Goal: Task Accomplishment & Management: Manage account settings

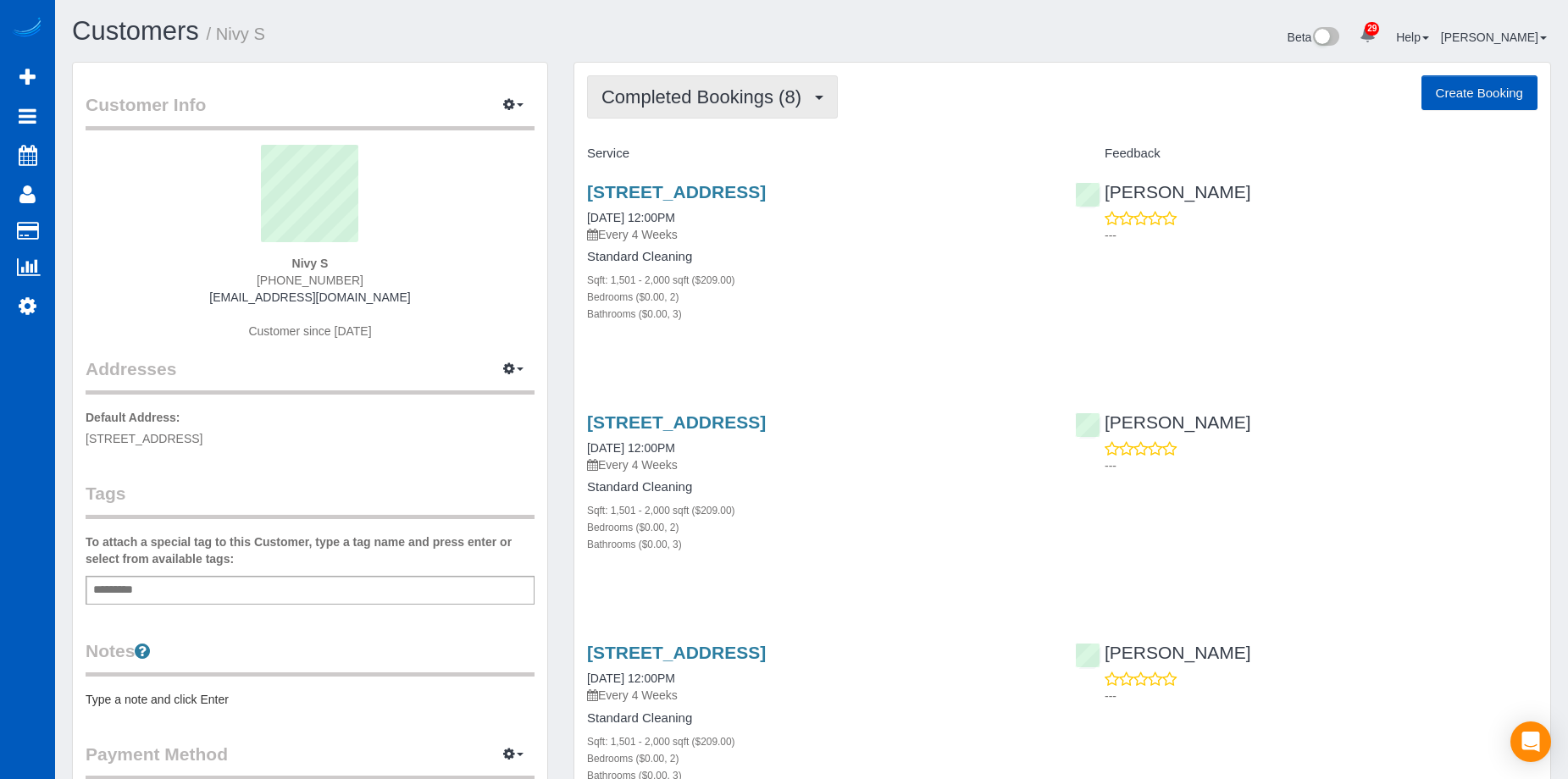
click at [739, 95] on span "Completed Bookings (8)" at bounding box center [705, 97] width 208 height 21
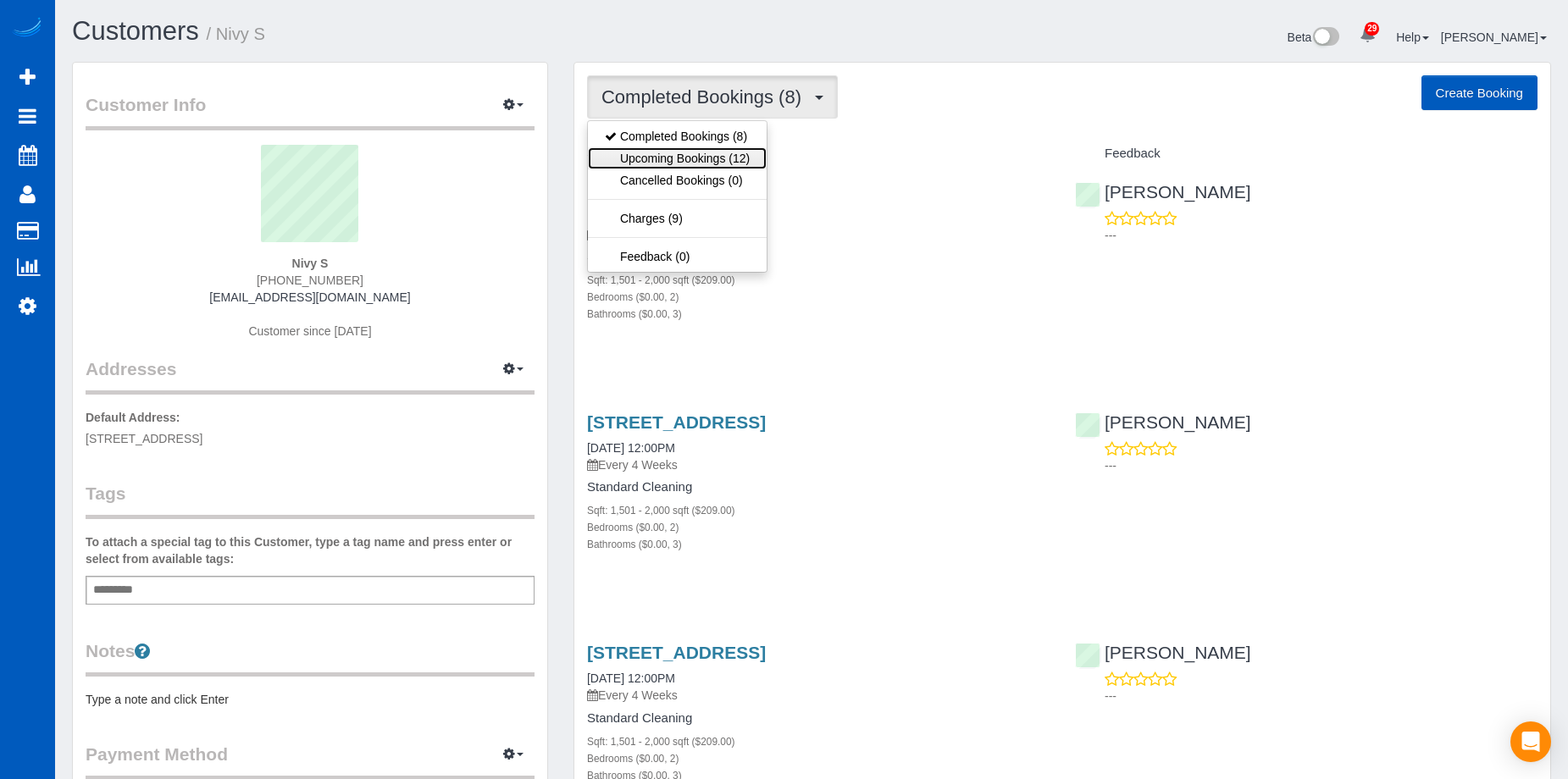
click at [703, 148] on link "Upcoming Bookings (12)" at bounding box center [676, 159] width 179 height 22
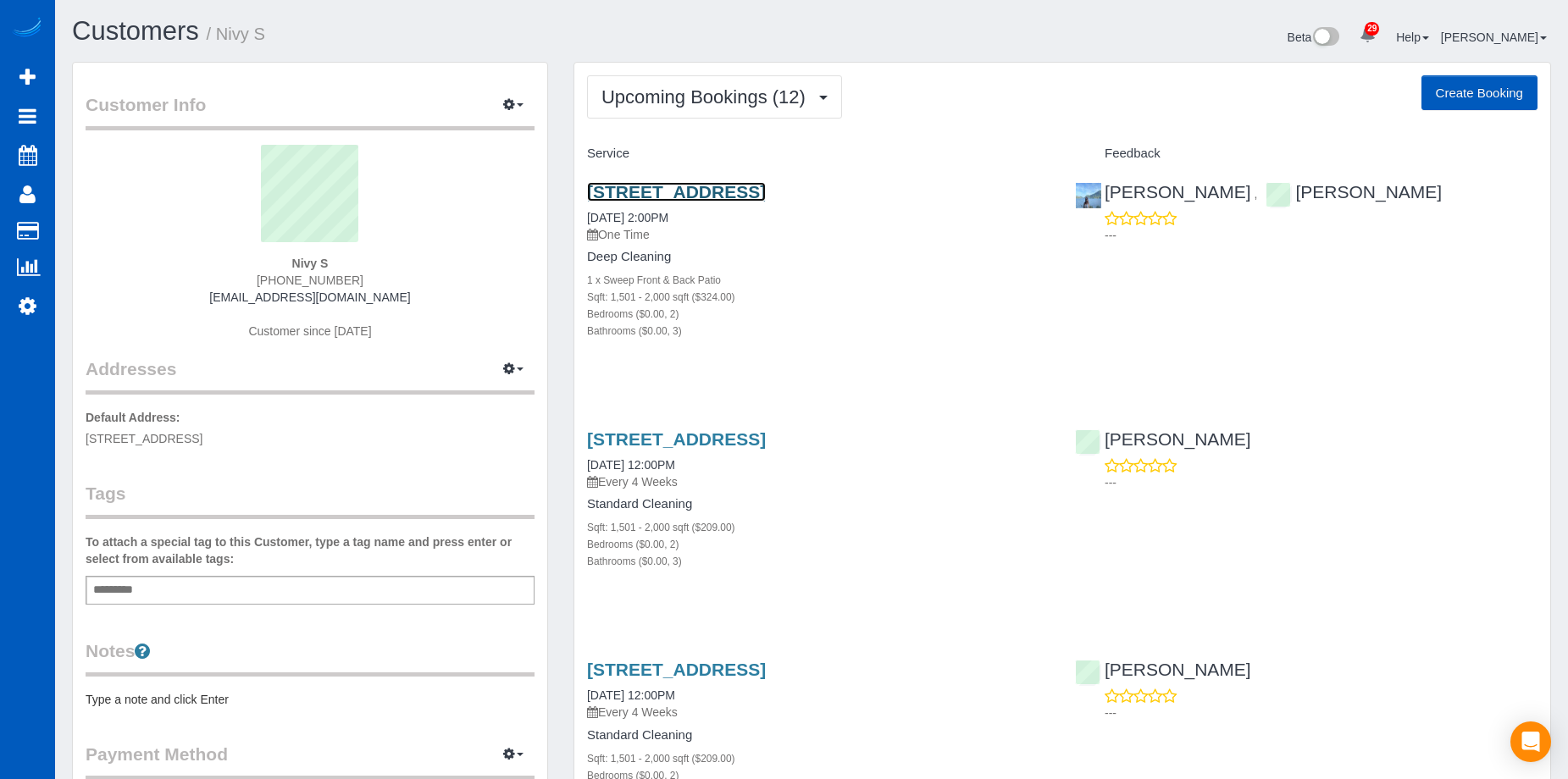
click at [700, 186] on link "16147 Ne 90th Way, Redmond, WA 98052" at bounding box center [676, 193] width 179 height 20
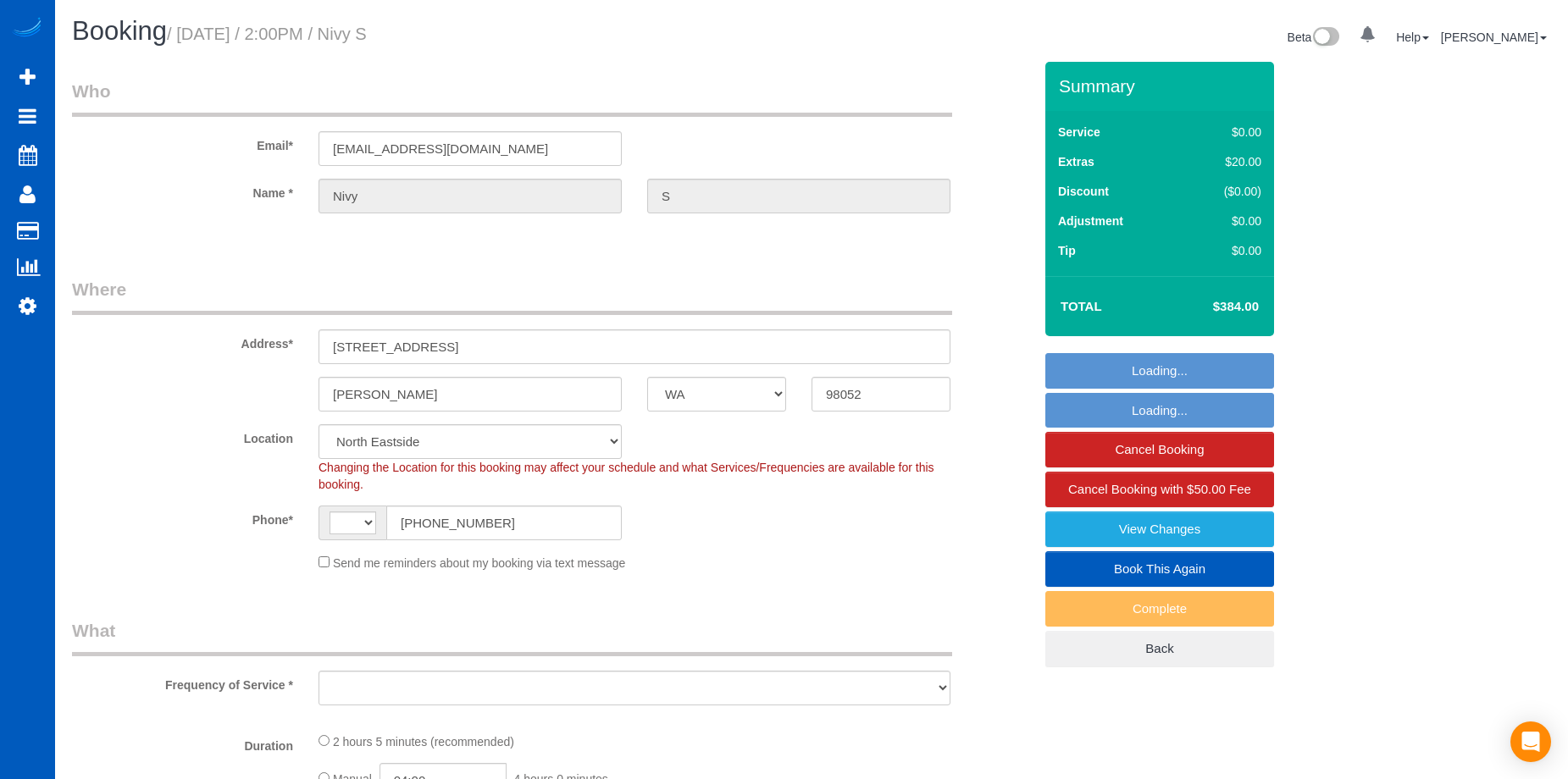
select select "WA"
select select "string:[GEOGRAPHIC_DATA]"
select select "object:917"
select select "199"
select select "1501"
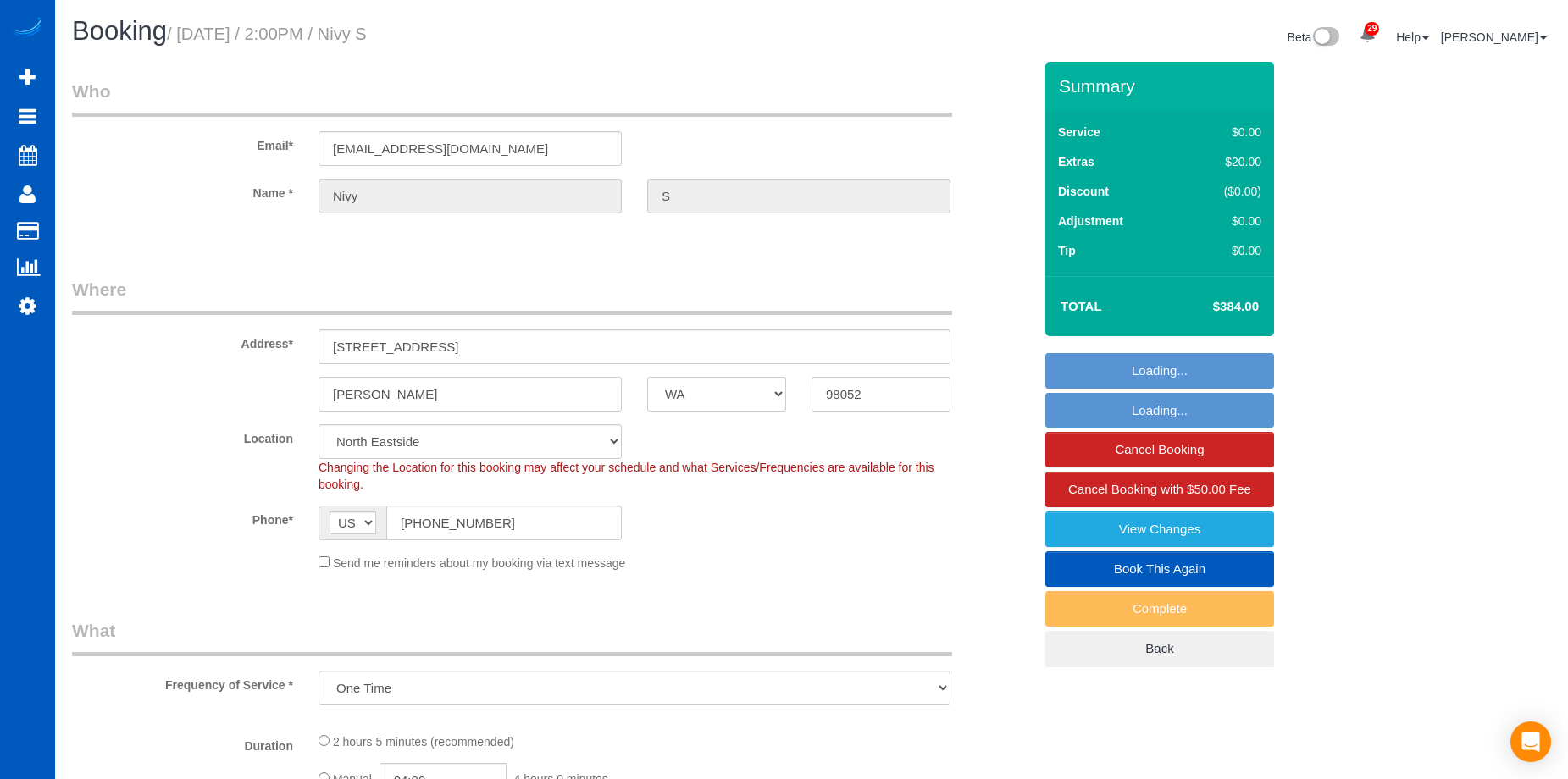
select select "2"
select select "3"
select select "spot1"
select select "object:1251"
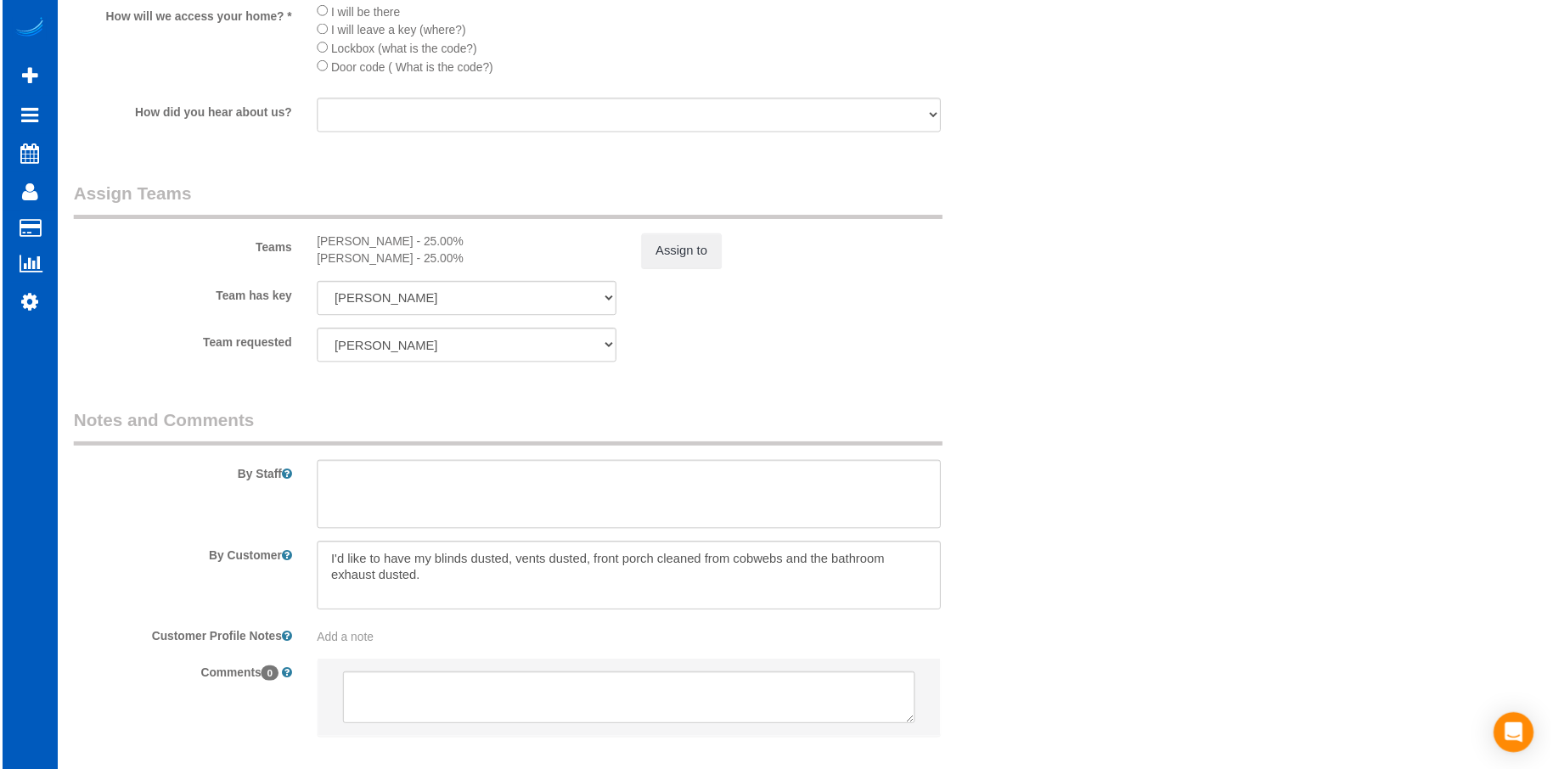
scroll to position [2157, 0]
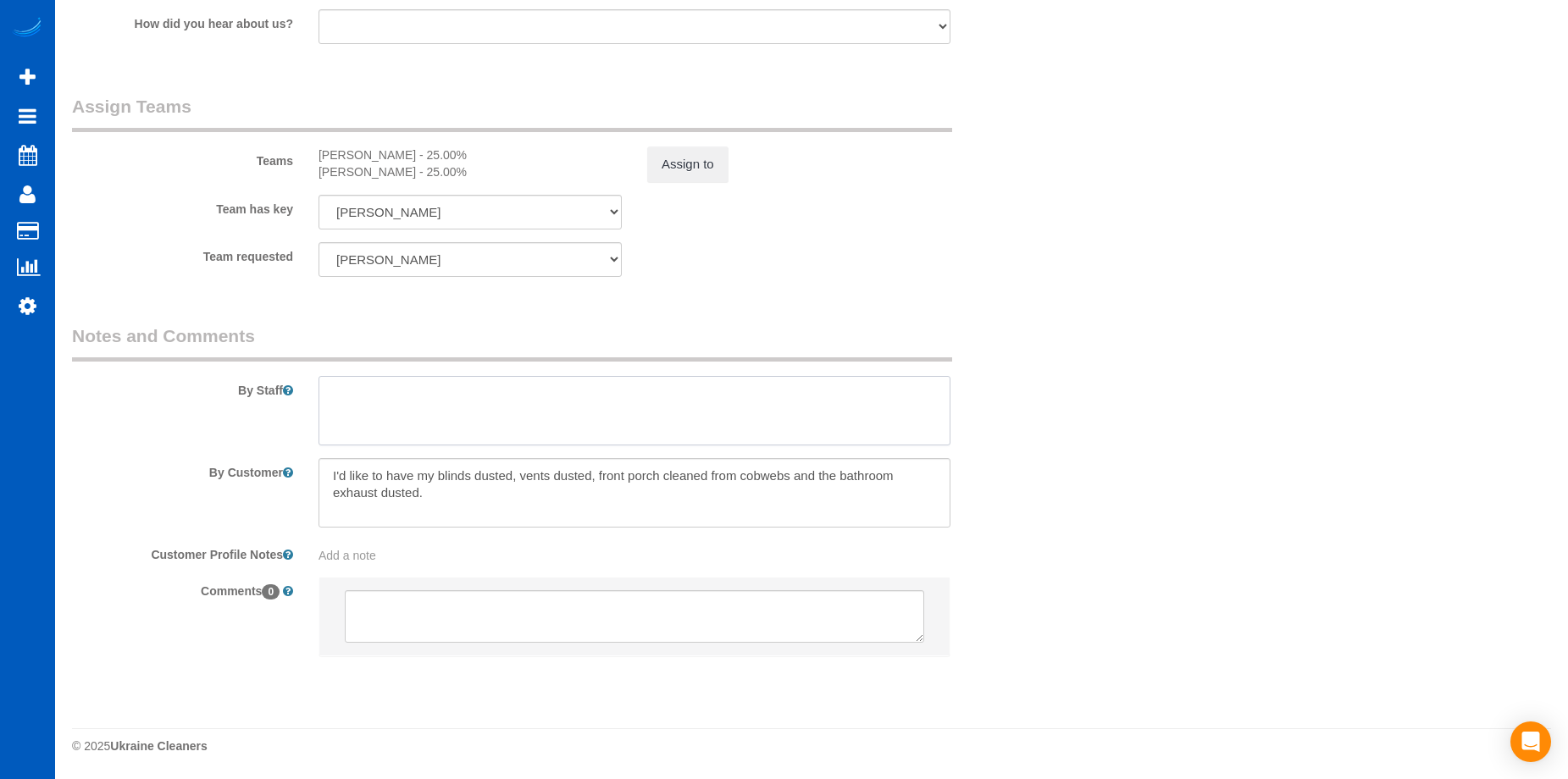
click at [628, 391] on textarea at bounding box center [634, 411] width 632 height 70
click at [327, 464] on textarea at bounding box center [634, 493] width 632 height 70
click at [445, 492] on textarea at bounding box center [634, 493] width 632 height 70
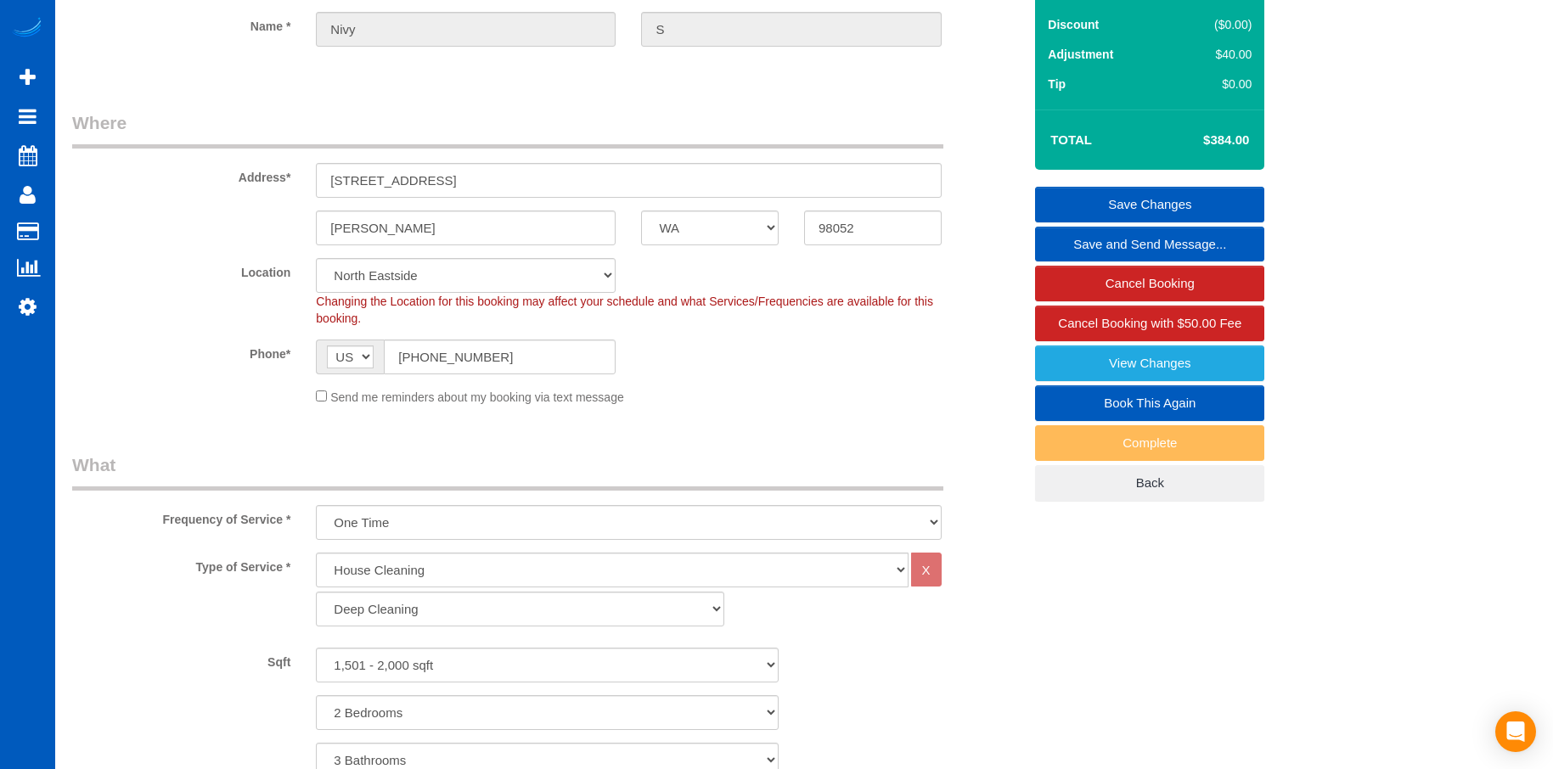
scroll to position [81, 0]
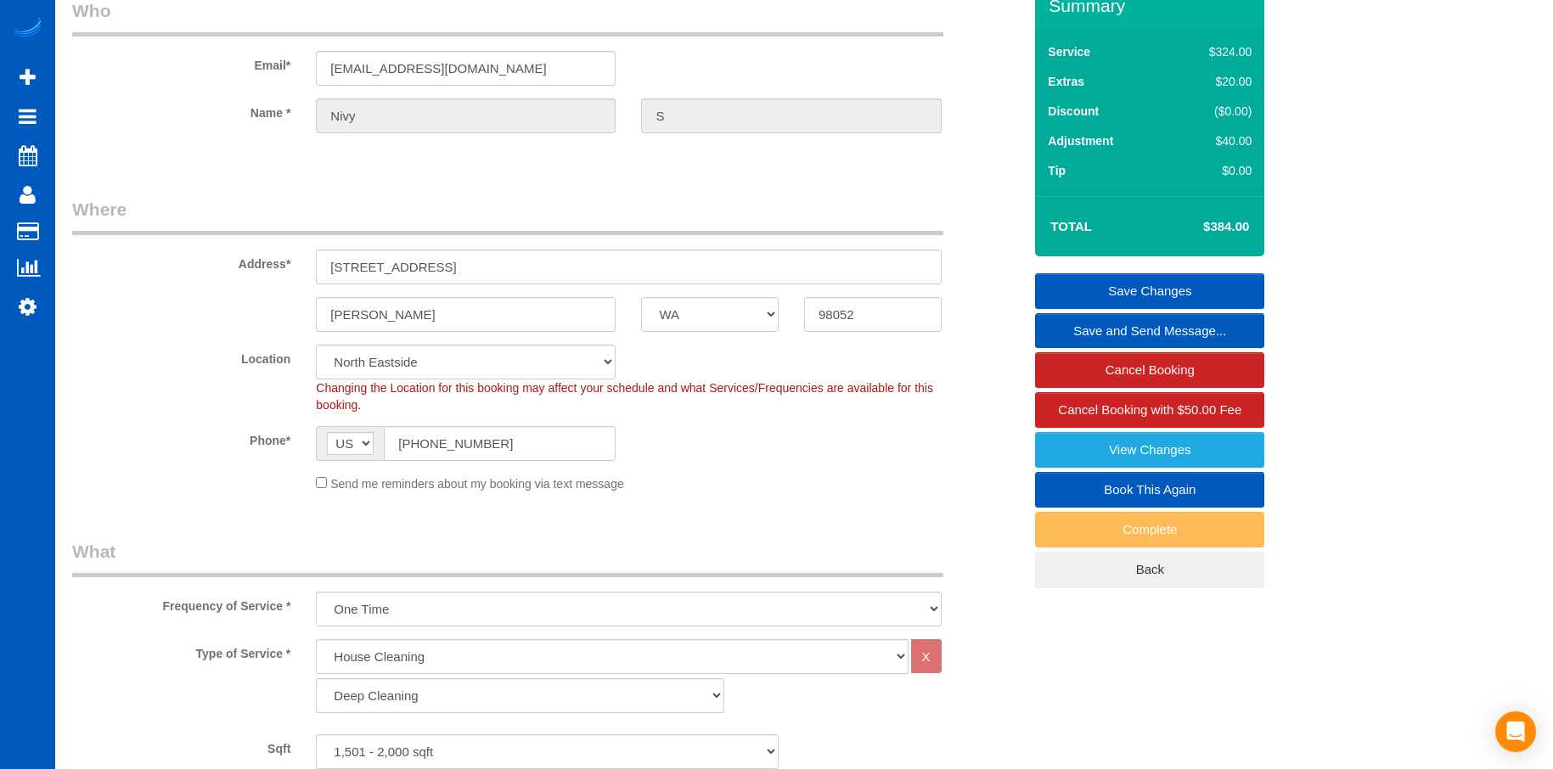
type textarea "I'd like to have my blinds dusted, vents dusted, front porch cleaned from cobwe…"
click at [1096, 275] on link "Save Changes" at bounding box center [1149, 291] width 229 height 36
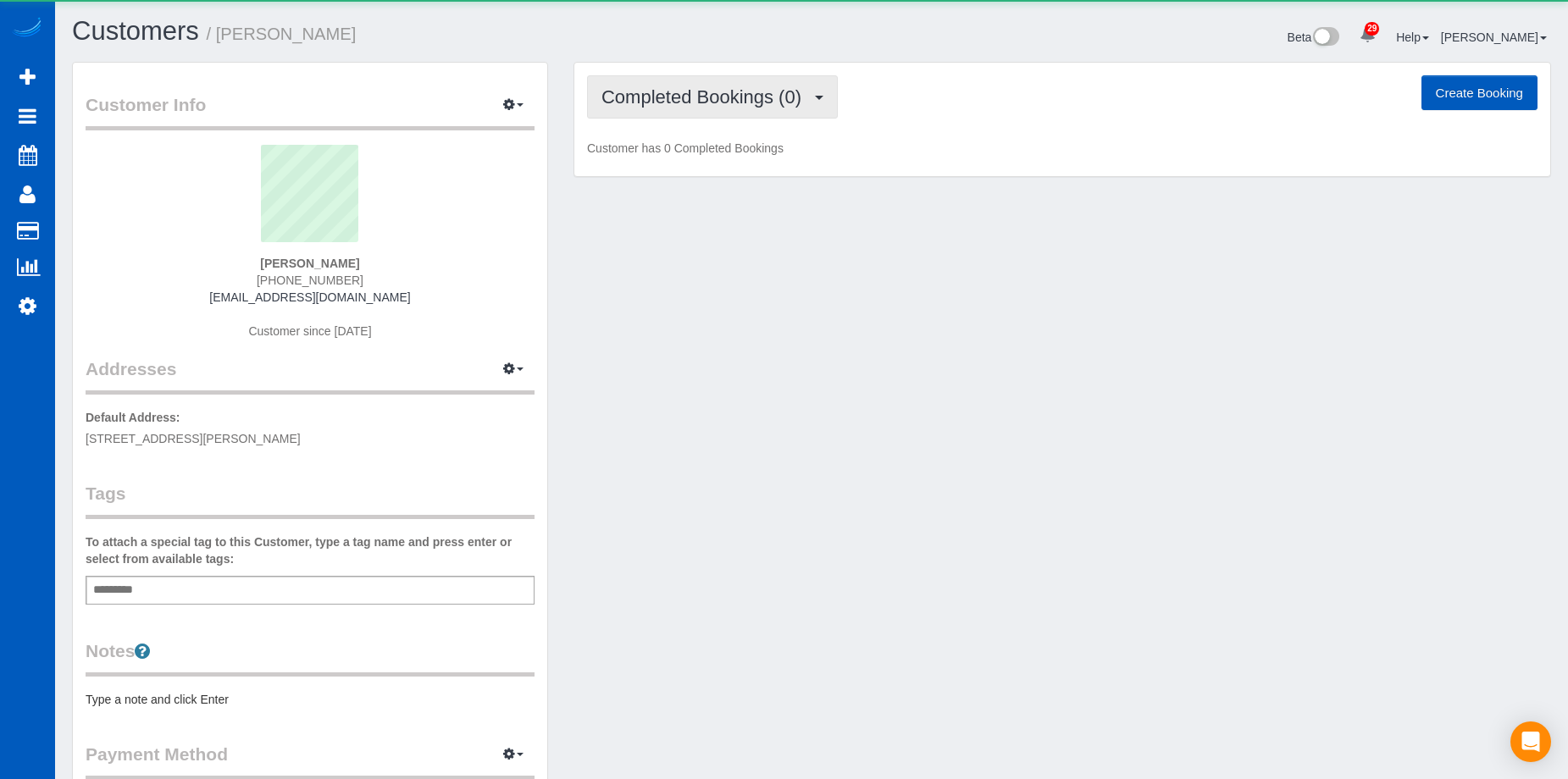
click at [706, 88] on span "Completed Bookings (0)" at bounding box center [705, 97] width 208 height 21
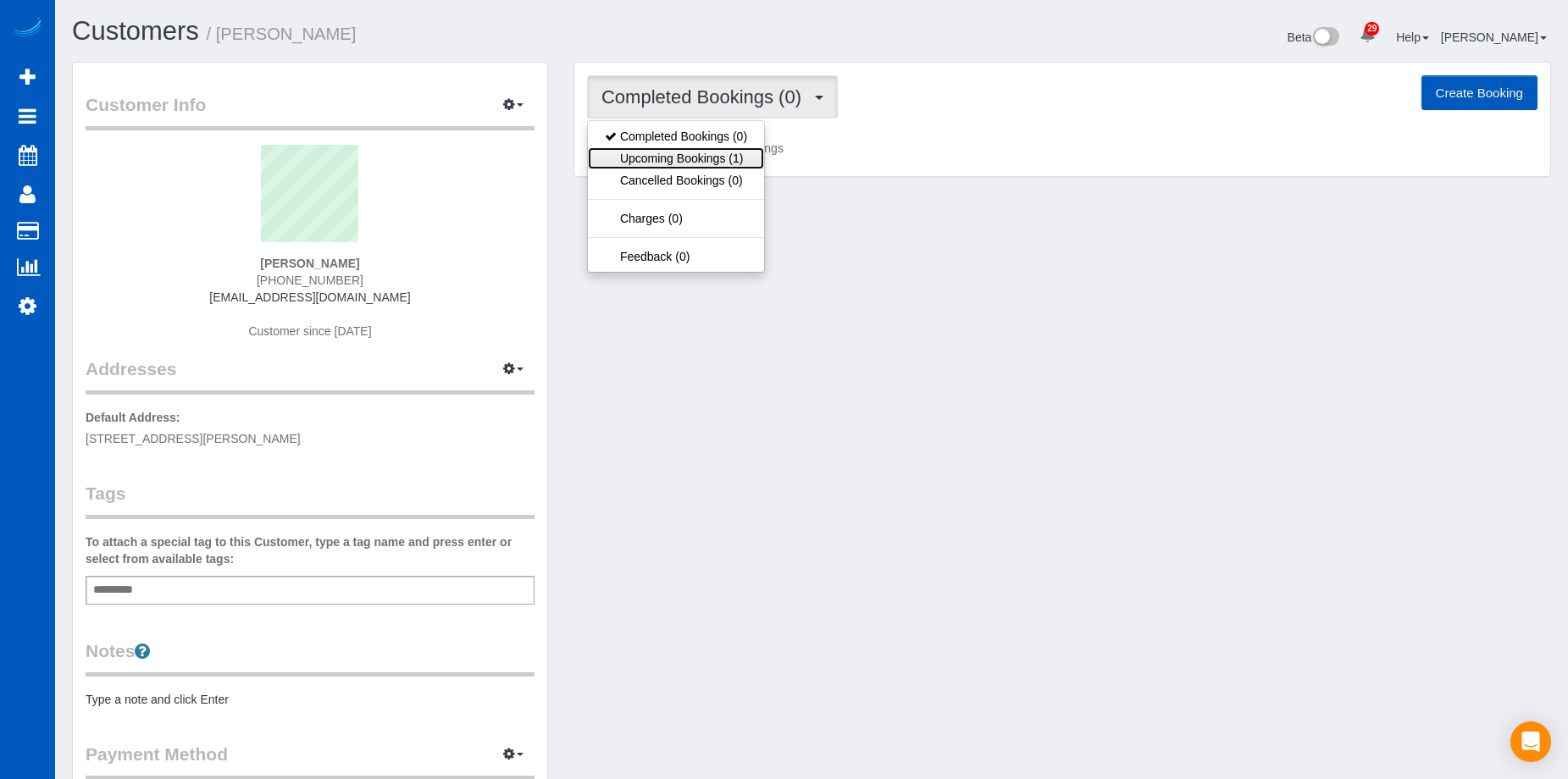
click at [716, 157] on link "Upcoming Bookings (1)" at bounding box center [675, 159] width 177 height 22
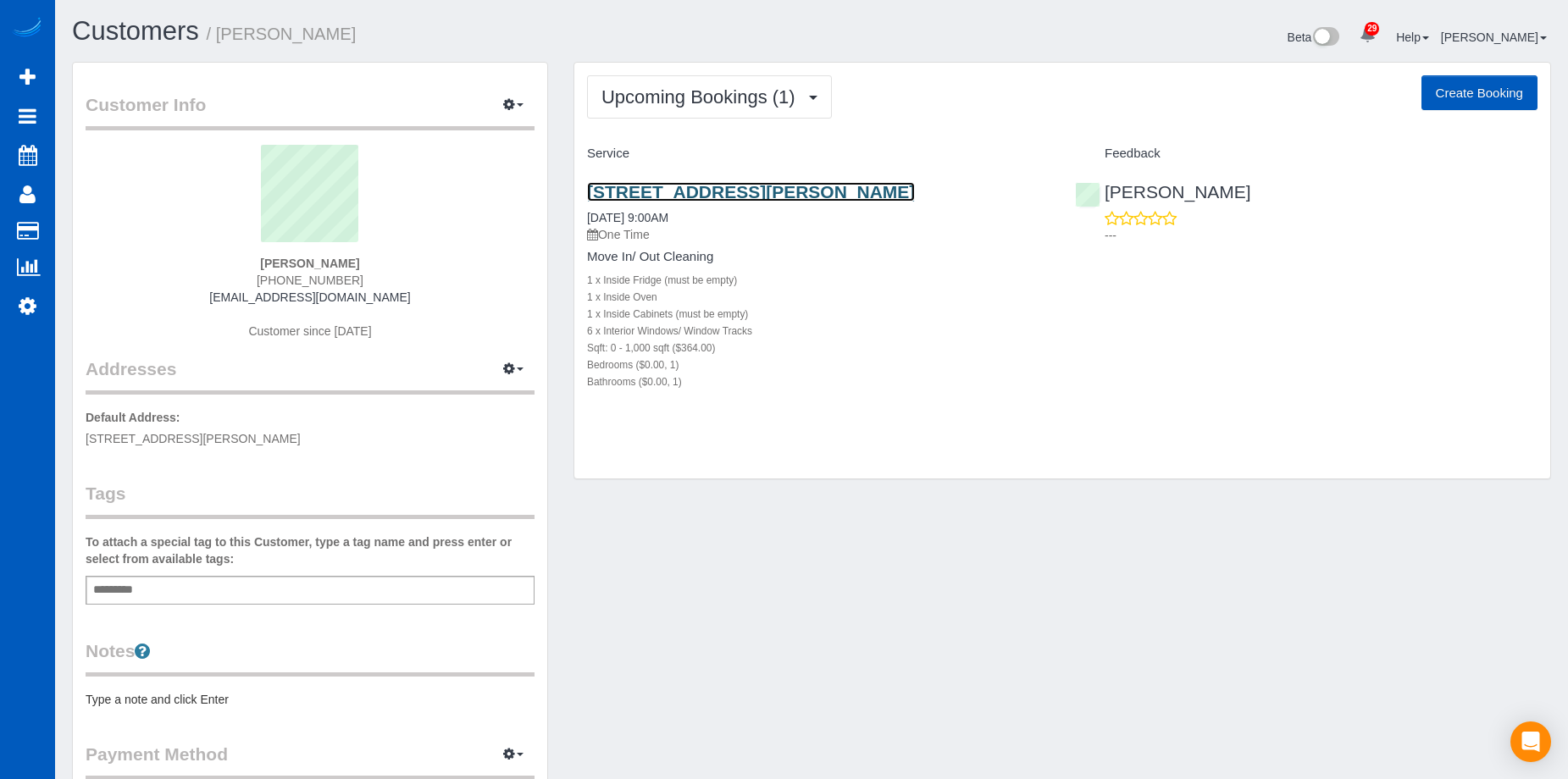
click at [756, 189] on link "[STREET_ADDRESS][PERSON_NAME]" at bounding box center [751, 193] width 328 height 20
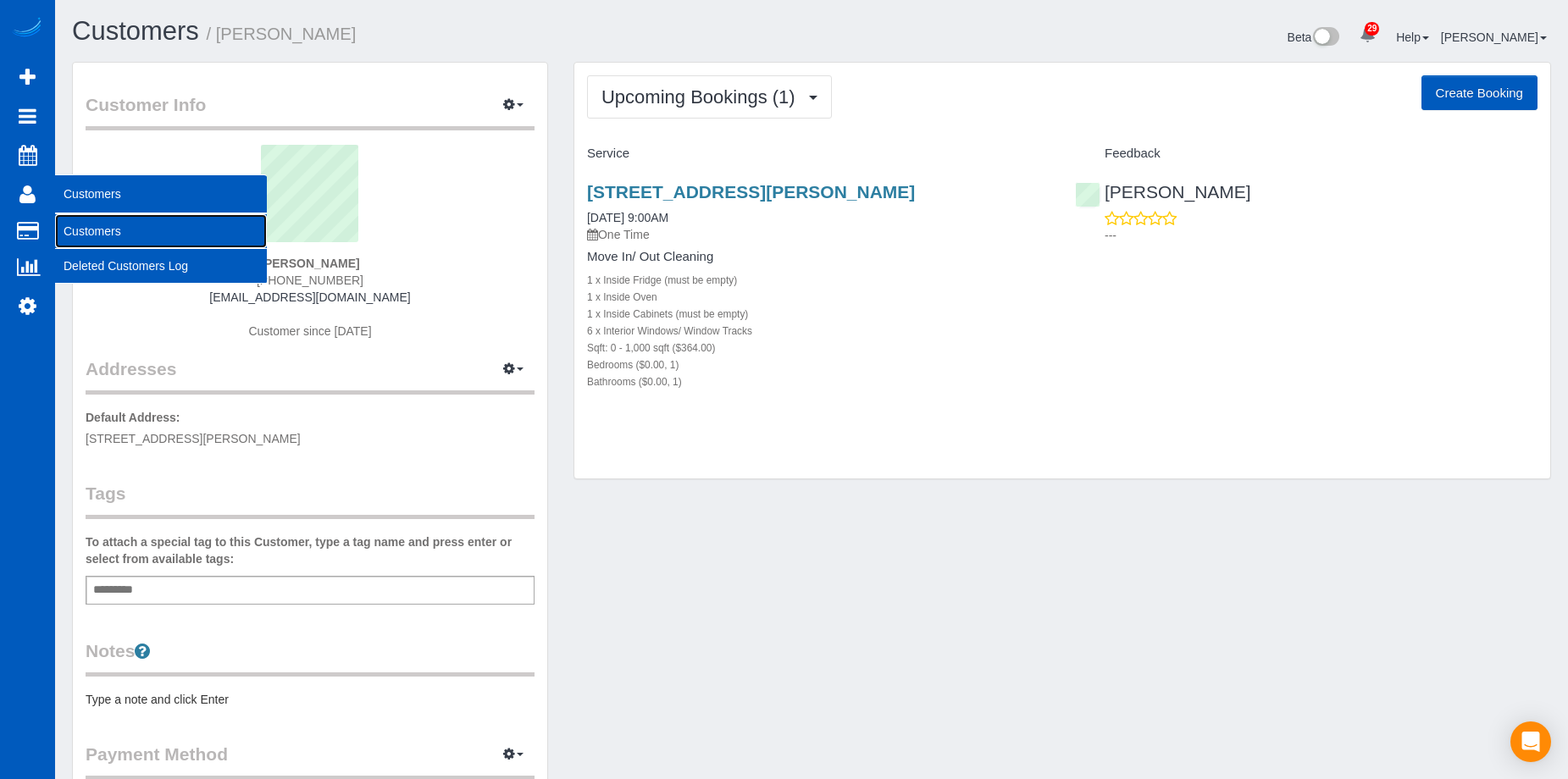
click at [84, 223] on link "Customers" at bounding box center [161, 231] width 211 height 34
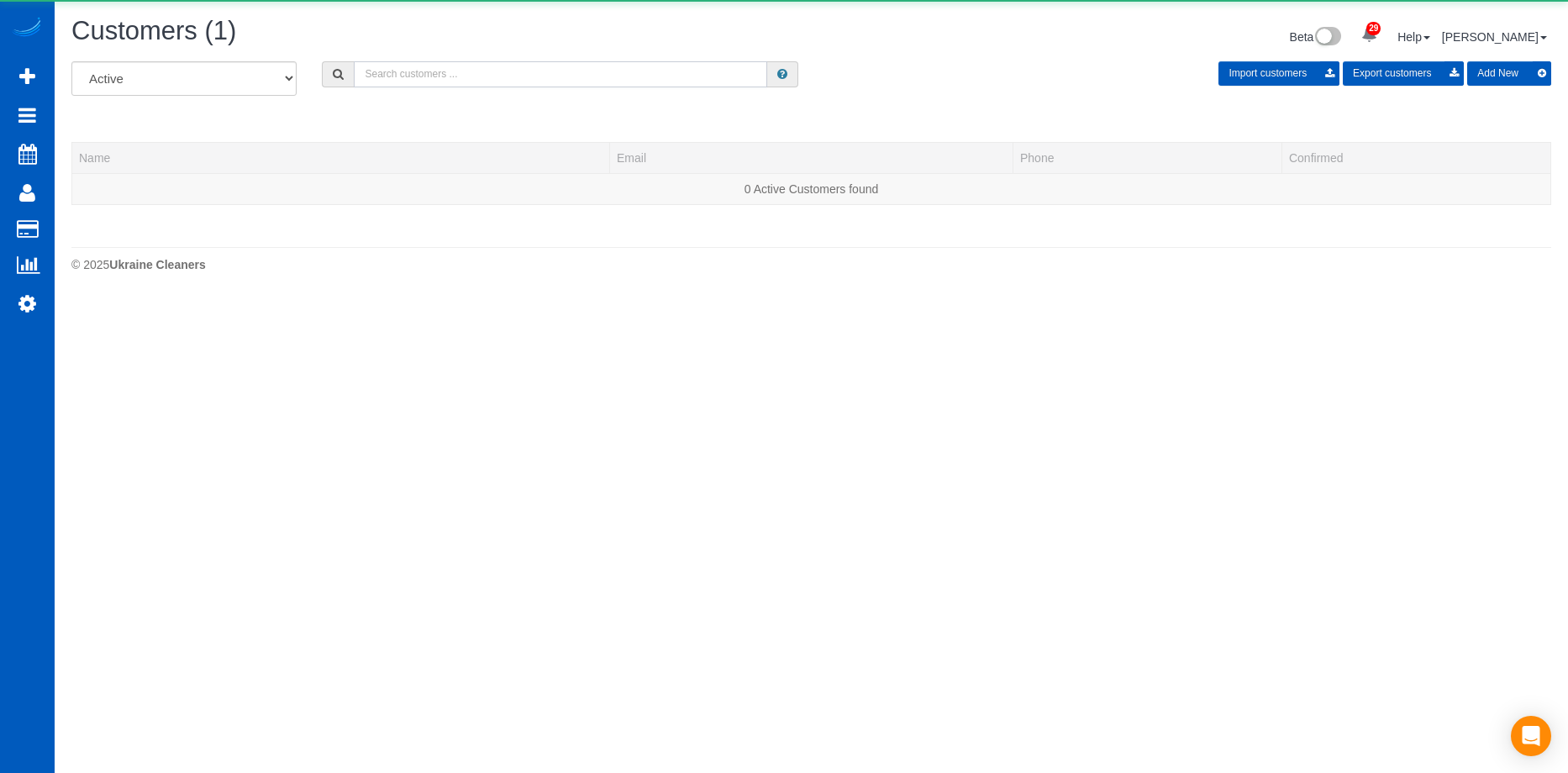
click at [400, 77] on input "text" at bounding box center [561, 74] width 414 height 26
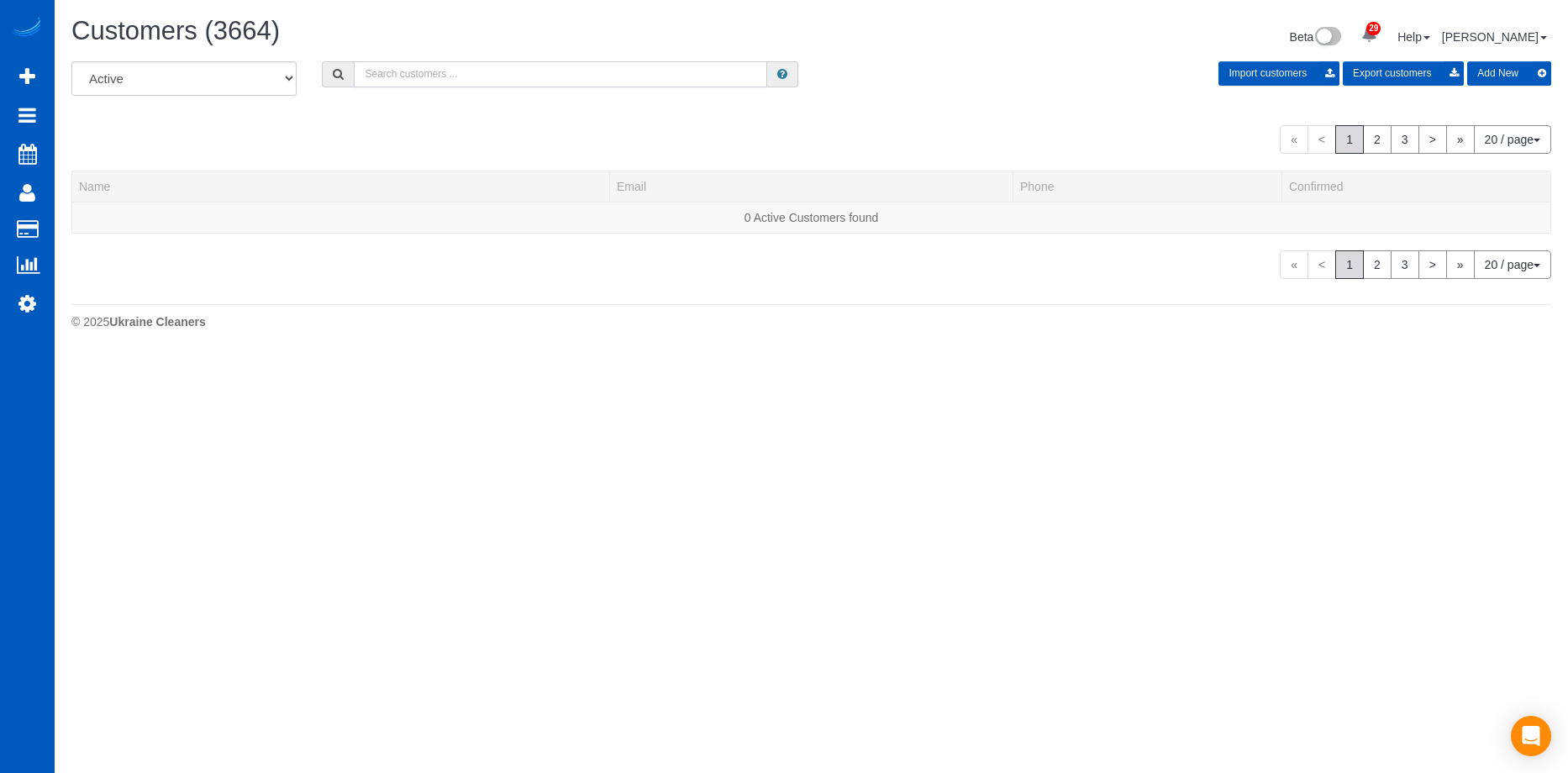
paste input "[EMAIL_ADDRESS][DOMAIN_NAME]"
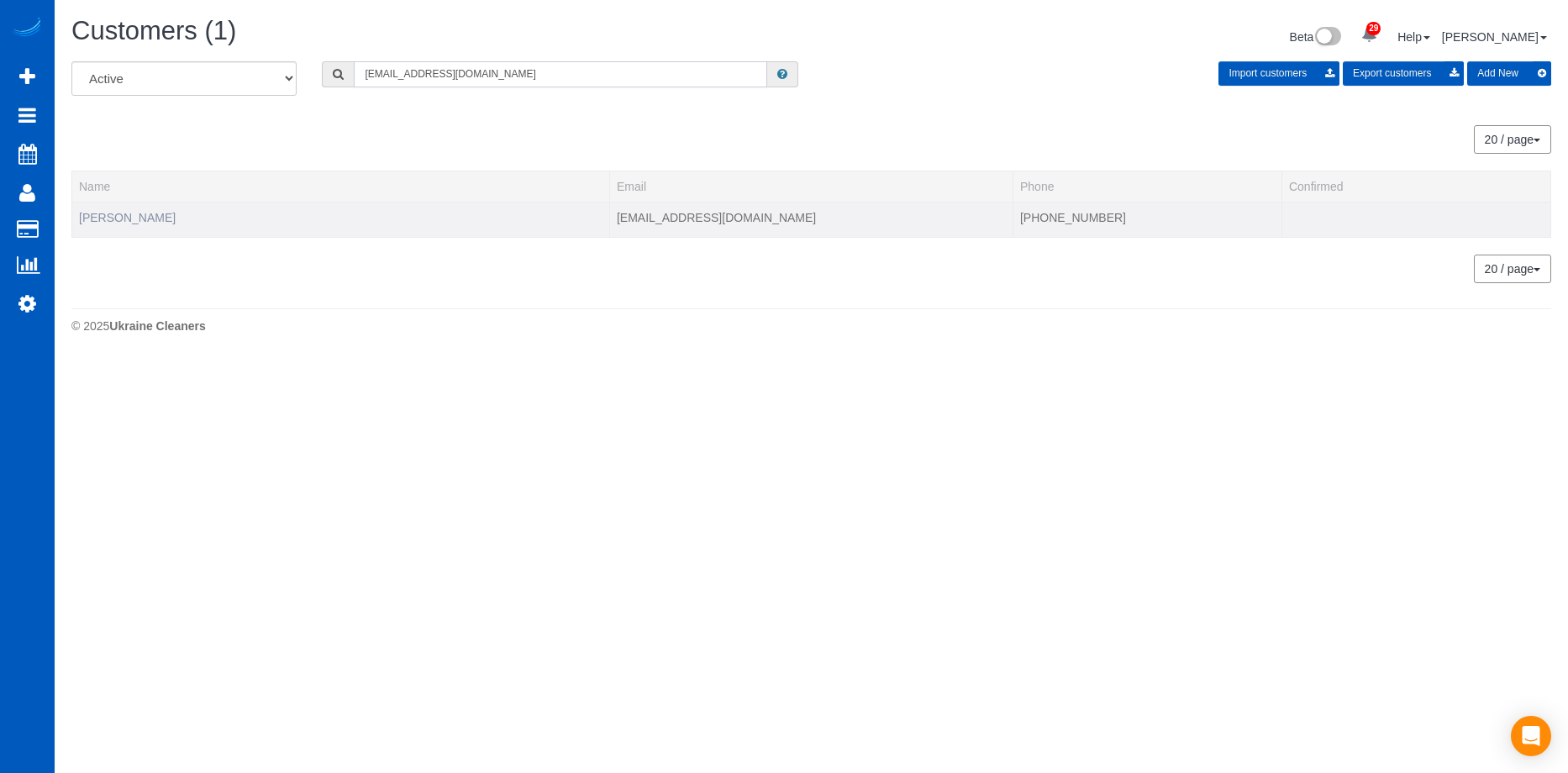
type input "[EMAIL_ADDRESS][DOMAIN_NAME]"
click at [136, 216] on link "Stacia Ledbetter" at bounding box center [128, 218] width 97 height 14
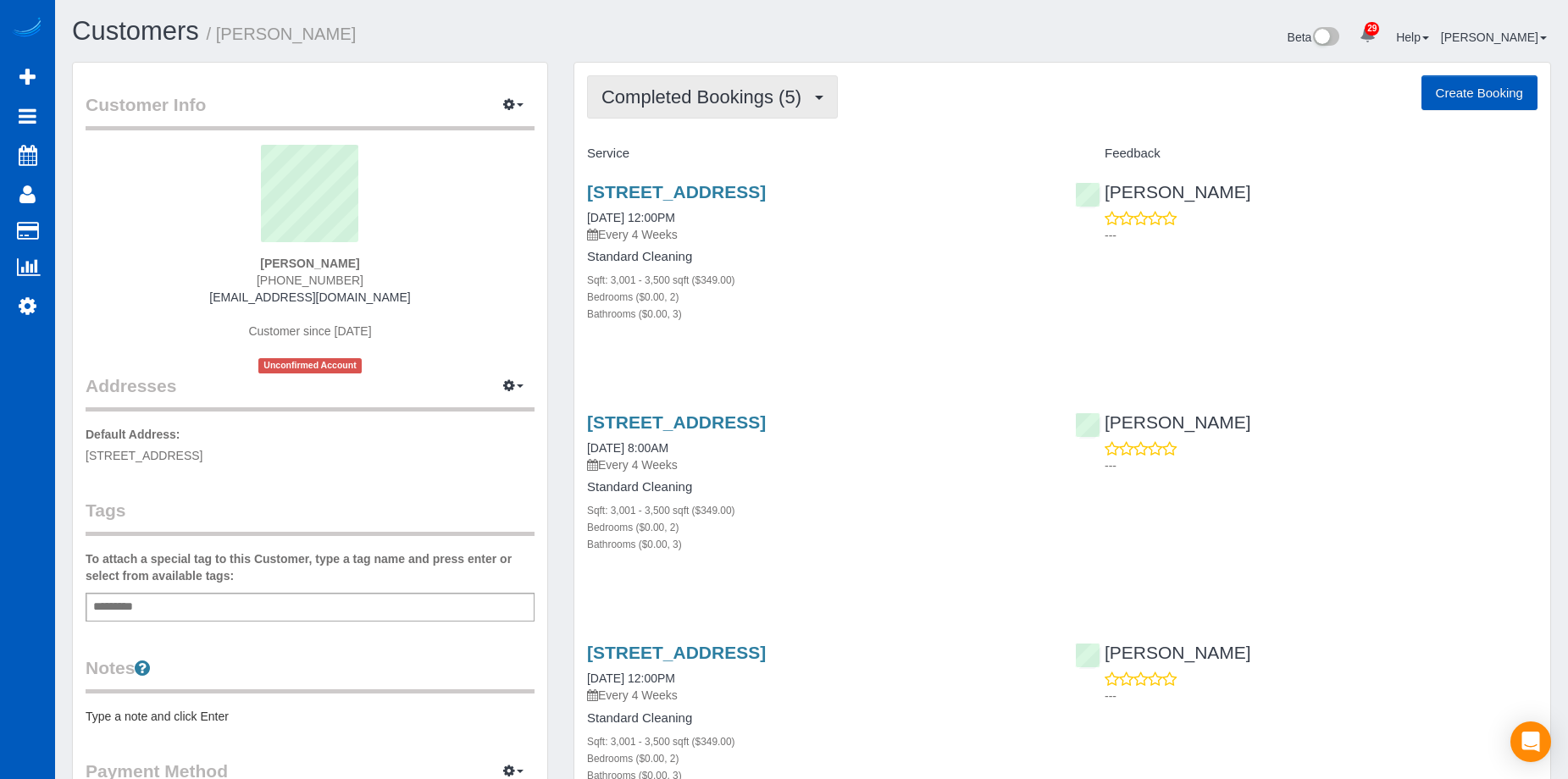
click at [768, 92] on span "Completed Bookings (5)" at bounding box center [705, 97] width 208 height 21
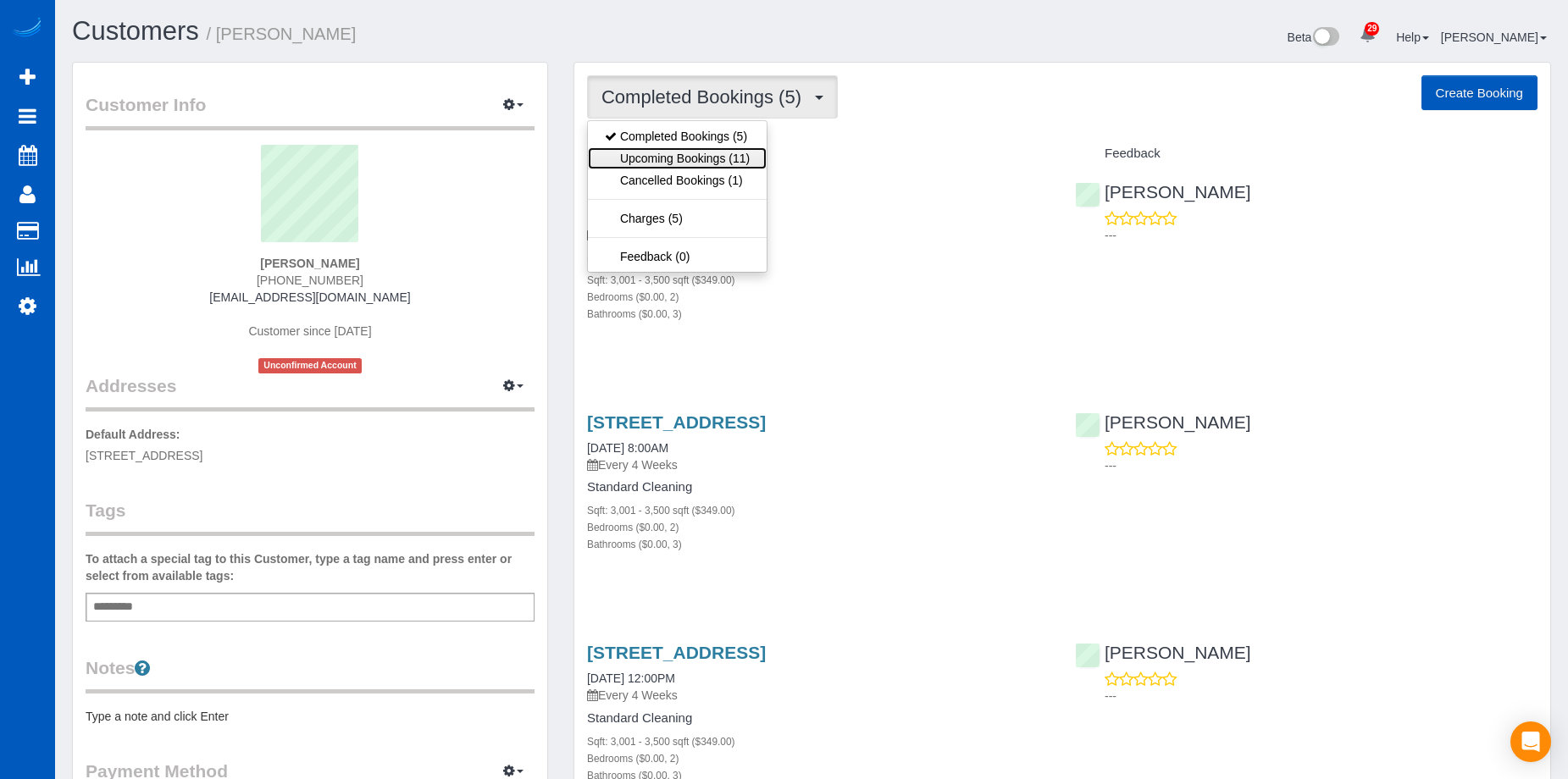
click at [725, 160] on link "Upcoming Bookings (11)" at bounding box center [676, 159] width 179 height 22
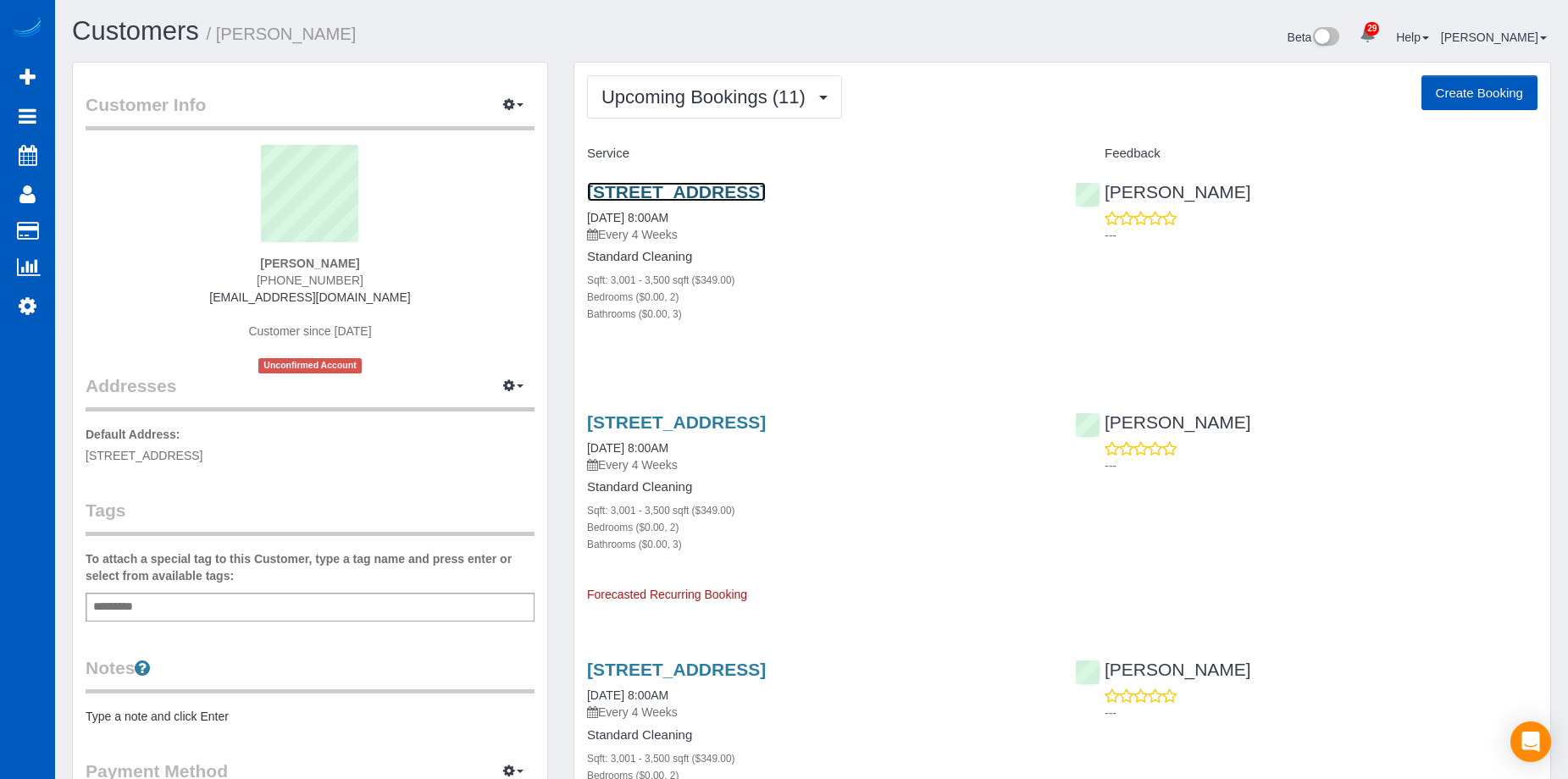
click at [756, 189] on link "3929 S Best Ct, Veradale, WA 99037" at bounding box center [676, 193] width 179 height 20
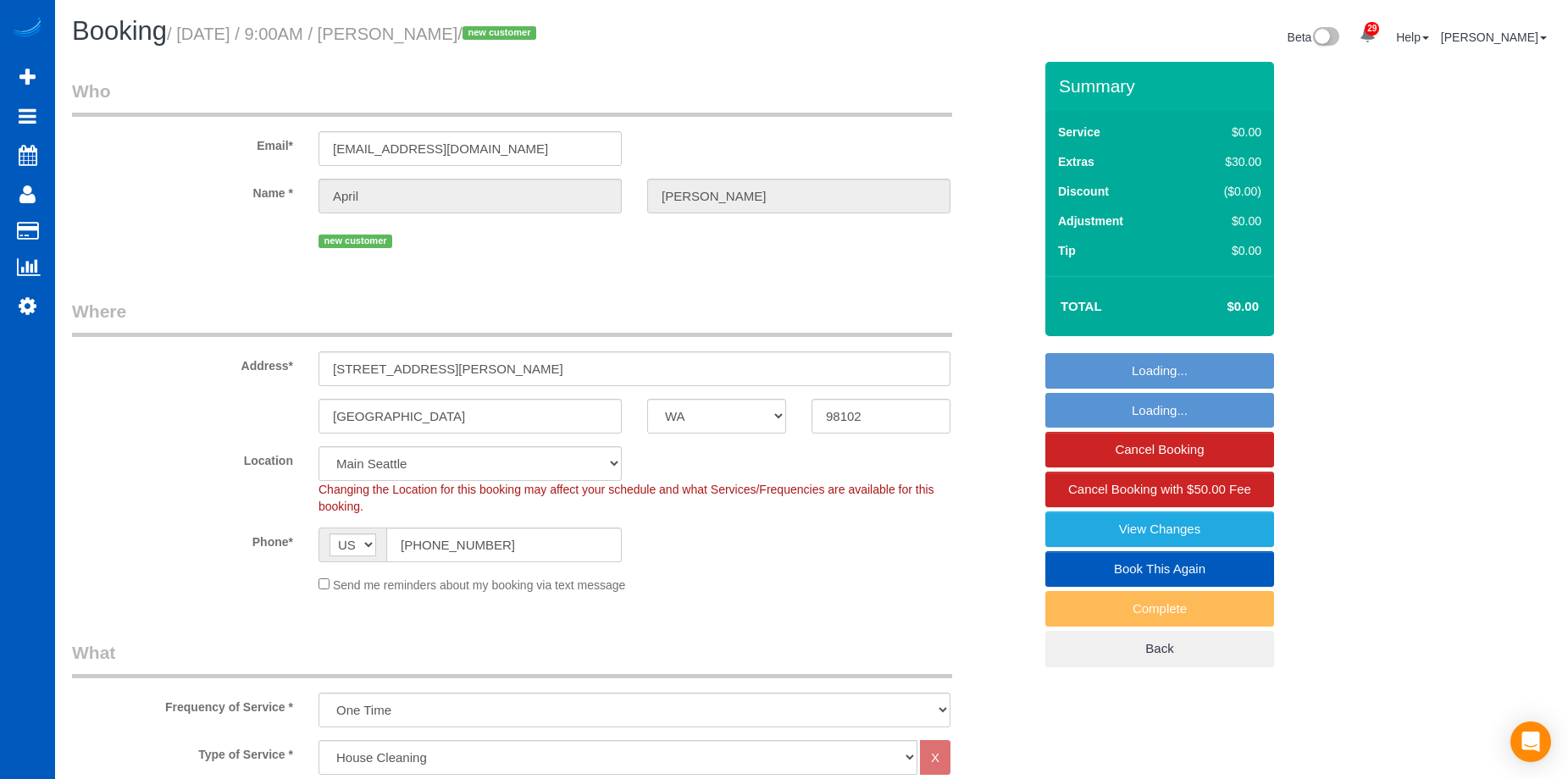
select select "WA"
select select "199"
select select "object:1242"
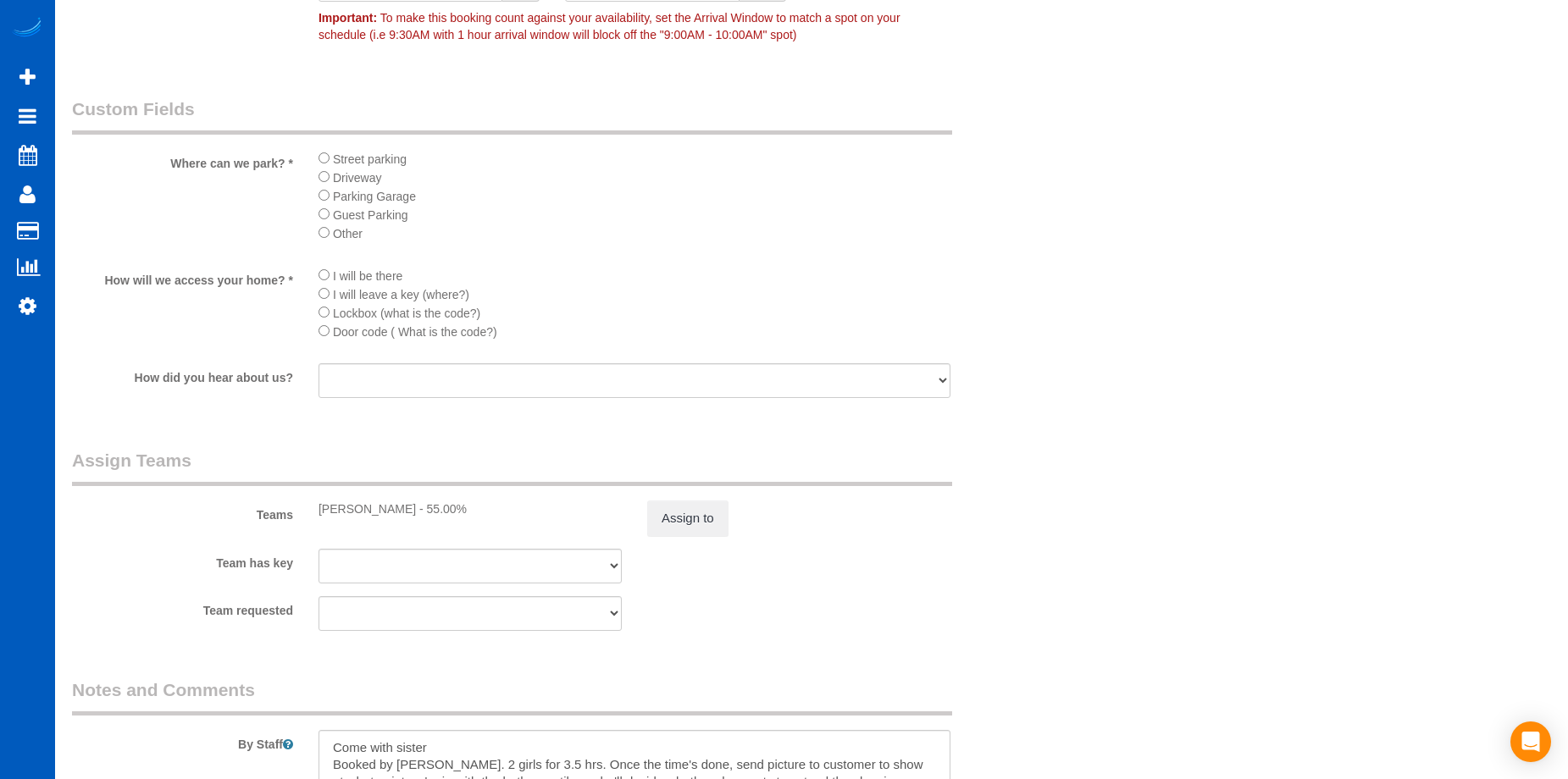
scroll to position [2033, 0]
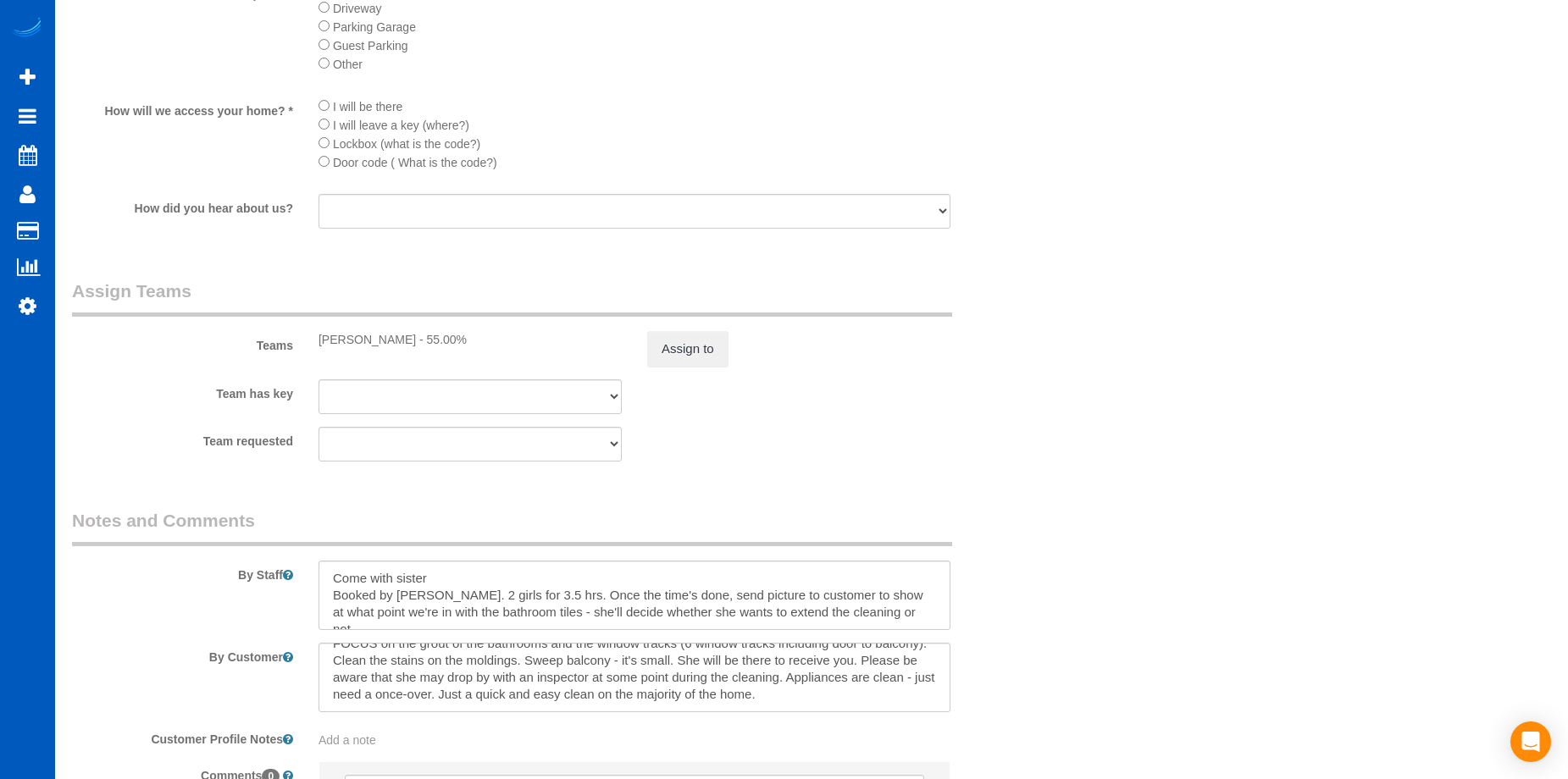
click at [315, 144] on div "I will be there I will leave a key (where?) Lockbox (what is the code?) Door co…" at bounding box center [634, 140] width 657 height 86
click at [323, 149] on li "Lockbox (what is the code?)" at bounding box center [634, 143] width 632 height 19
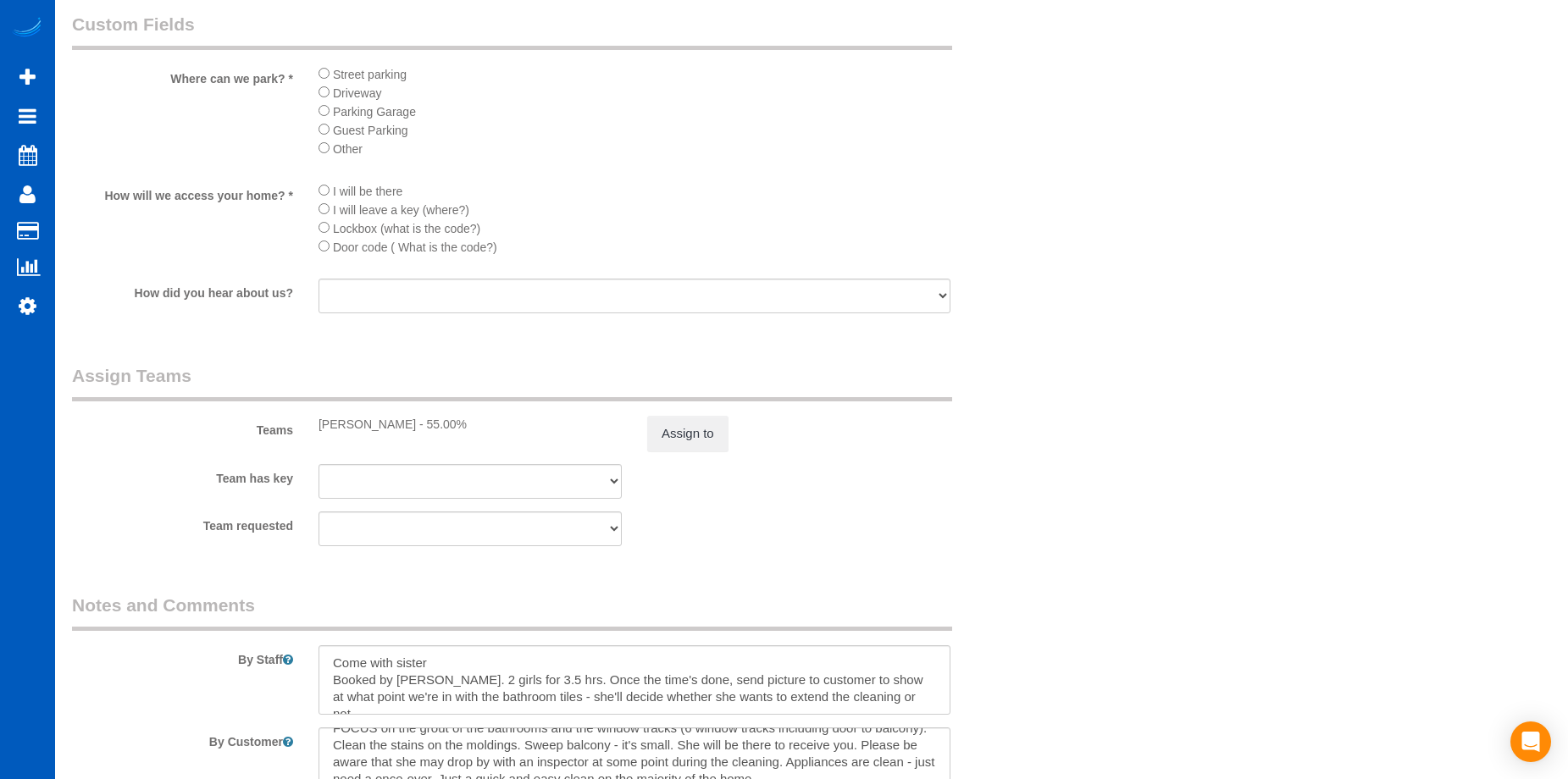
scroll to position [1863, 0]
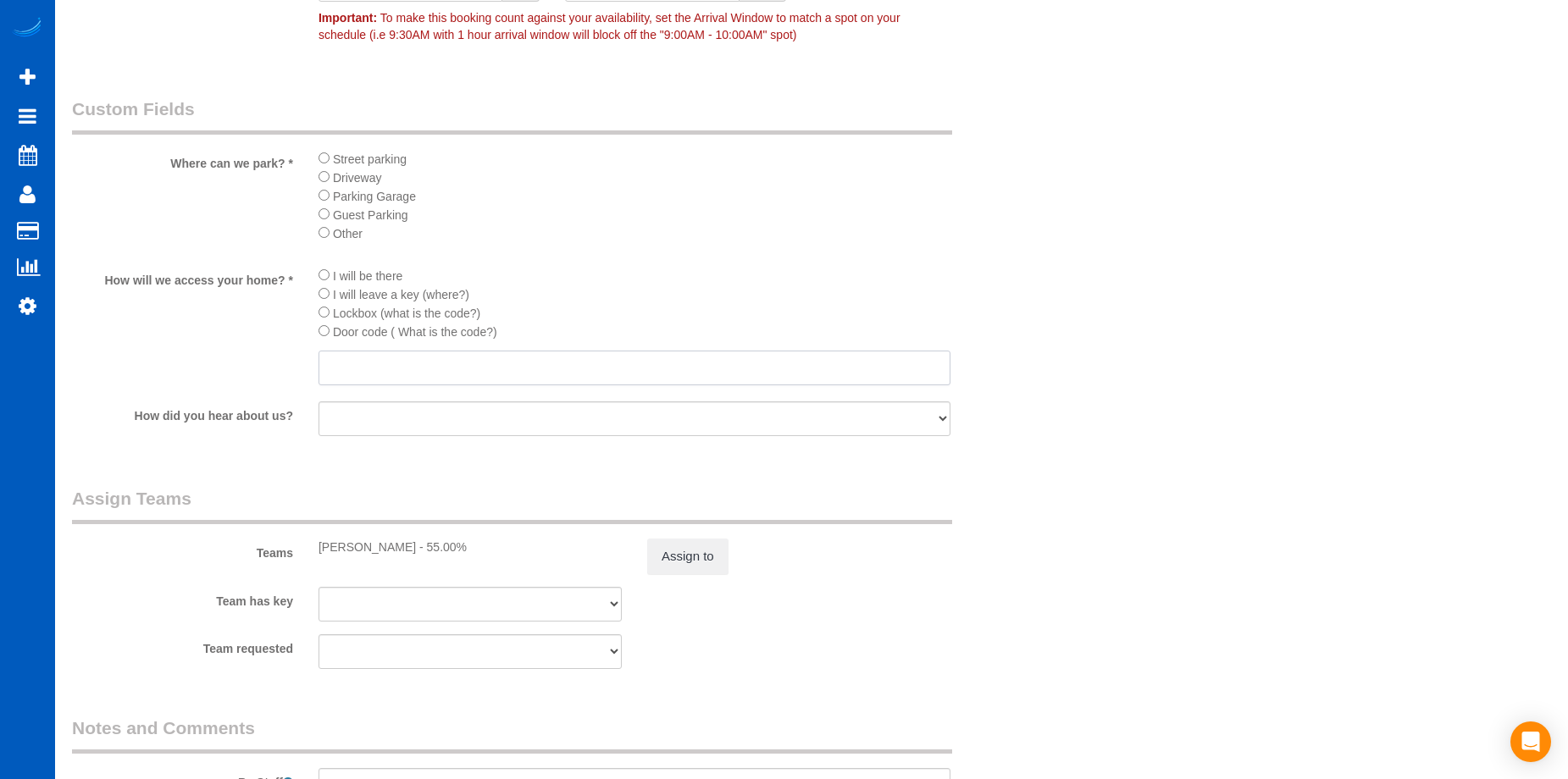
click at [436, 368] on input "text" at bounding box center [634, 368] width 632 height 35
type input "c"
paste input "At the front door, you’ll find a keypad. Look for The Edgar (he’s listed on the…"
click at [620, 364] on input "Code: 1974; At the front door, you’ll find a keypad. Look for The Edgar (he’s l…" at bounding box center [634, 368] width 632 height 35
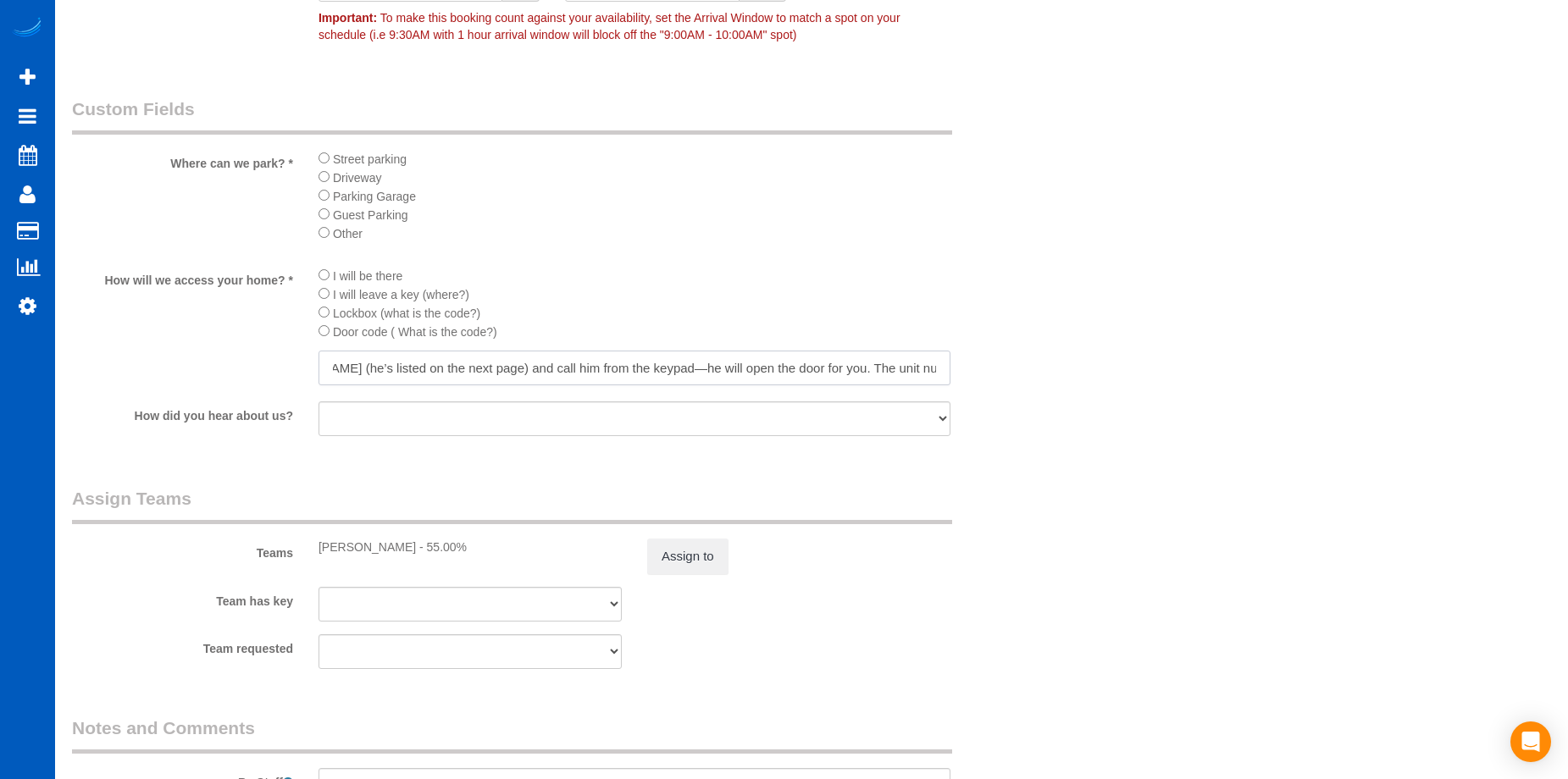
click at [639, 355] on input "Code: 1974; At the front door, you’ll find a keypad. Look for The Edgar (he’s l…" at bounding box center [634, 368] width 632 height 35
click at [942, 366] on input "Code: 1974; At the front door, you’ll find a keypad. Look for The Edgar (he’s l…" at bounding box center [634, 368] width 632 height 35
drag, startPoint x: 812, startPoint y: 367, endPoint x: 1097, endPoint y: 374, distance: 285.1
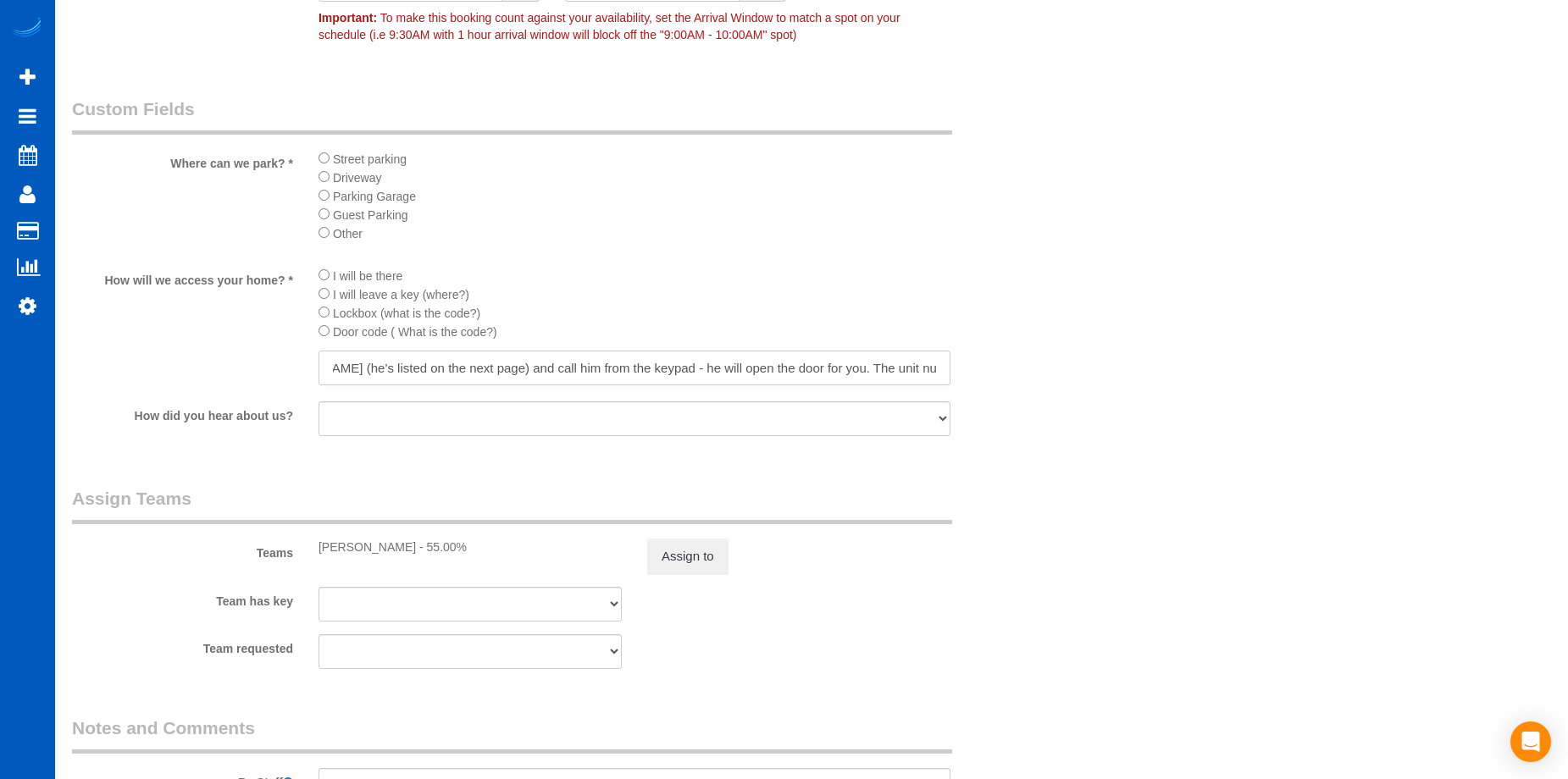
click at [739, 351] on input "Code: 1974; At the front door, you’ll find a keypad. Look for The Edgar (he’s l…" at bounding box center [634, 368] width 632 height 35
drag, startPoint x: 722, startPoint y: 371, endPoint x: 537, endPoint y: 359, distance: 185.4
click at [275, 365] on div "How will we access your home? * I will be there I will leave a key (where?) Loc…" at bounding box center [552, 328] width 986 height 124
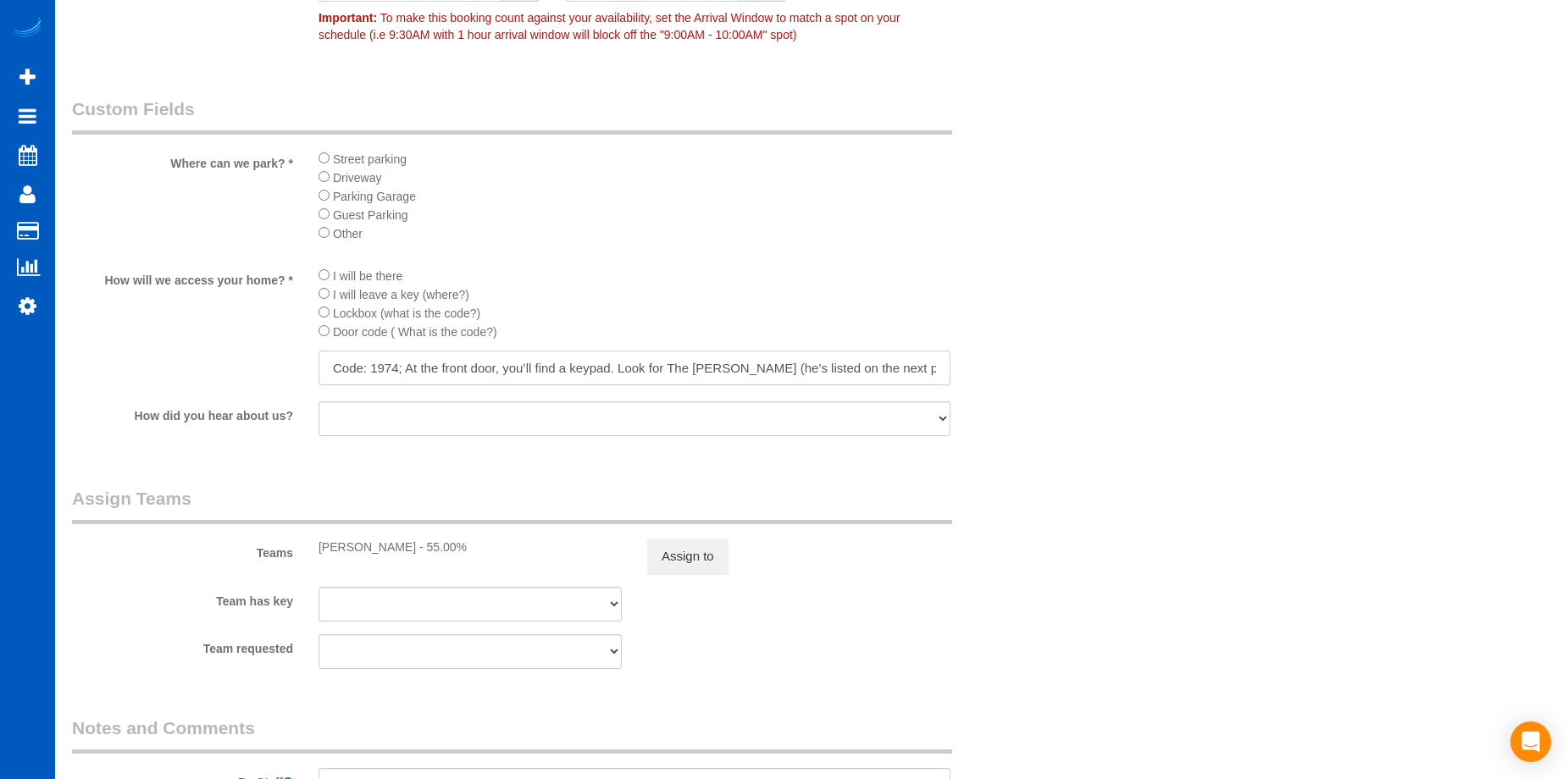
click at [542, 367] on input "Code: 1974; At the front door, you’ll find a keypad. Look for The Edgar (he’s l…" at bounding box center [634, 368] width 632 height 35
click at [643, 362] on input "Code: 1974; At the front door, you’ll find a keypad. Look for The Edgar (he’s l…" at bounding box center [634, 368] width 632 height 35
drag, startPoint x: 795, startPoint y: 364, endPoint x: 784, endPoint y: 367, distance: 11.4
click at [795, 364] on input "Code: 1974; At the front door, you’ll find a keypad. Look for The Edgar (he’s l…" at bounding box center [634, 368] width 632 height 35
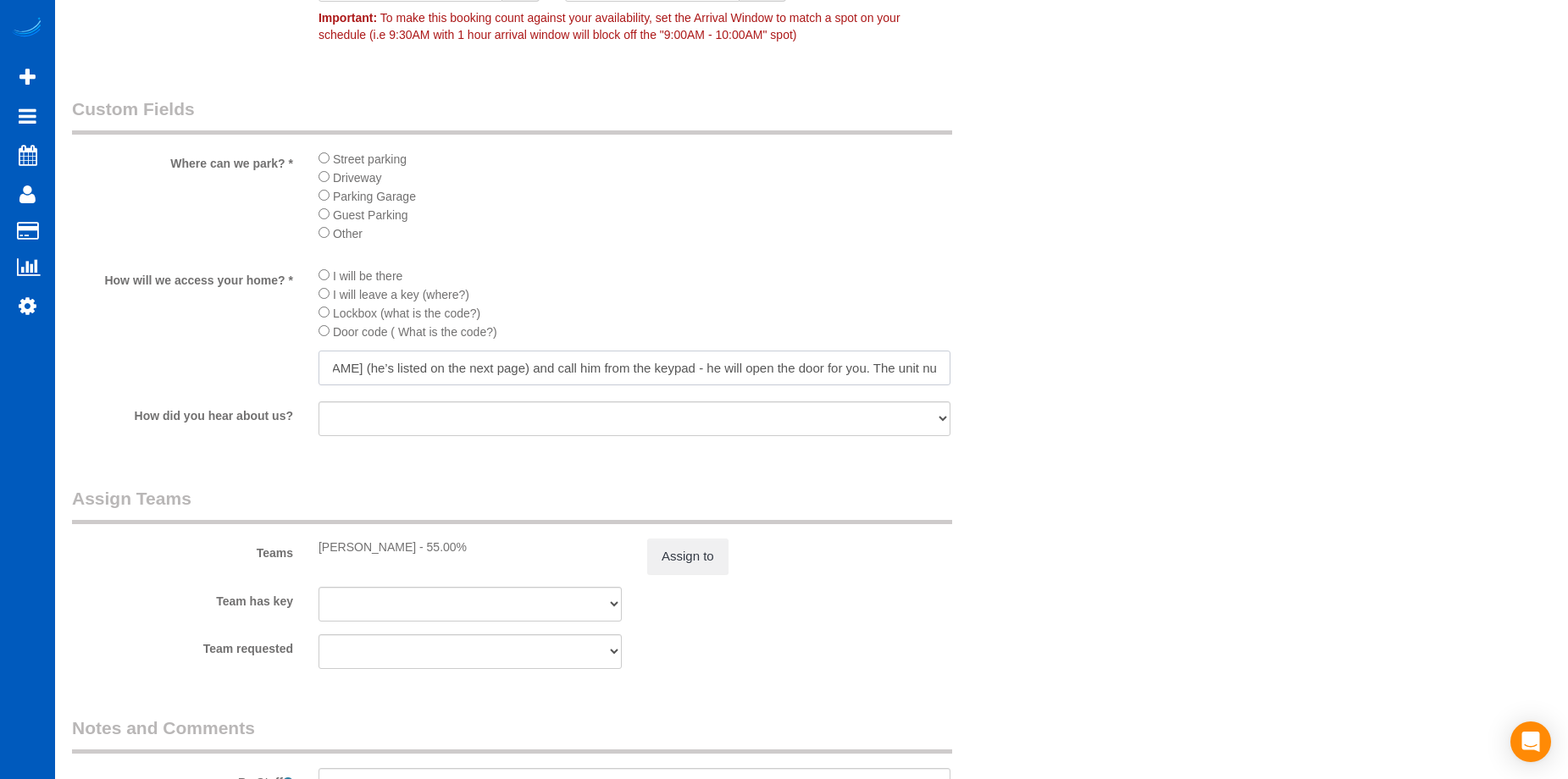
drag, startPoint x: 729, startPoint y: 368, endPoint x: 1025, endPoint y: 351, distance: 296.5
click at [1025, 351] on div "How will we access your home? * I will be there I will leave a key (where?) Loc…" at bounding box center [552, 328] width 986 height 124
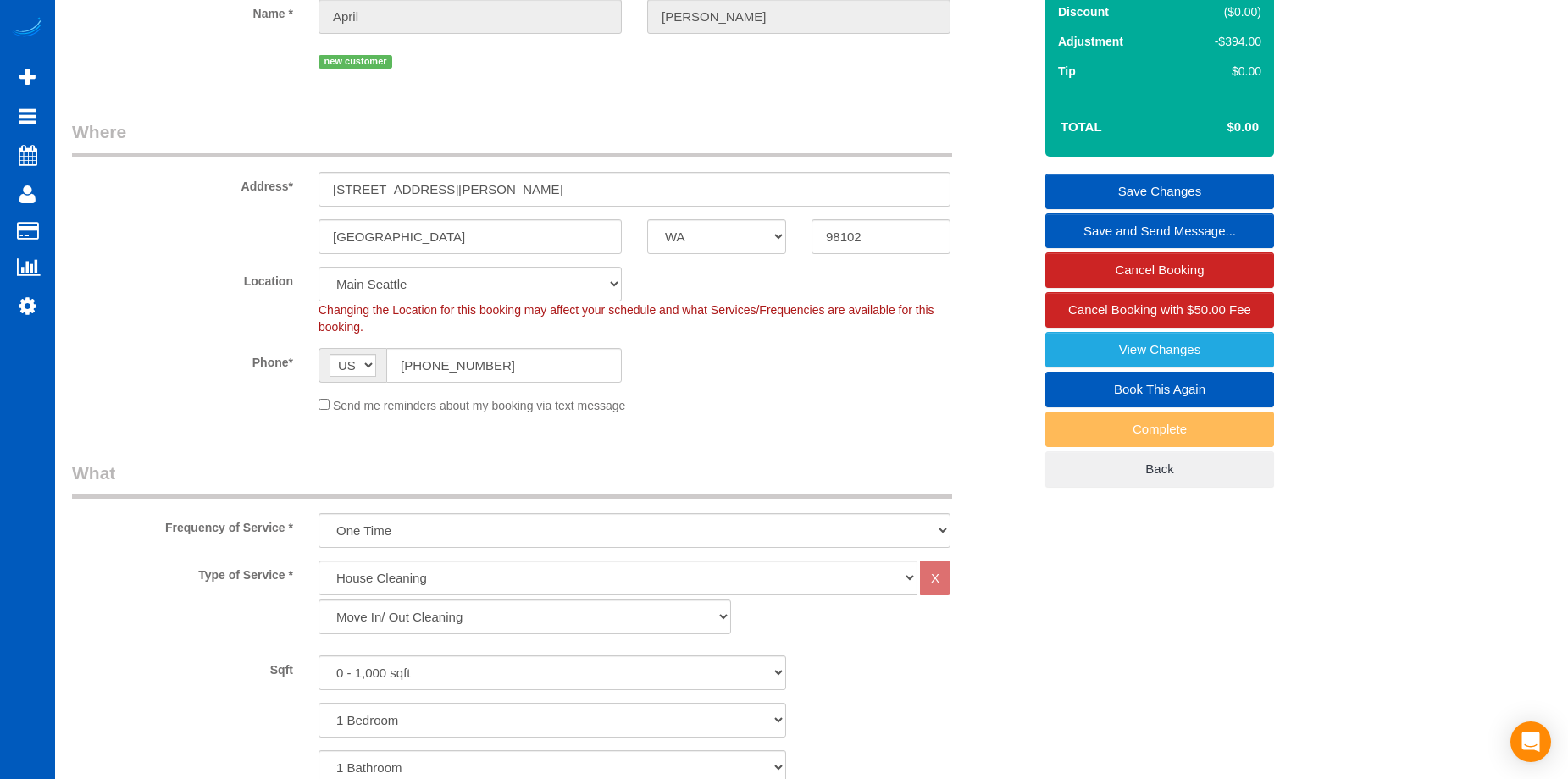
scroll to position [54, 0]
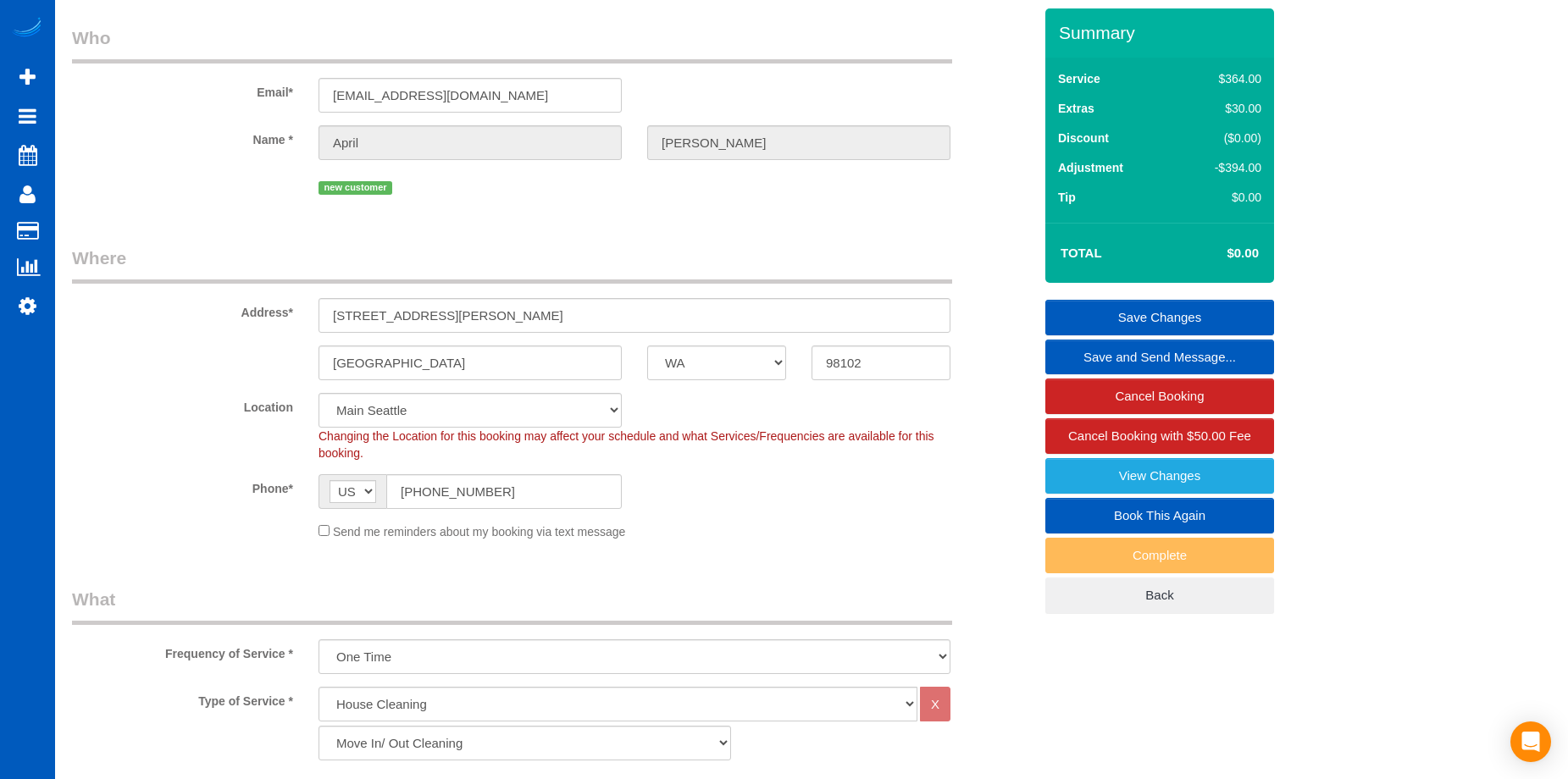
type input "Code: 1974; At the front door, you’ll find a keypad. Look for The Edgar (he’s l…"
click at [1115, 303] on link "Save Changes" at bounding box center [1159, 318] width 228 height 36
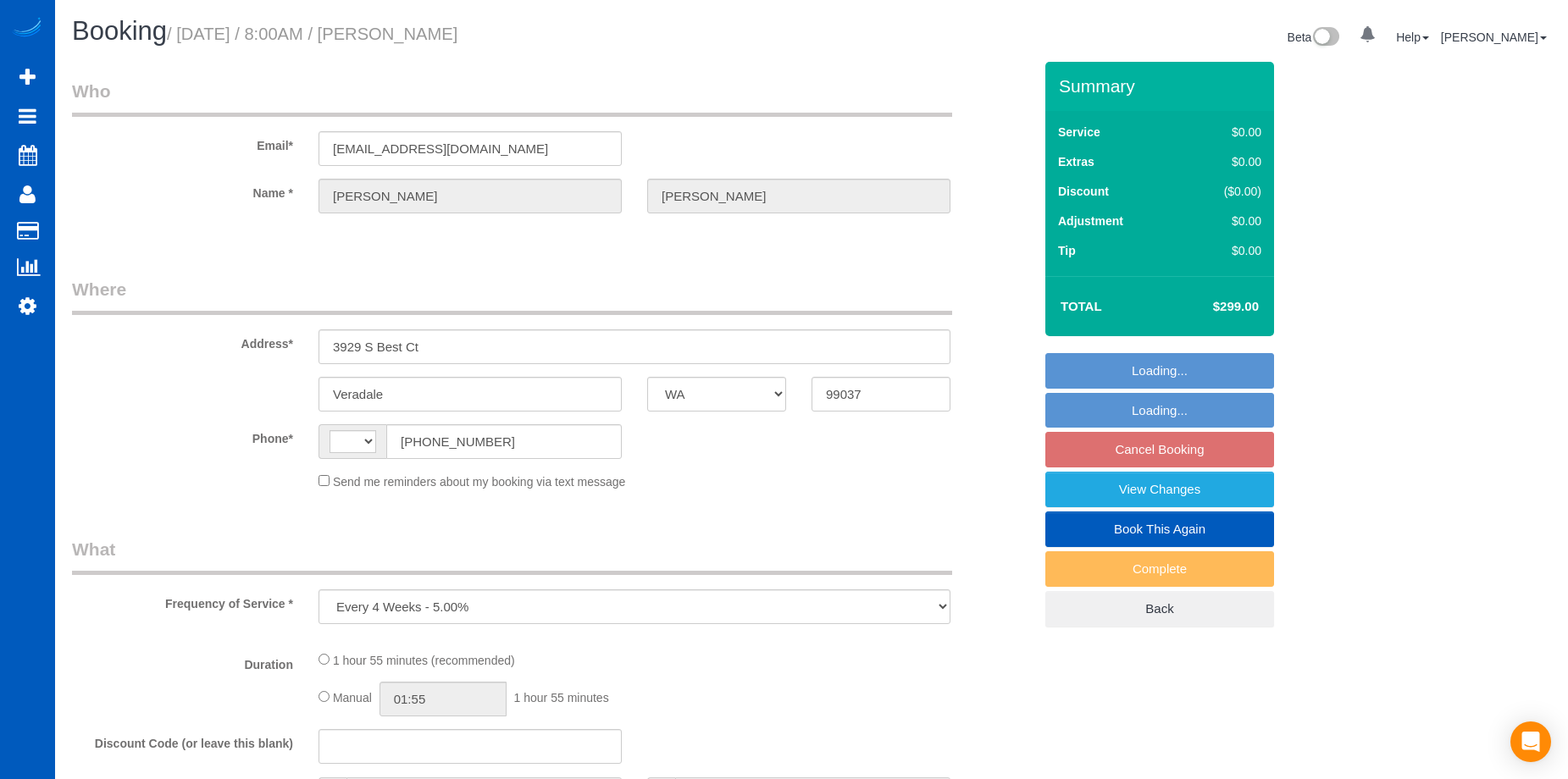
select select "WA"
select select "string:[GEOGRAPHIC_DATA]"
select select "199"
select select "3001"
select select "2"
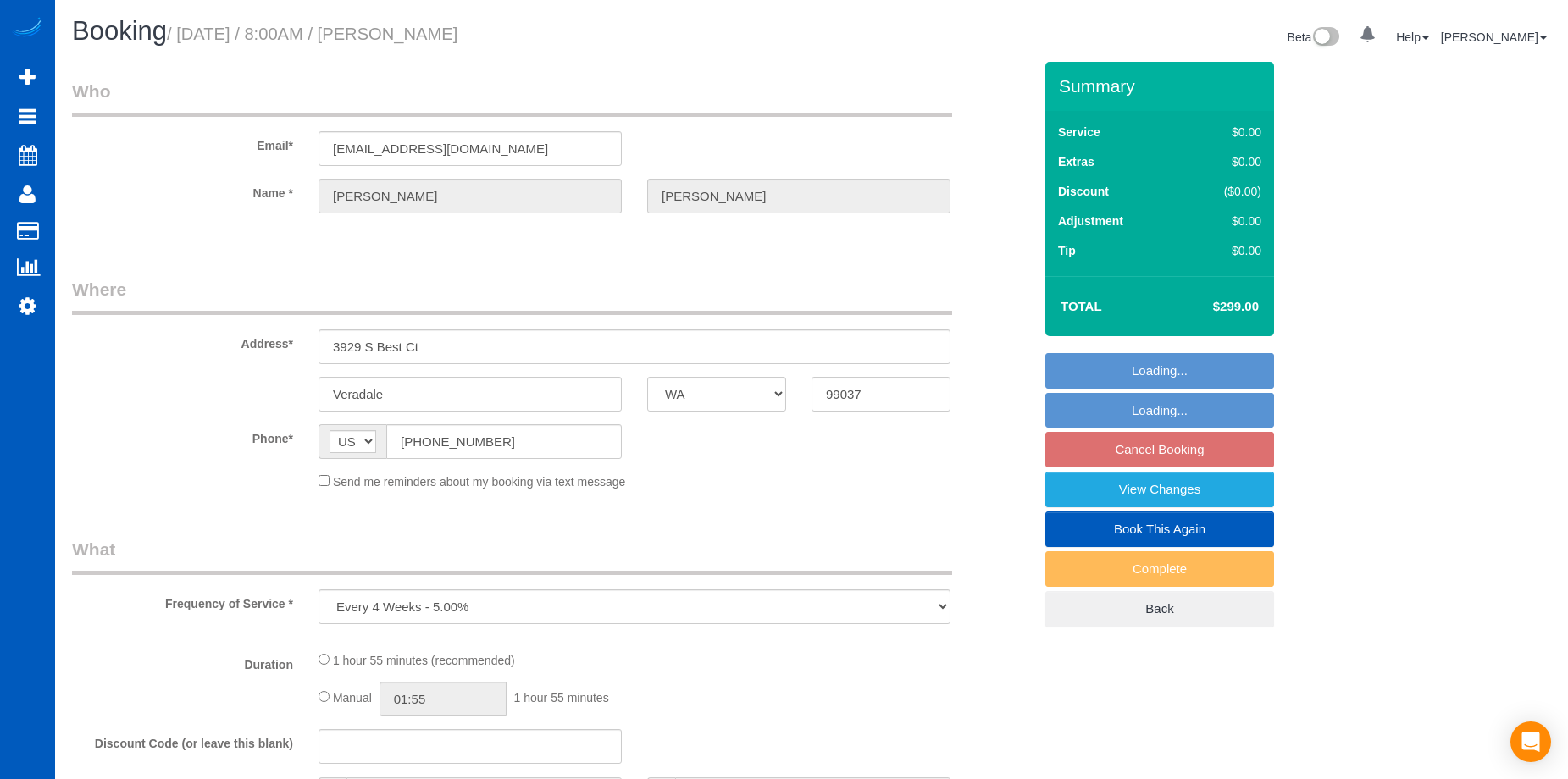
select select "3"
select select "spot1"
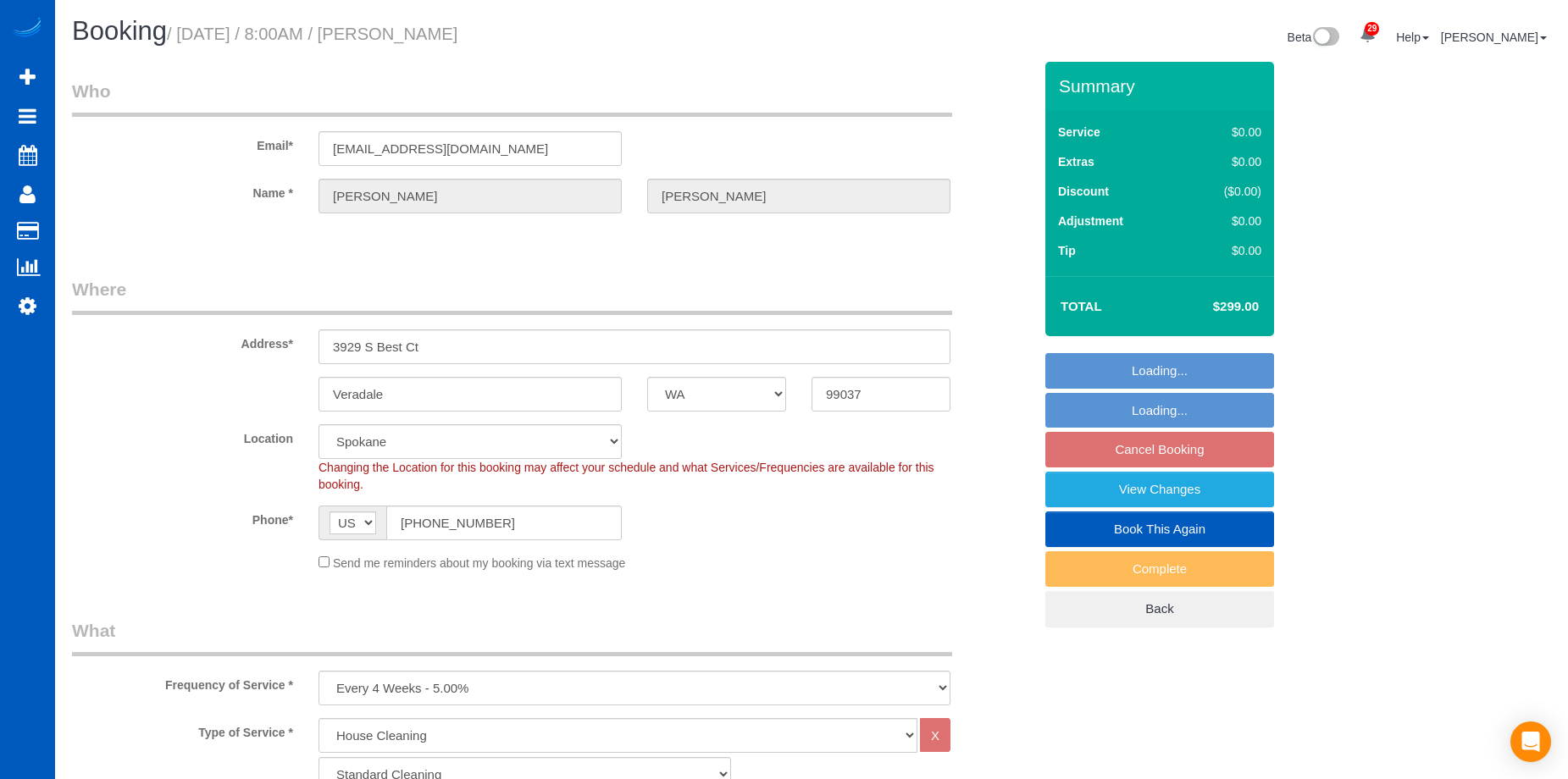
select select "object:1089"
select select "3001"
select select "2"
select select "3"
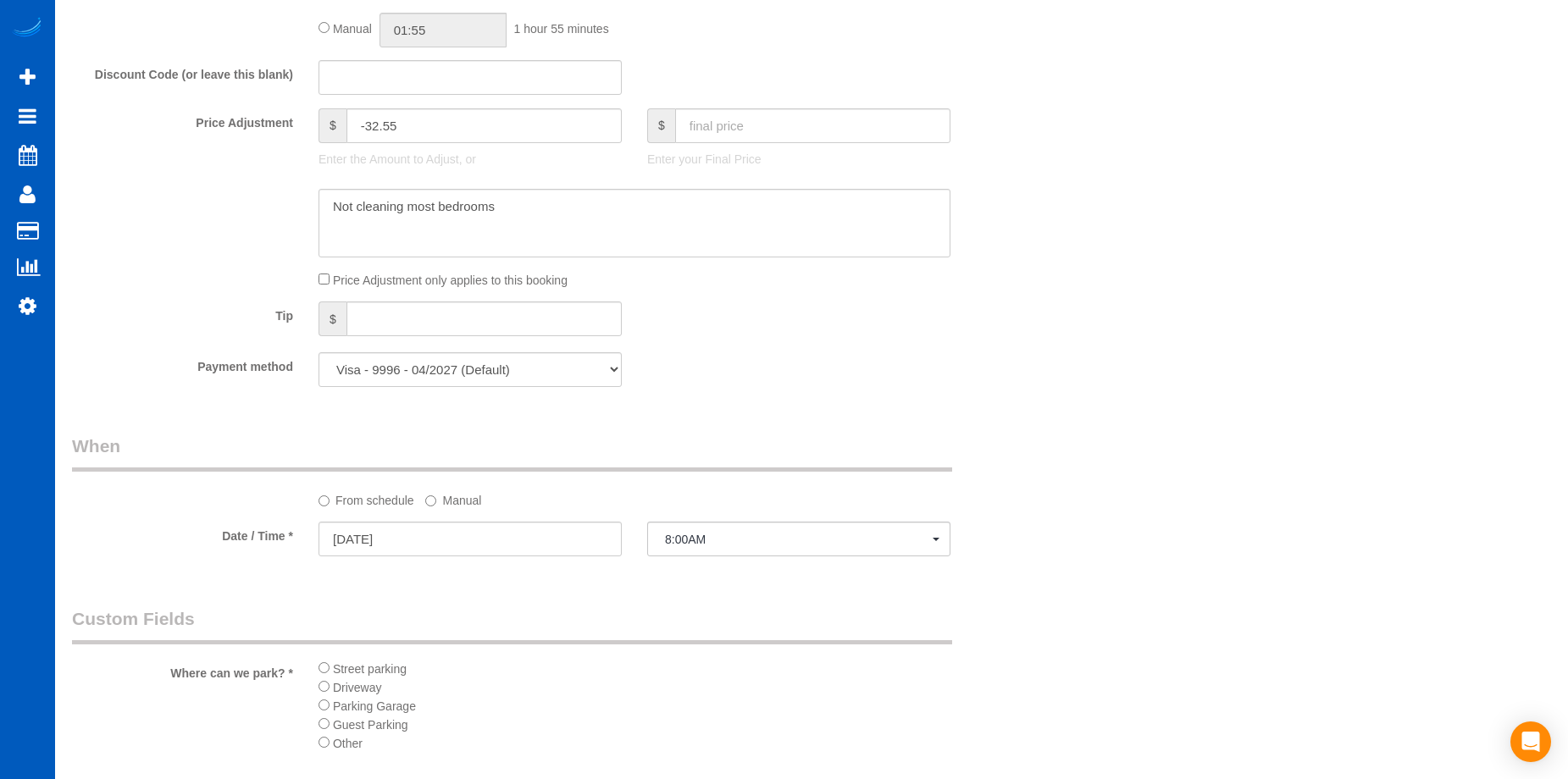
scroll to position [1440, 0]
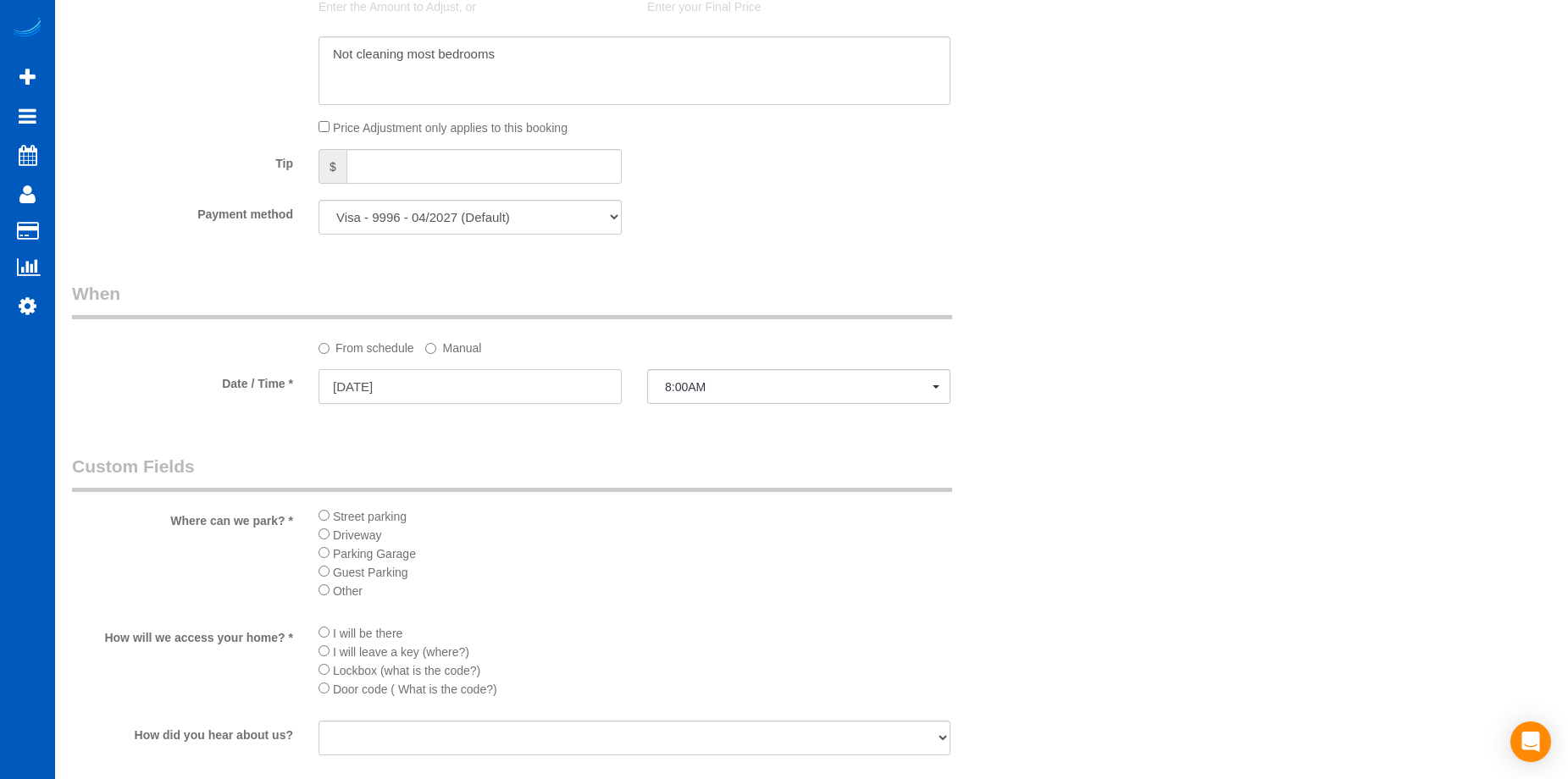
click at [488, 378] on input "[DATE]" at bounding box center [470, 386] width 303 height 35
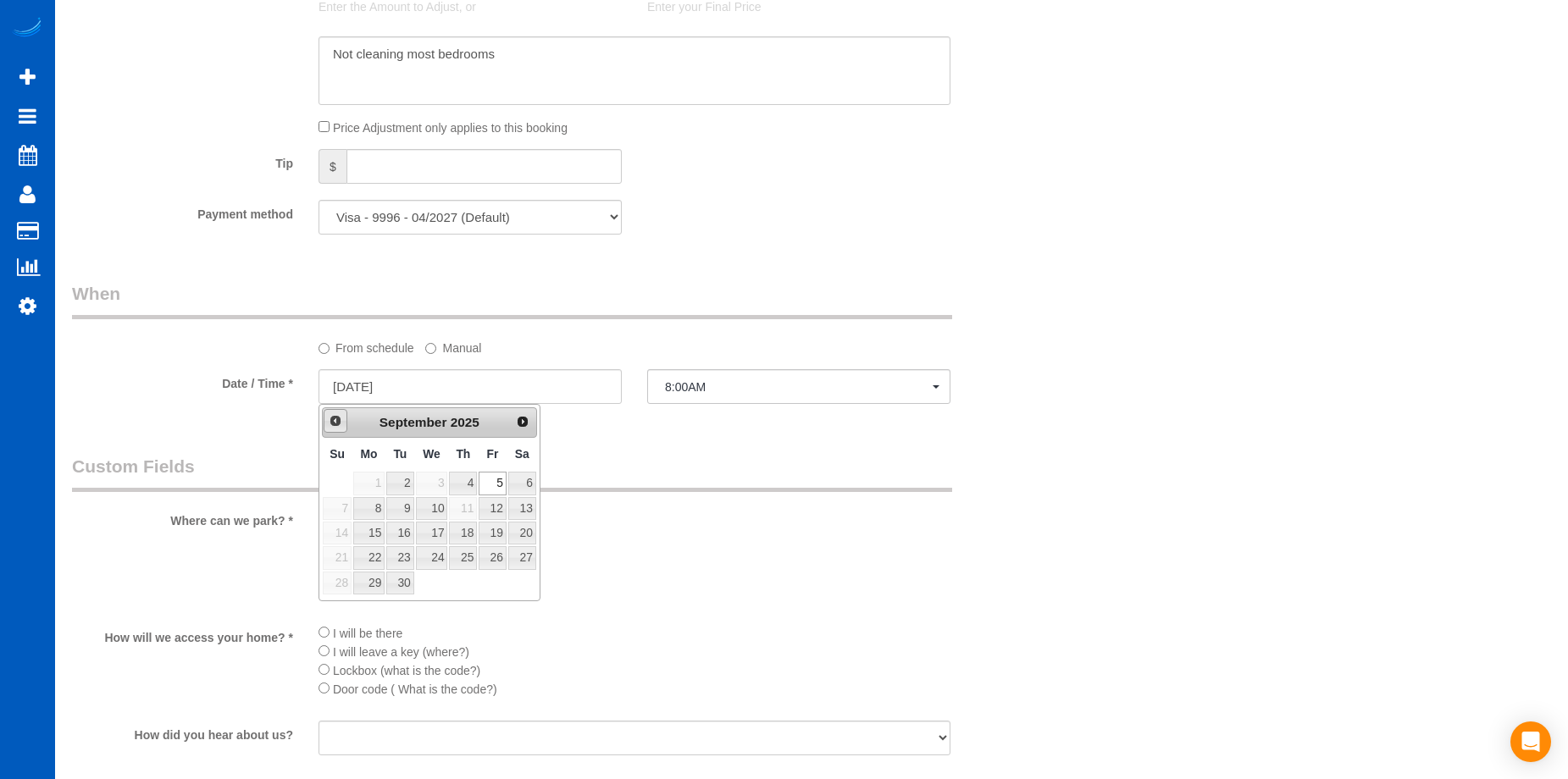
click at [330, 422] on span "Prev" at bounding box center [336, 421] width 14 height 14
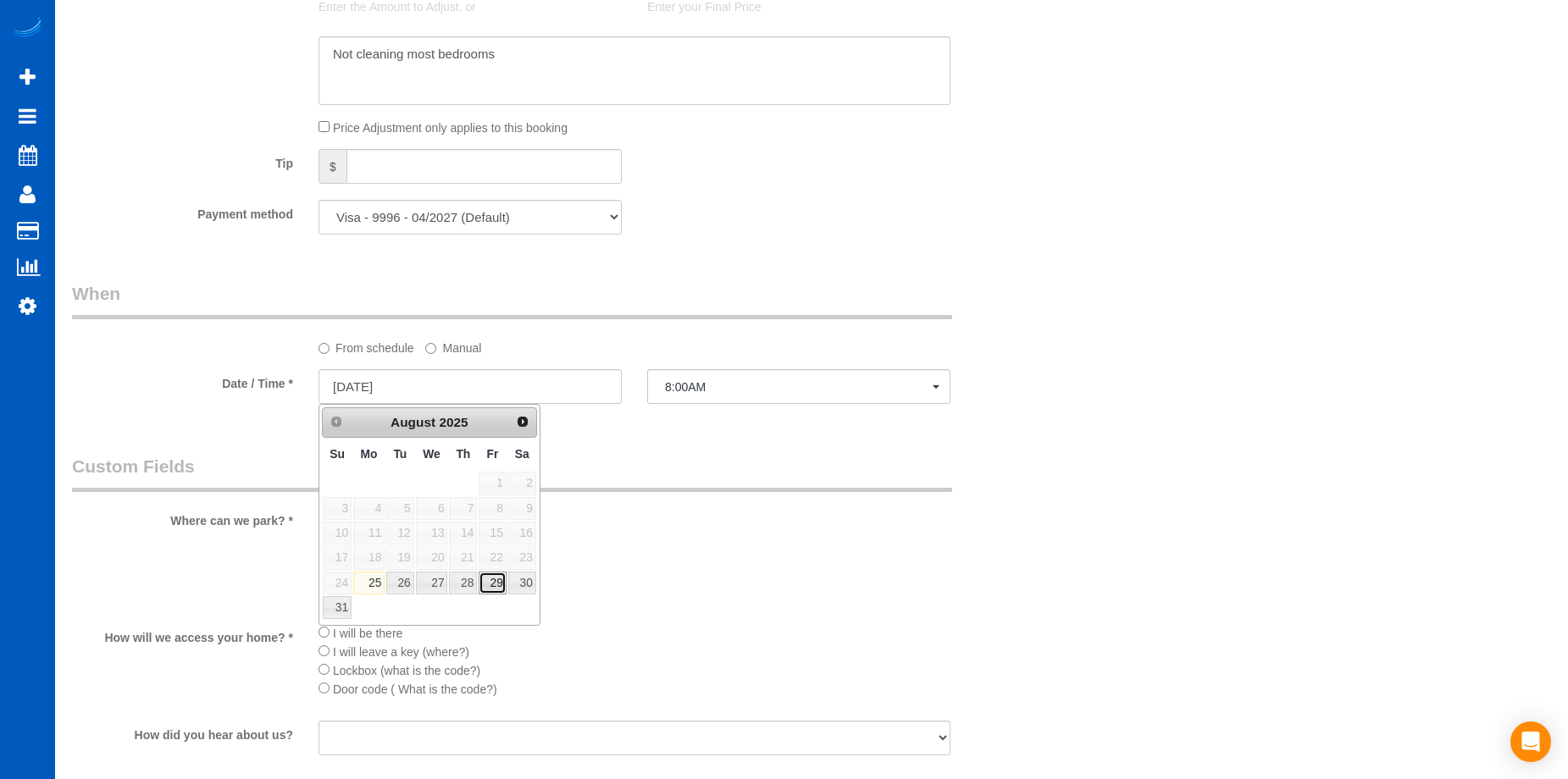
click at [498, 588] on link "29" at bounding box center [492, 583] width 27 height 23
type input "[DATE]"
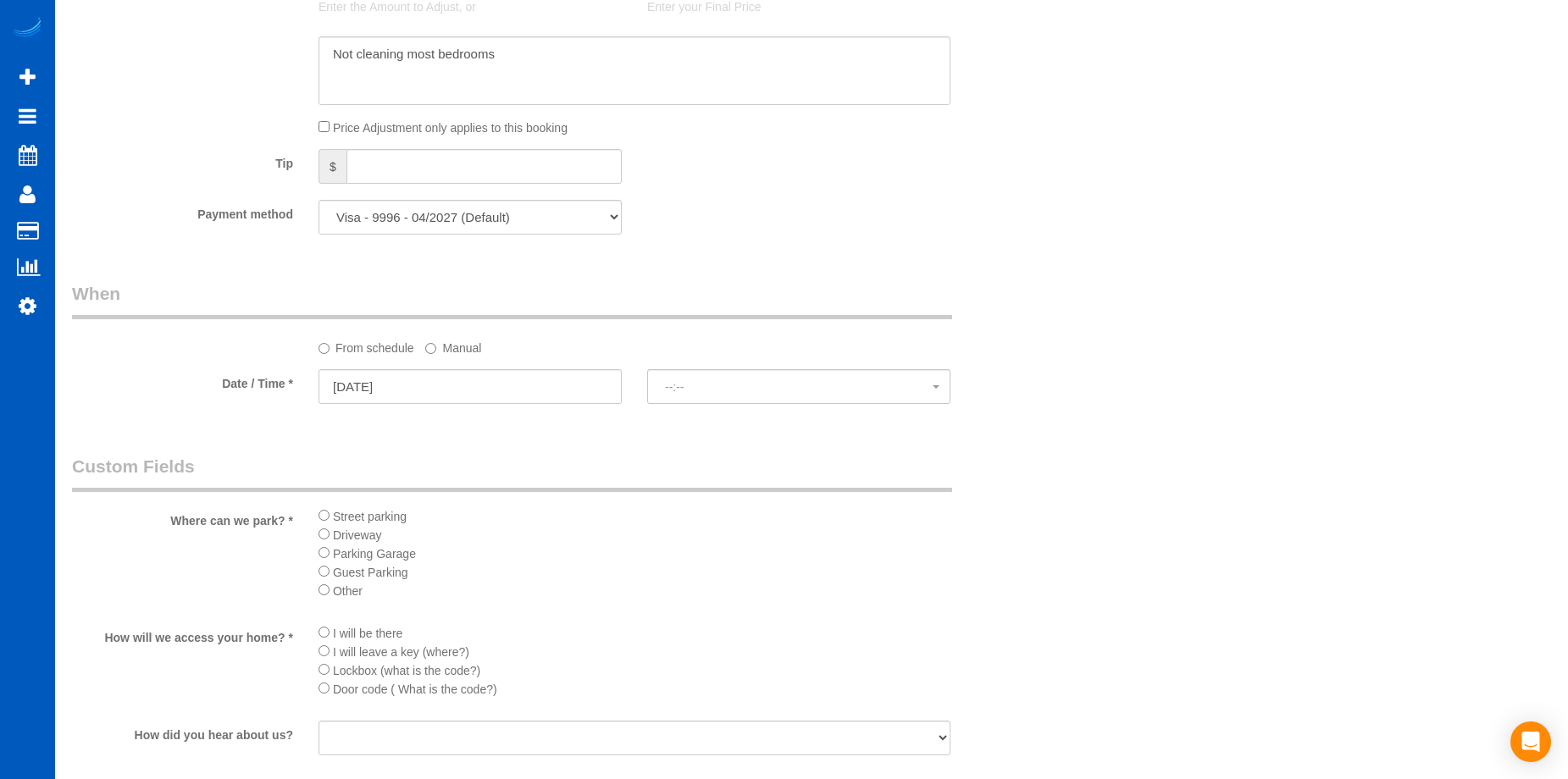
select select "spot14"
click at [450, 346] on label "Manual" at bounding box center [453, 345] width 56 height 23
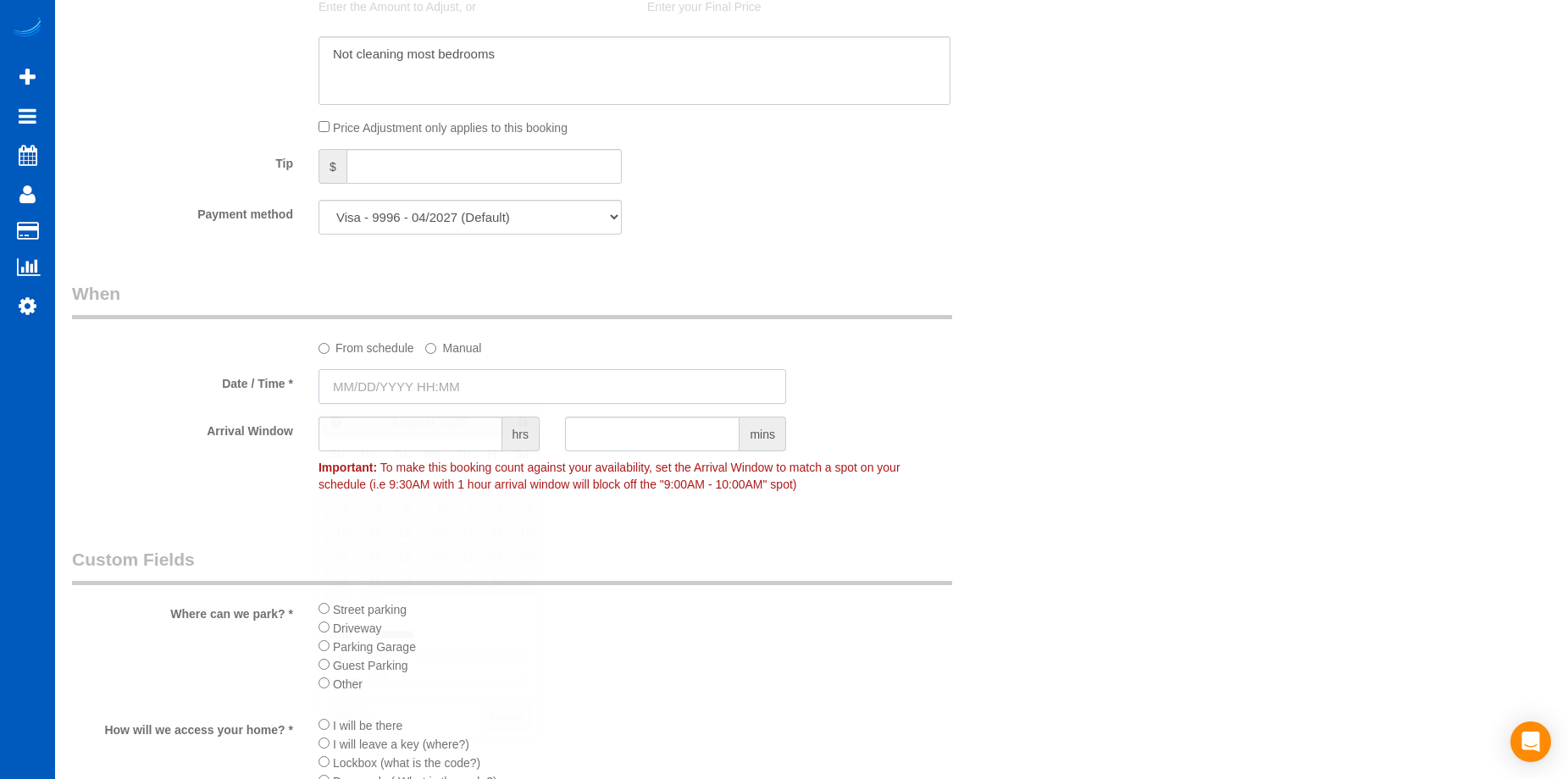
click at [475, 391] on input "text" at bounding box center [552, 386] width 468 height 35
type input "08/29/2025 8:00AM"
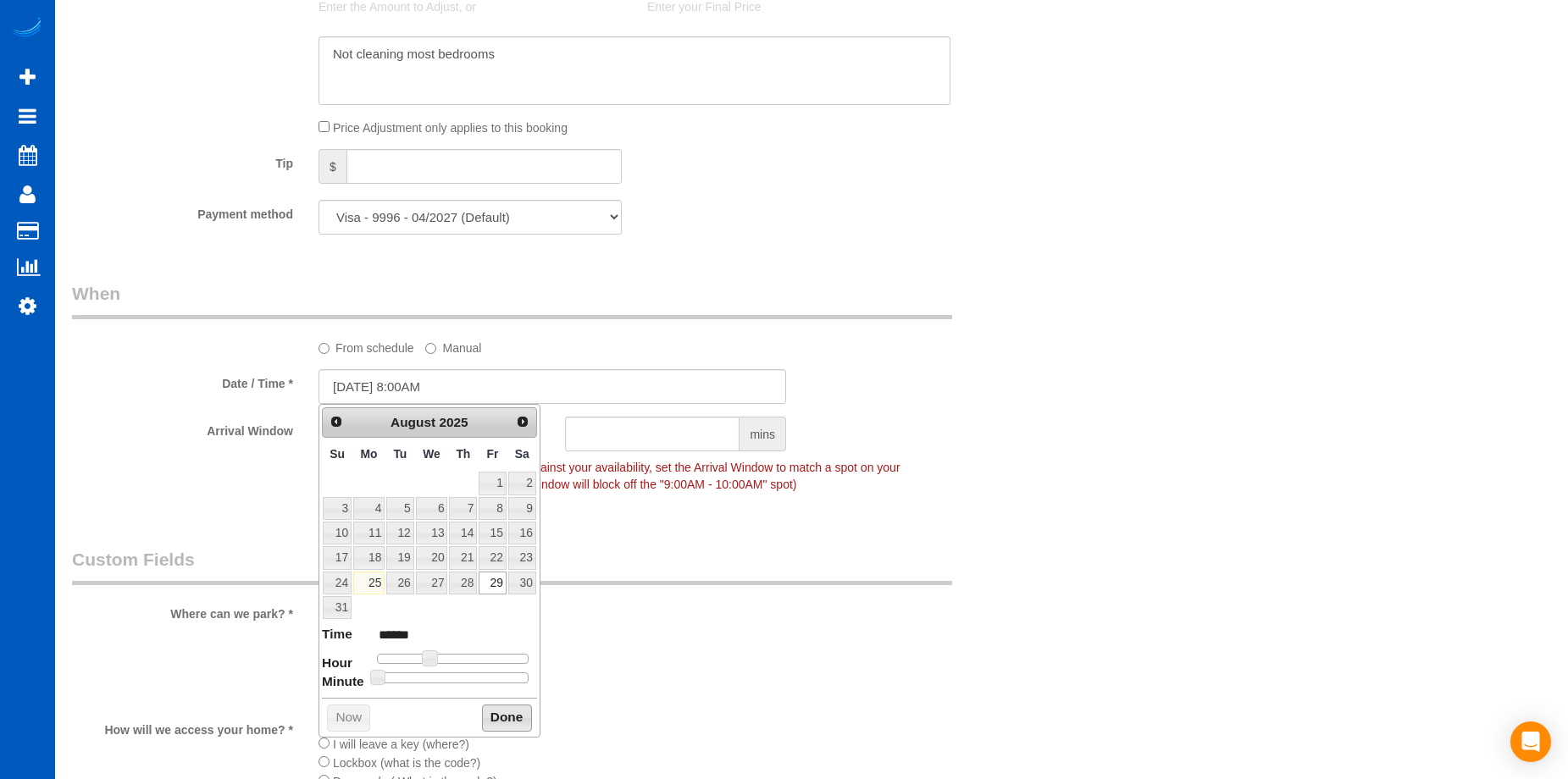
click at [507, 720] on button "Done" at bounding box center [507, 718] width 50 height 27
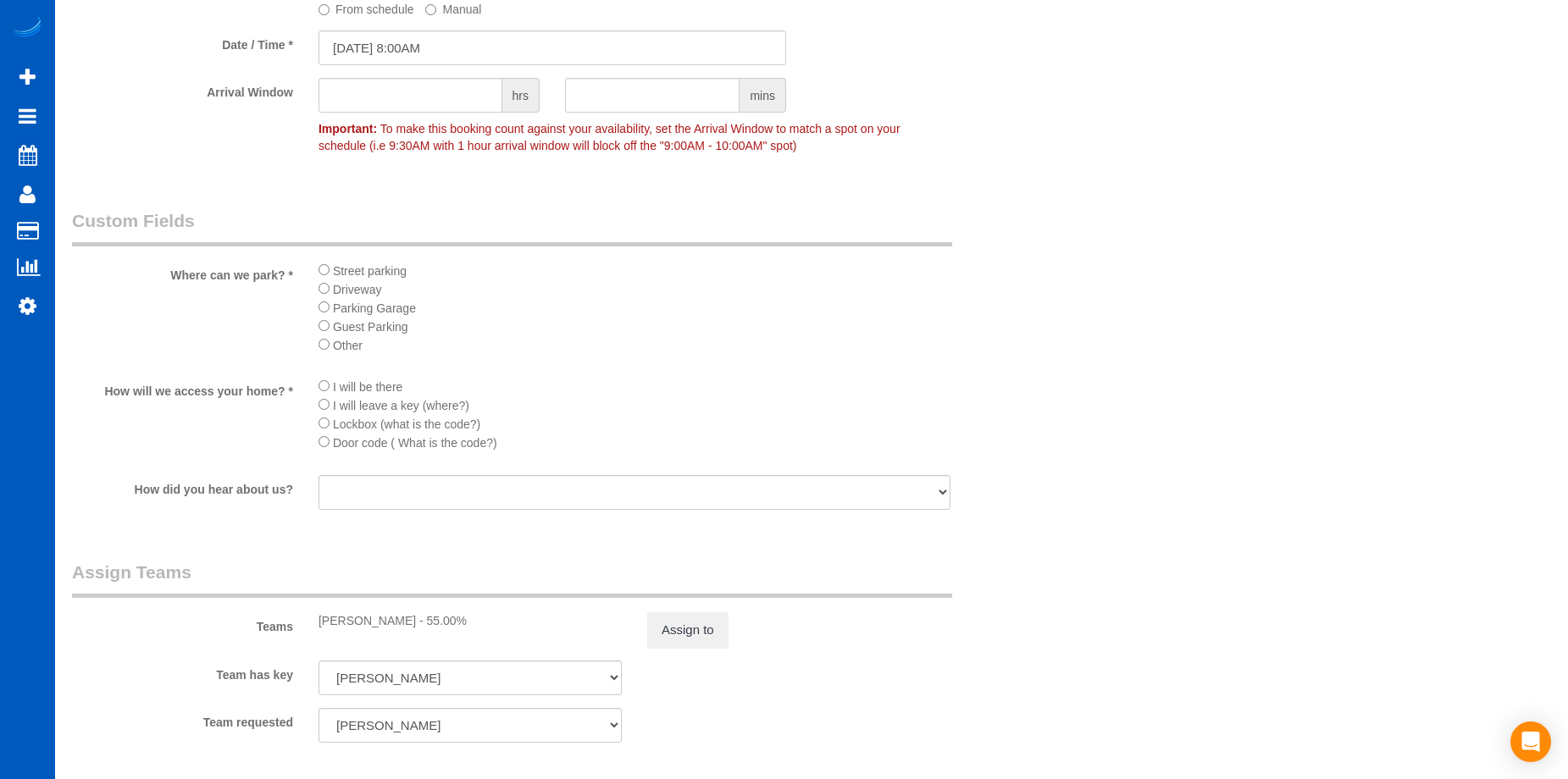
scroll to position [1948, 0]
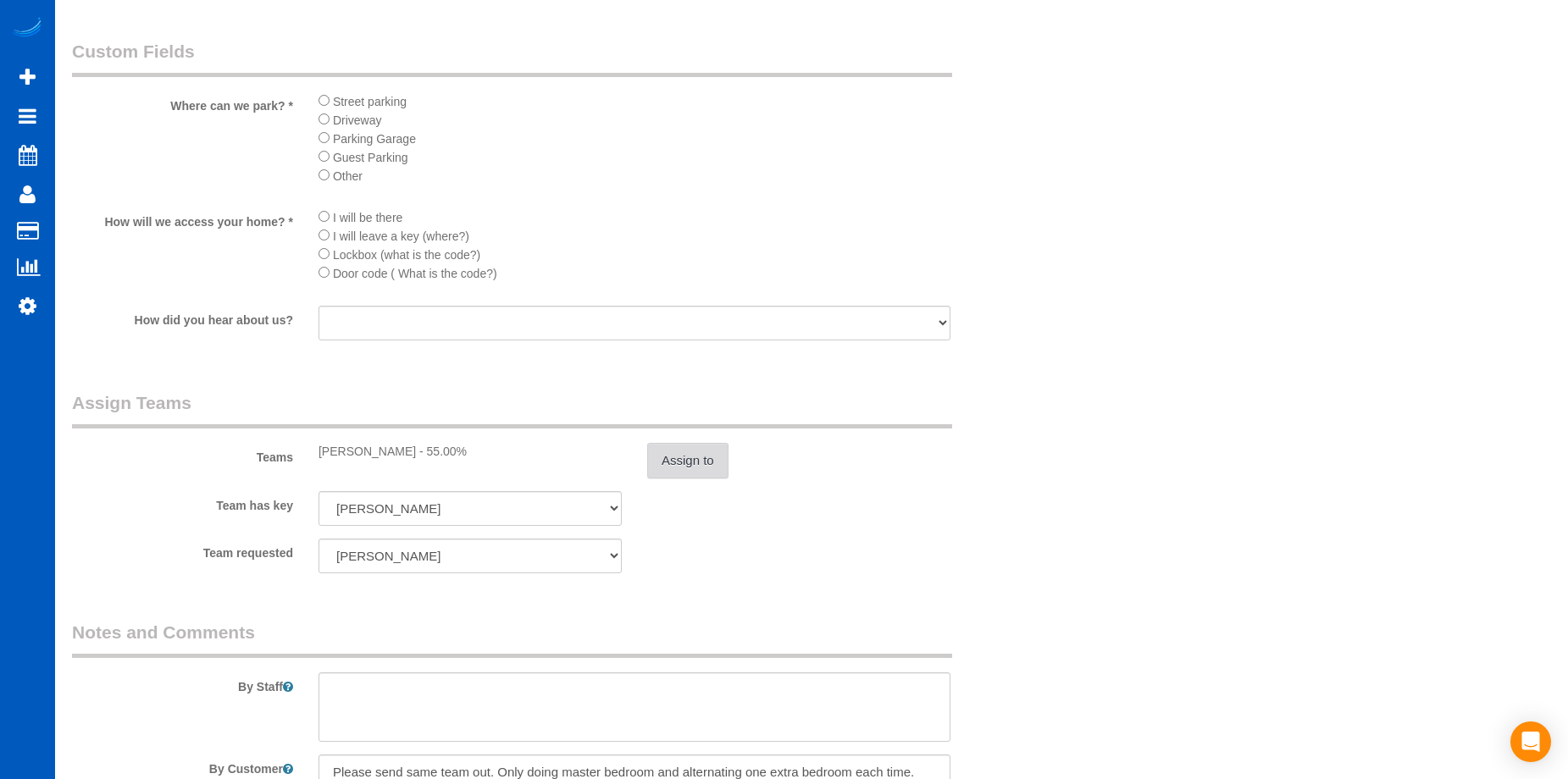
click at [716, 458] on button "Assign to" at bounding box center [688, 461] width 82 height 36
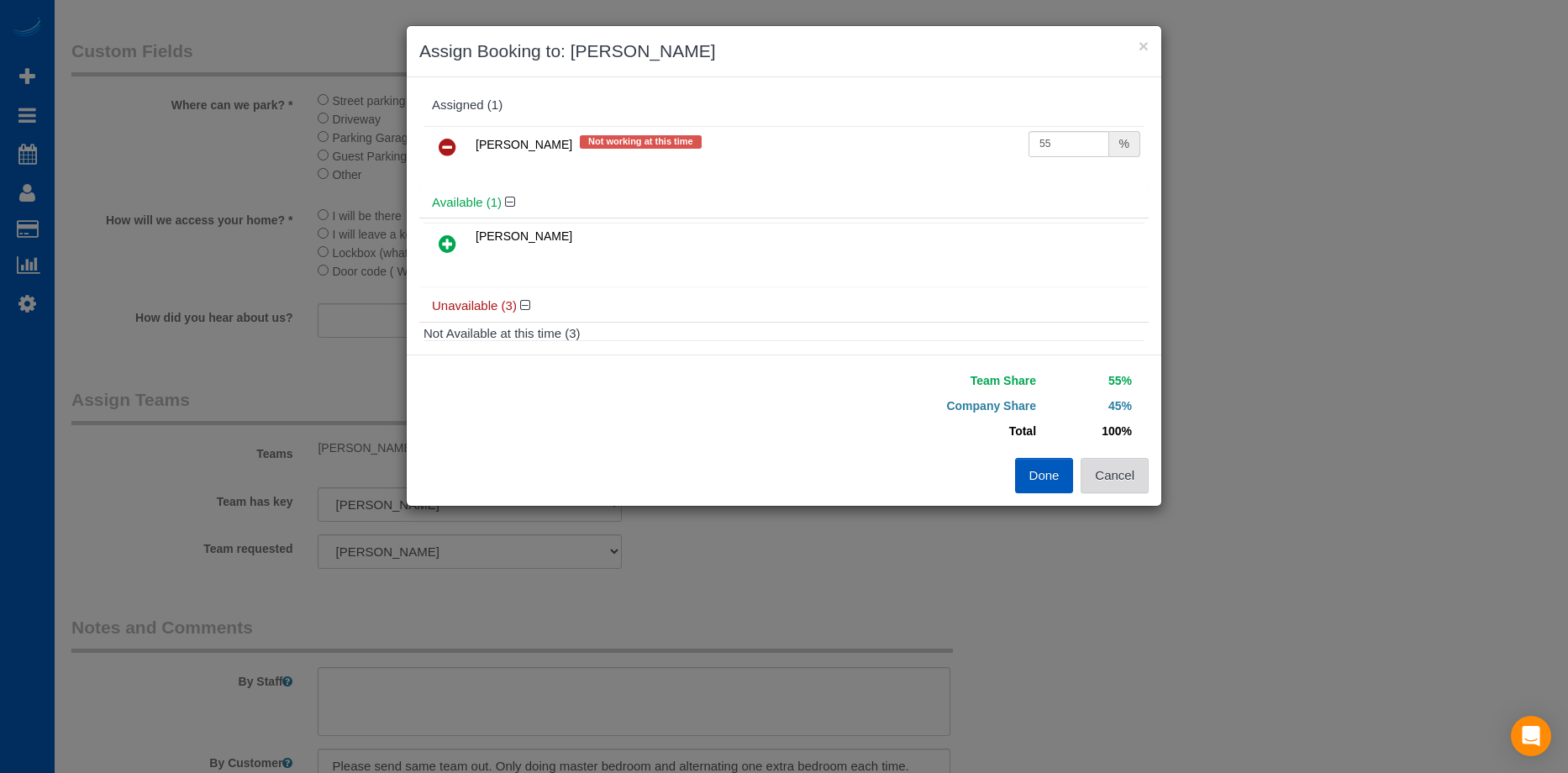
click at [1132, 482] on button "Cancel" at bounding box center [1114, 476] width 68 height 36
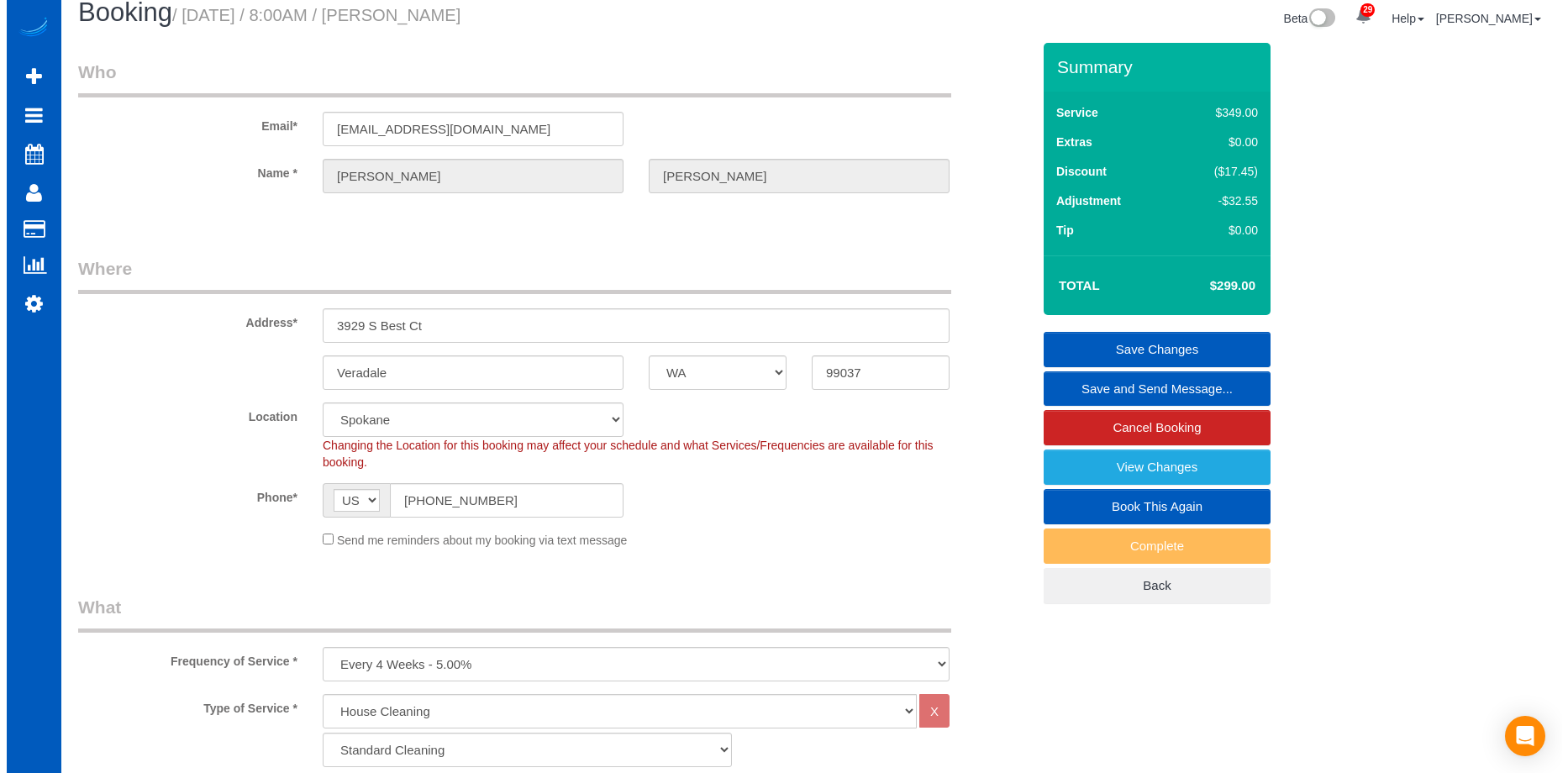
scroll to position [0, 0]
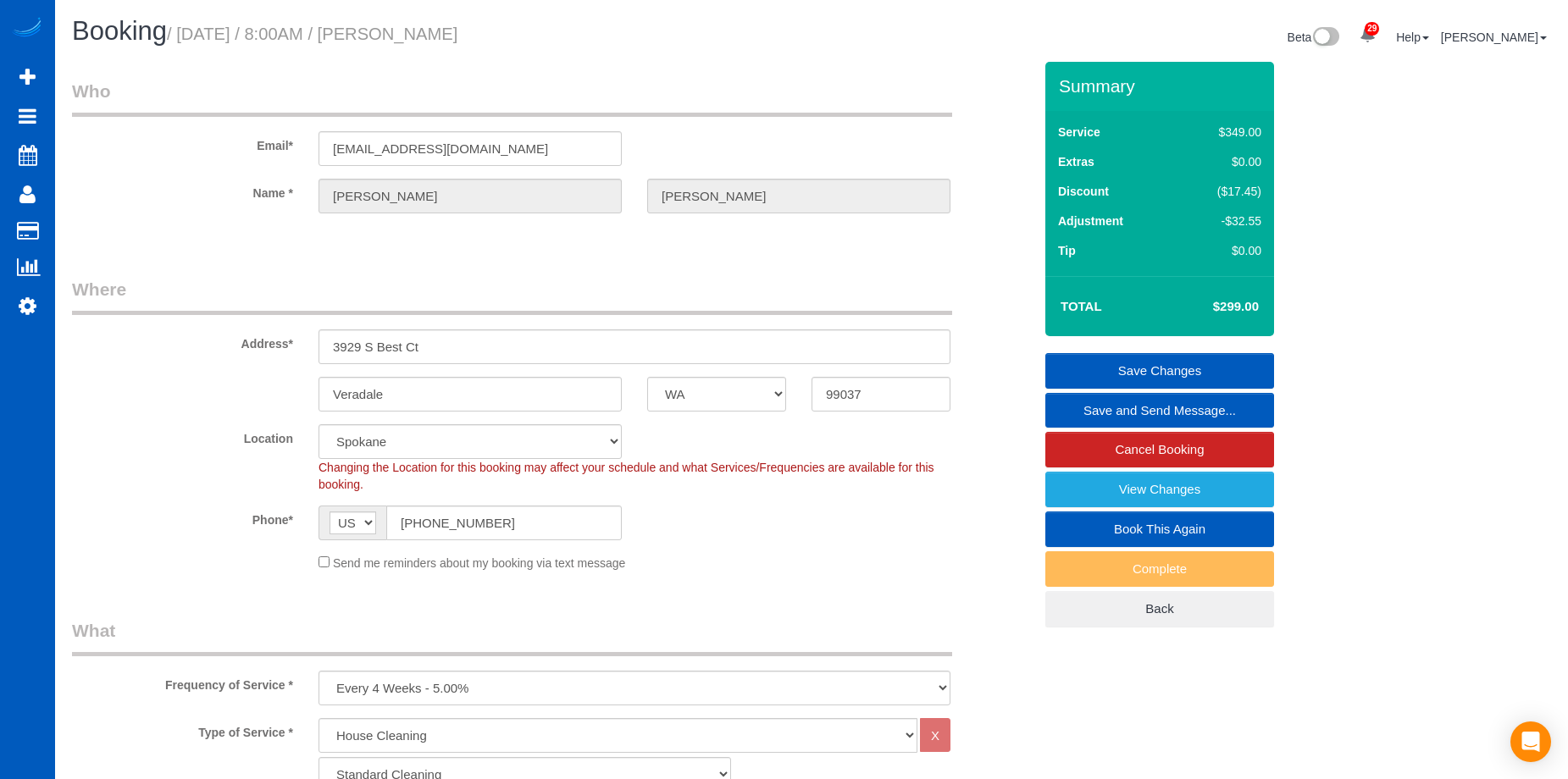
click at [1092, 366] on link "Save Changes" at bounding box center [1159, 371] width 228 height 36
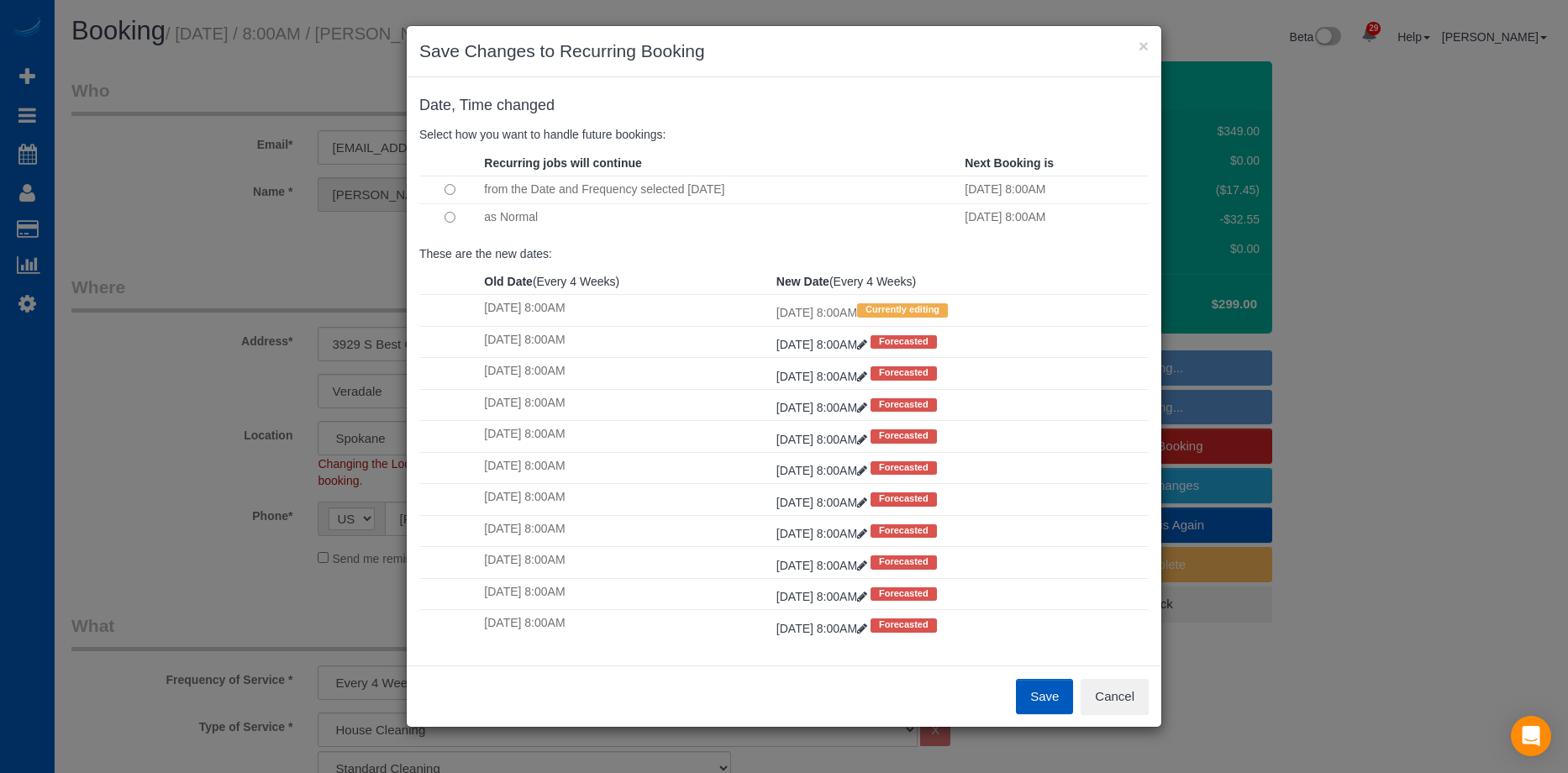
click at [1040, 695] on button "Save" at bounding box center [1045, 697] width 57 height 36
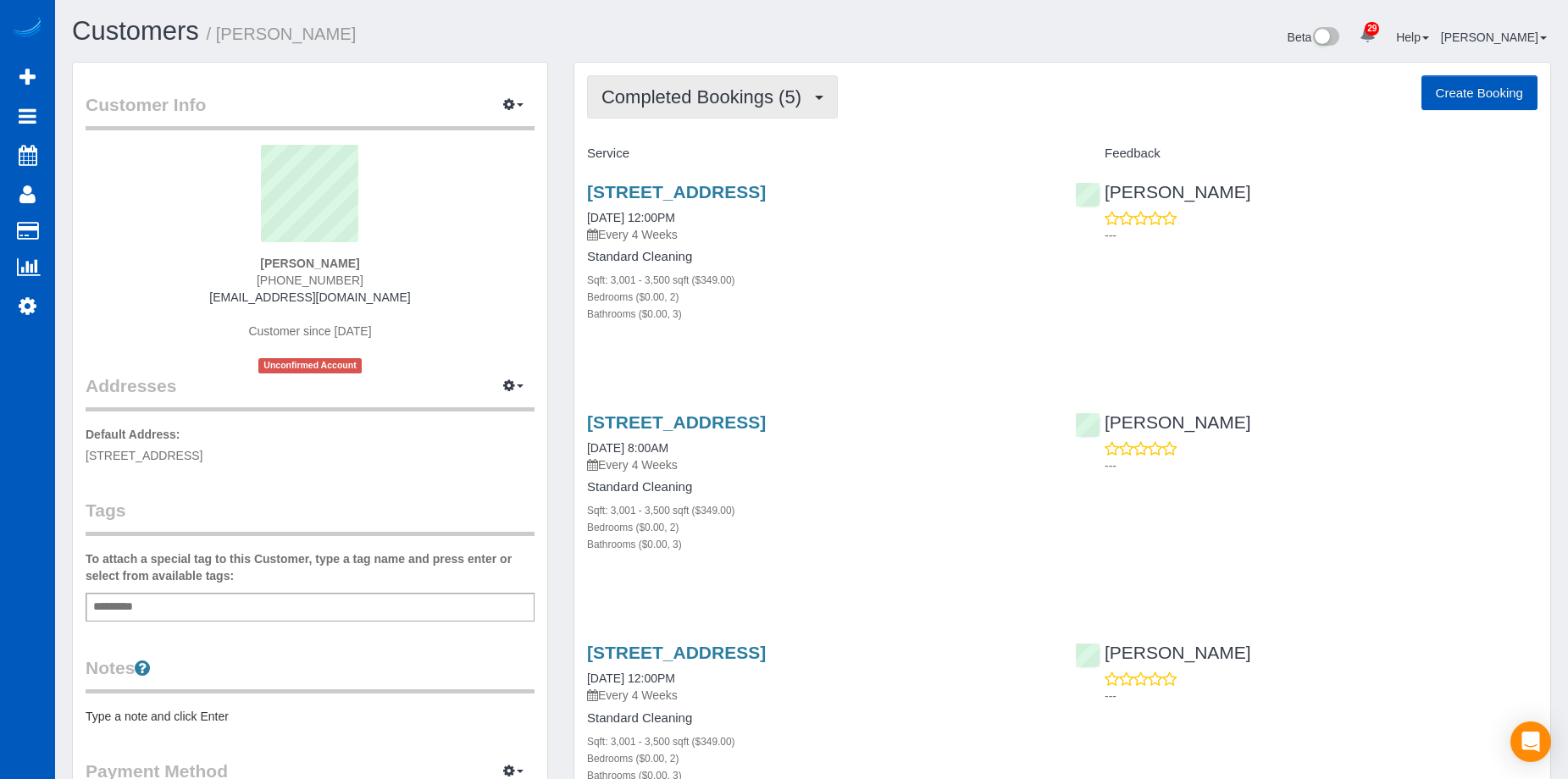
drag, startPoint x: 755, startPoint y: 83, endPoint x: 754, endPoint y: 99, distance: 16.0
click at [755, 83] on button "Completed Bookings (5)" at bounding box center [712, 97] width 250 height 43
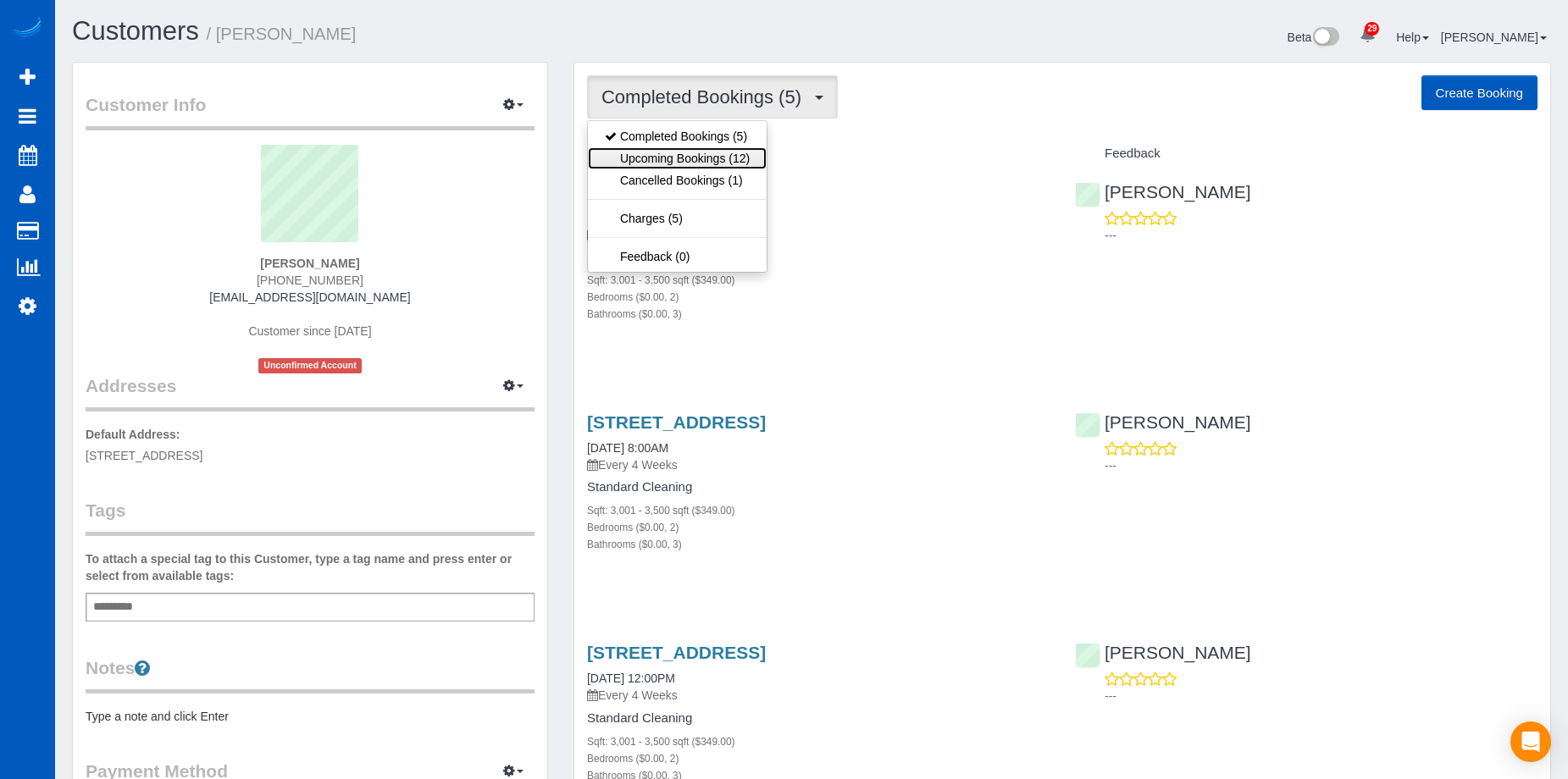
click at [716, 162] on link "Upcoming Bookings (12)" at bounding box center [676, 159] width 179 height 22
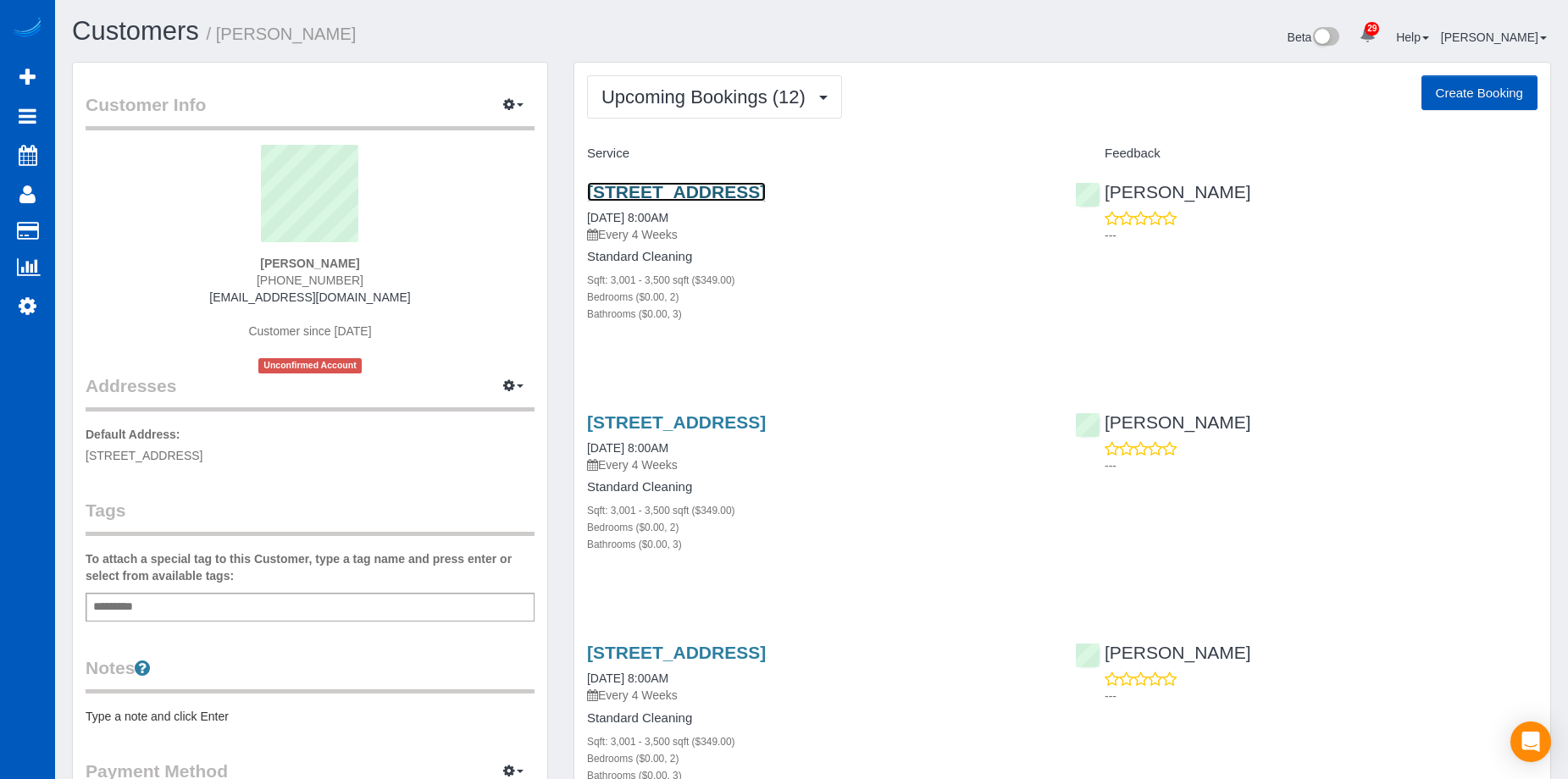
click at [766, 197] on link "[STREET_ADDRESS]" at bounding box center [676, 193] width 179 height 20
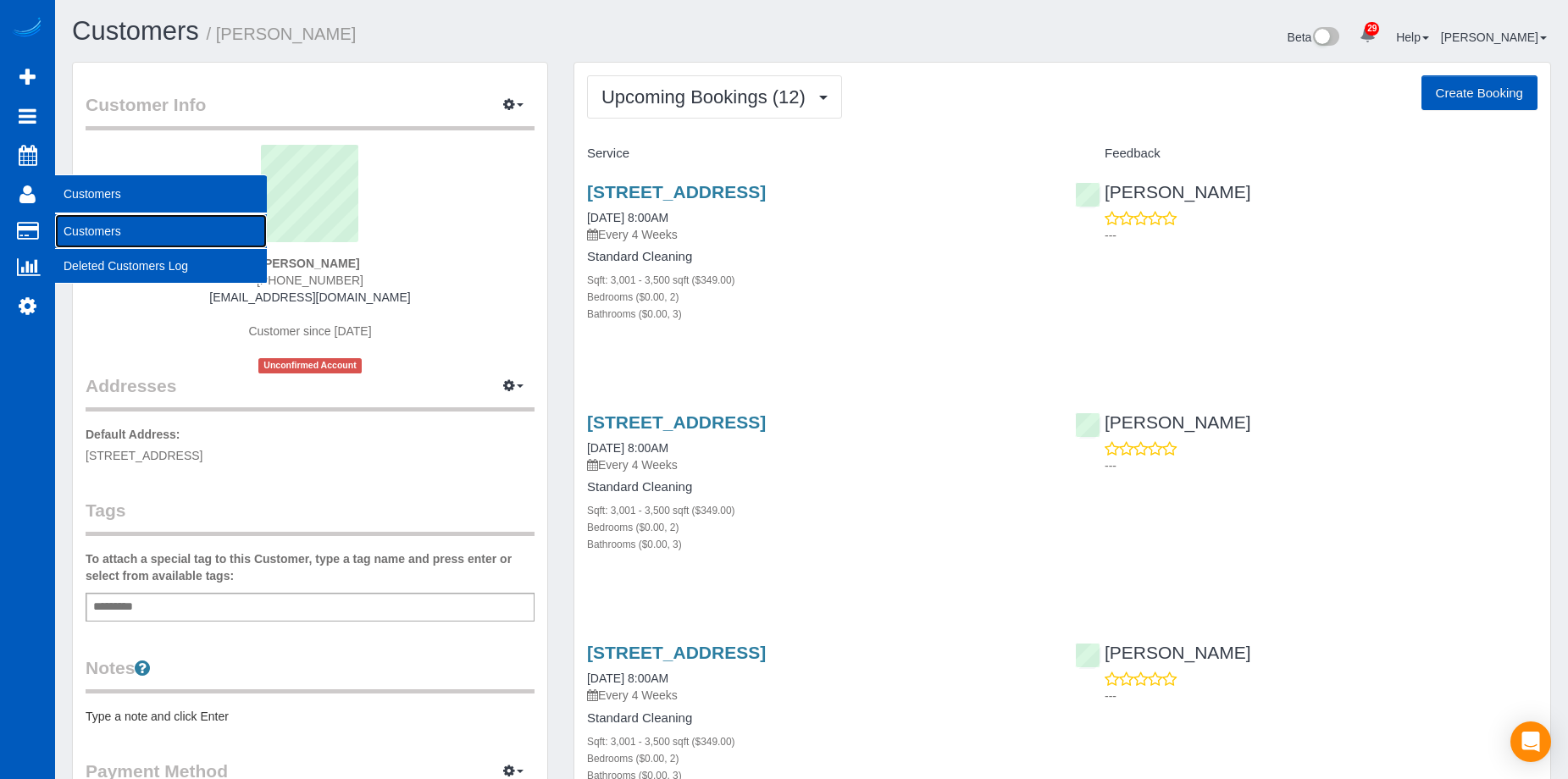
click at [83, 224] on link "Customers" at bounding box center [161, 231] width 211 height 34
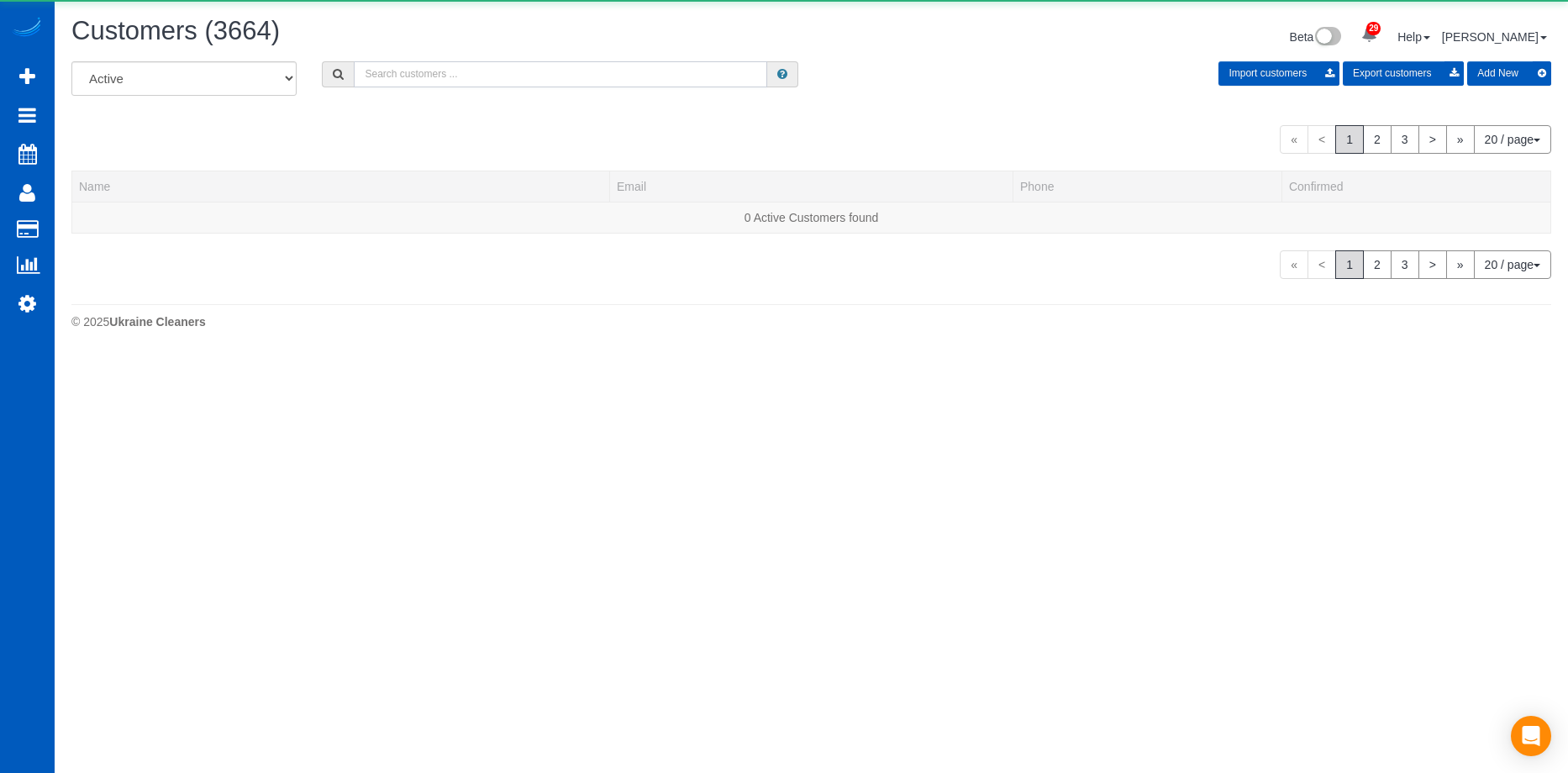
click at [479, 75] on input "text" at bounding box center [561, 74] width 414 height 26
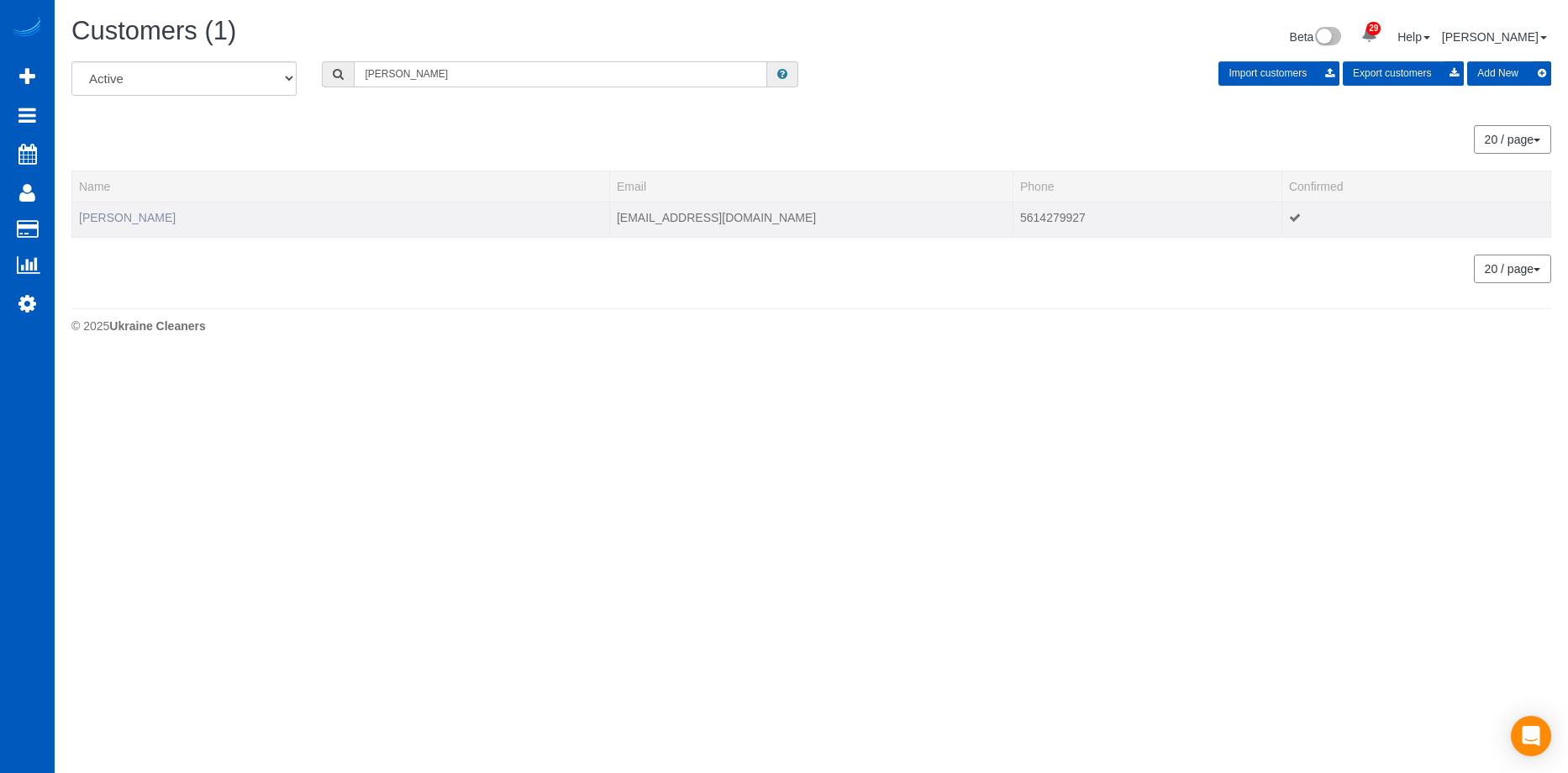
type input "Alona Basko"
click at [129, 218] on link "Alona Basko" at bounding box center [128, 218] width 97 height 14
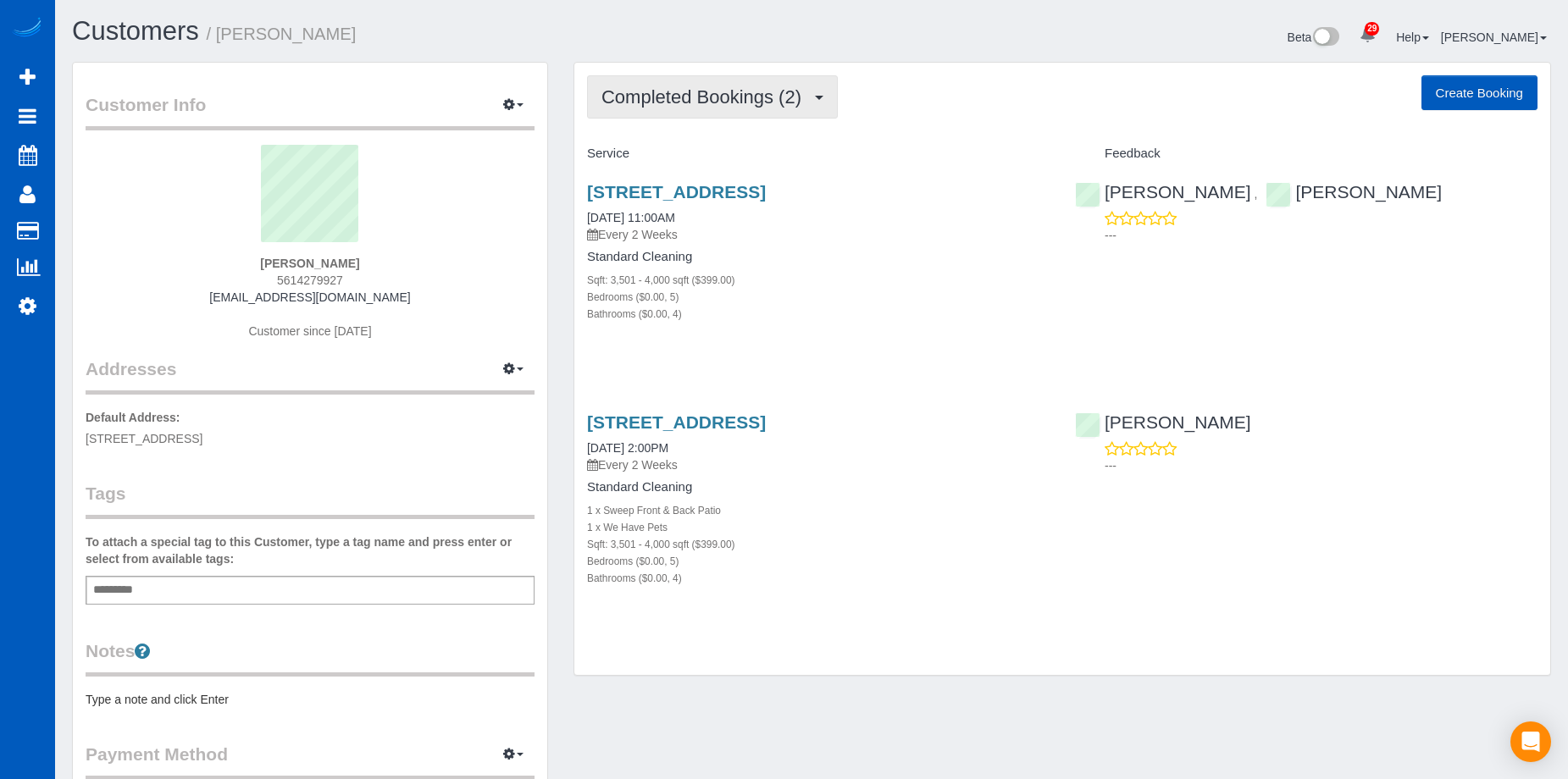
click at [742, 87] on span "Completed Bookings (2)" at bounding box center [705, 97] width 208 height 21
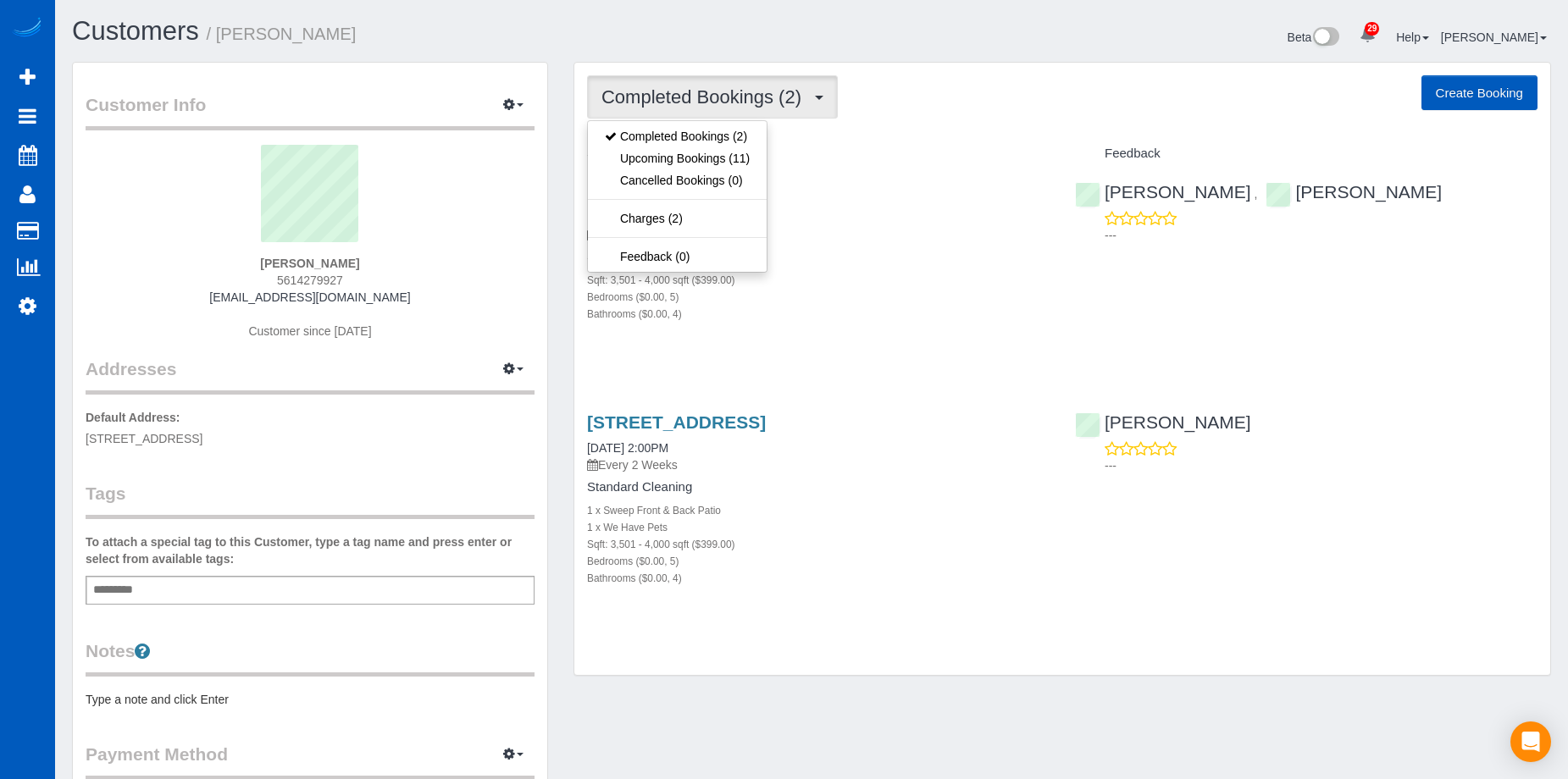
click at [756, 105] on span "Completed Bookings (2)" at bounding box center [705, 97] width 208 height 21
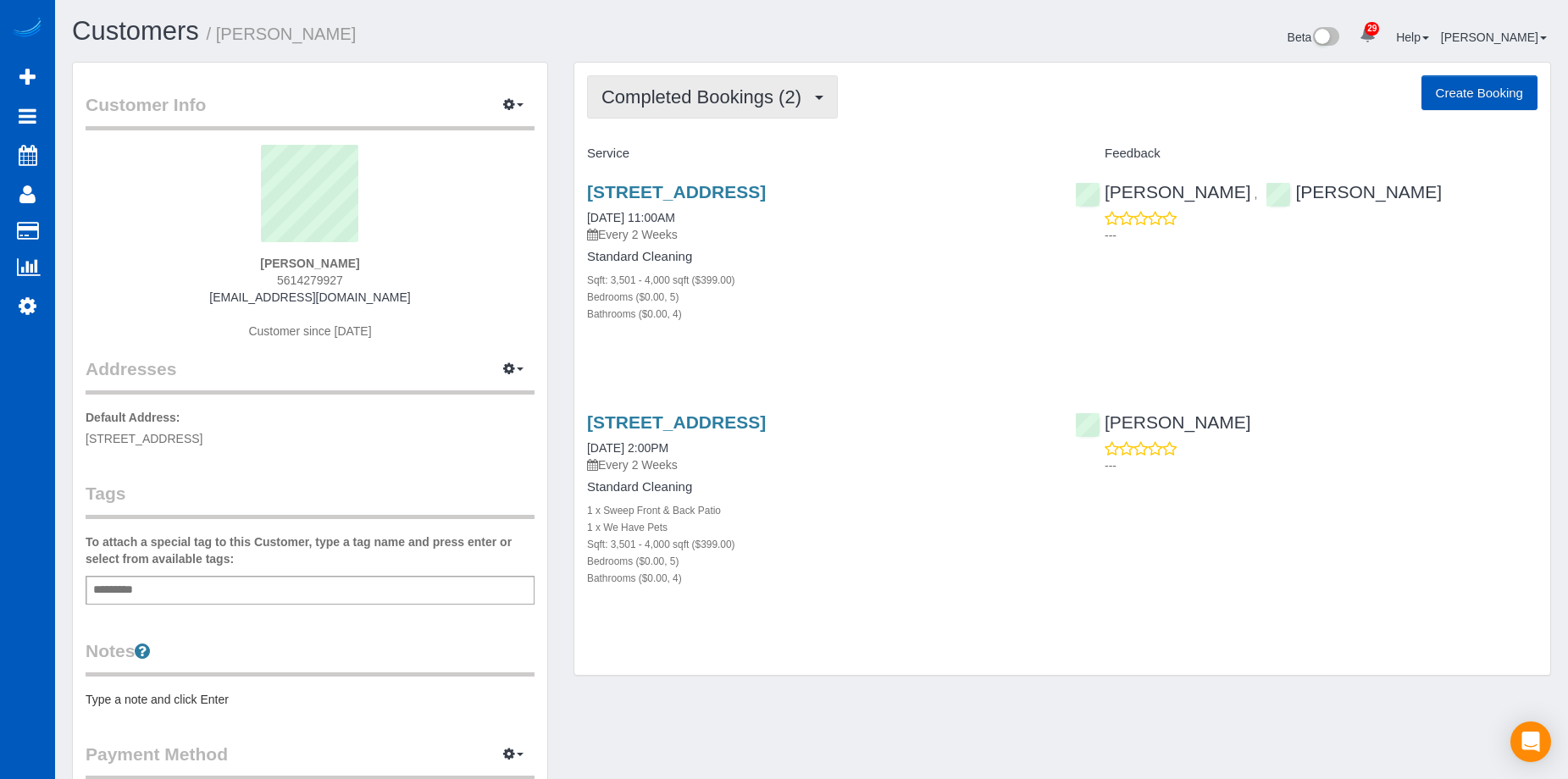
click at [769, 94] on span "Completed Bookings (2)" at bounding box center [705, 97] width 208 height 21
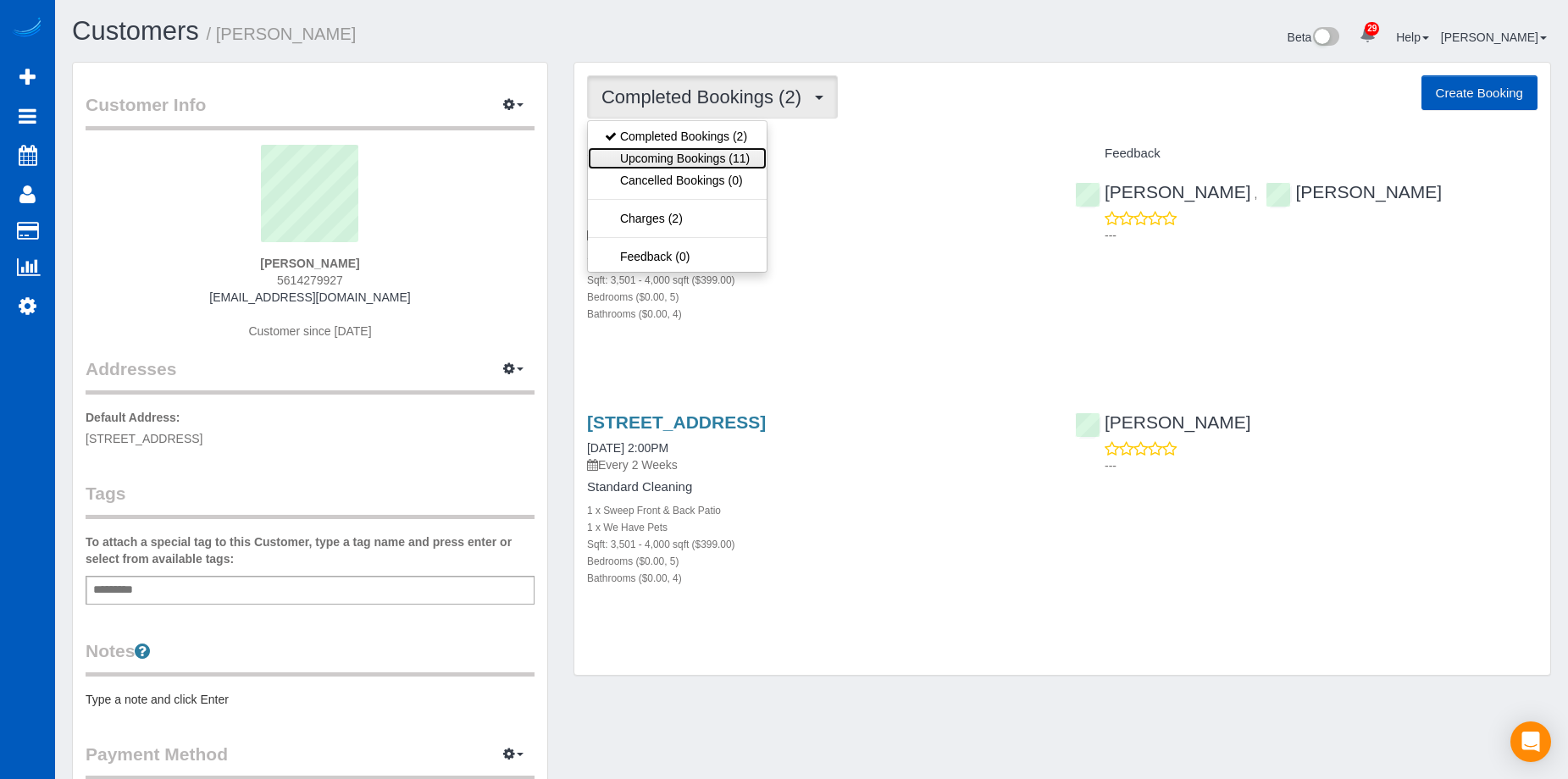
click at [717, 155] on link "Upcoming Bookings (11)" at bounding box center [676, 159] width 179 height 22
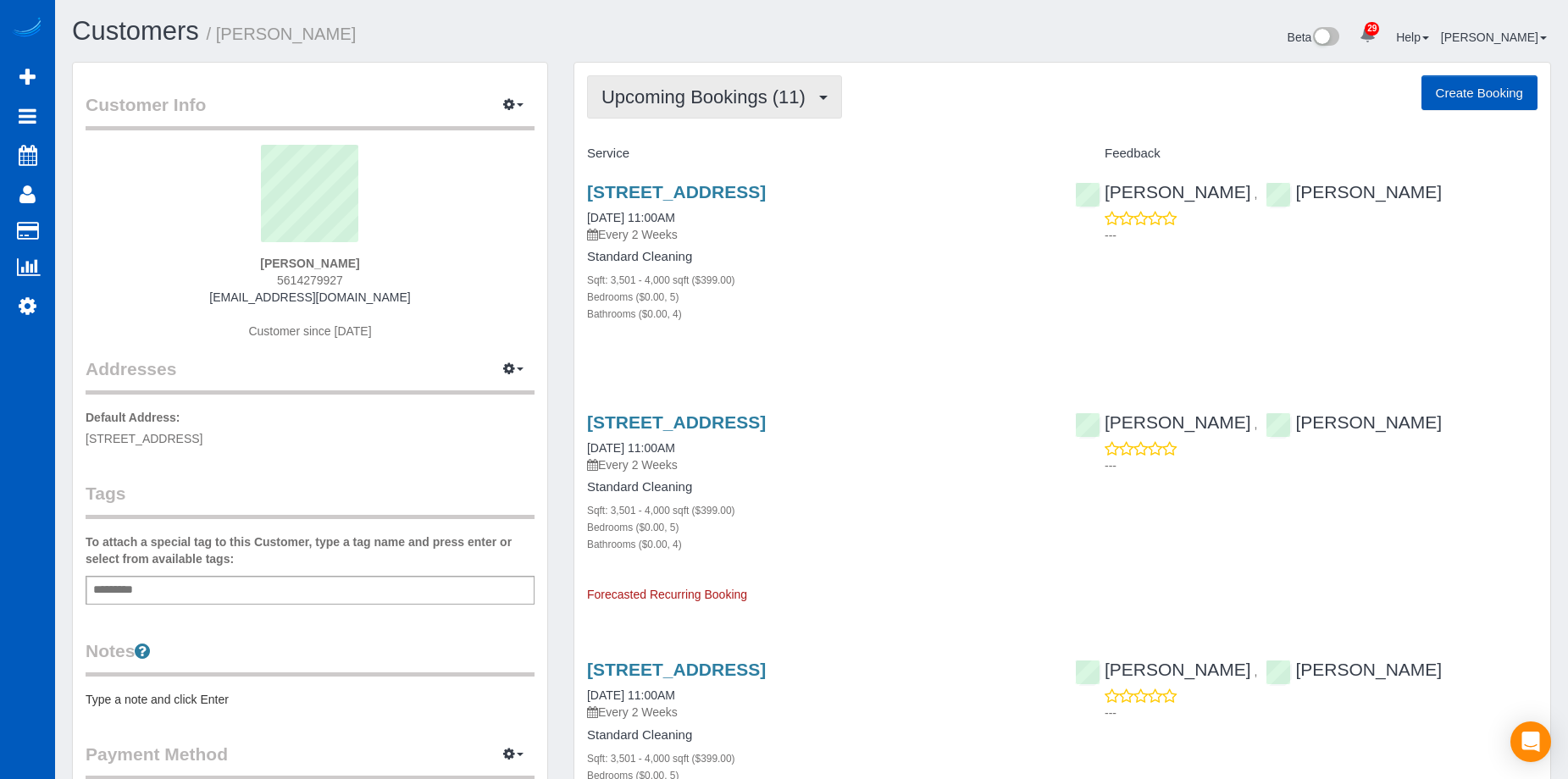
click at [767, 104] on span "Upcoming Bookings (11)" at bounding box center [707, 97] width 212 height 21
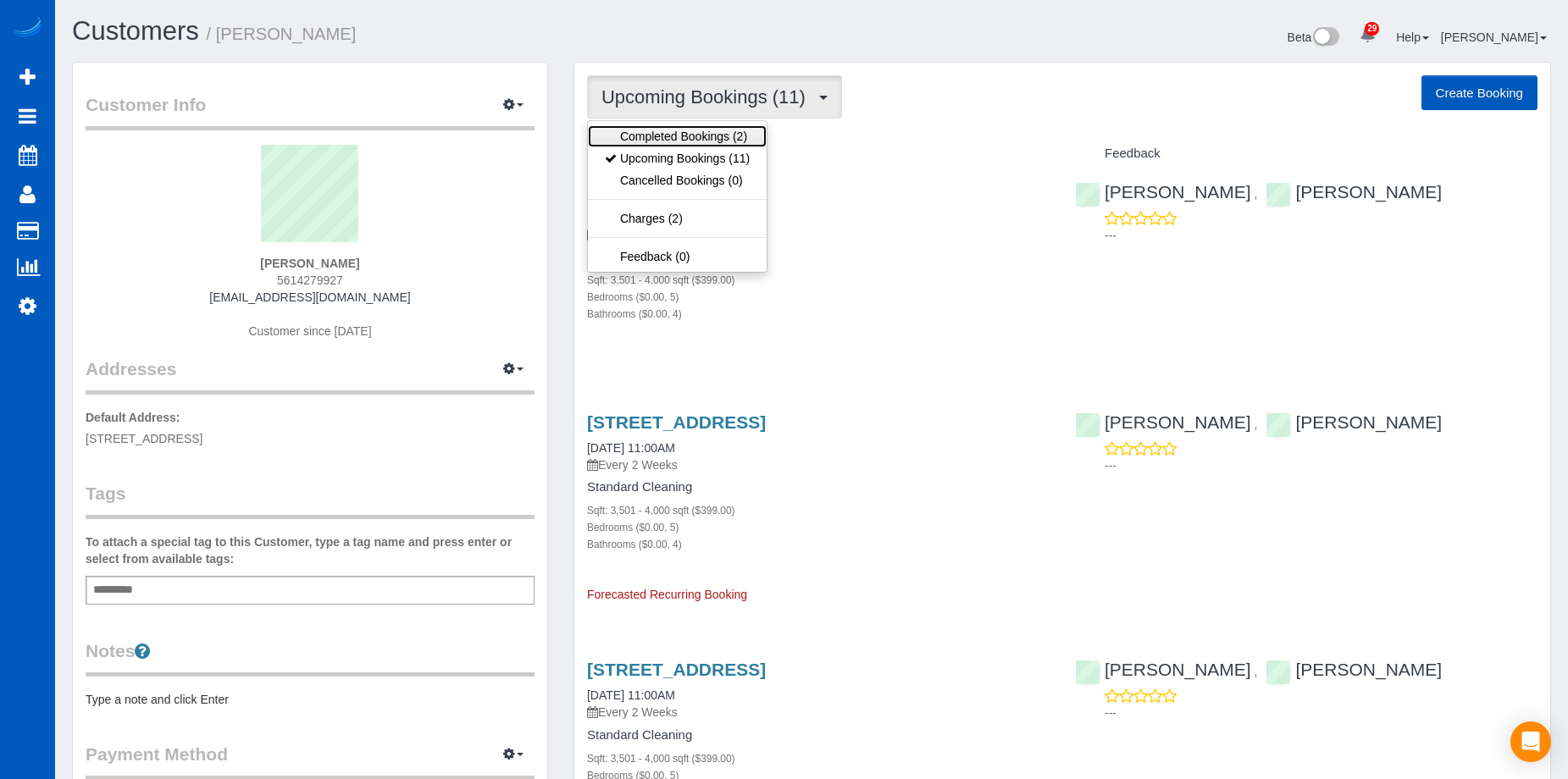
click at [722, 138] on link "Completed Bookings (2)" at bounding box center [676, 137] width 179 height 22
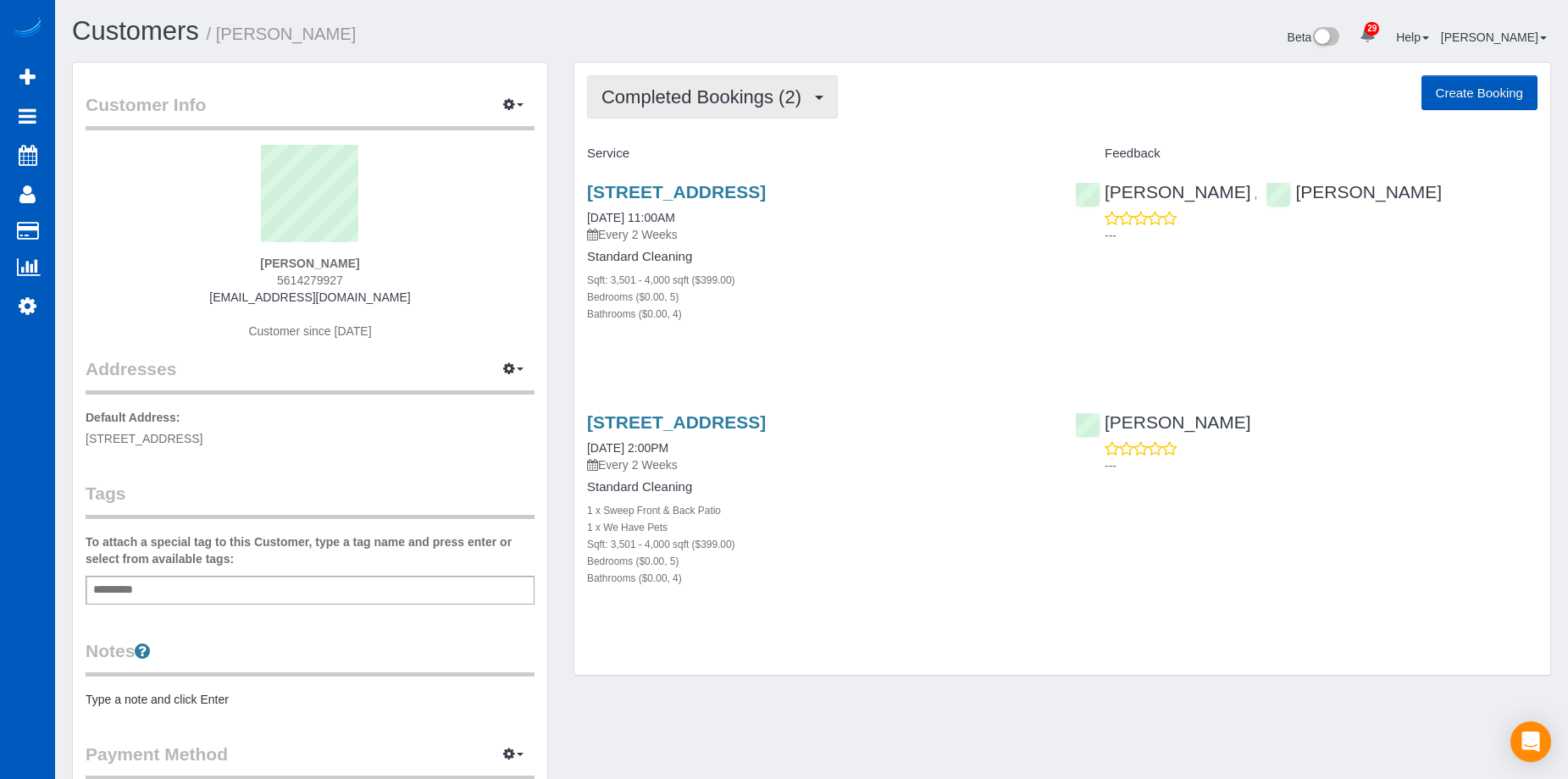
click at [755, 96] on span "Completed Bookings (2)" at bounding box center [705, 97] width 208 height 21
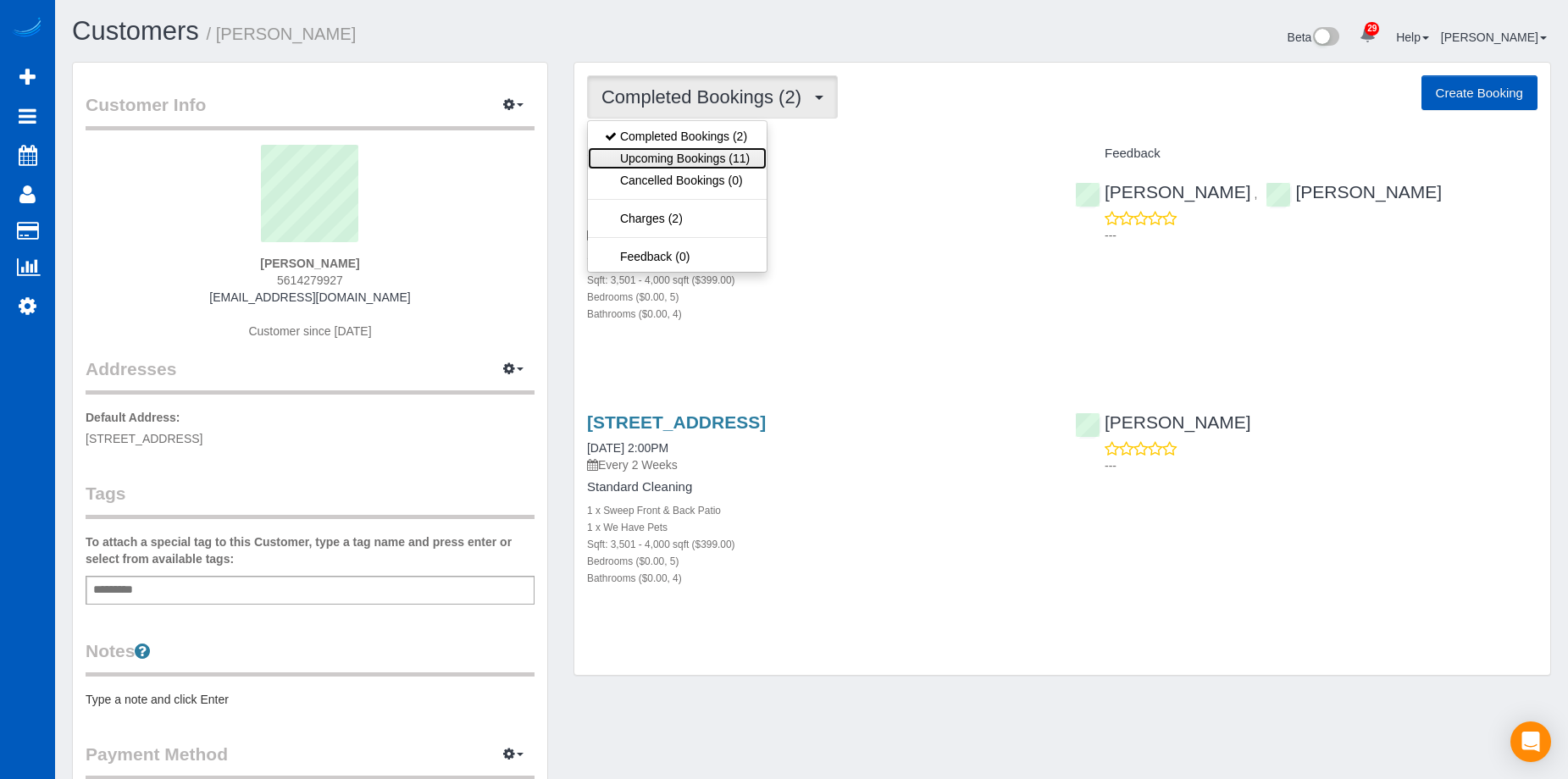
click at [712, 155] on link "Upcoming Bookings (11)" at bounding box center [676, 159] width 179 height 22
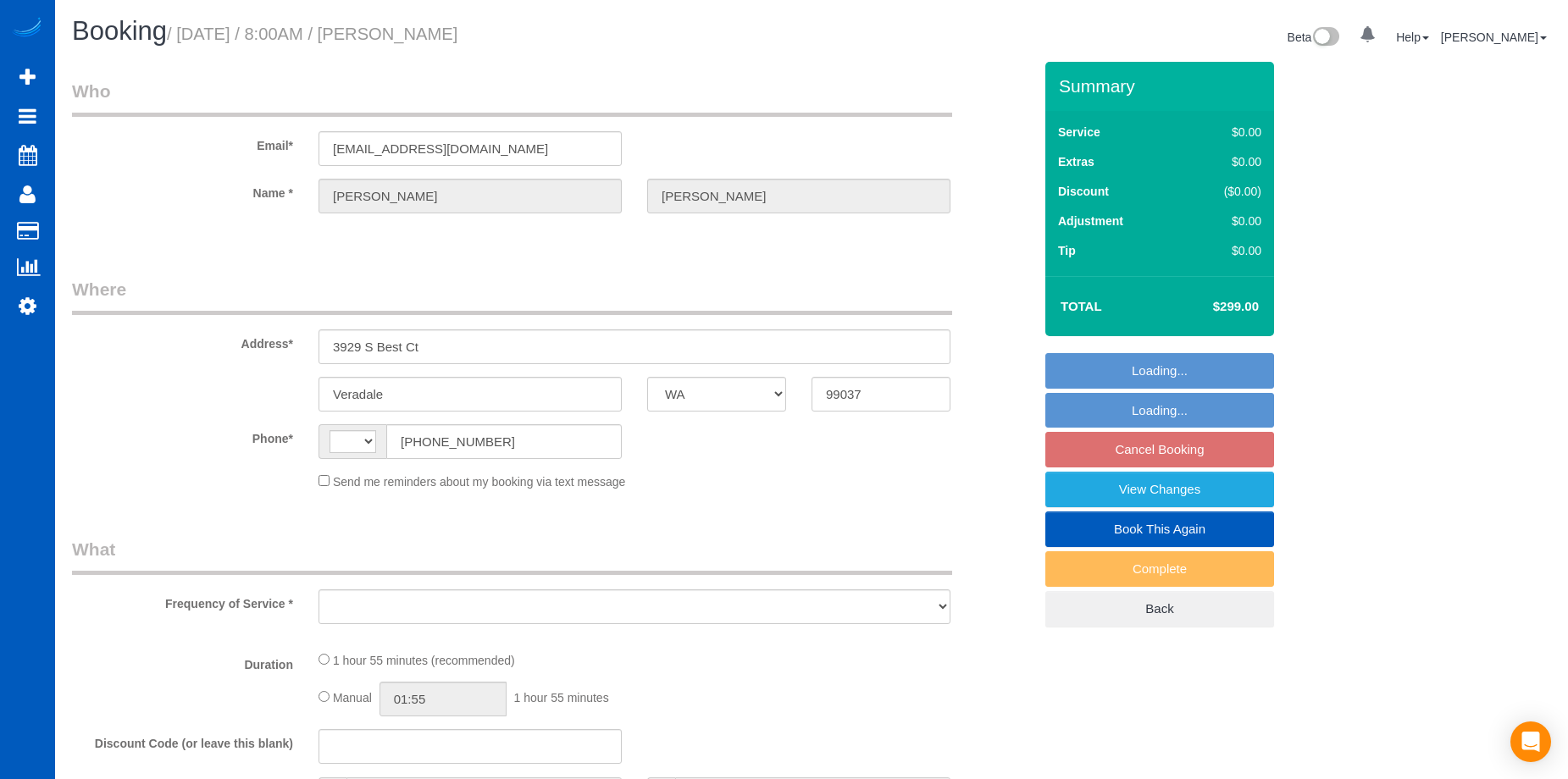
select select "WA"
select select "string:[GEOGRAPHIC_DATA]"
select select "object:805"
select select "string:fspay-0f121494-c65d-463a-b517-28393e942068"
select select "199"
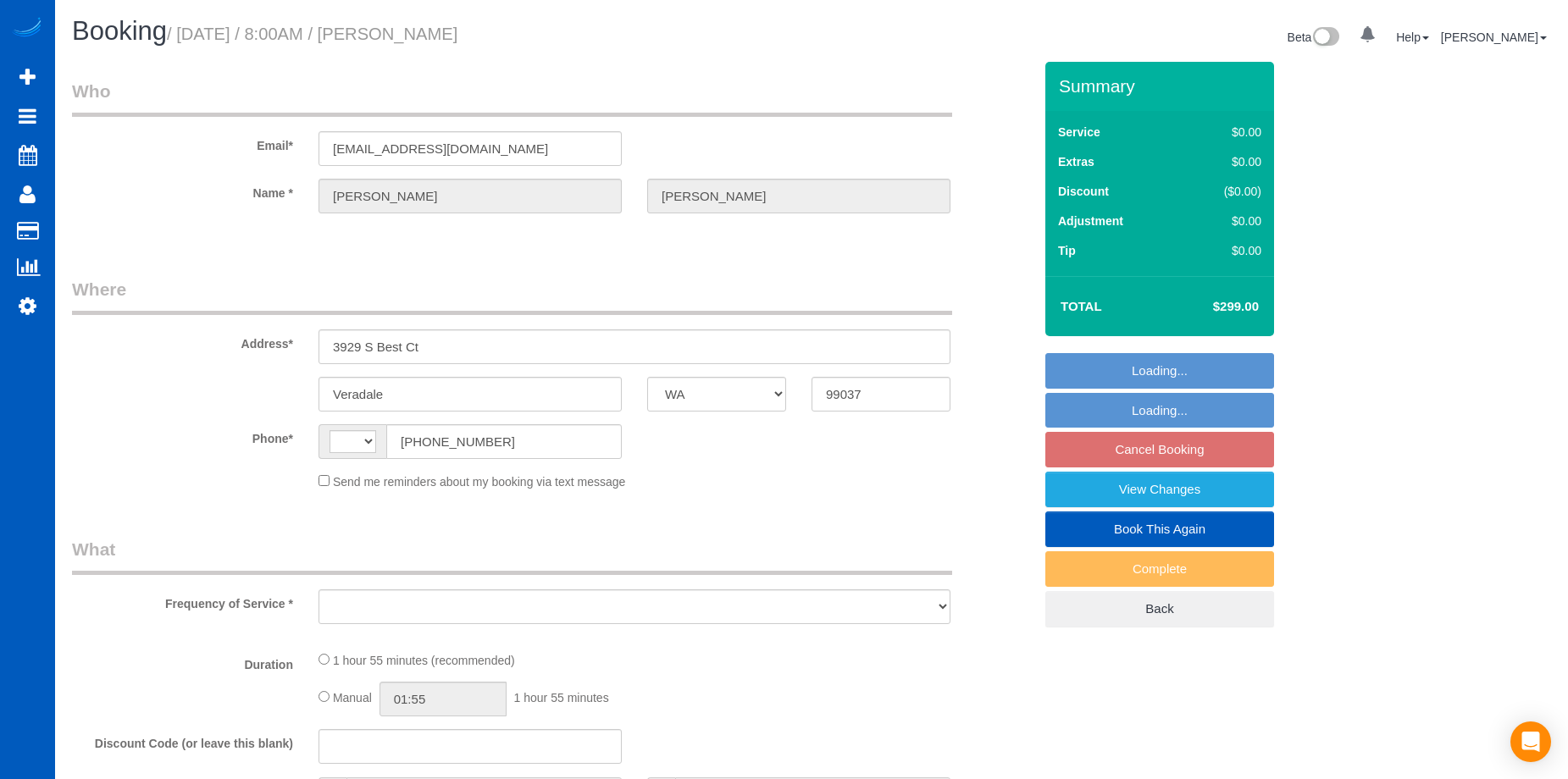
select select "3001"
select select "2"
select select "3"
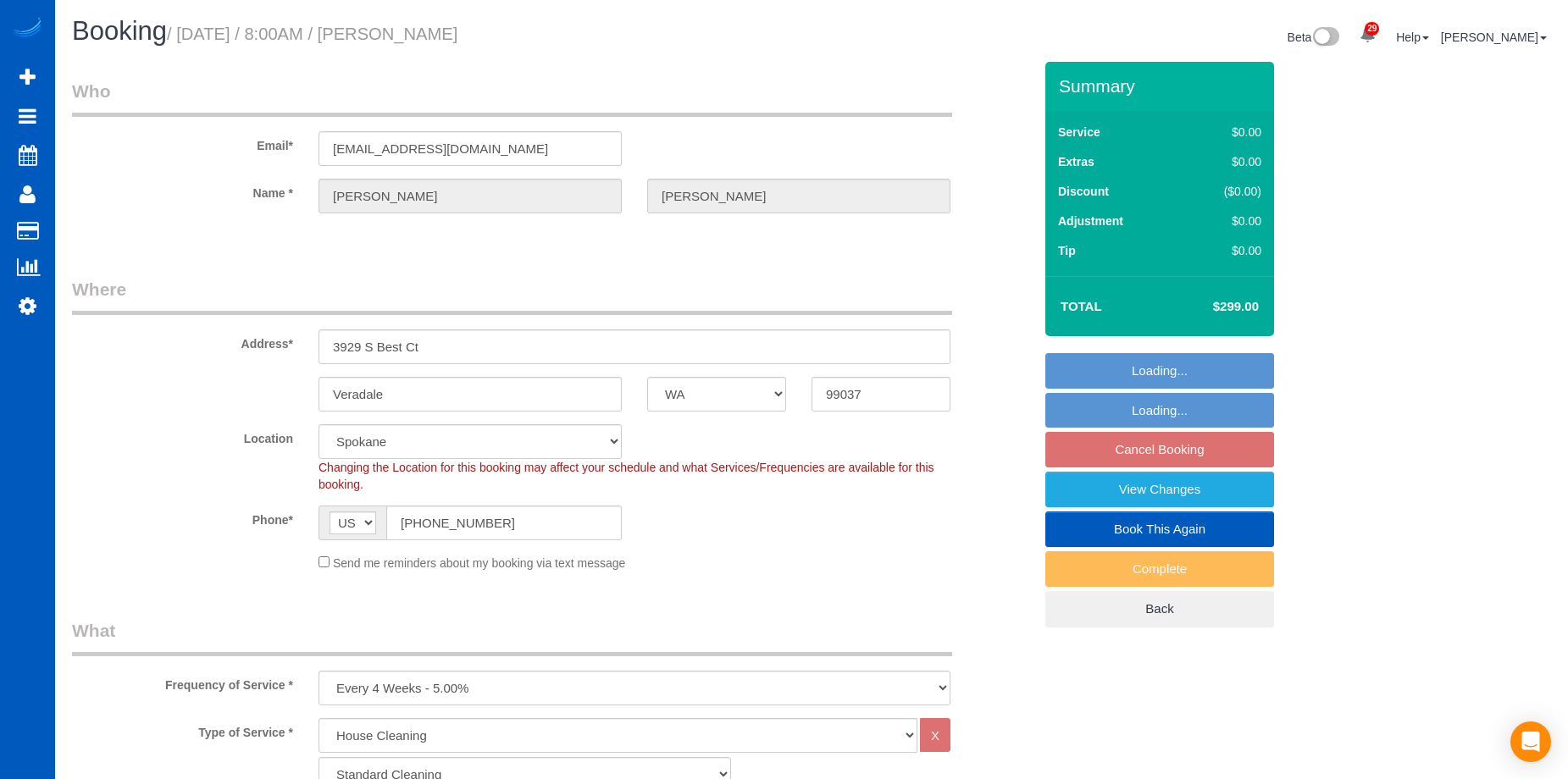
select select "object:1092"
select select "spot1"
select select "3001"
select select "2"
select select "3"
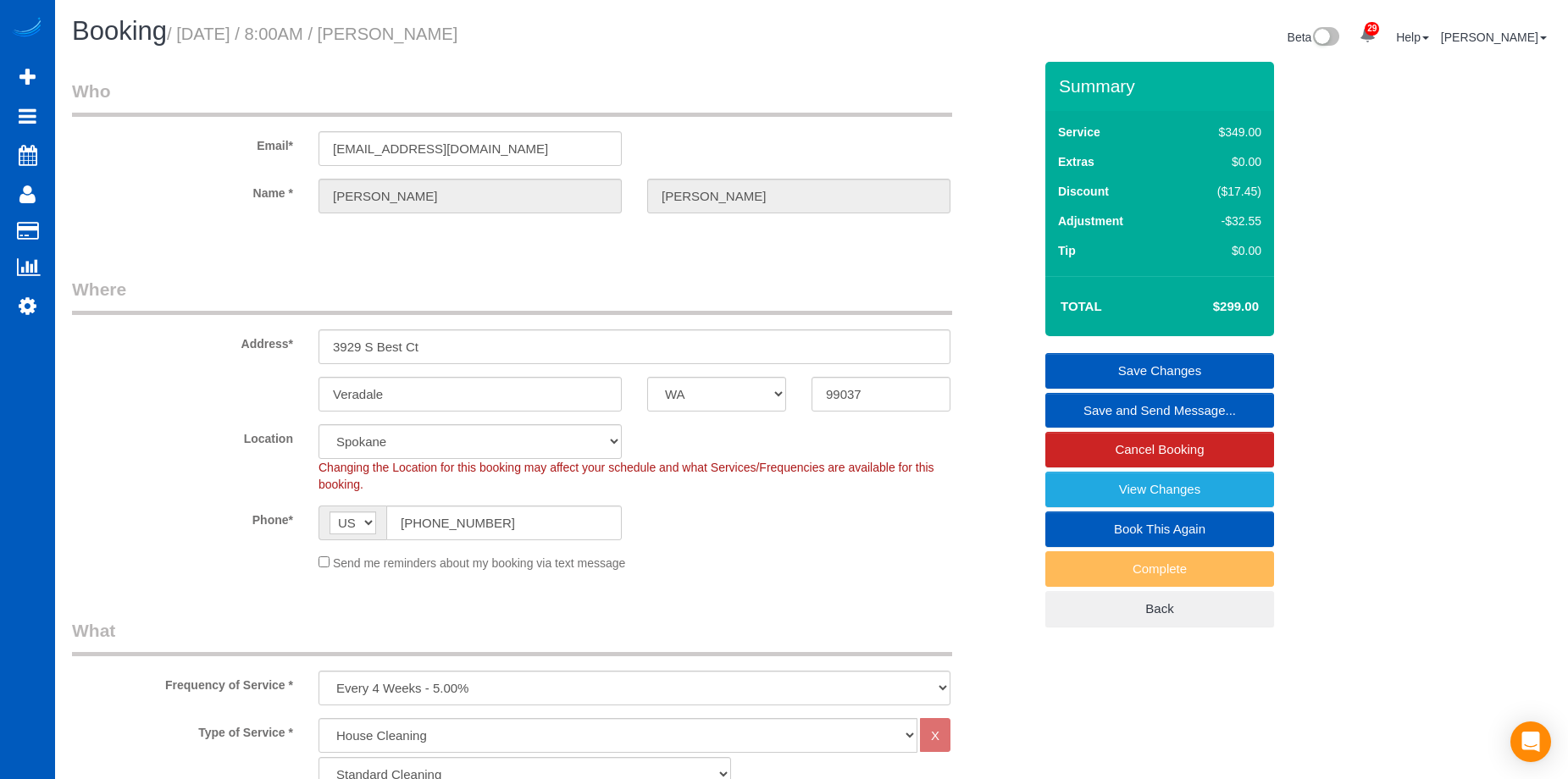
click at [1076, 405] on link "Save and Send Message..." at bounding box center [1159, 411] width 228 height 36
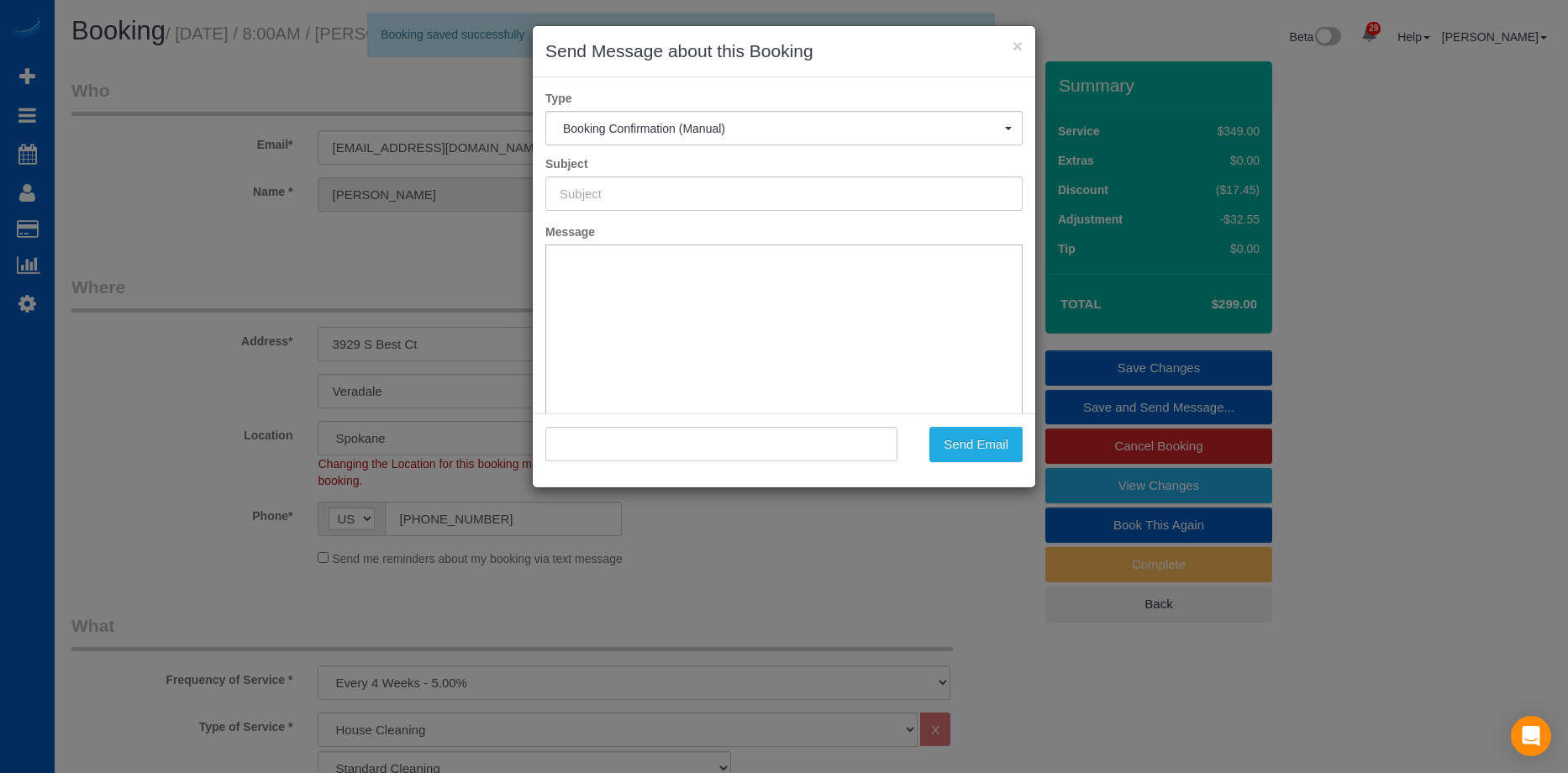
type input "Cleaning Service Confirmed!"
type input ""[PERSON_NAME]" <[EMAIL_ADDRESS][DOMAIN_NAME]>"
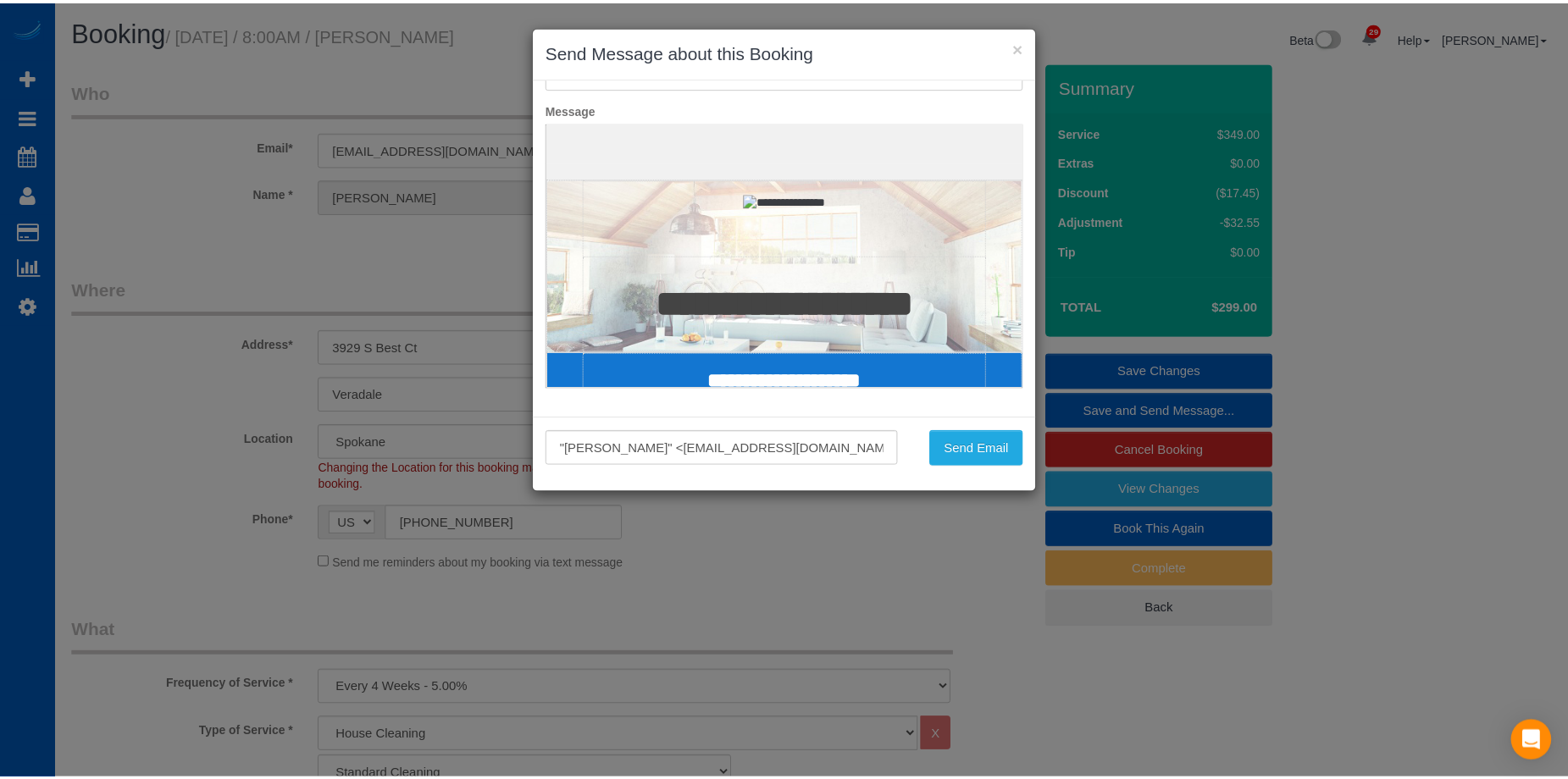
scroll to position [170, 0]
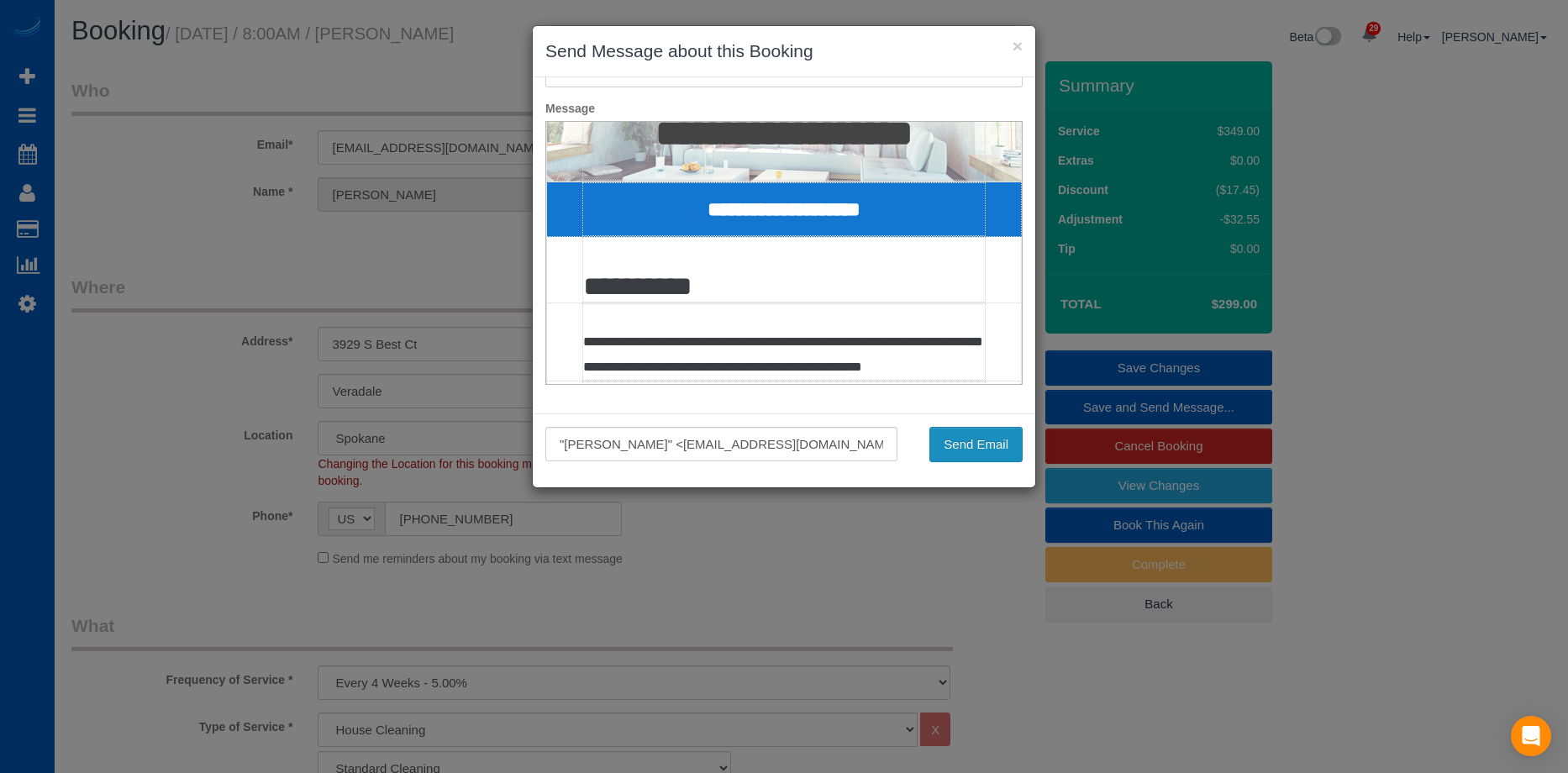
click at [986, 442] on button "Send Email" at bounding box center [975, 444] width 93 height 36
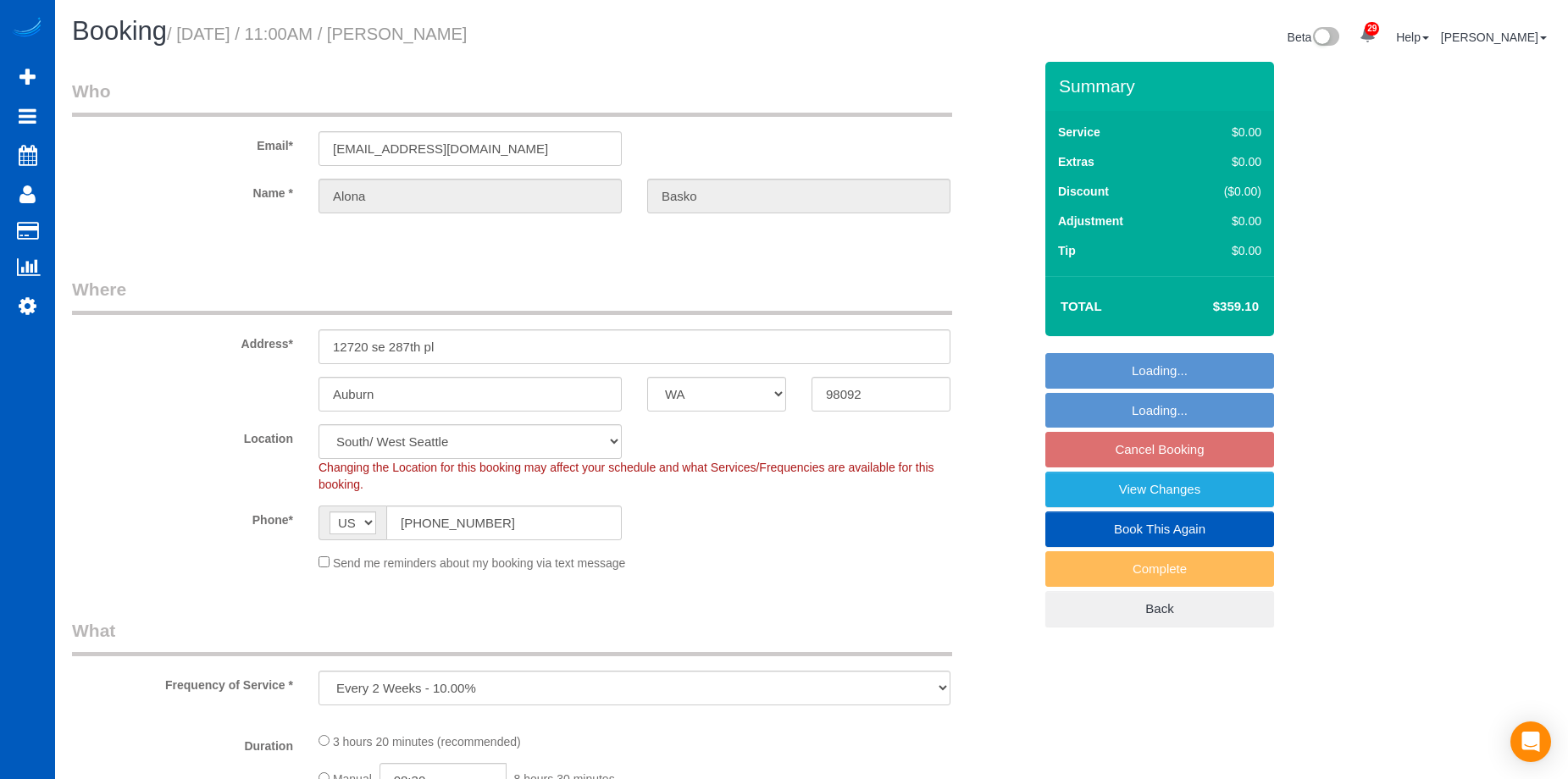
select select "WA"
select select "number:8"
select select "object:941"
select select "string:fspay-f650cadd-e9af-481a-adb7-6d3681c0cc95"
select select "spot2"
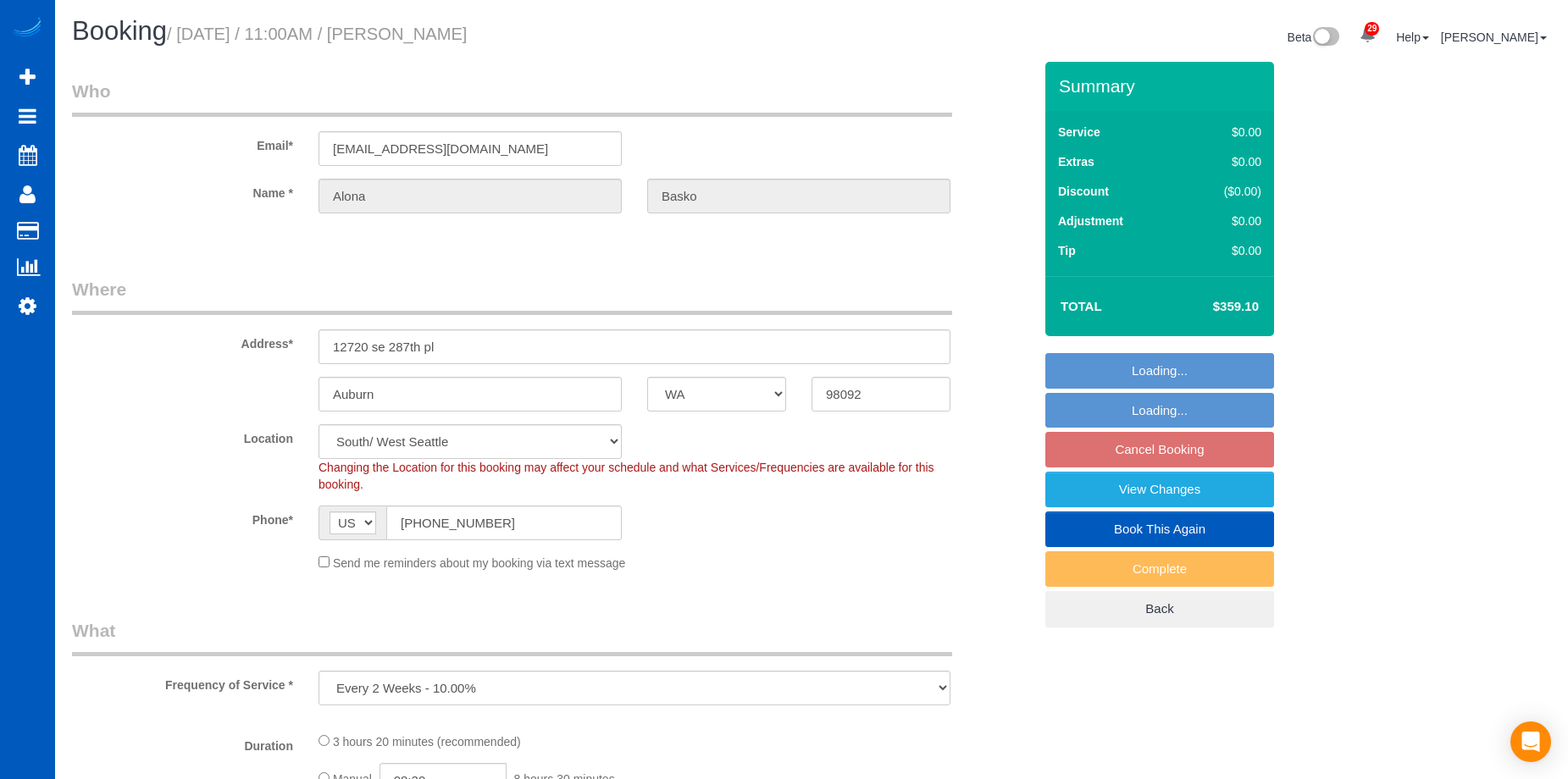
select select "199"
select select "3501"
select select "5"
select select "4"
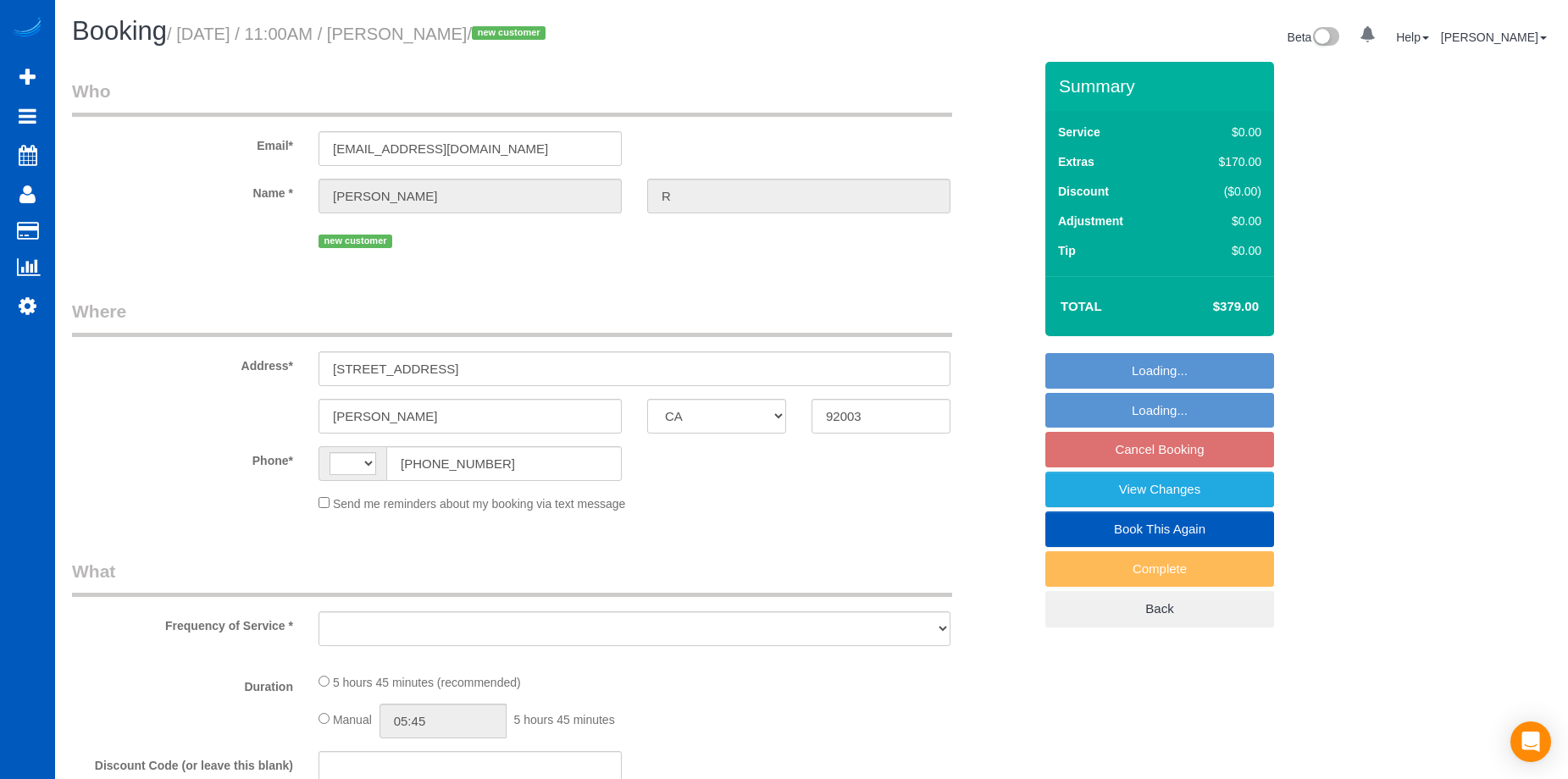
select select "CA"
select select "string:US"
select select "string:fspay-44429169-bcbb-4c25-b5ba-8b79201714f7"
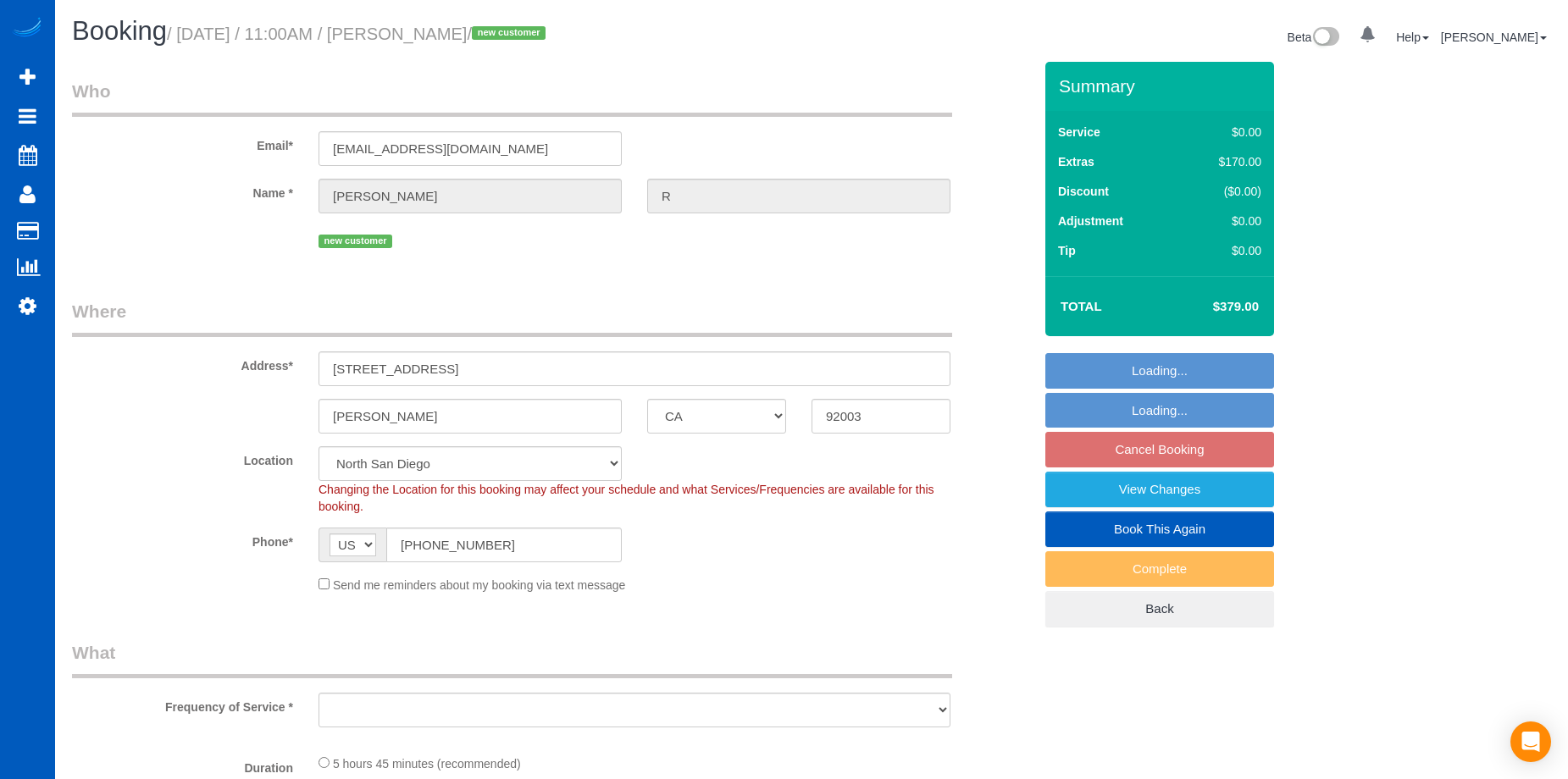
select select "object:912"
select select "199"
select select "1501"
select select "3"
select select "2"
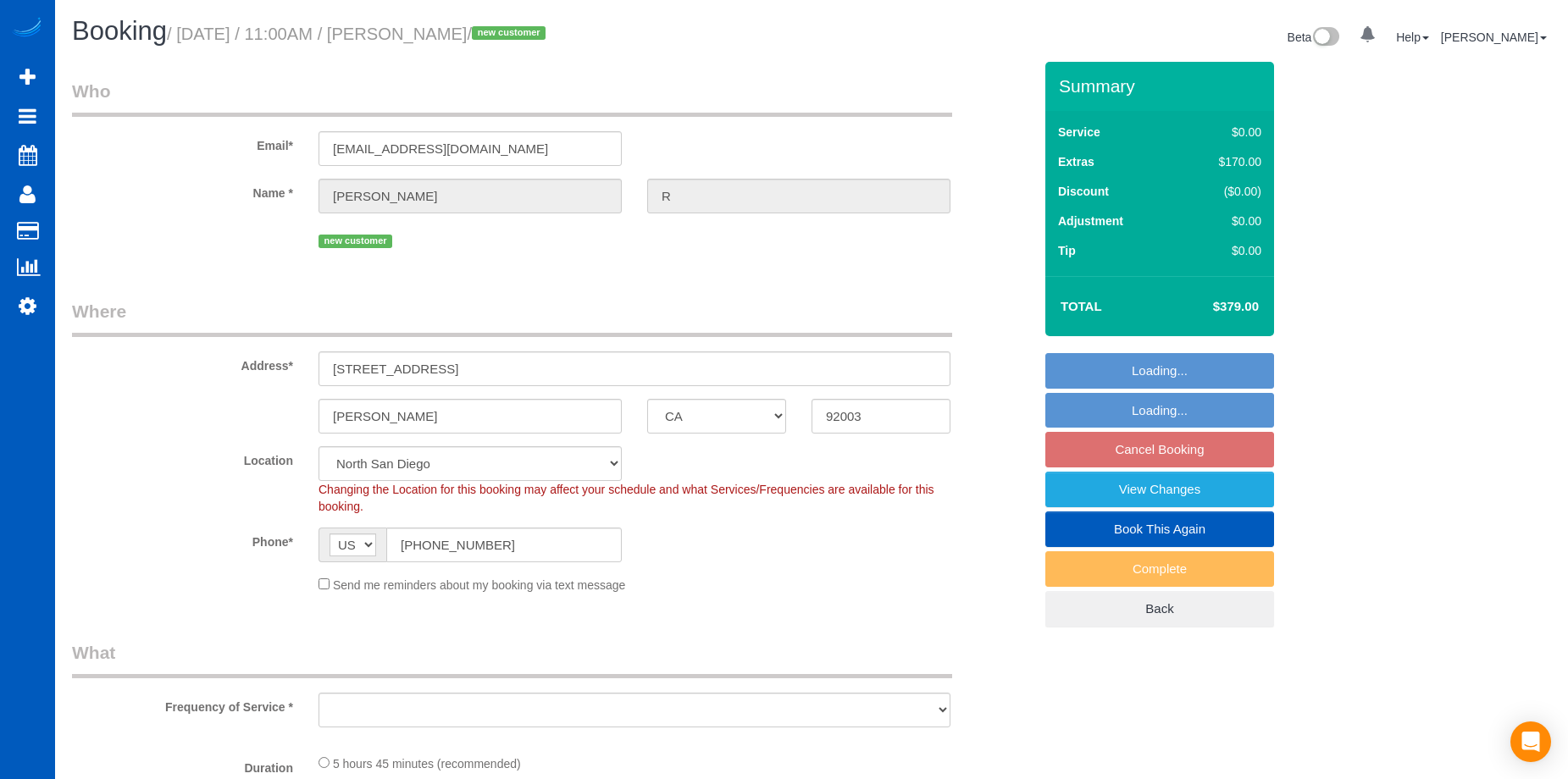
select select "spot1"
select select "number:10"
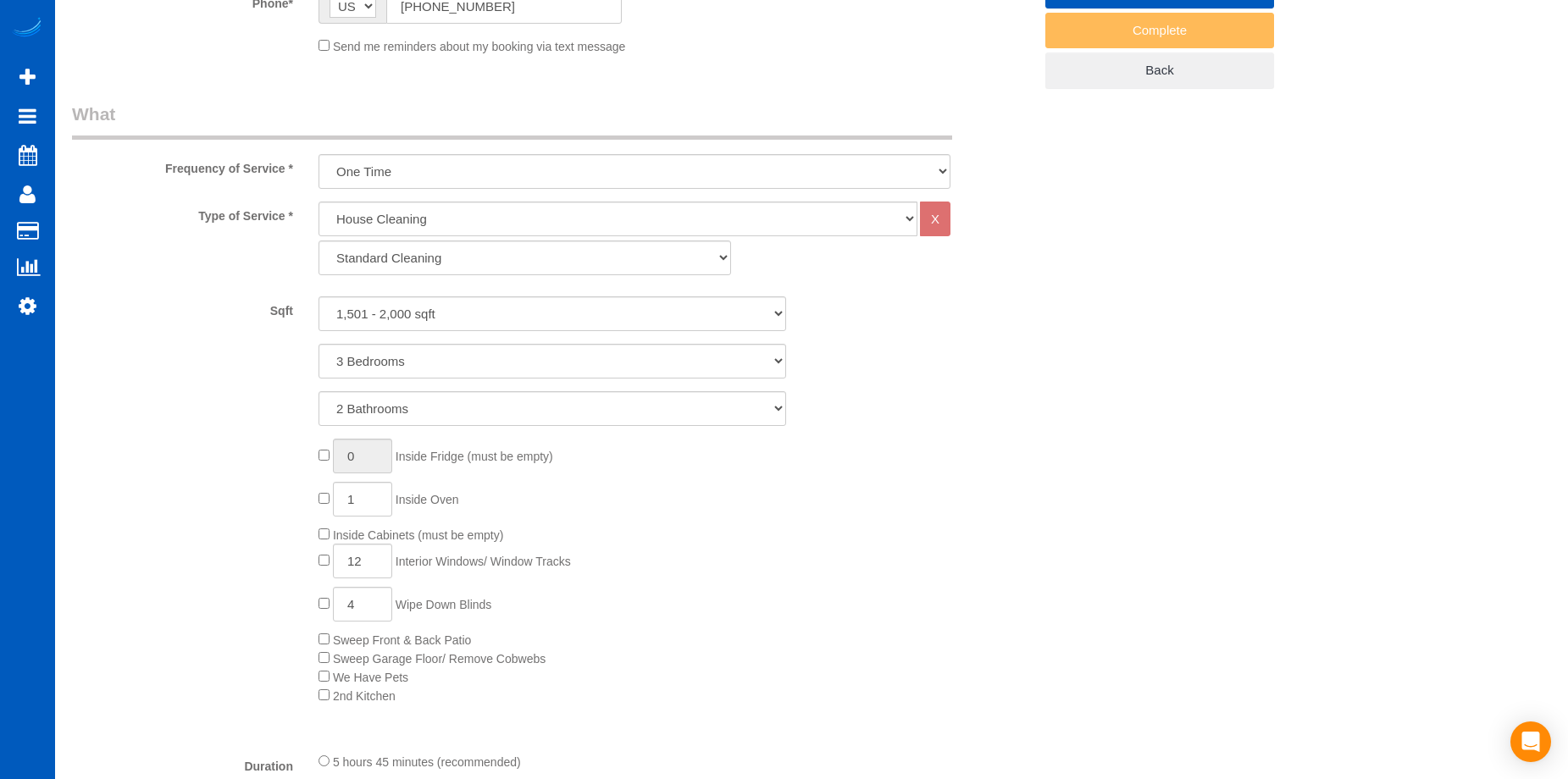
select select "object:1077"
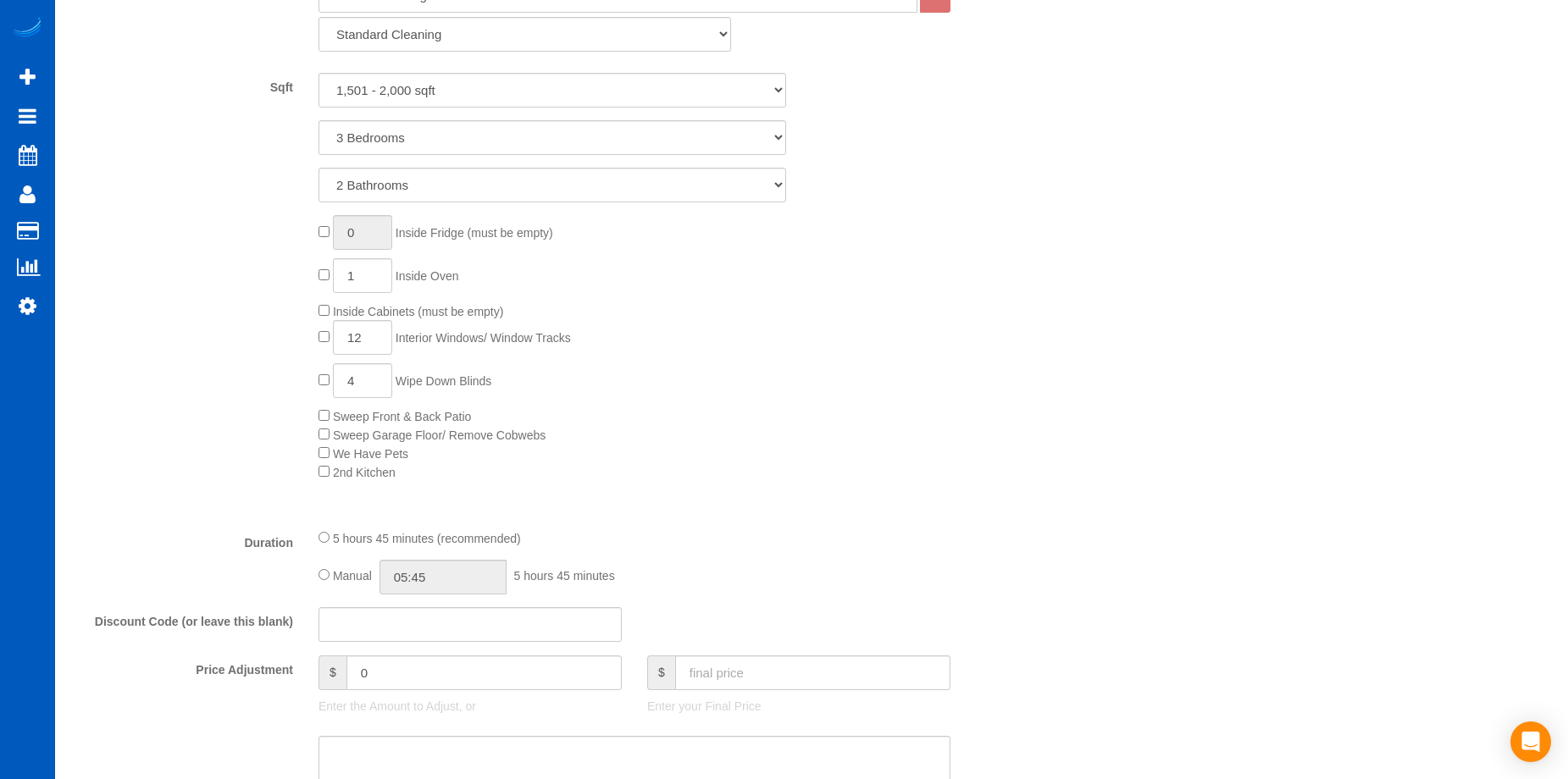
select select "1501"
select select "3"
select select "2"
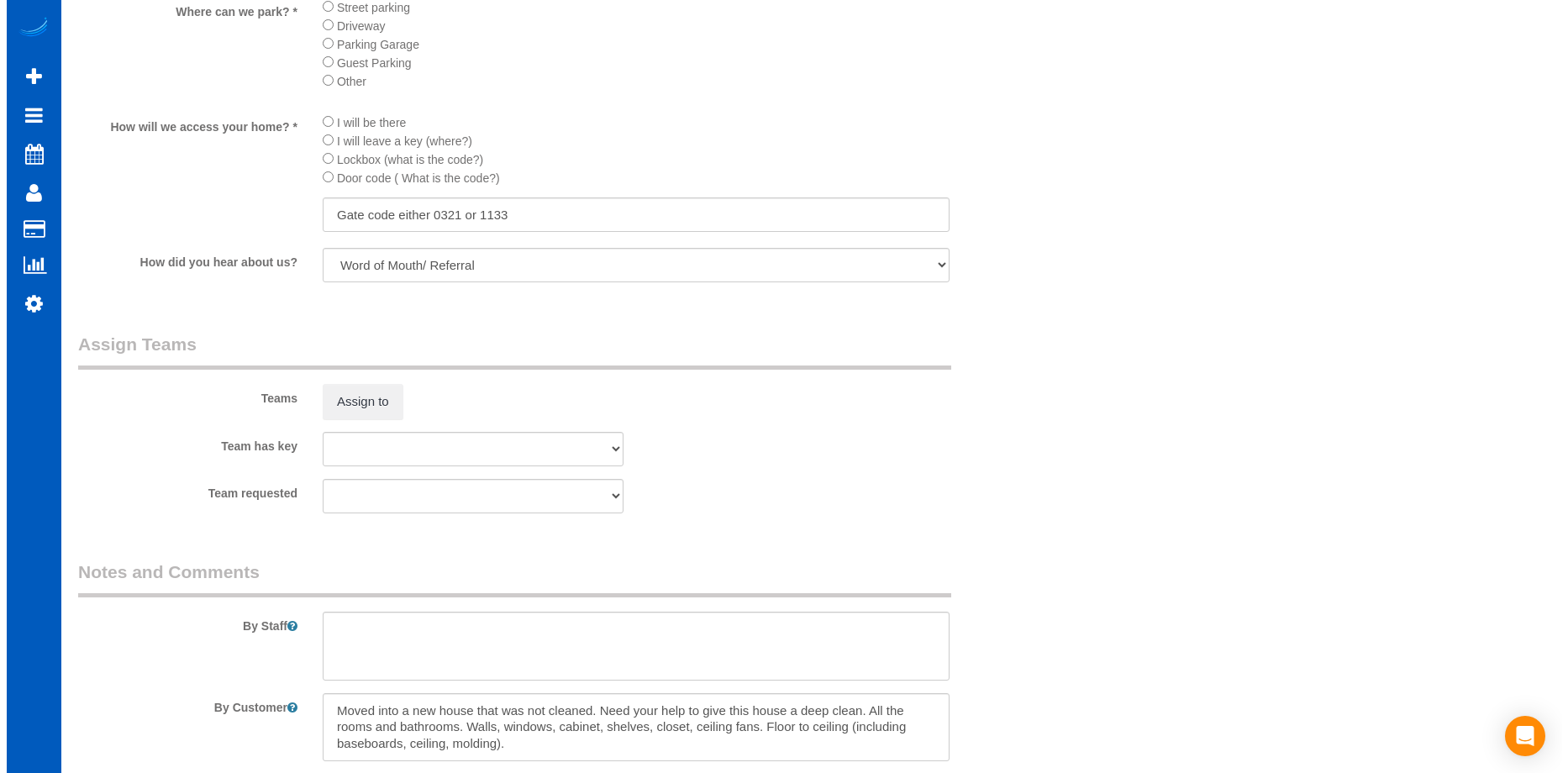
scroll to position [2017, 0]
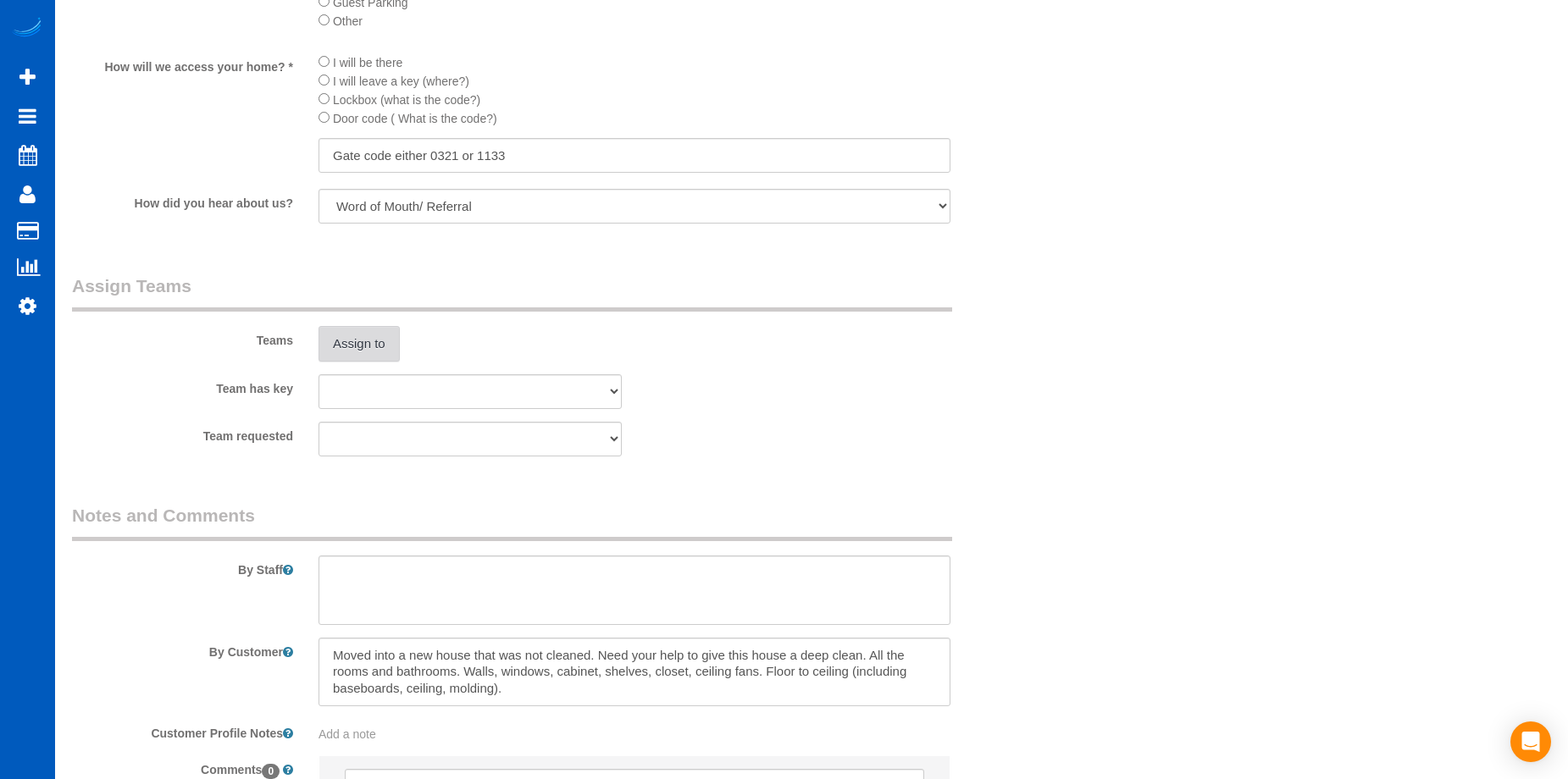
click at [340, 336] on button "Assign to" at bounding box center [359, 344] width 82 height 36
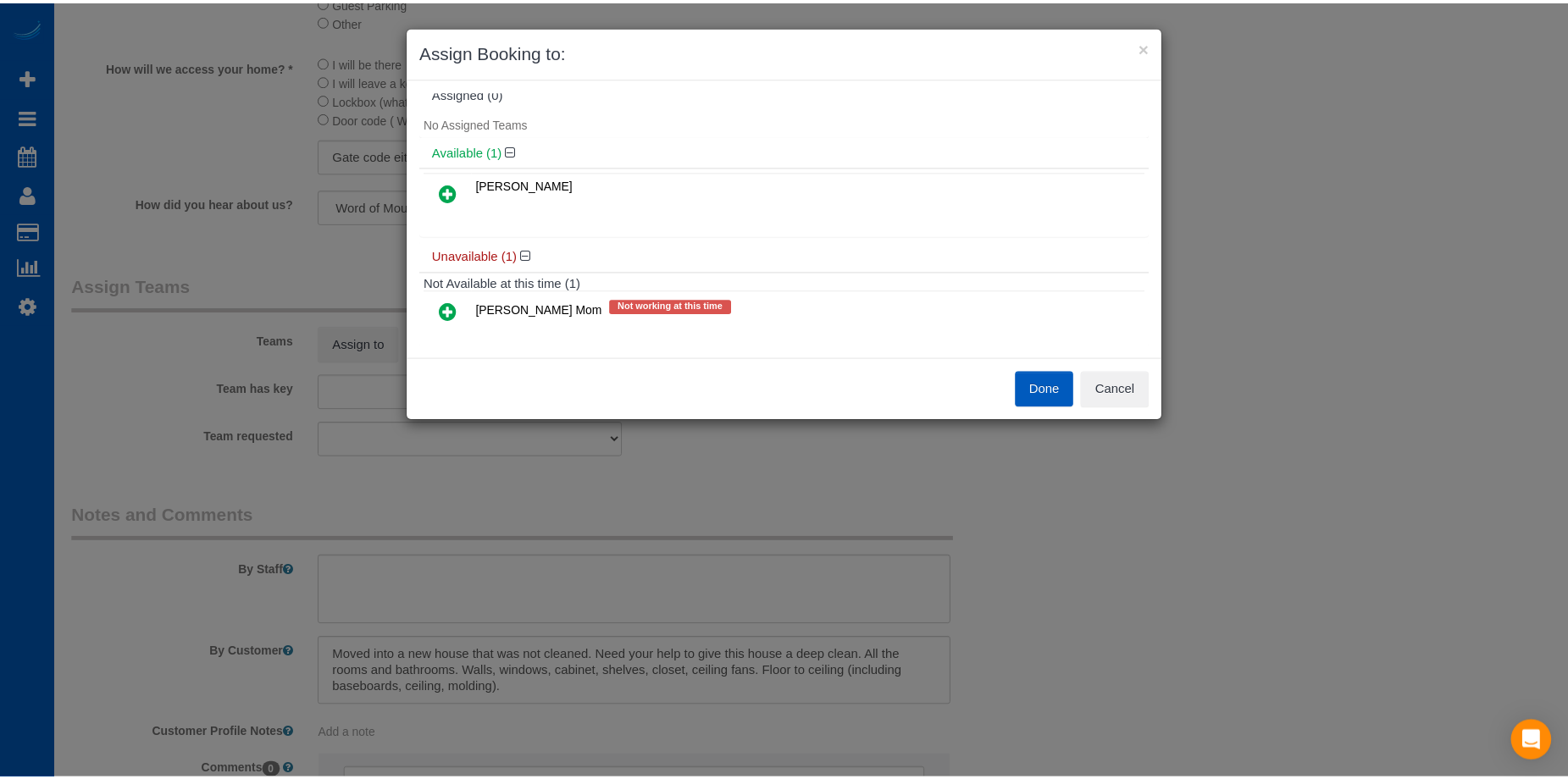
scroll to position [0, 0]
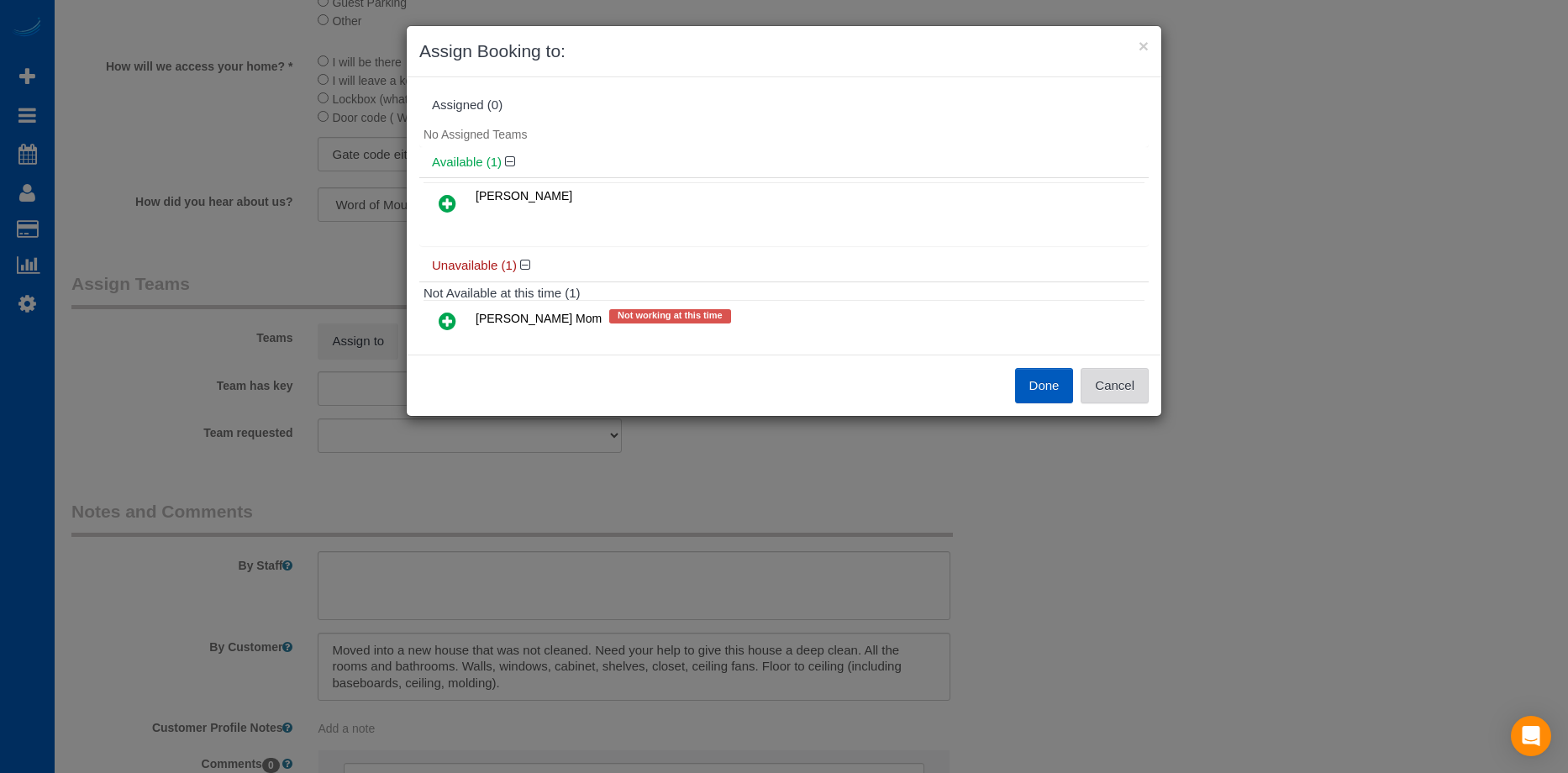
click at [1117, 381] on button "Cancel" at bounding box center [1114, 386] width 68 height 36
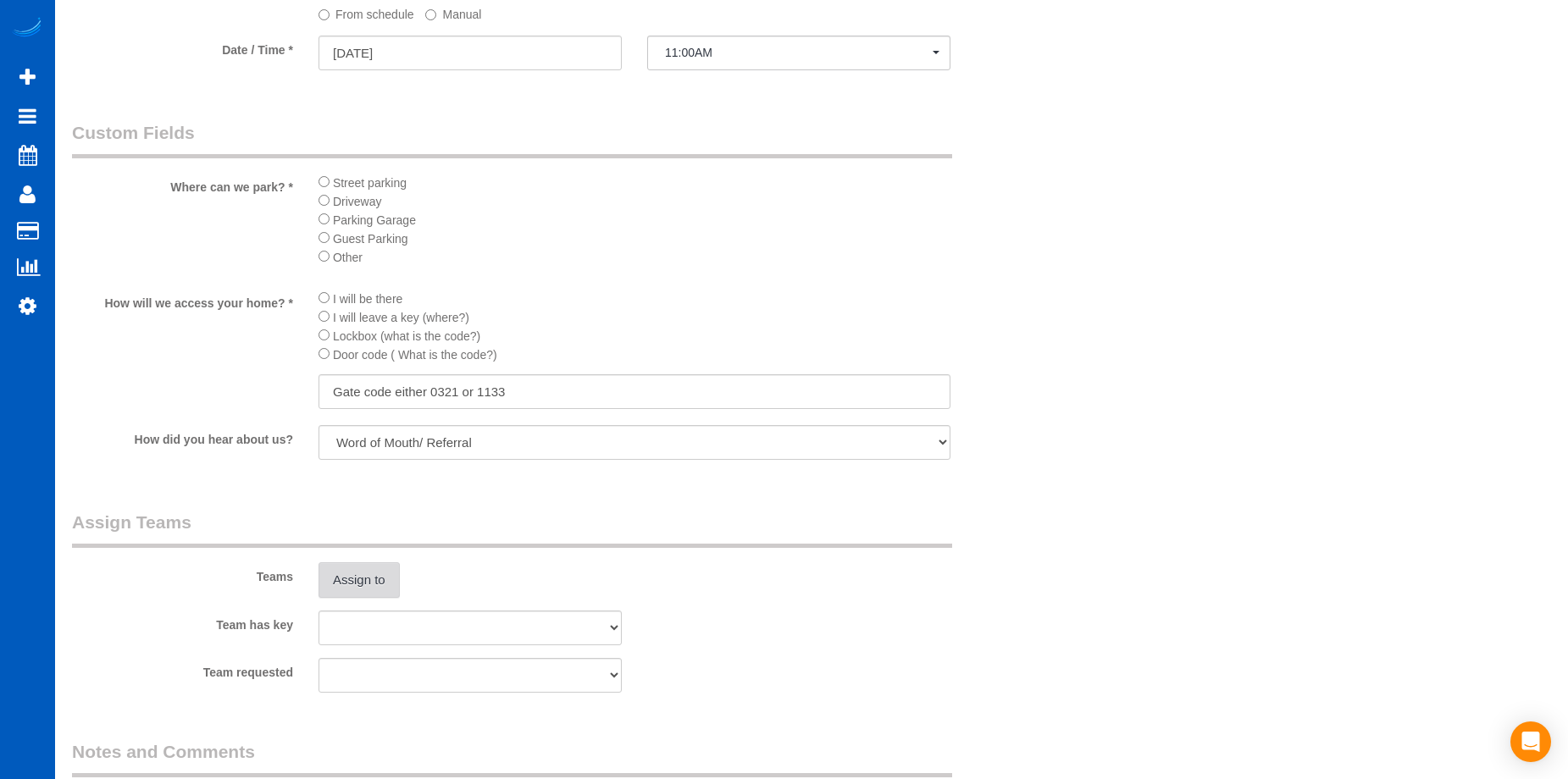
scroll to position [2033, 0]
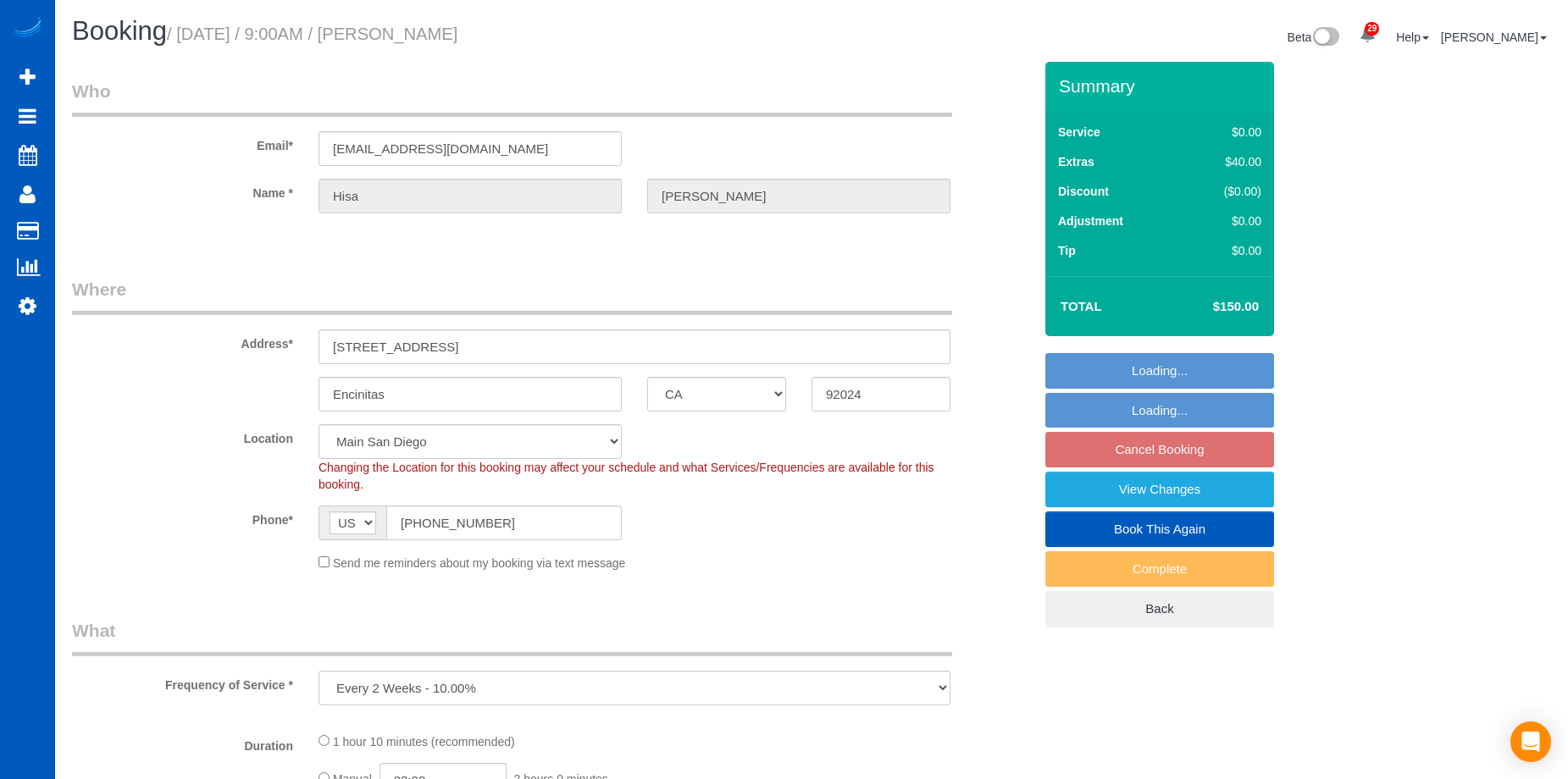
select select "CA"
select select "199"
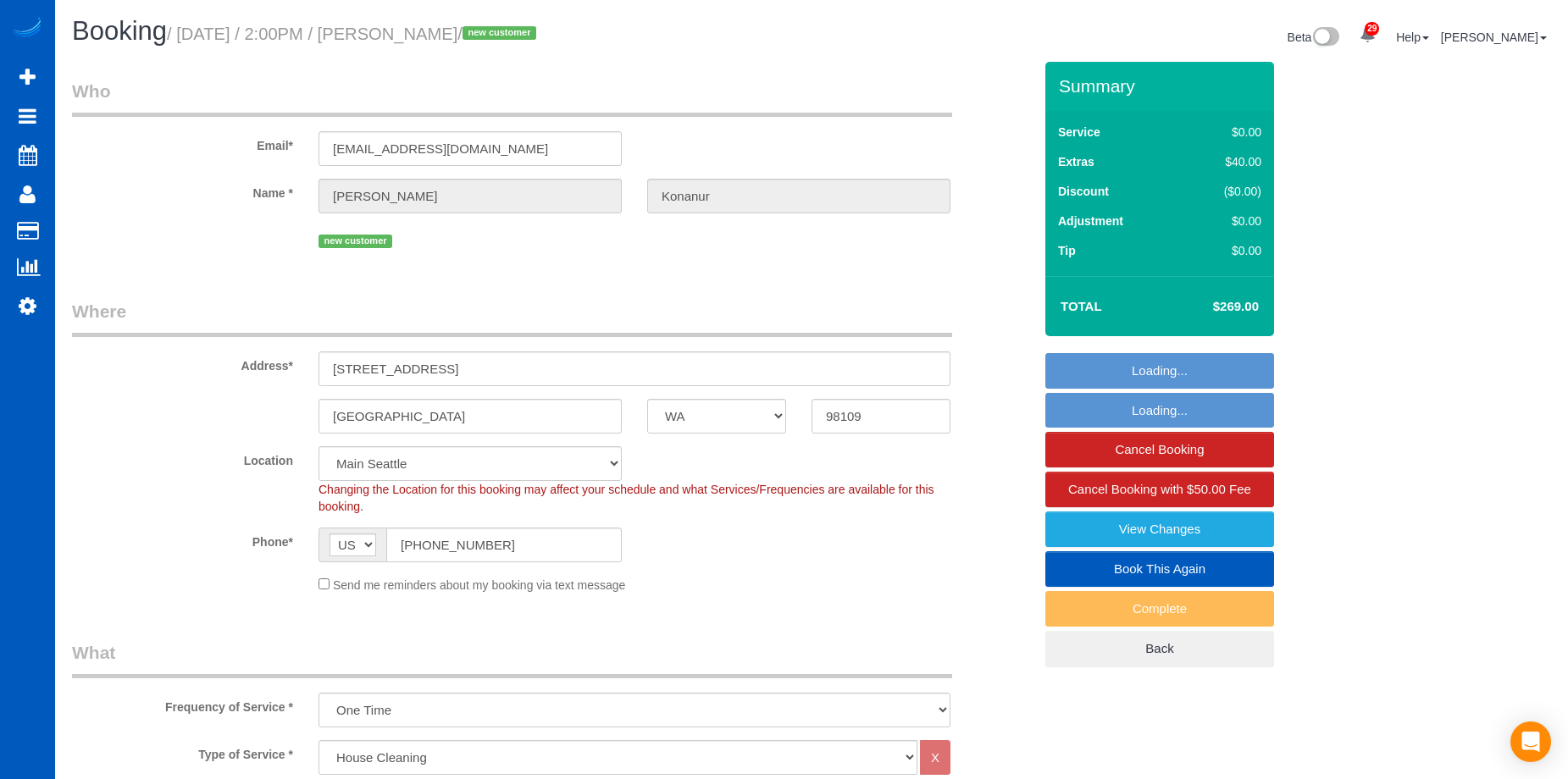
select select "WA"
select select "199"
select select "string:fspay-acf31f88-e4ed-468e-bde9-446fc8511be9"
select select "number:10"
select select "object:1161"
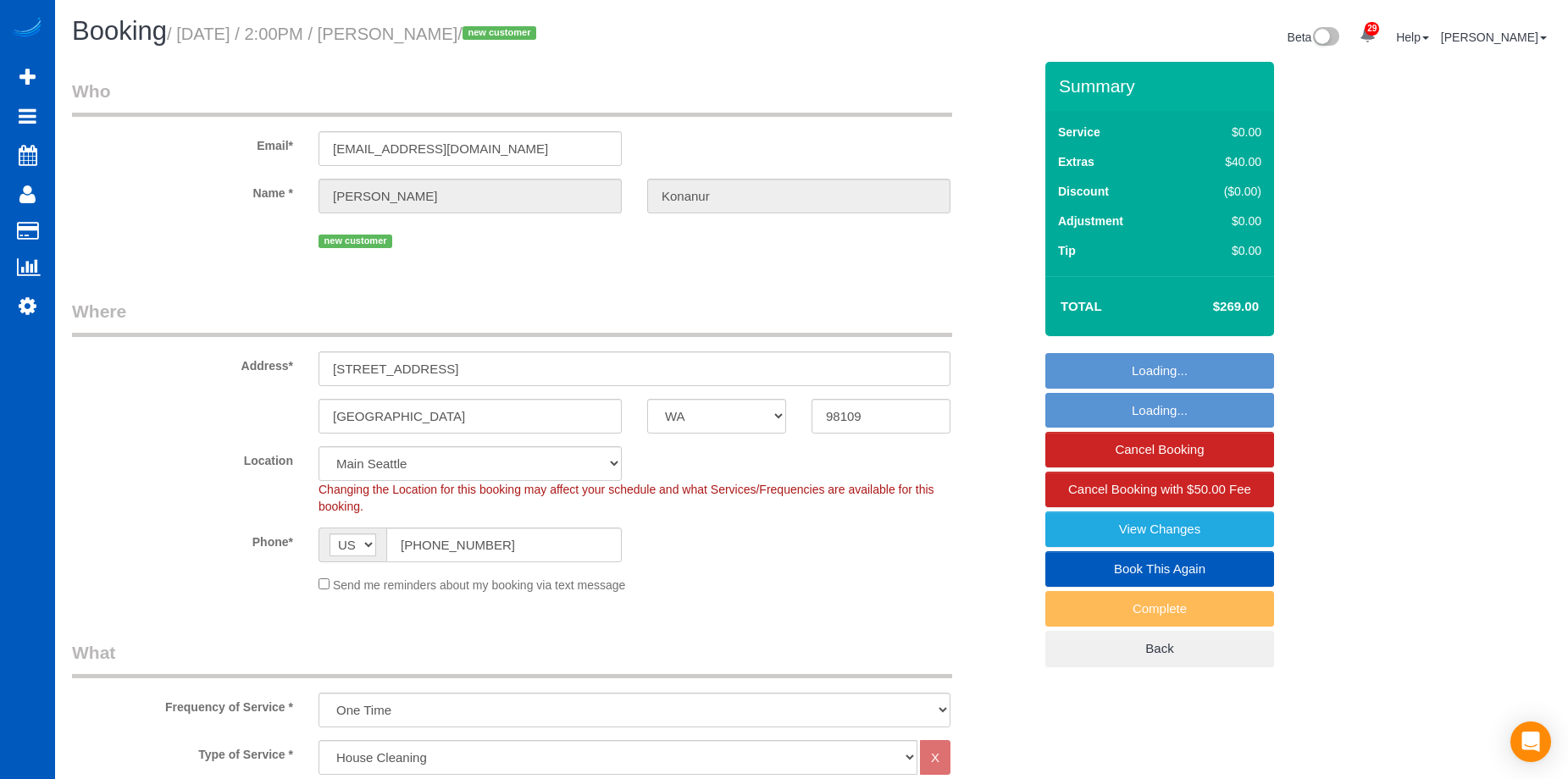
select select "spot2"
select select "3"
select select "2"
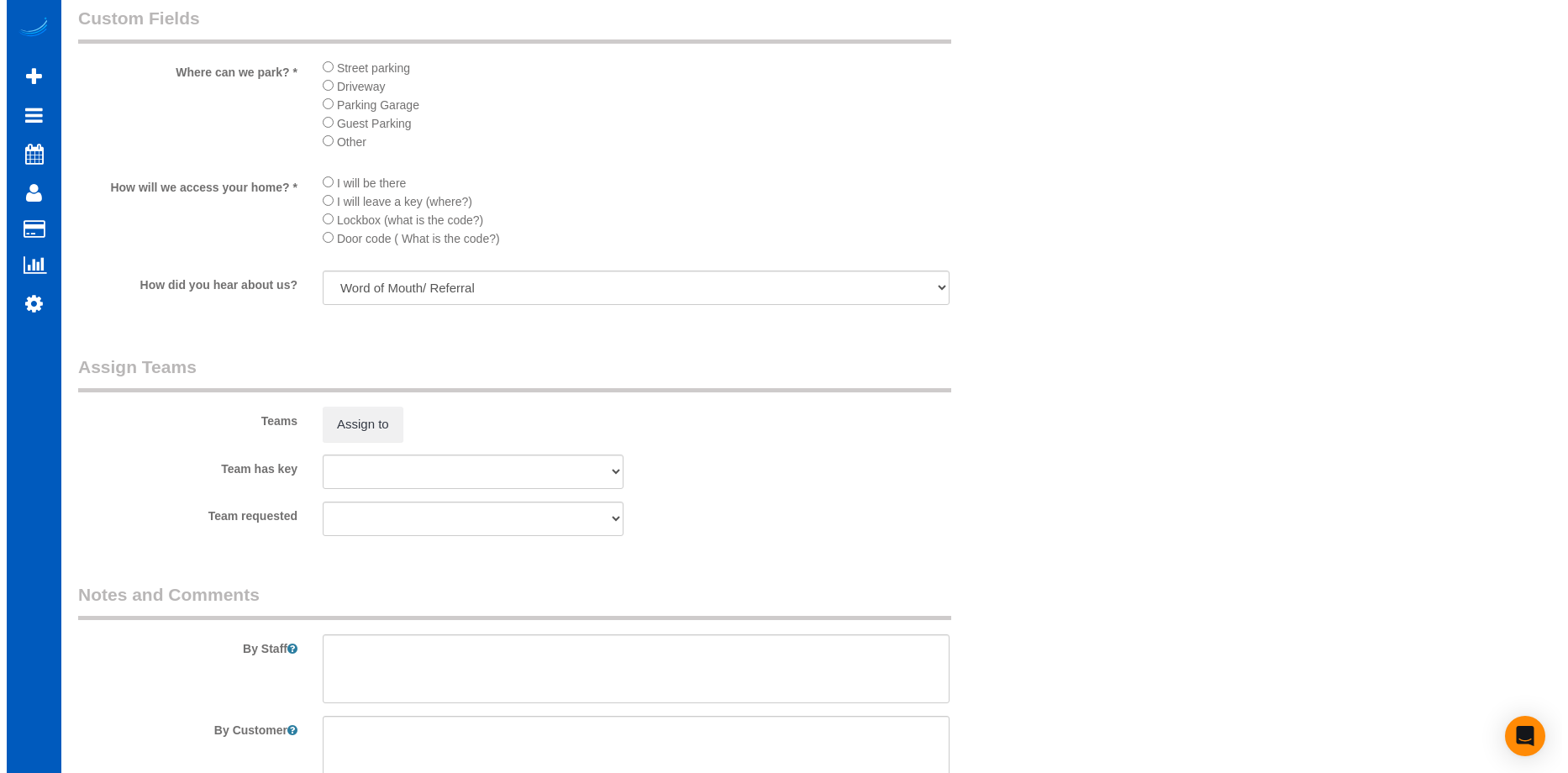
scroll to position [2101, 0]
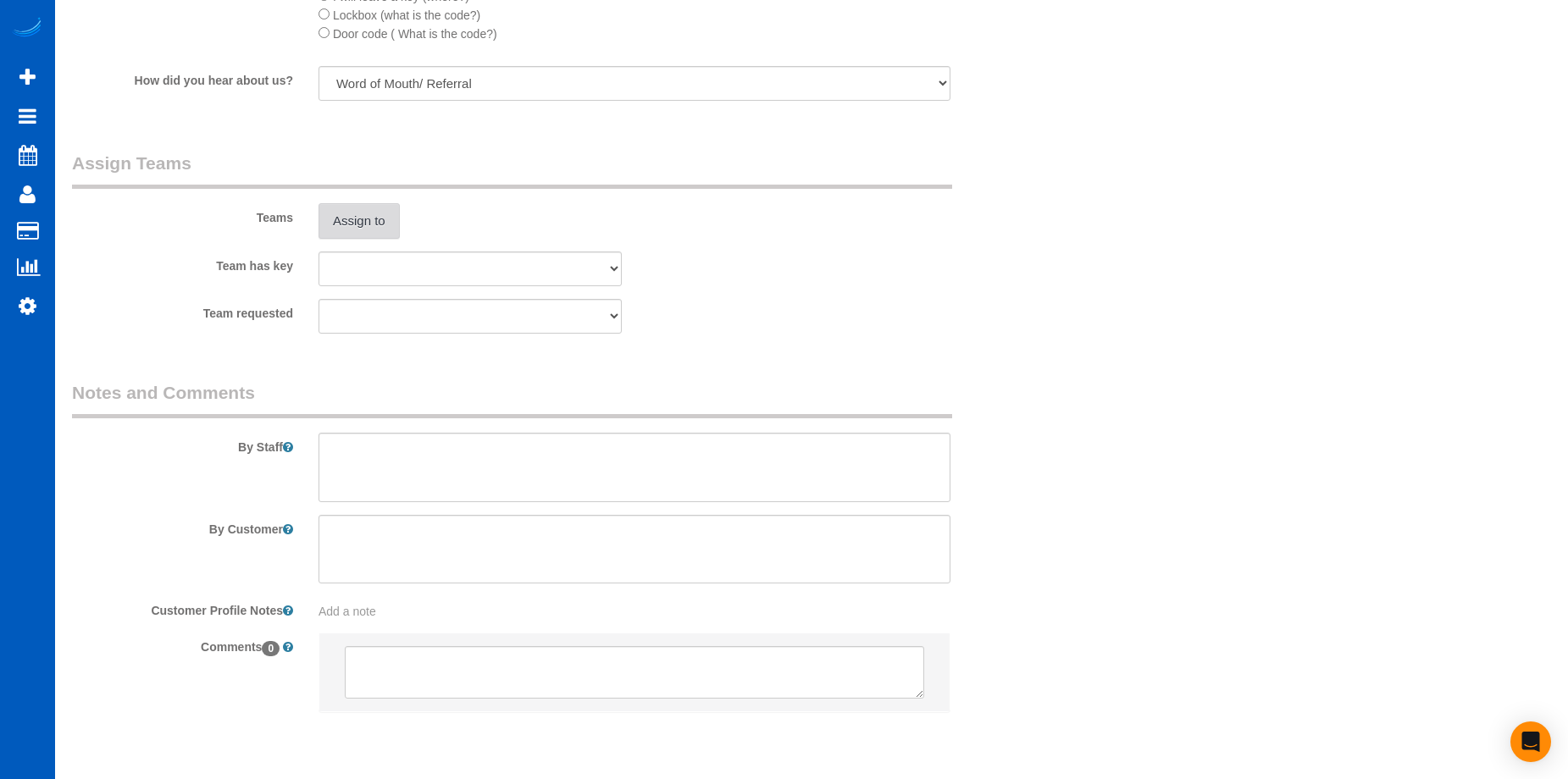
click at [359, 226] on button "Assign to" at bounding box center [359, 221] width 82 height 36
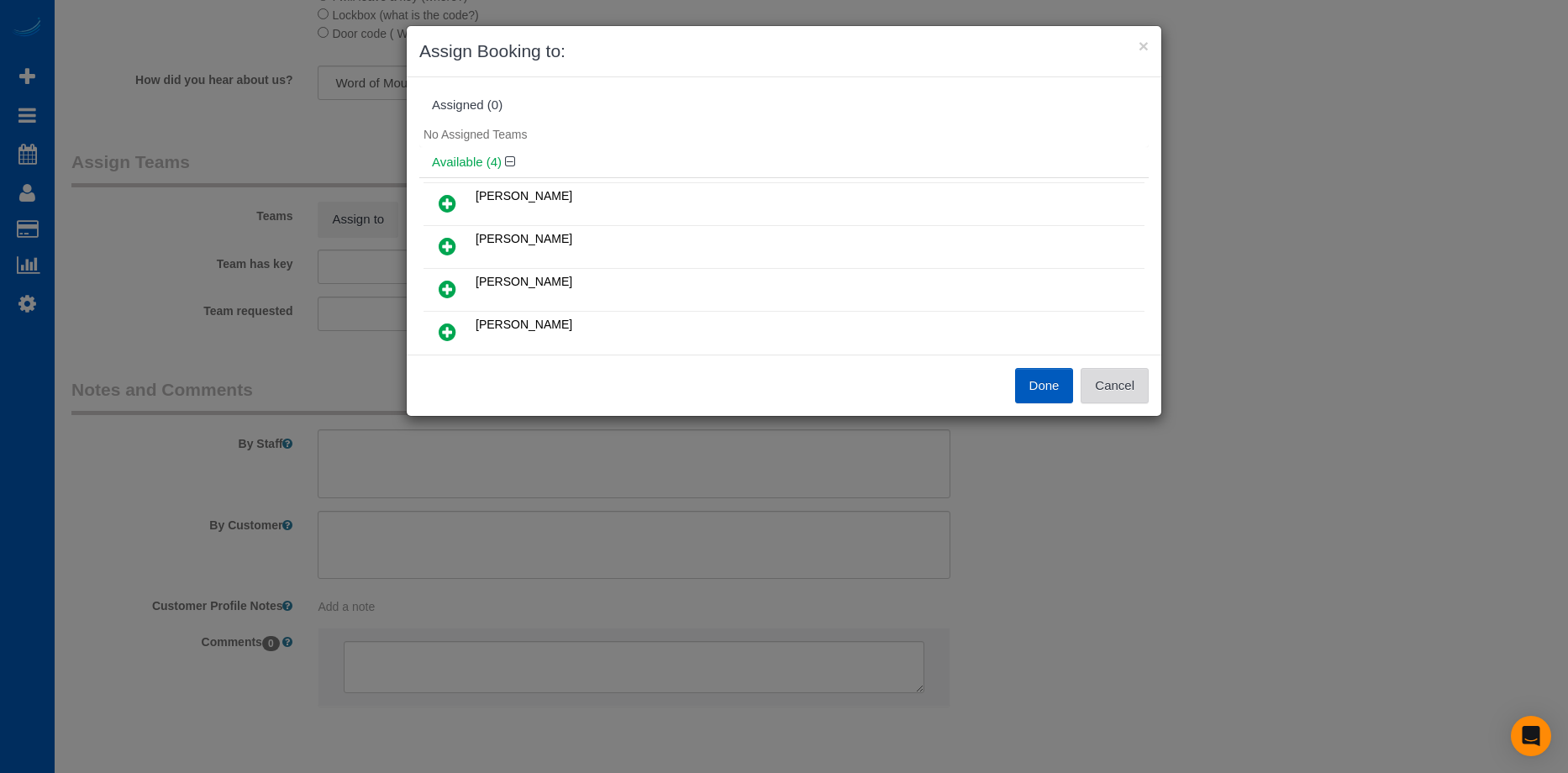
click at [1121, 392] on button "Cancel" at bounding box center [1114, 386] width 68 height 36
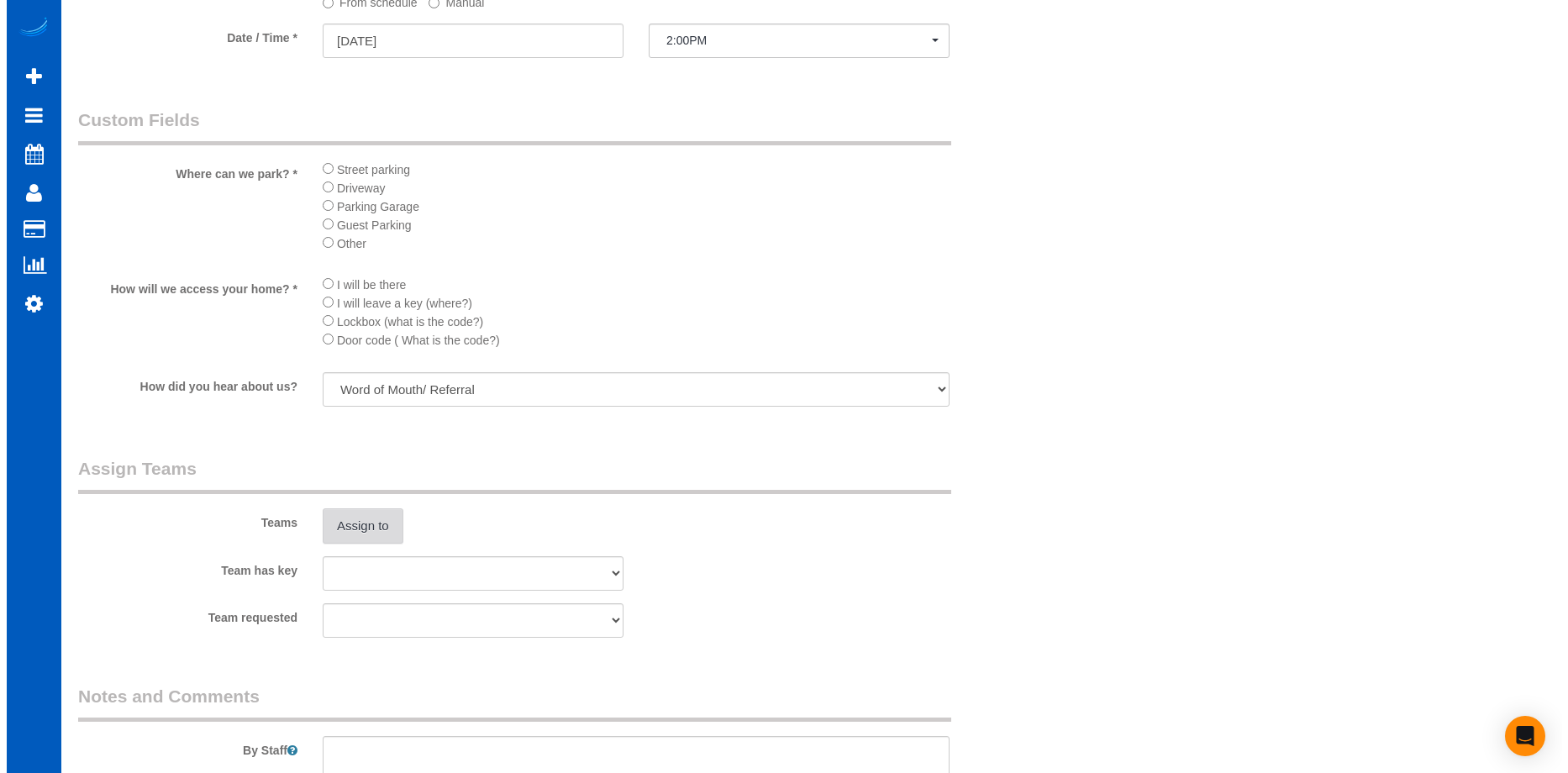
scroll to position [1765, 0]
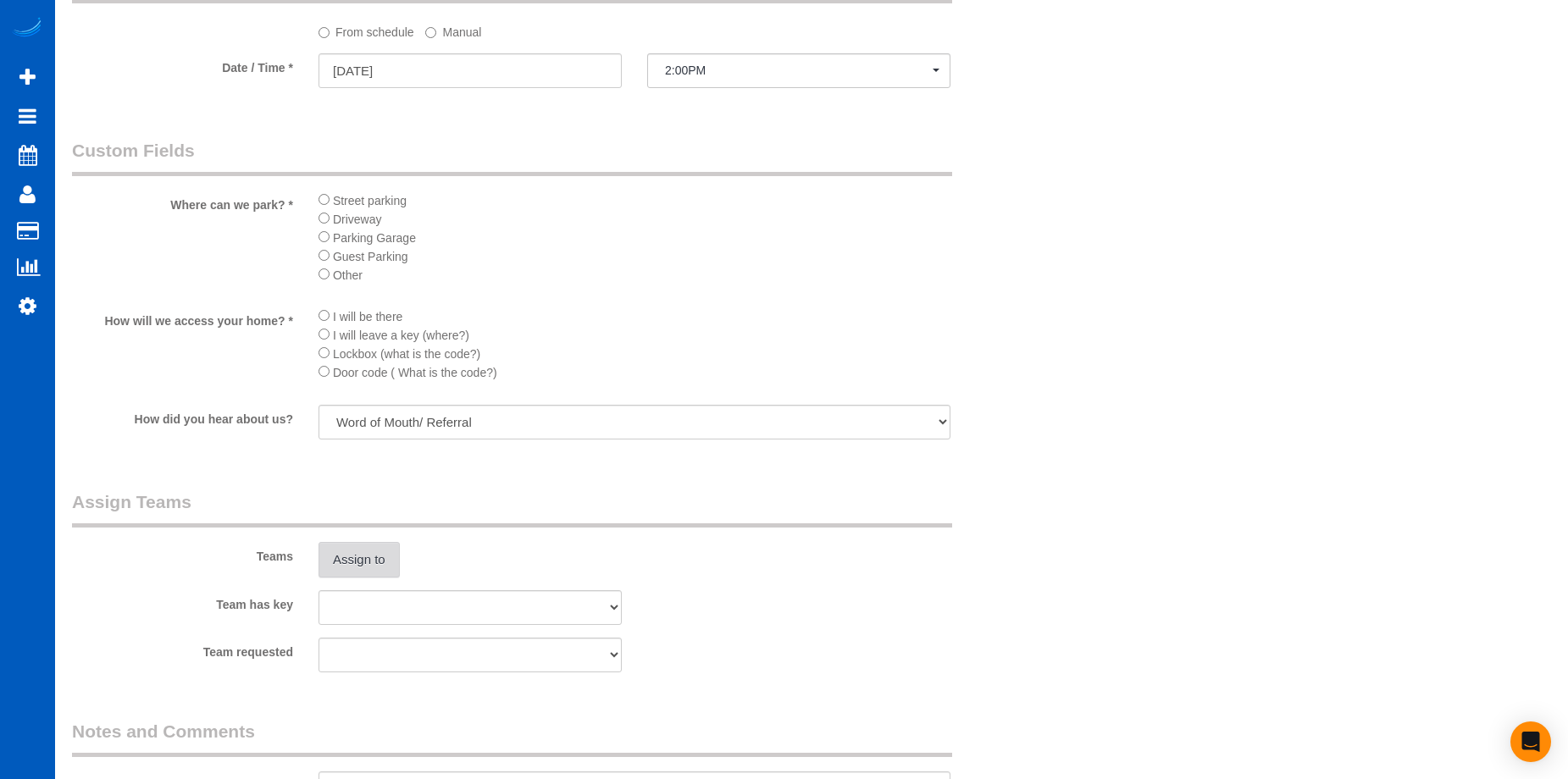
click at [380, 553] on button "Assign to" at bounding box center [359, 561] width 82 height 36
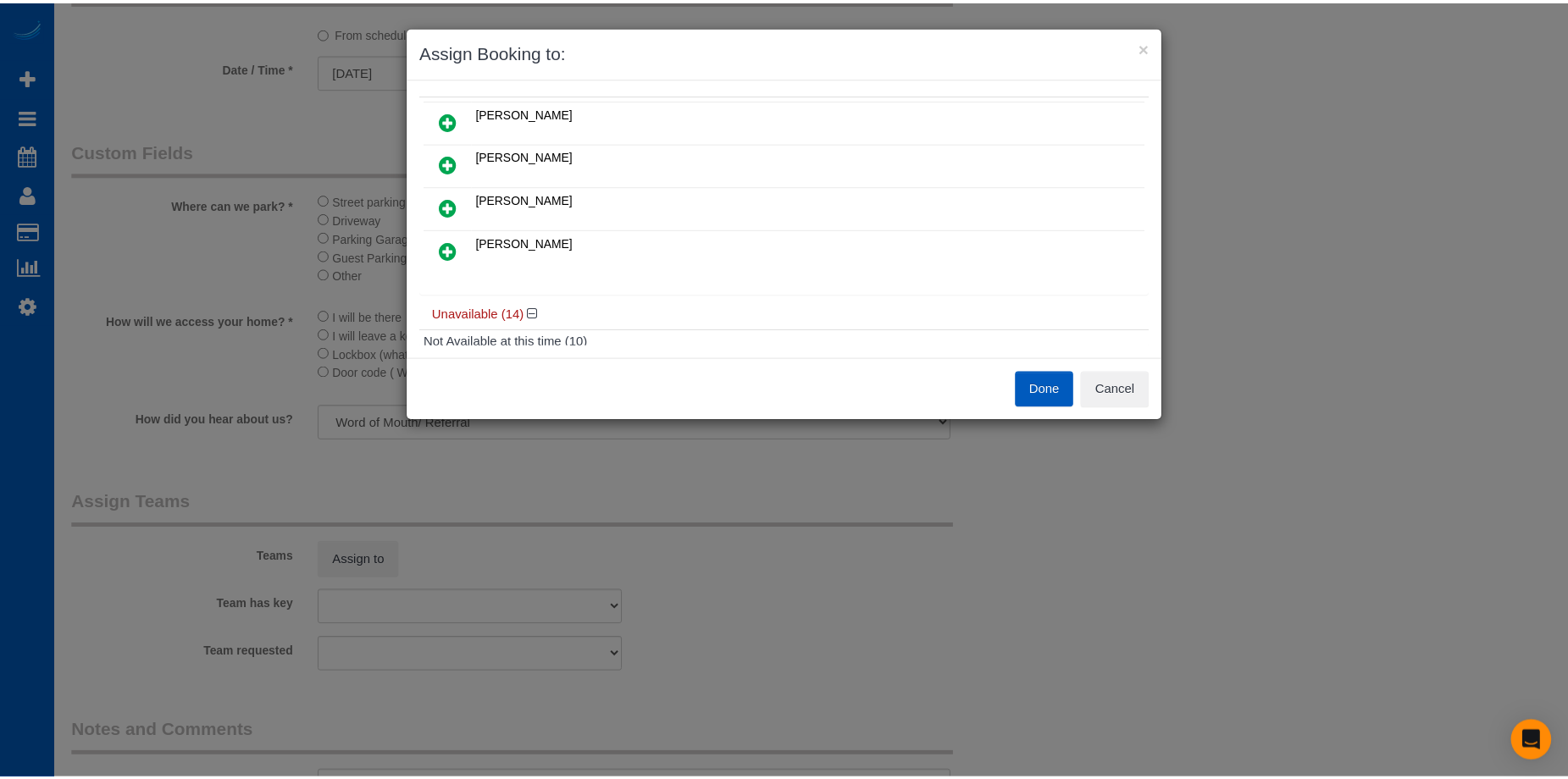
scroll to position [0, 0]
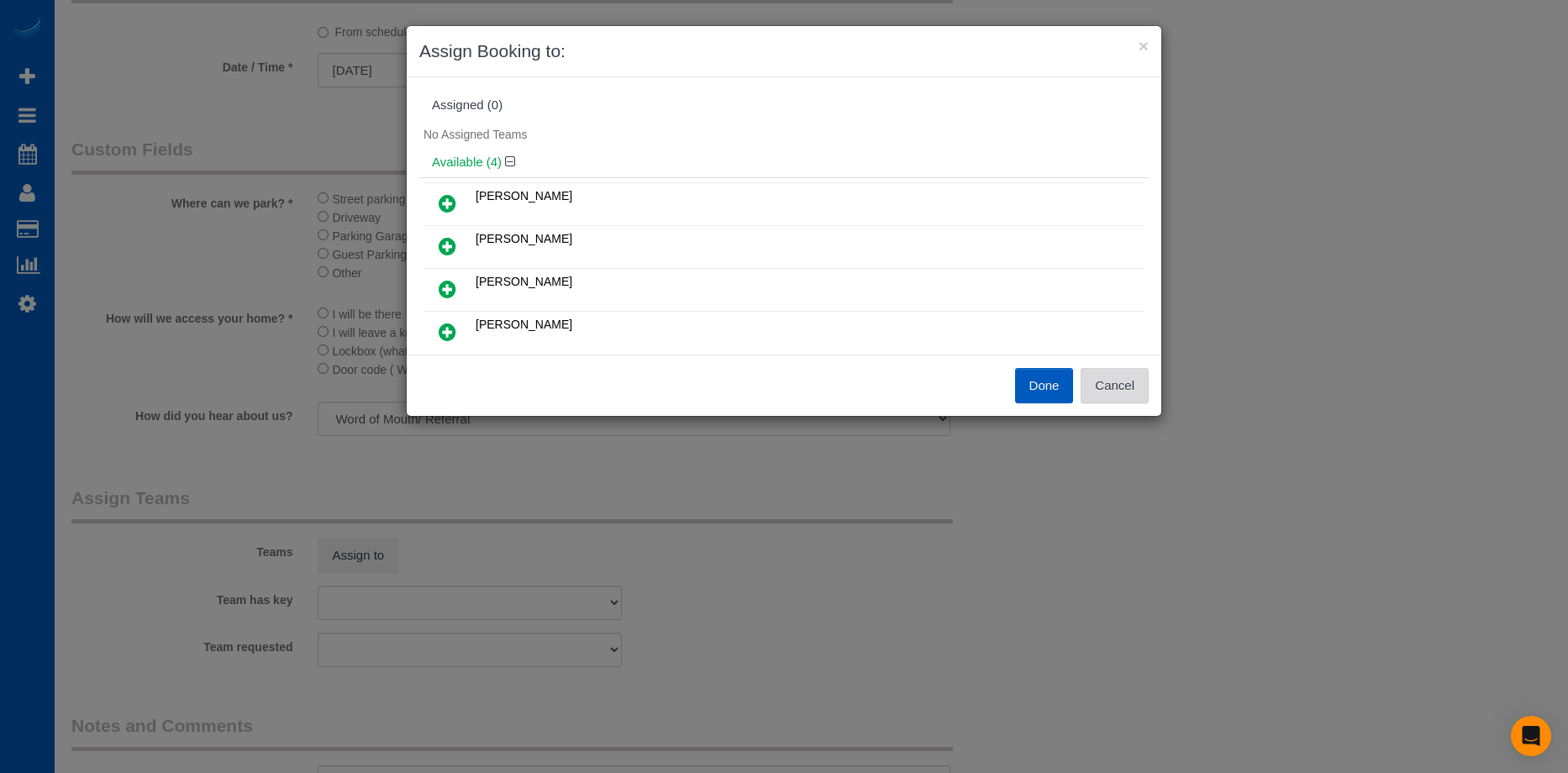
click at [1127, 393] on button "Cancel" at bounding box center [1114, 386] width 68 height 36
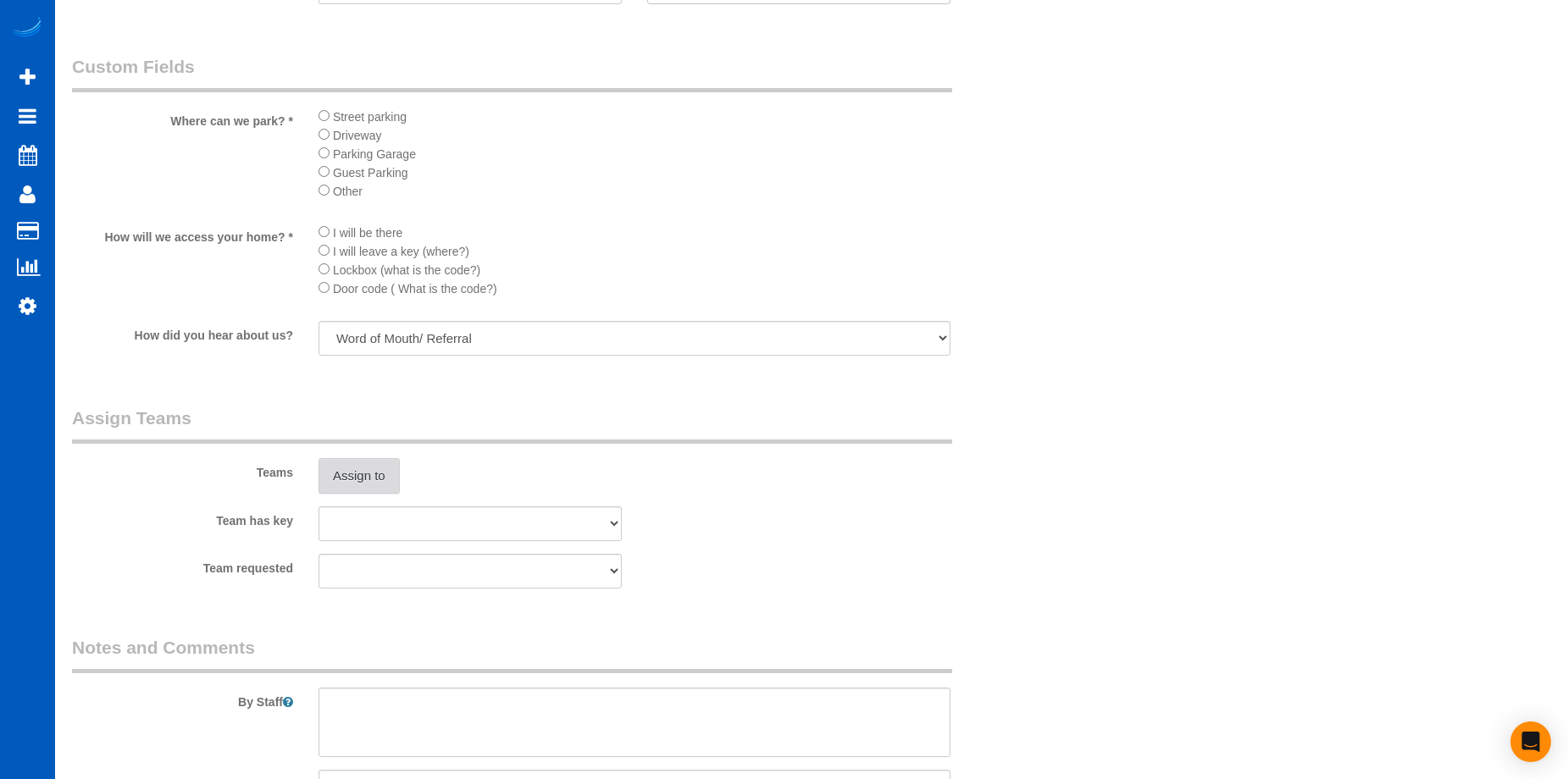
scroll to position [1863, 0]
click at [376, 470] on button "Assign to" at bounding box center [359, 476] width 82 height 36
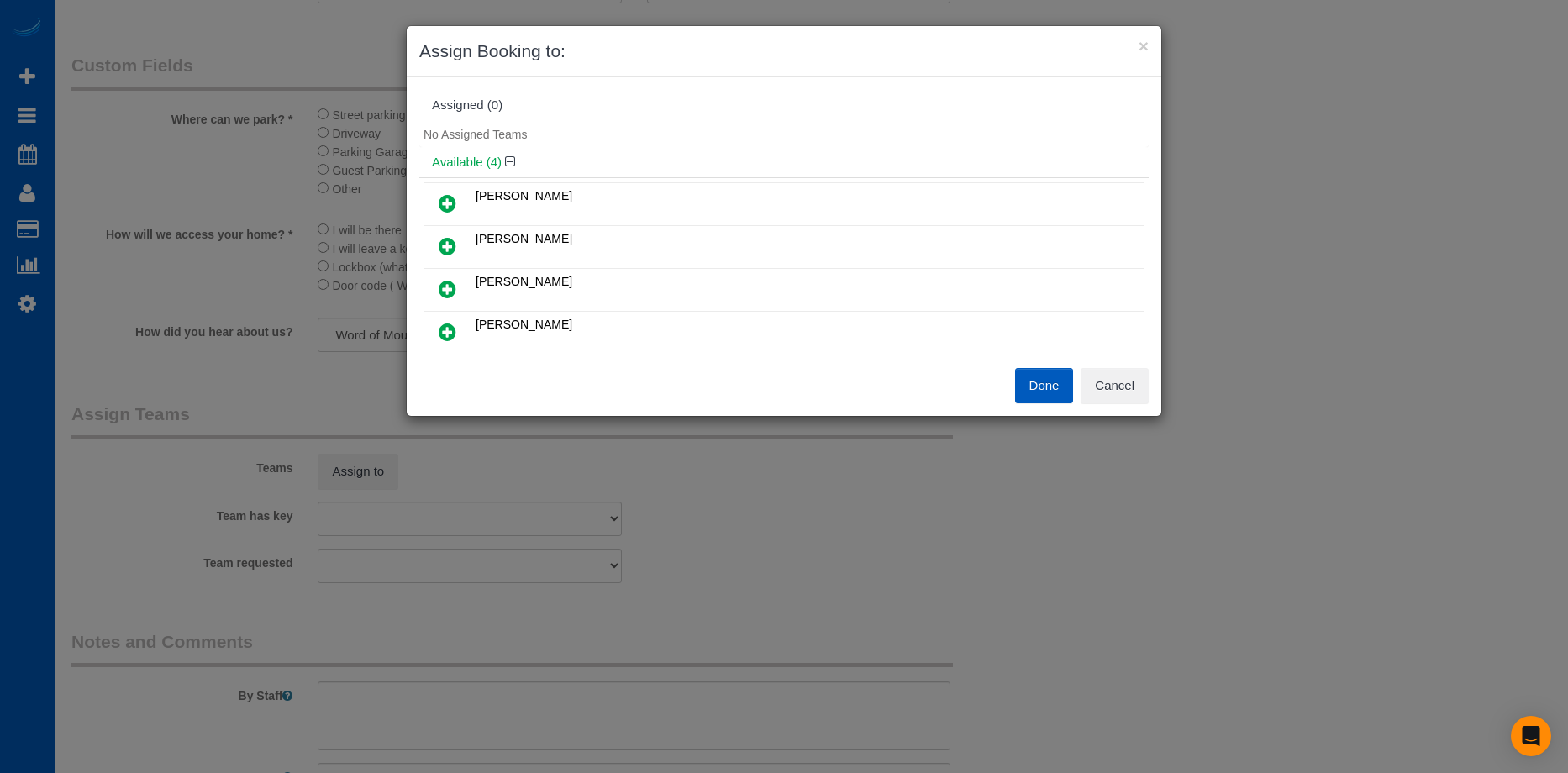
click at [452, 276] on link at bounding box center [447, 290] width 40 height 34
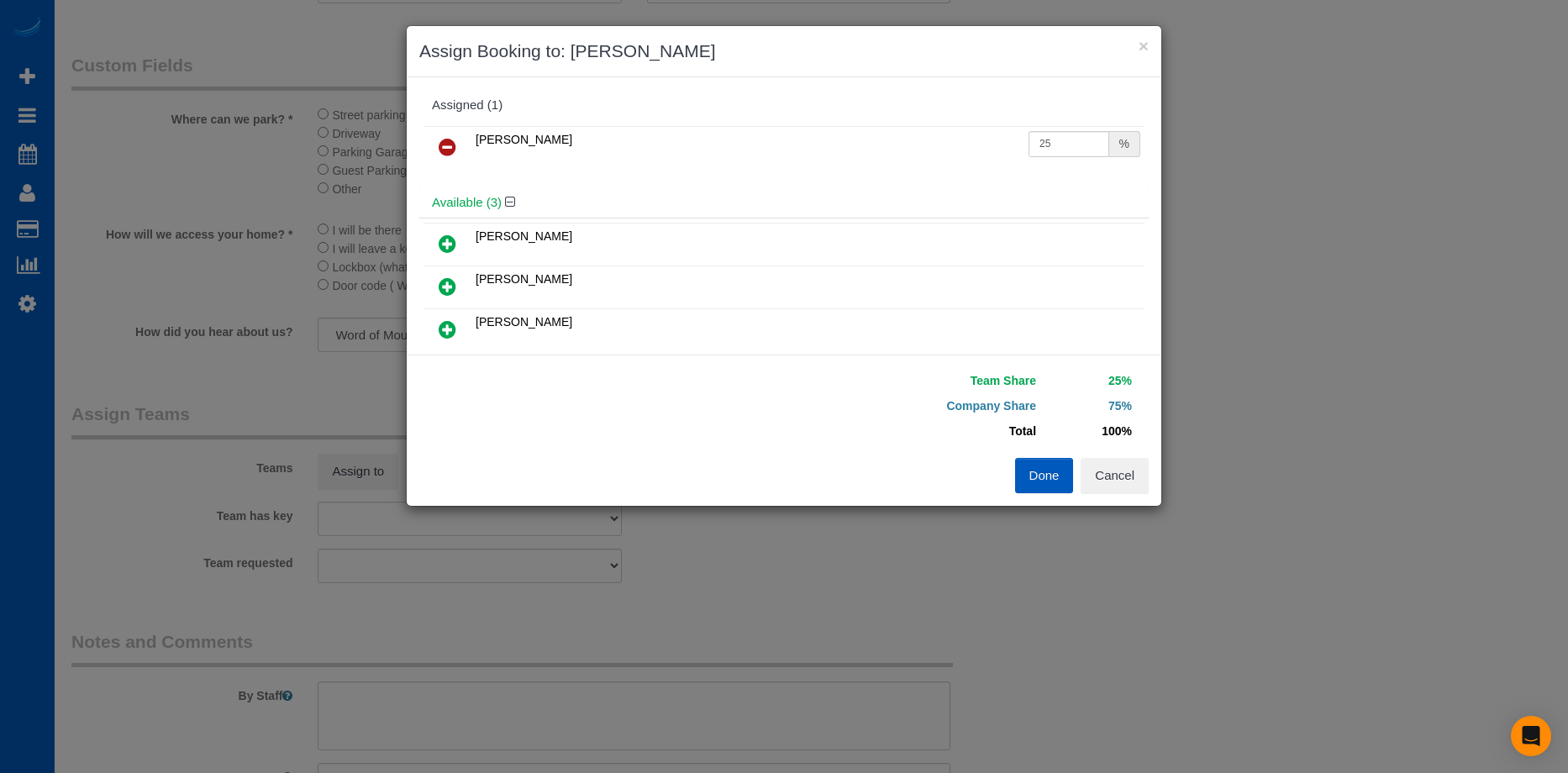
drag, startPoint x: 449, startPoint y: 330, endPoint x: 471, endPoint y: 332, distance: 22.1
click at [449, 332] on icon at bounding box center [447, 330] width 18 height 20
click at [1056, 484] on button "Done" at bounding box center [1044, 476] width 58 height 36
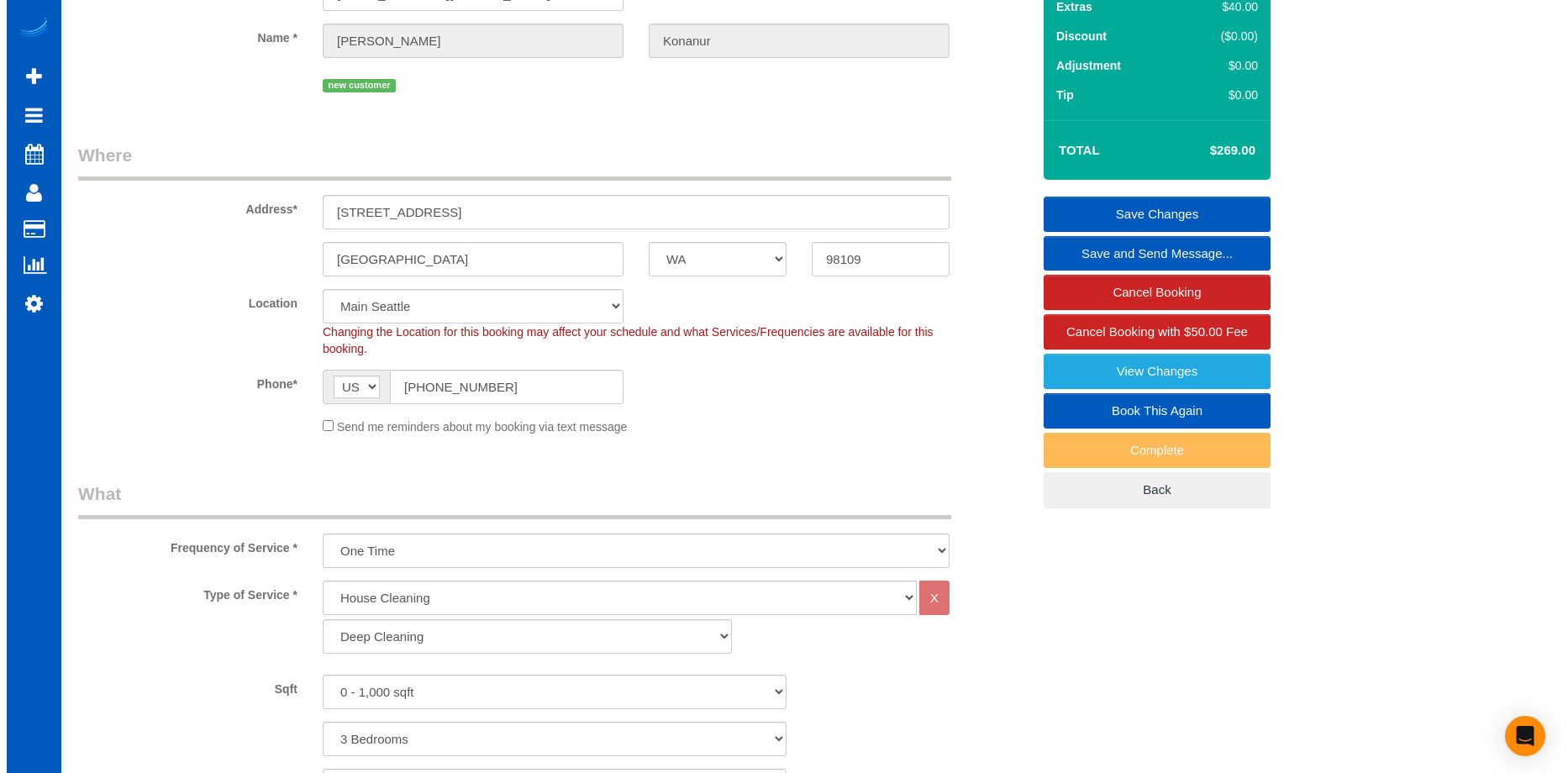
scroll to position [0, 0]
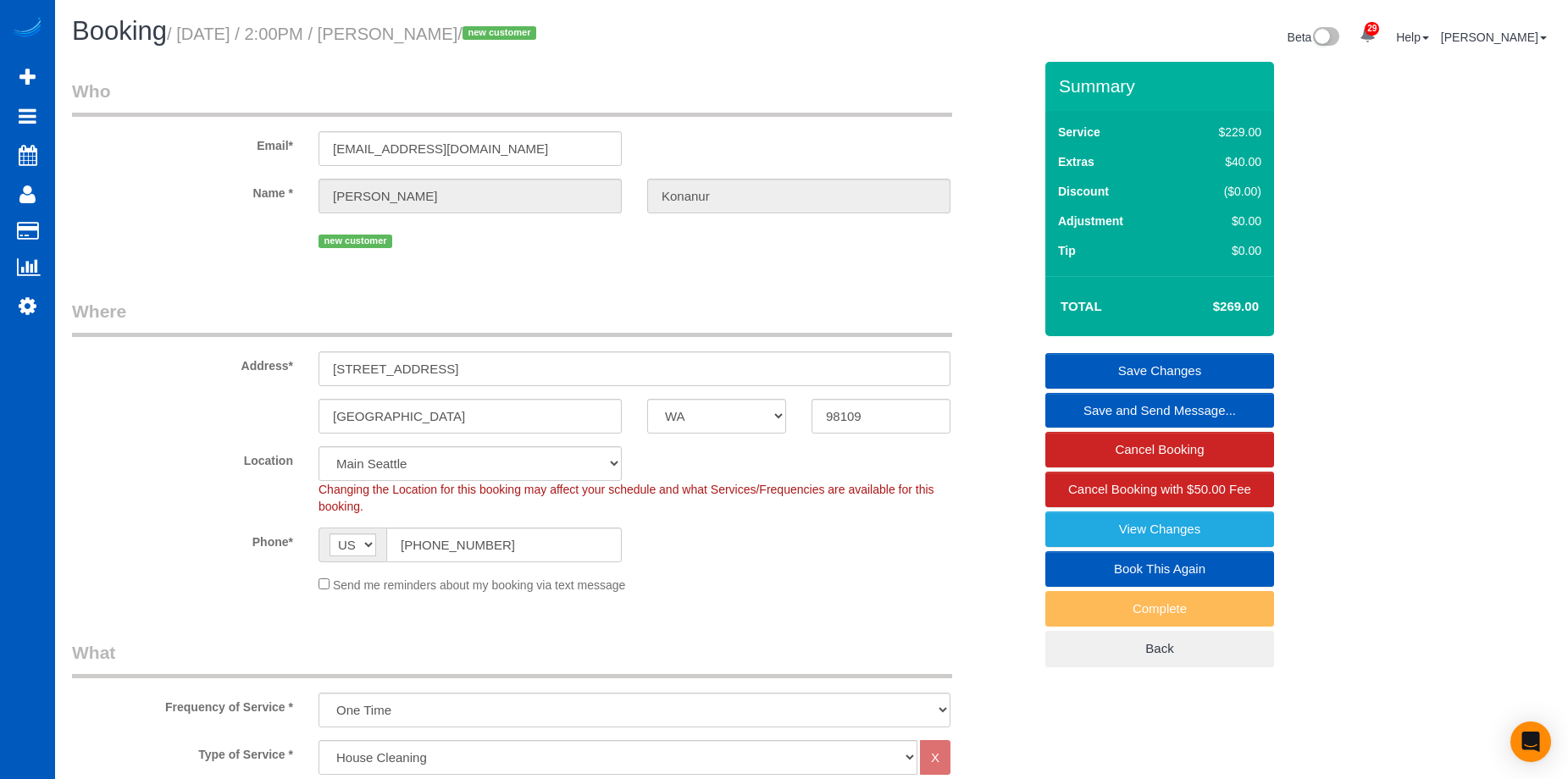
click at [1128, 358] on link "Save Changes" at bounding box center [1159, 371] width 228 height 36
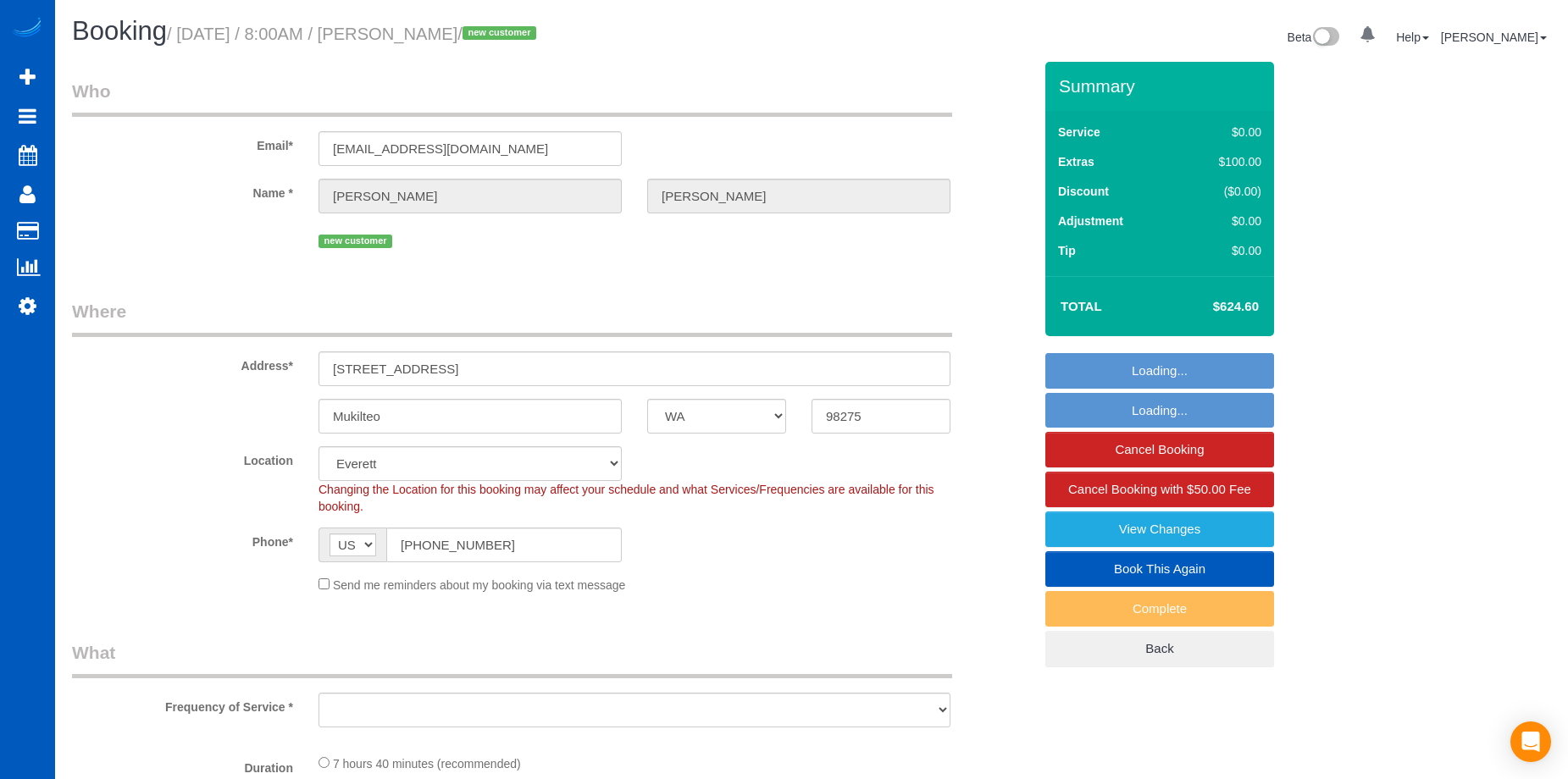
select select "WA"
select select "199"
select select "3001"
select select "4"
select select "3"
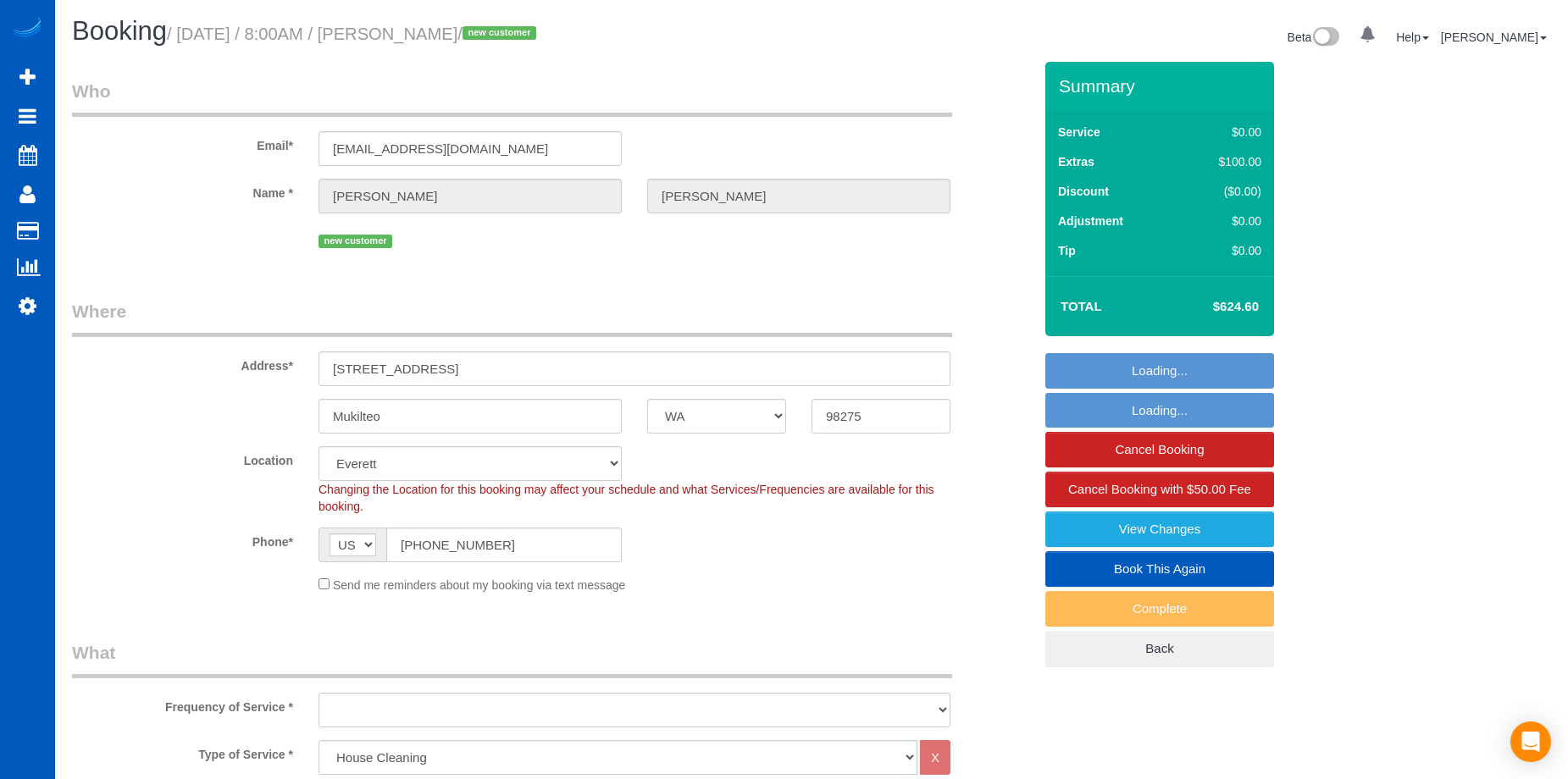
select select "object:1061"
select select "spot1"
select select "3001"
select select "4"
select select "3"
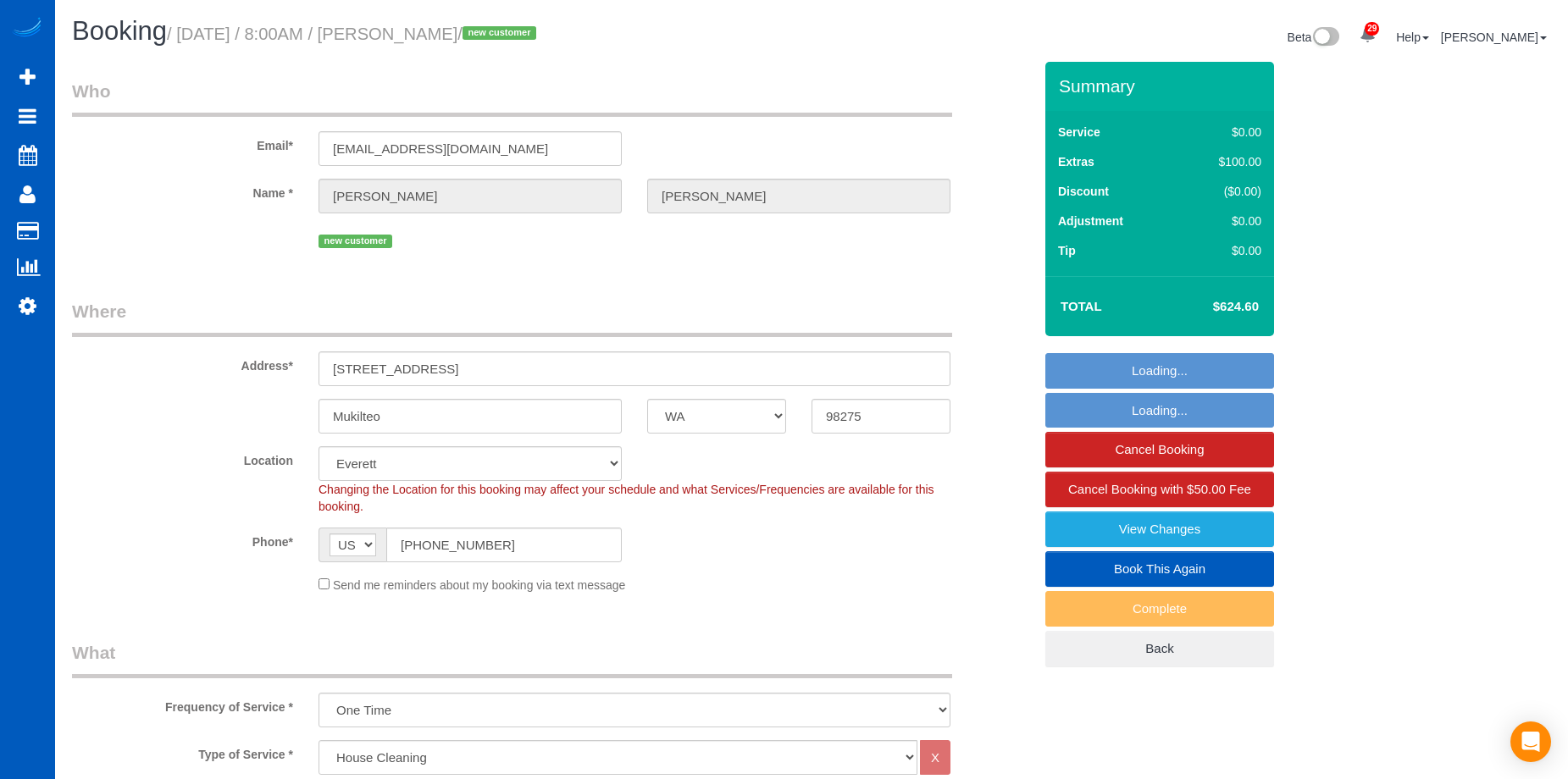
select select "object:1251"
select select "WA"
select select "object:1022"
select select "spot1"
select select "object:1032"
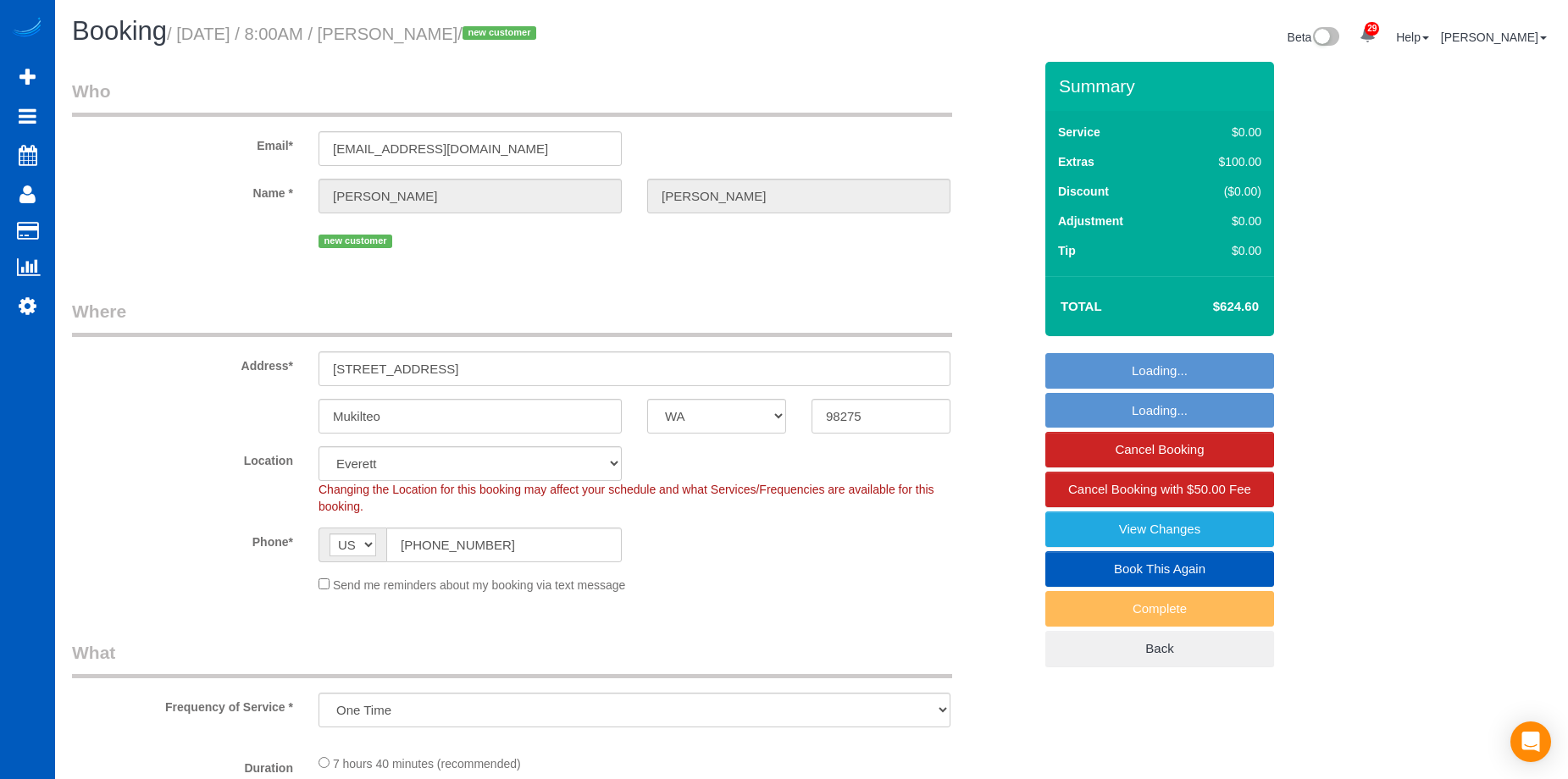
select select "199"
select select "3001"
select select "4"
select select "3"
select select "3001"
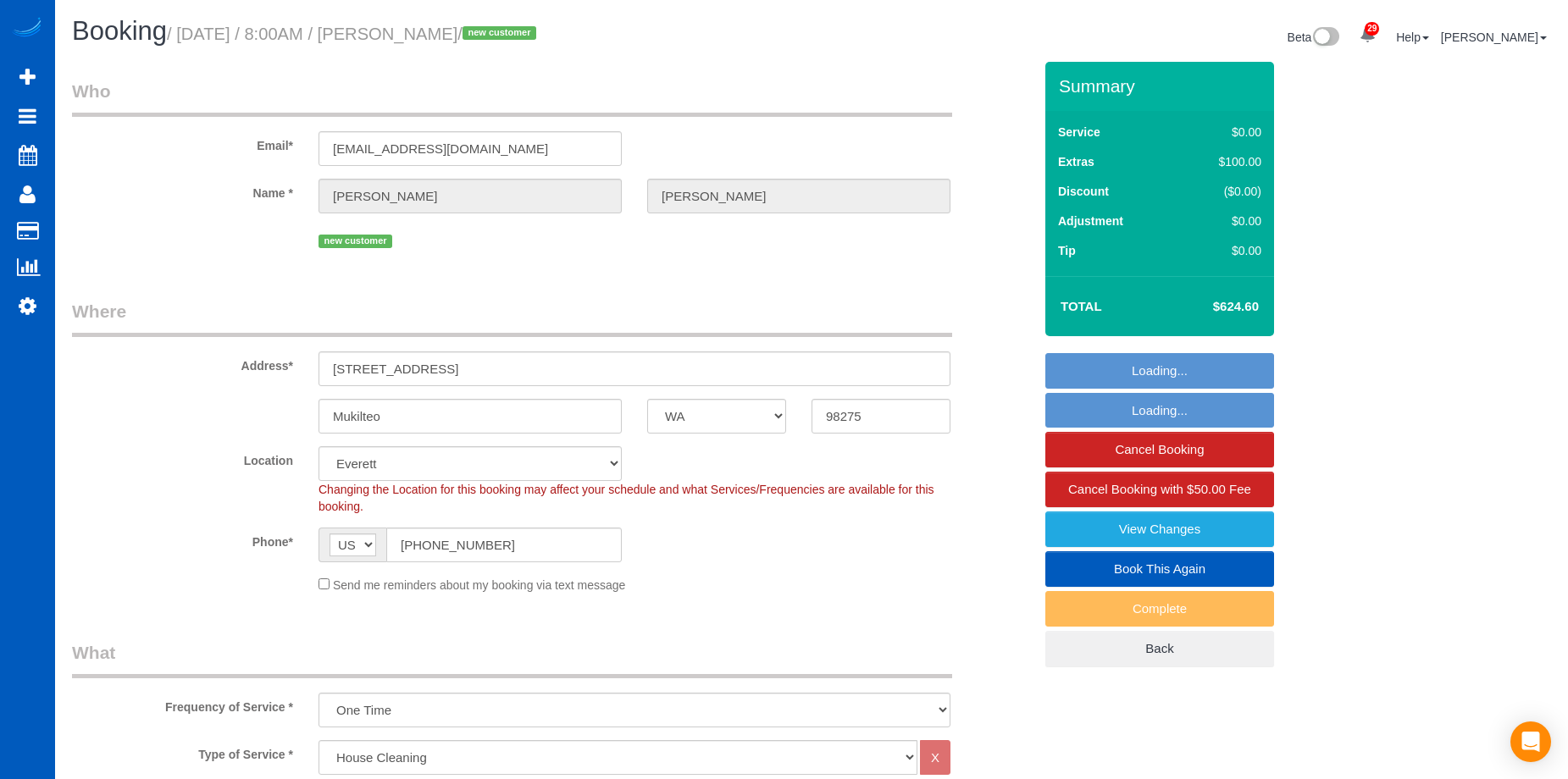
select select "4"
select select "3"
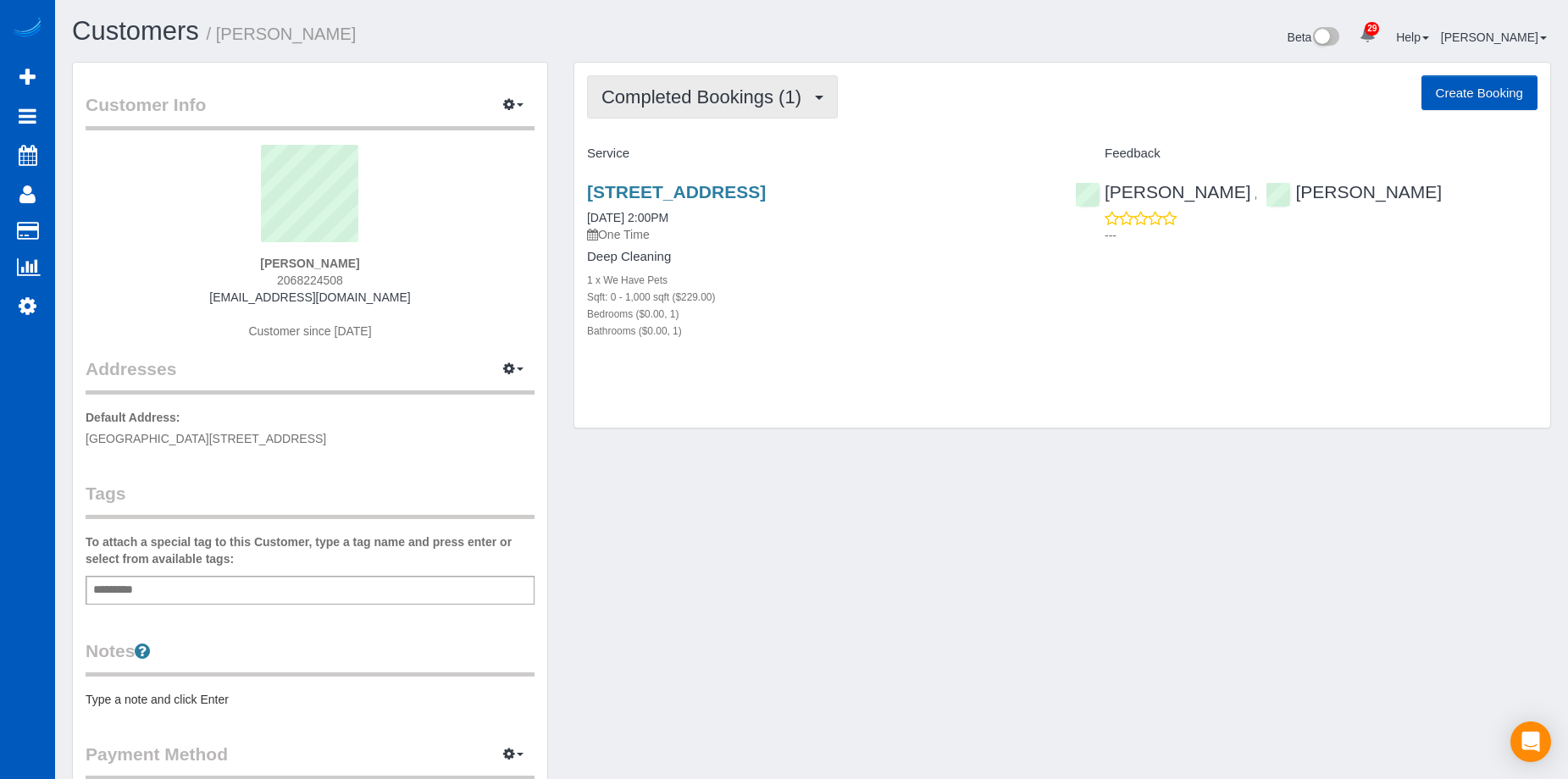
click at [682, 100] on span "Completed Bookings (1)" at bounding box center [705, 97] width 208 height 21
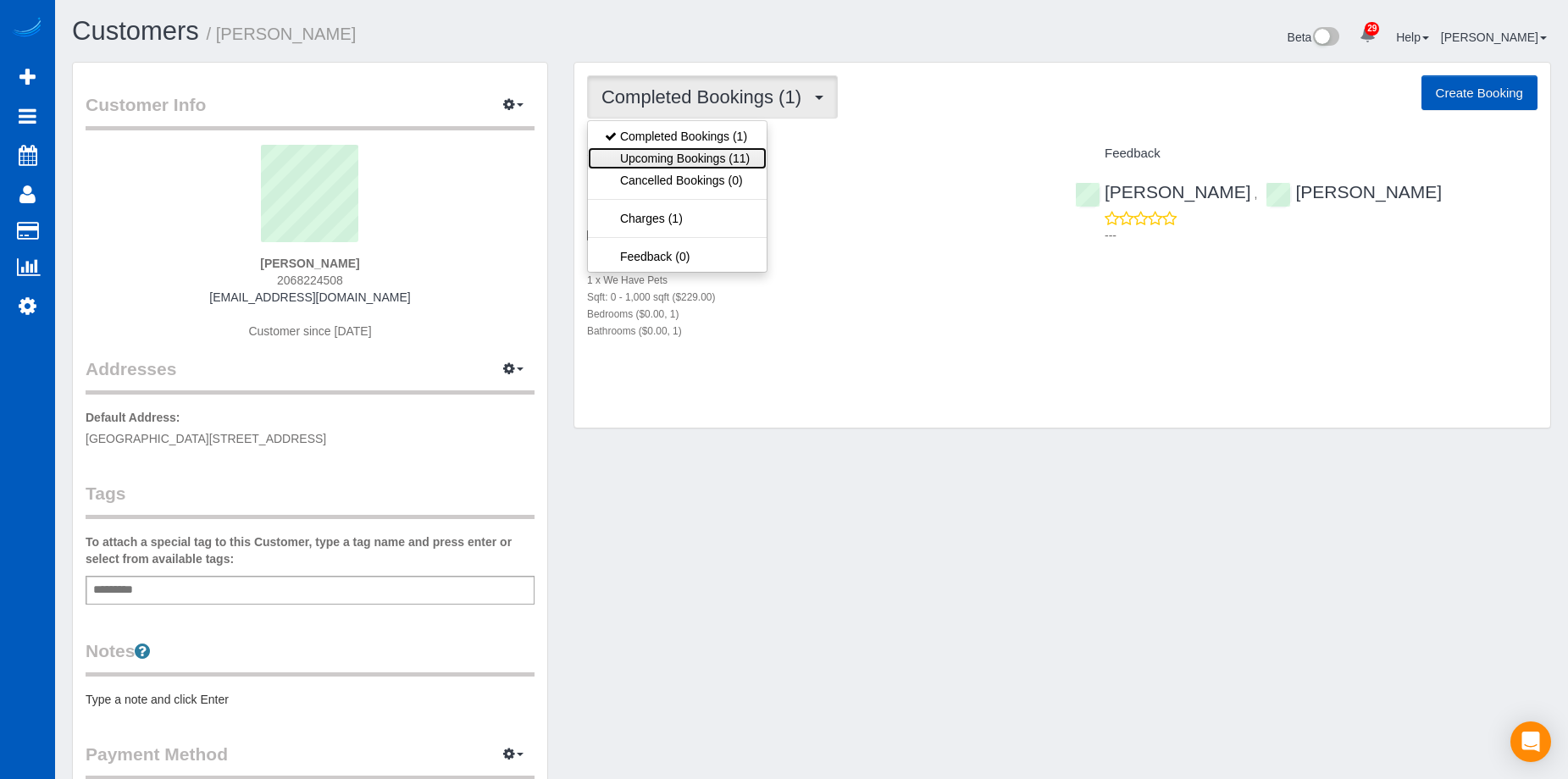
click at [677, 164] on link "Upcoming Bookings (11)" at bounding box center [676, 159] width 179 height 22
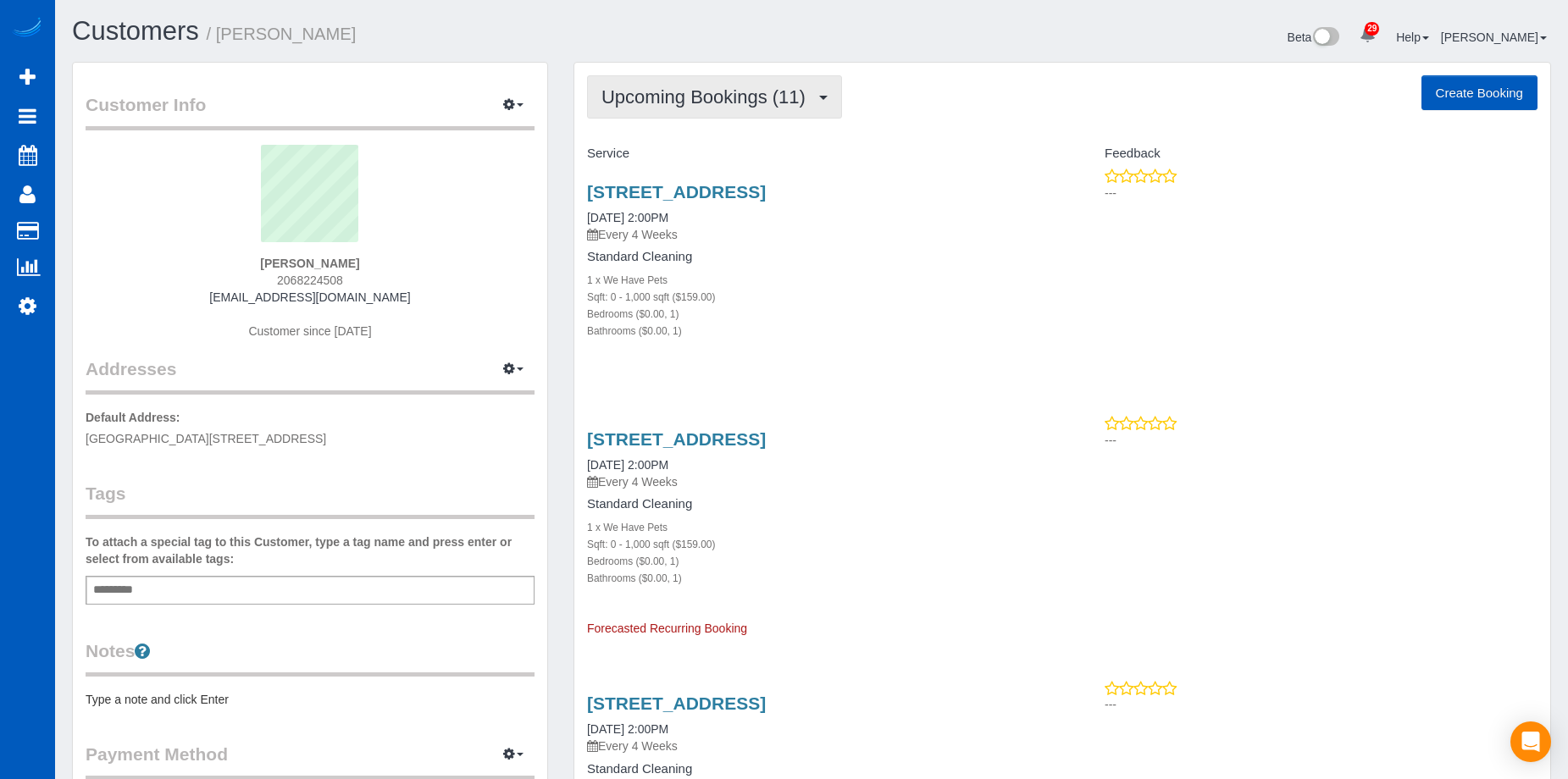
click at [778, 99] on span "Upcoming Bookings (11)" at bounding box center [707, 97] width 212 height 21
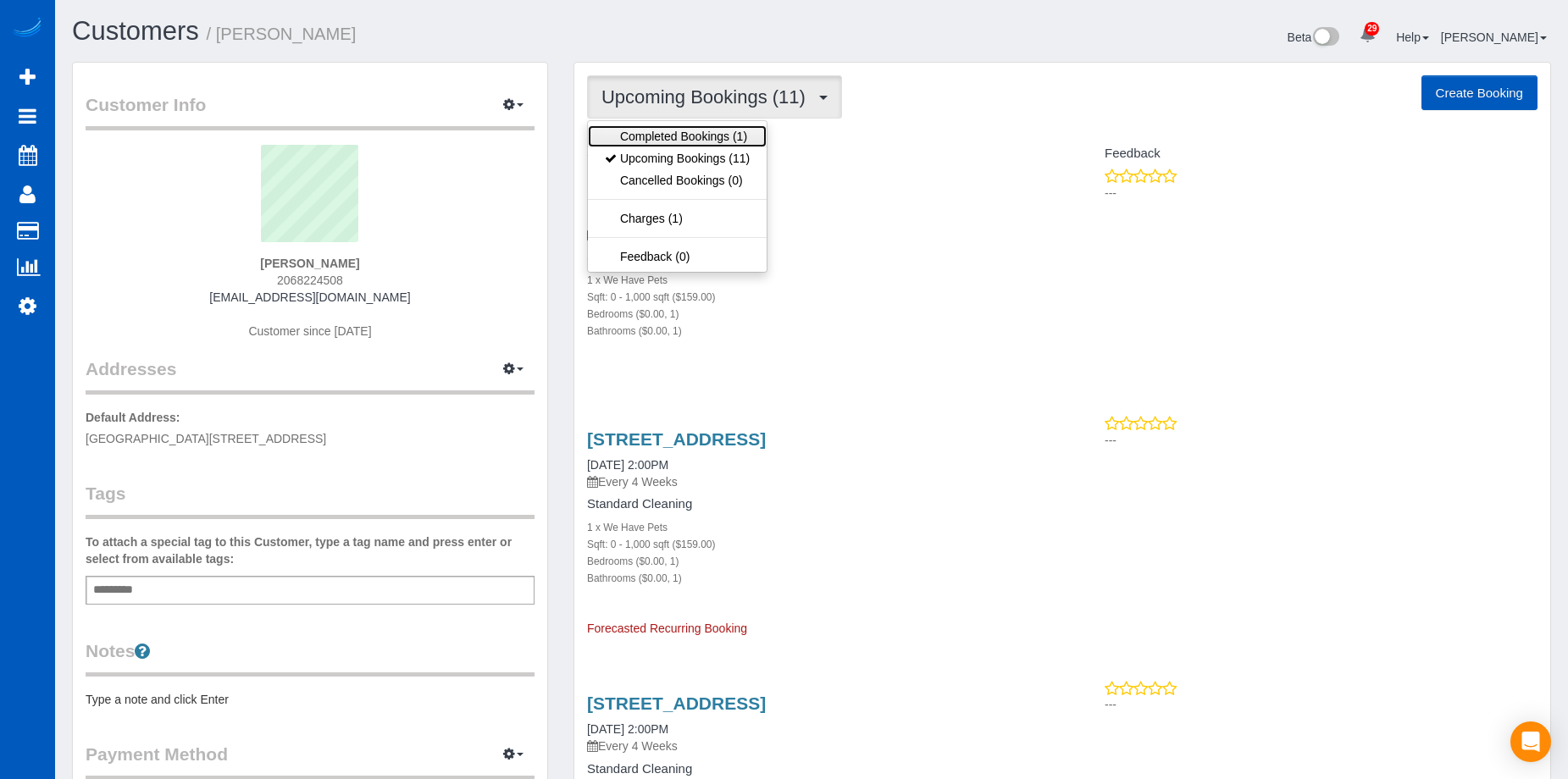
click at [735, 134] on link "Completed Bookings (1)" at bounding box center [676, 137] width 179 height 22
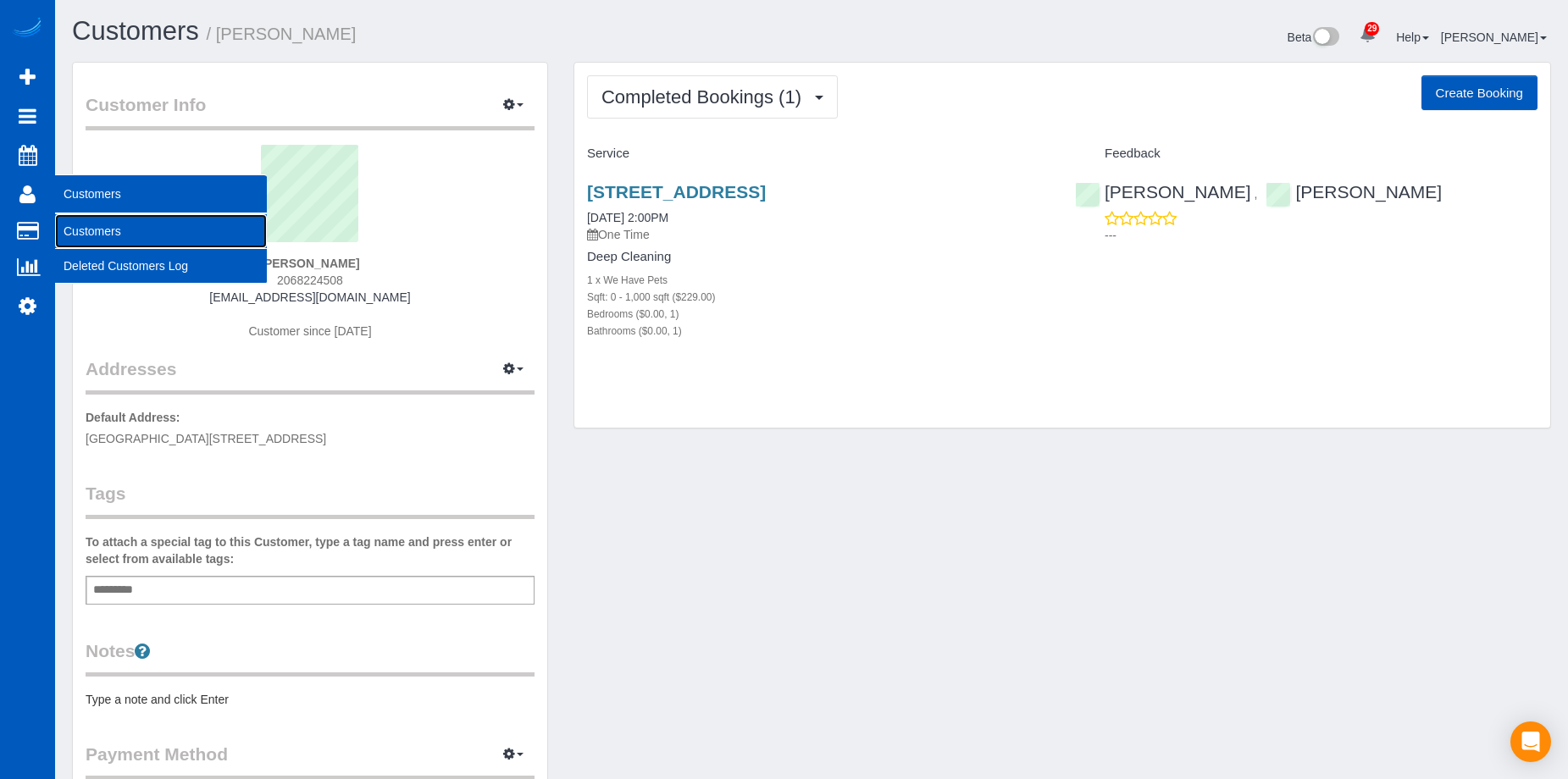
click at [76, 235] on link "Customers" at bounding box center [161, 231] width 211 height 34
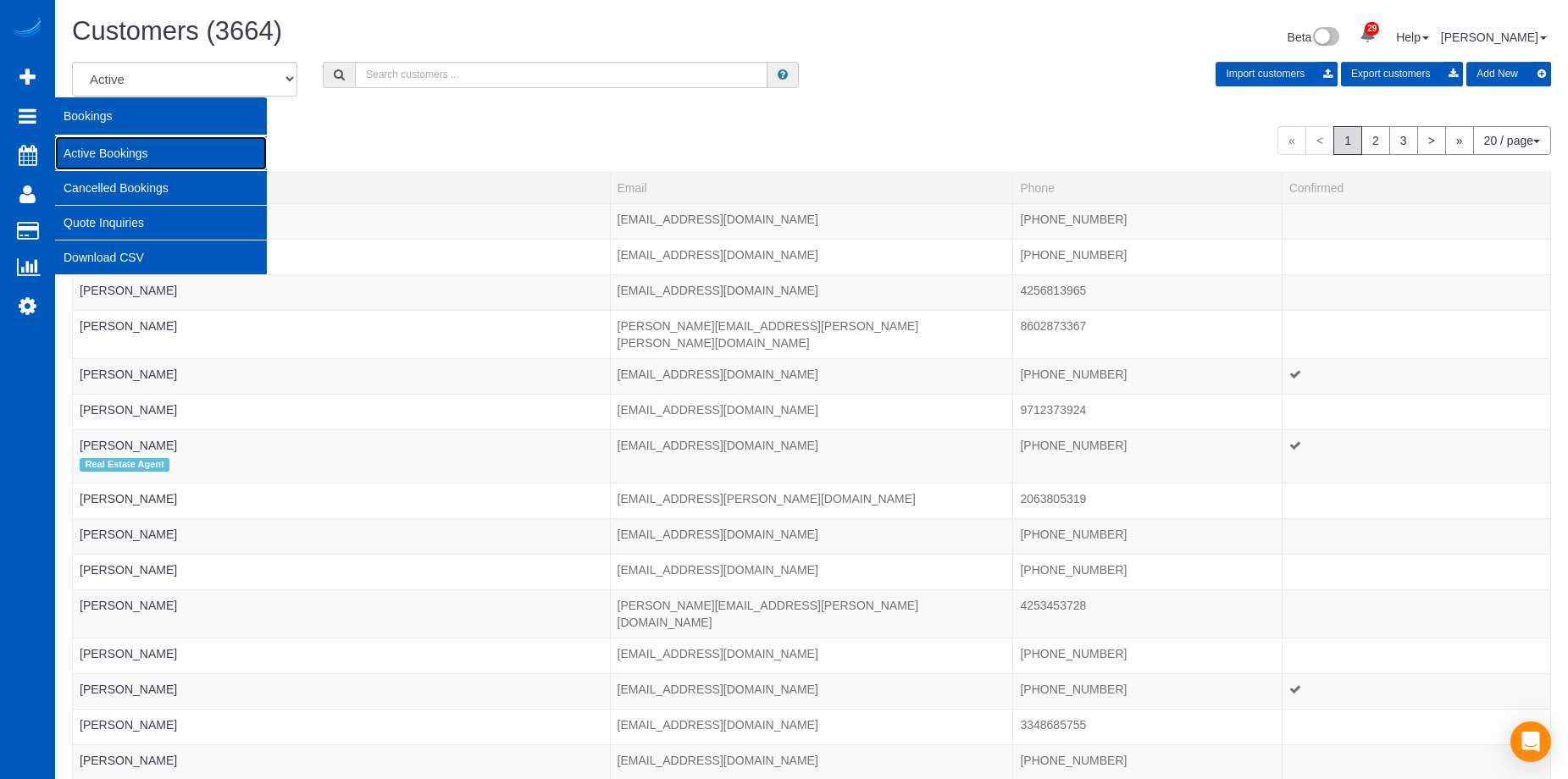
click at [141, 152] on link "Active Bookings" at bounding box center [161, 154] width 211 height 34
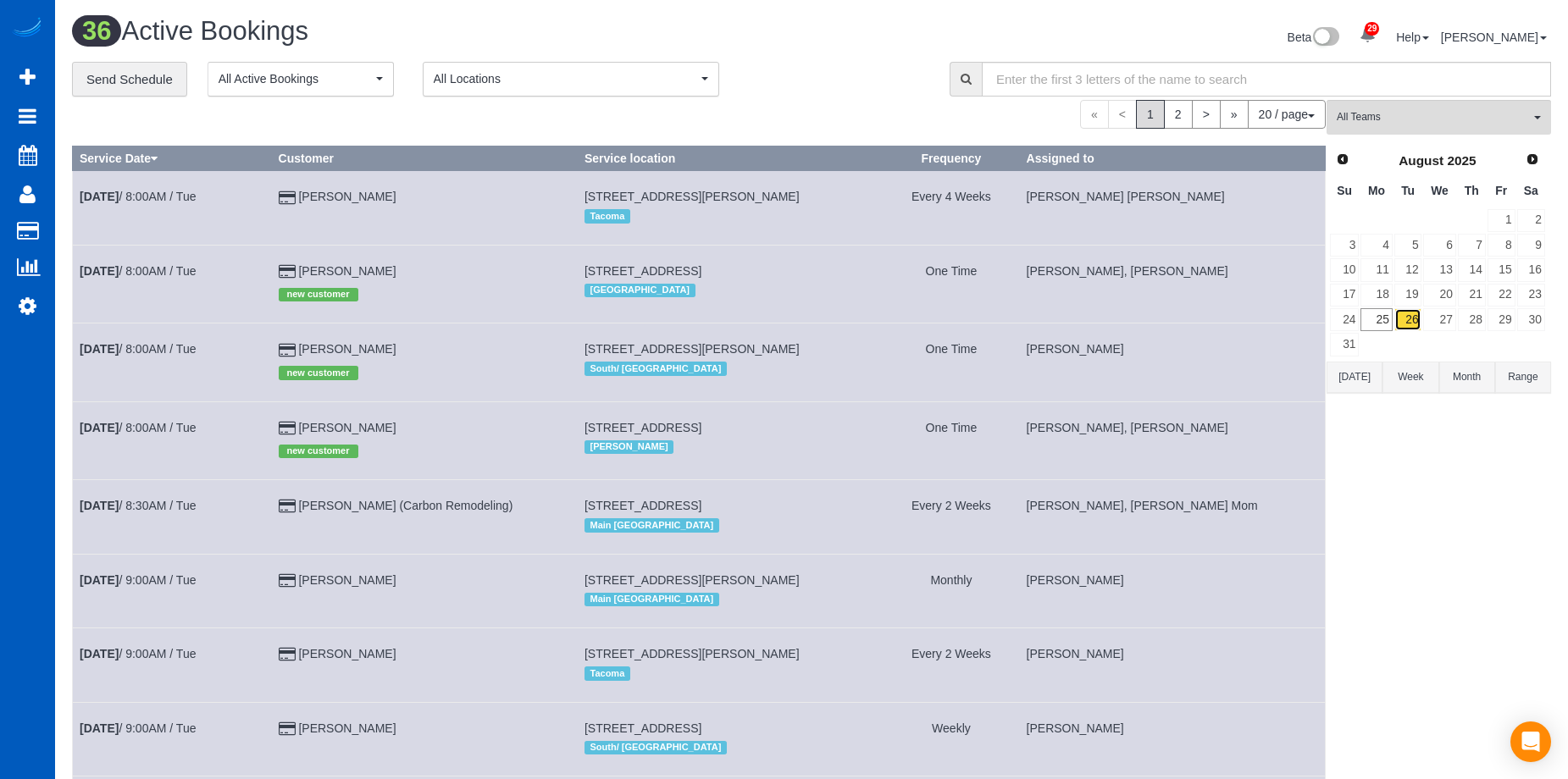
click at [1413, 322] on link "26" at bounding box center [1408, 319] width 28 height 23
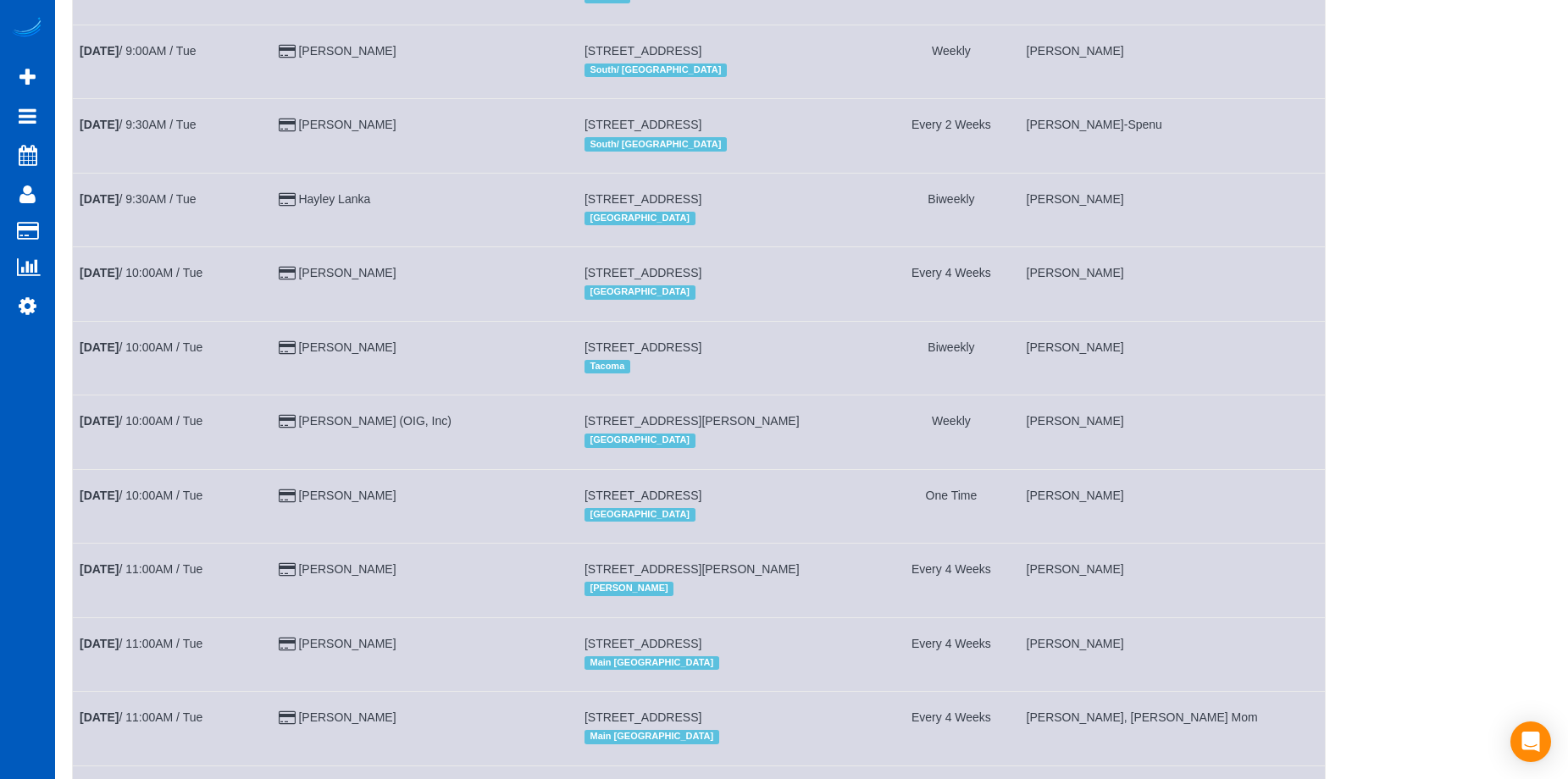
scroll to position [1013, 0]
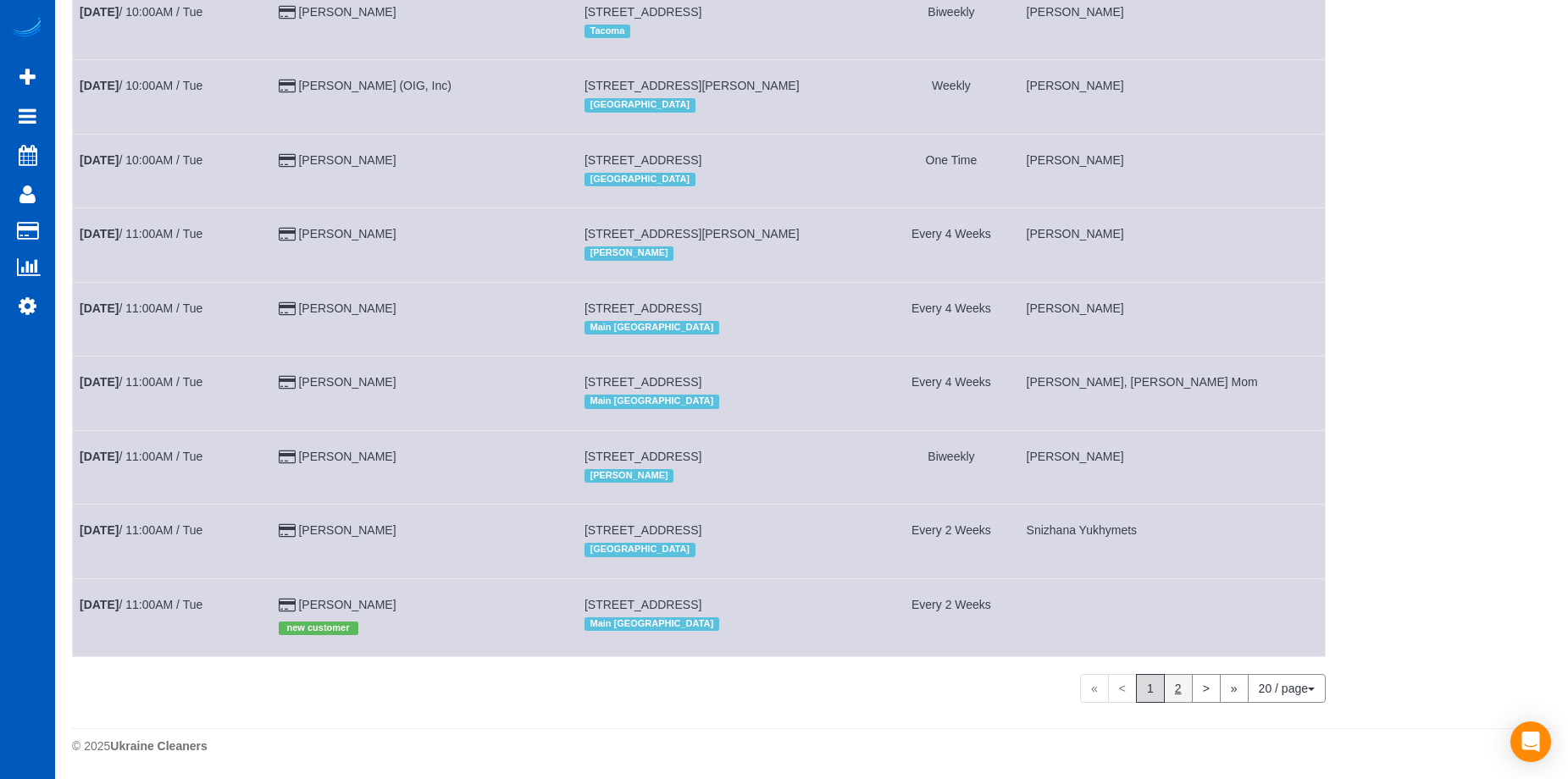
click at [1177, 698] on link "2" at bounding box center [1178, 688] width 29 height 29
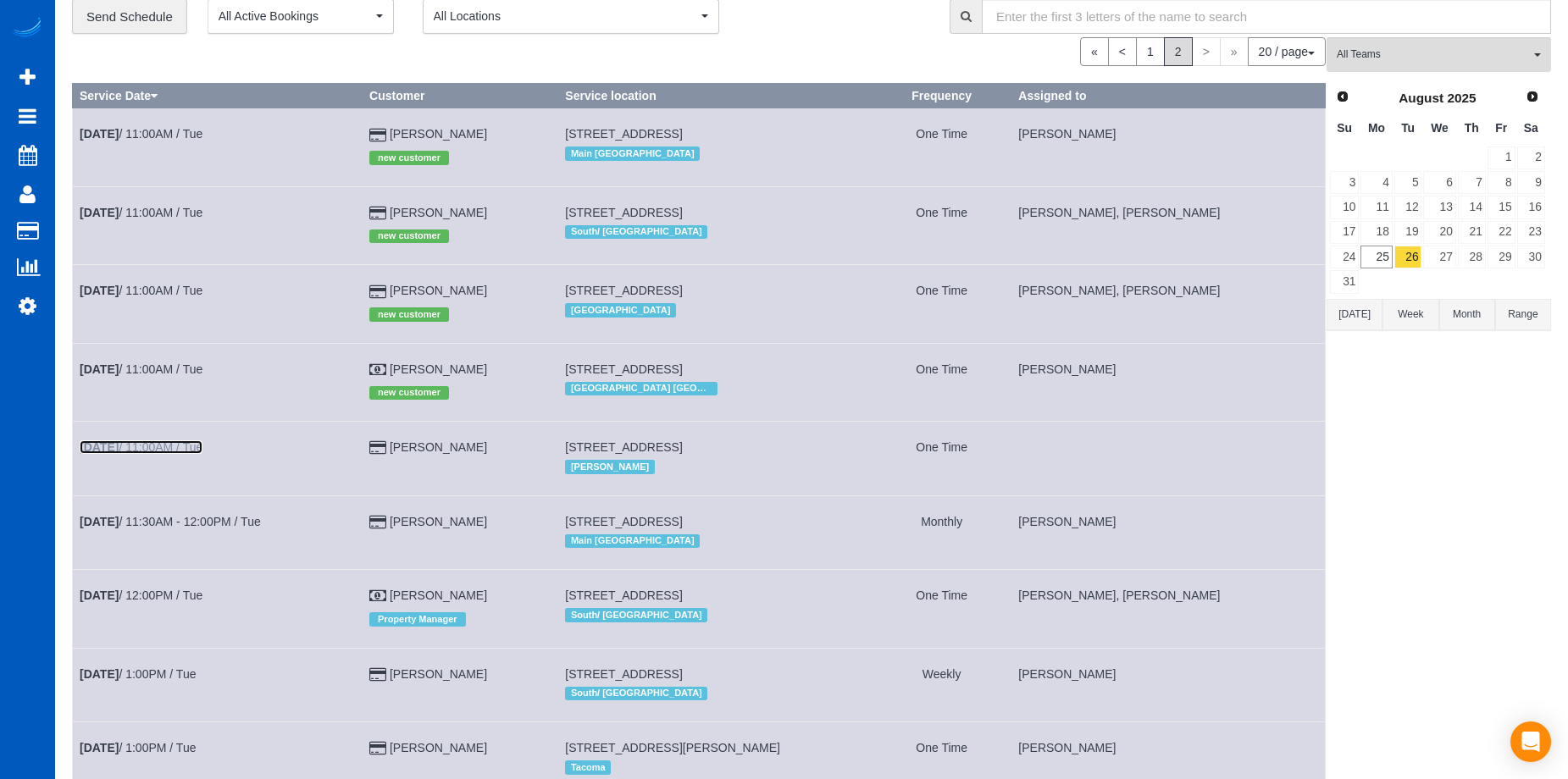
scroll to position [0, 0]
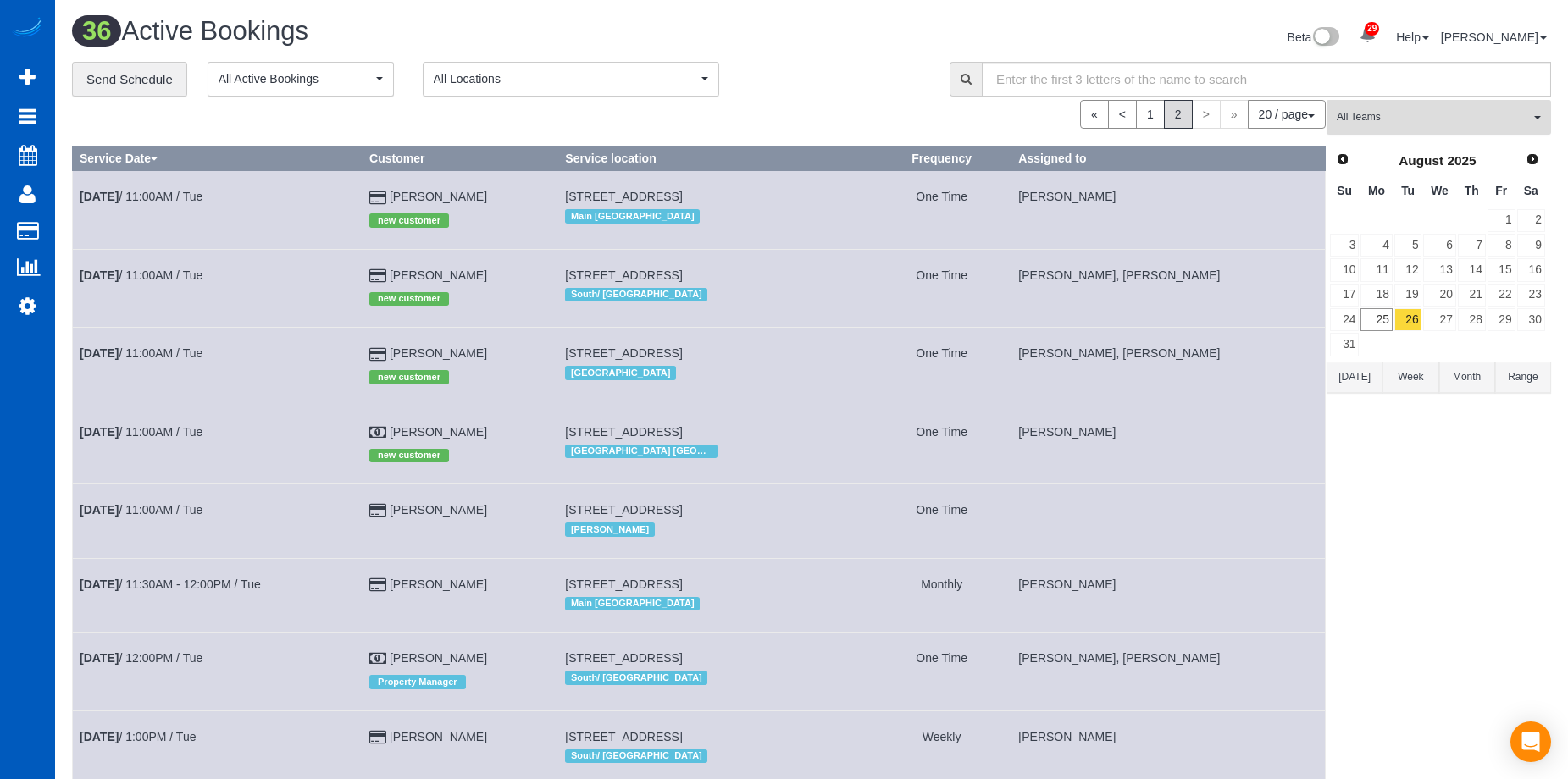
click at [1396, 125] on span "All Teams" at bounding box center [1433, 117] width 194 height 14
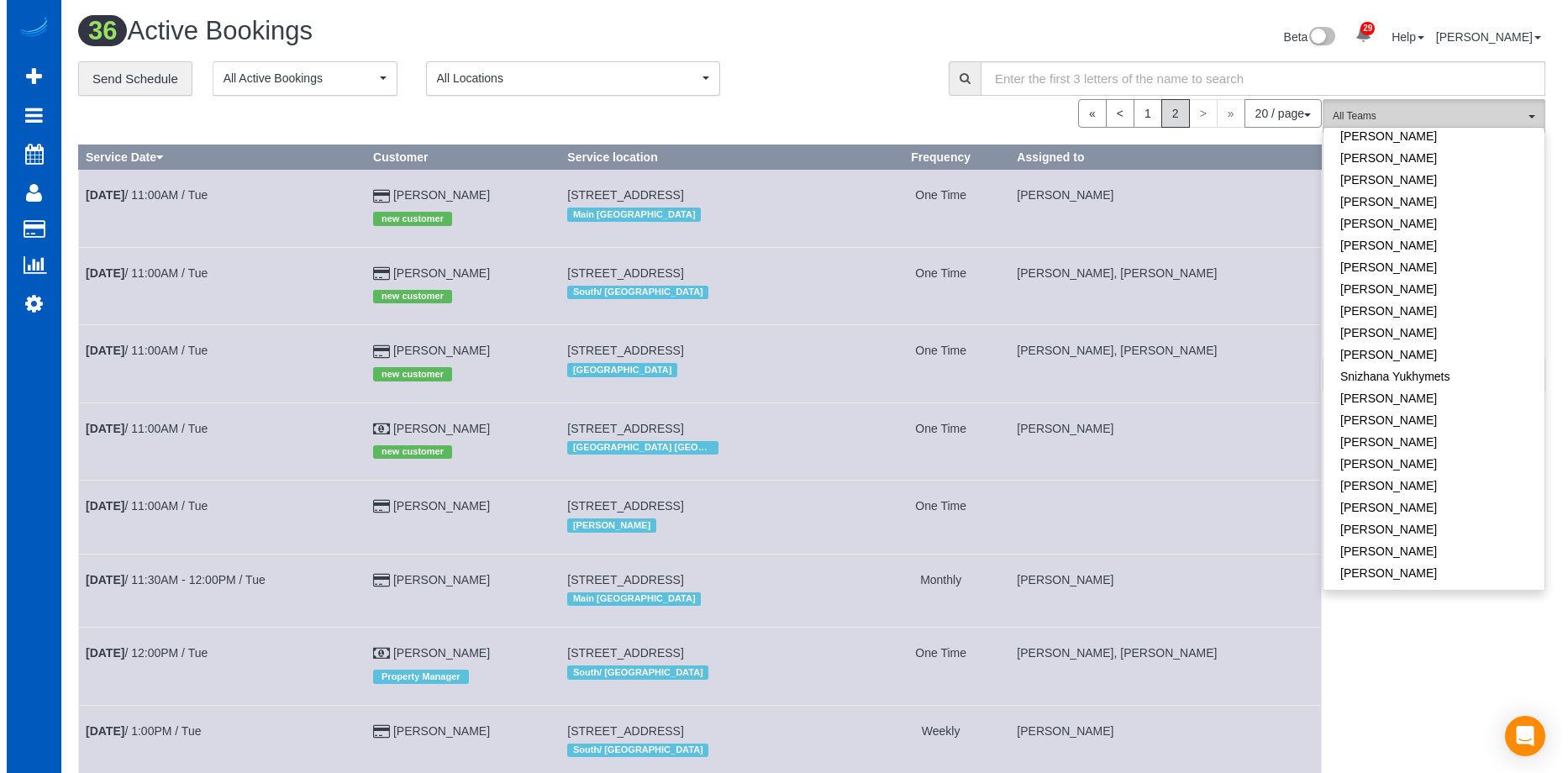
scroll to position [1157, 0]
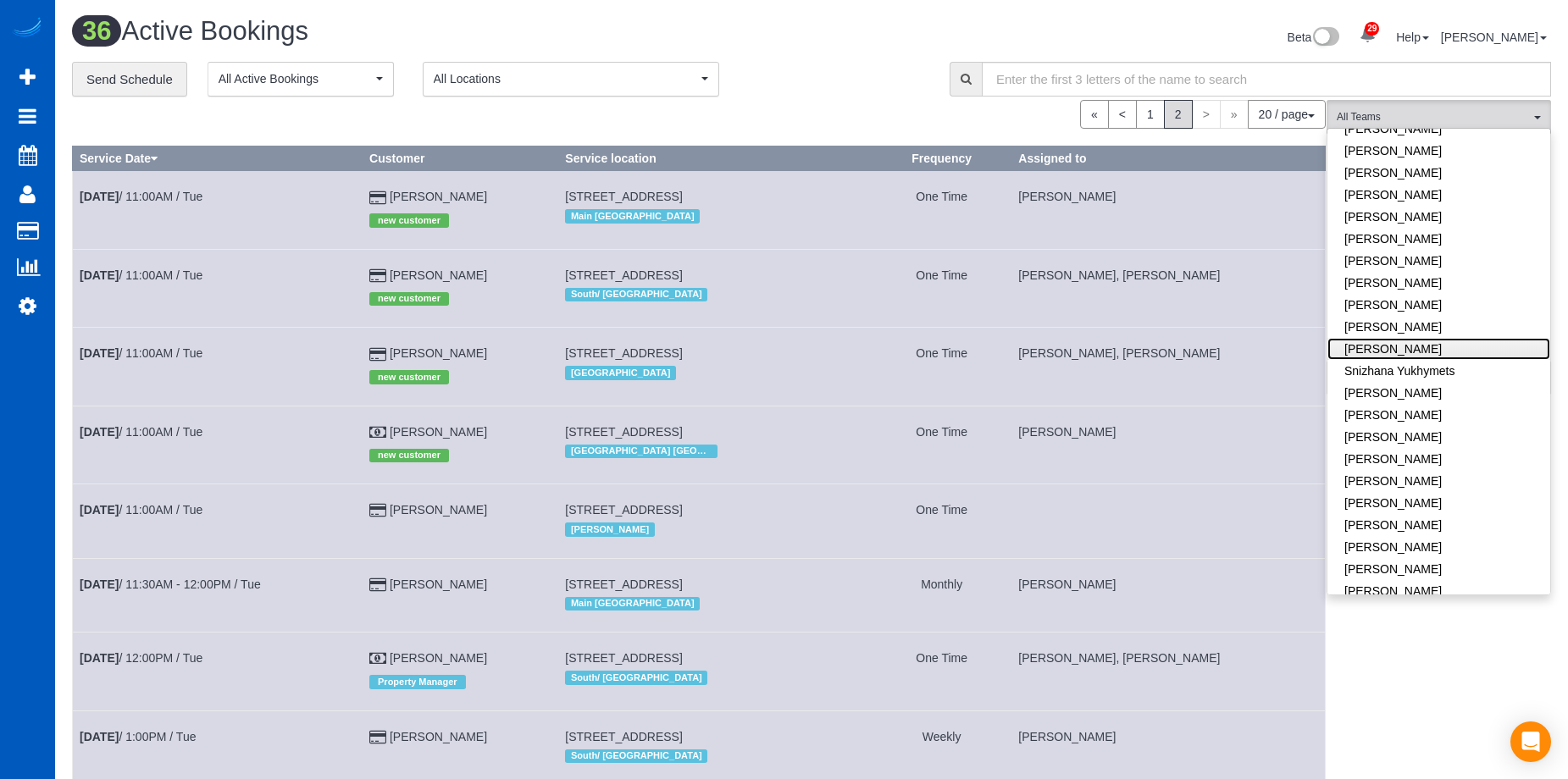
click at [1456, 338] on link "Sarah Morozov" at bounding box center [1438, 349] width 222 height 22
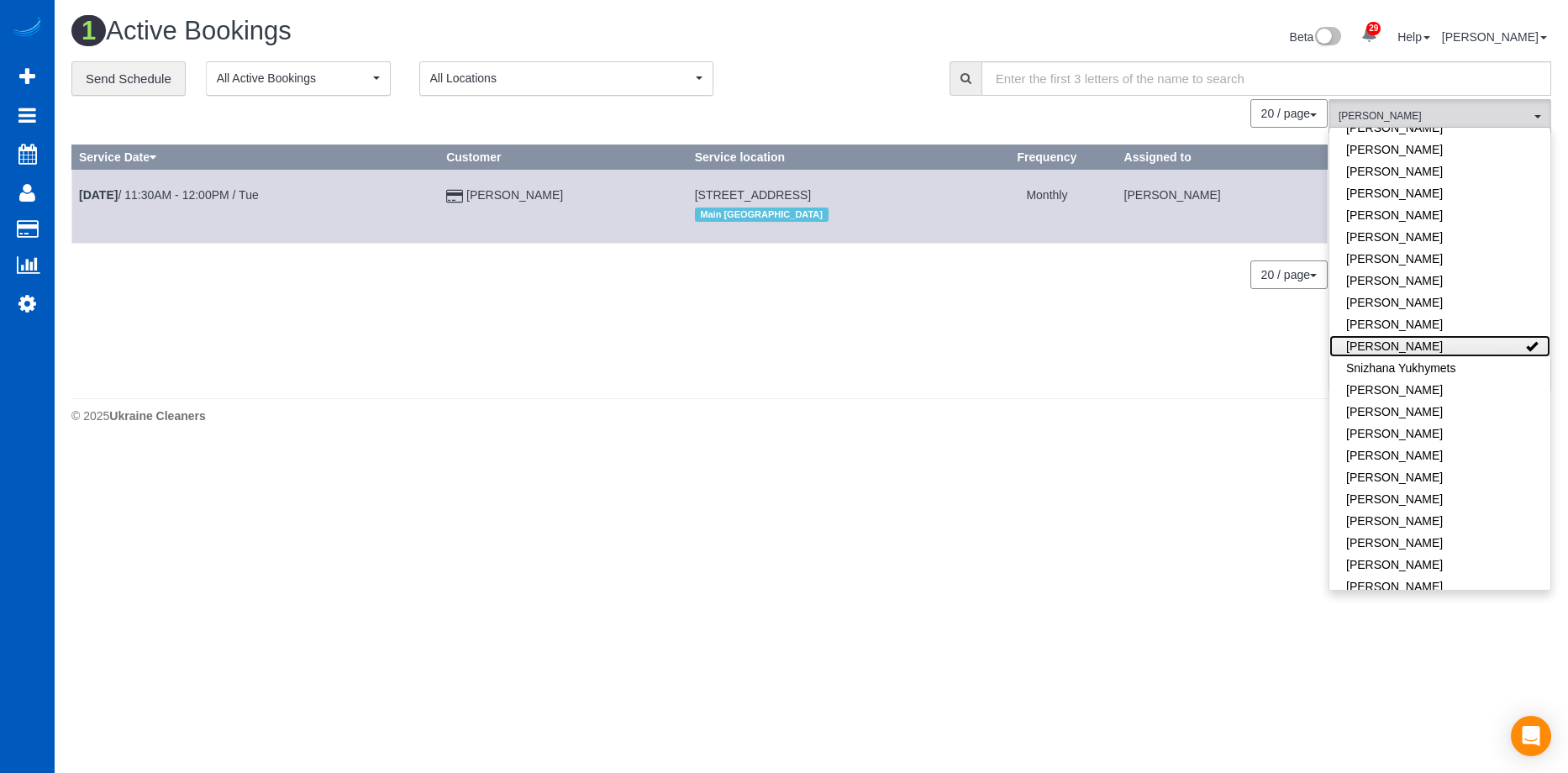
click at [1468, 336] on link "Sarah Morozov" at bounding box center [1439, 346] width 221 height 22
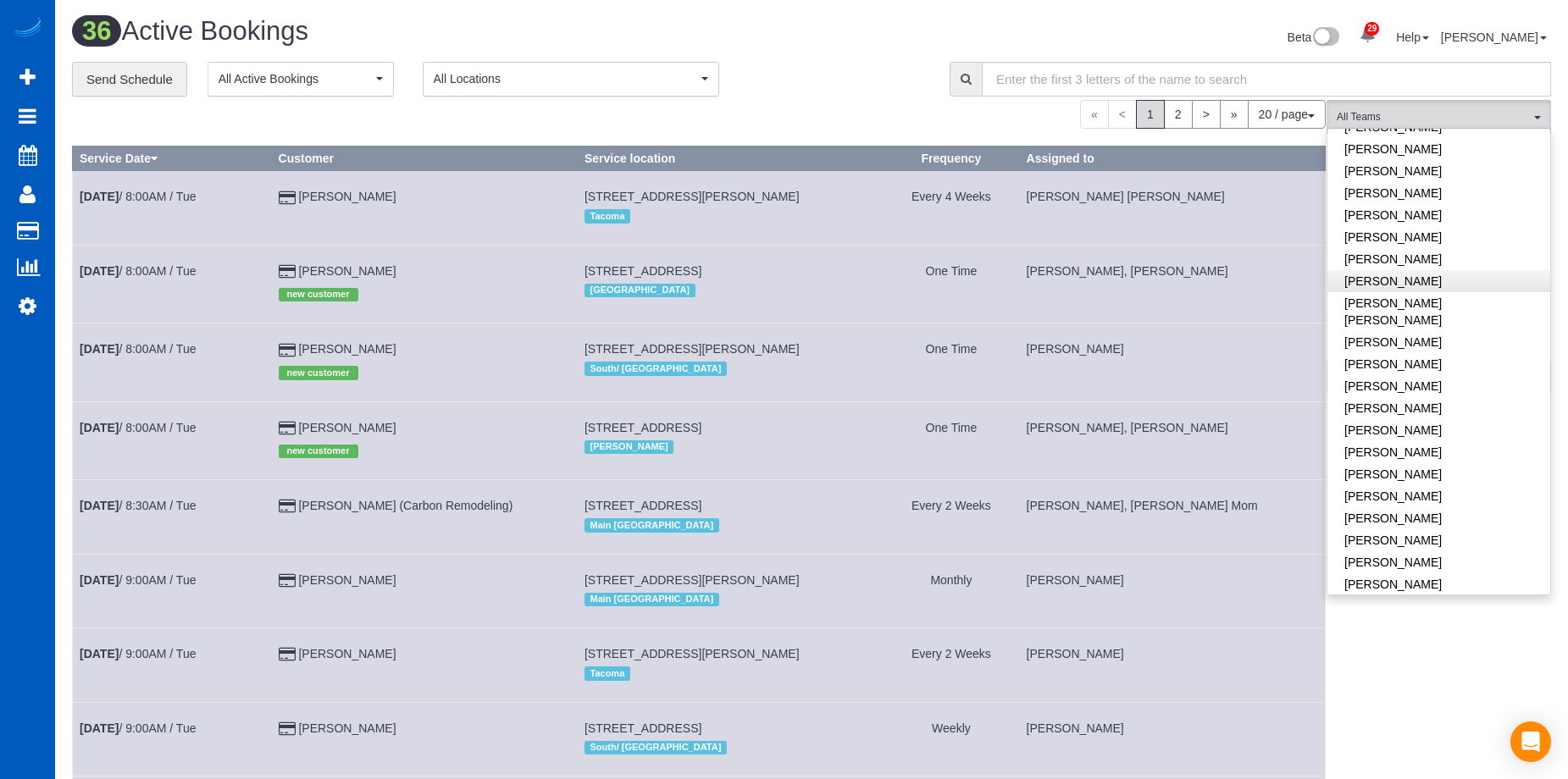
scroll to position [658, 0]
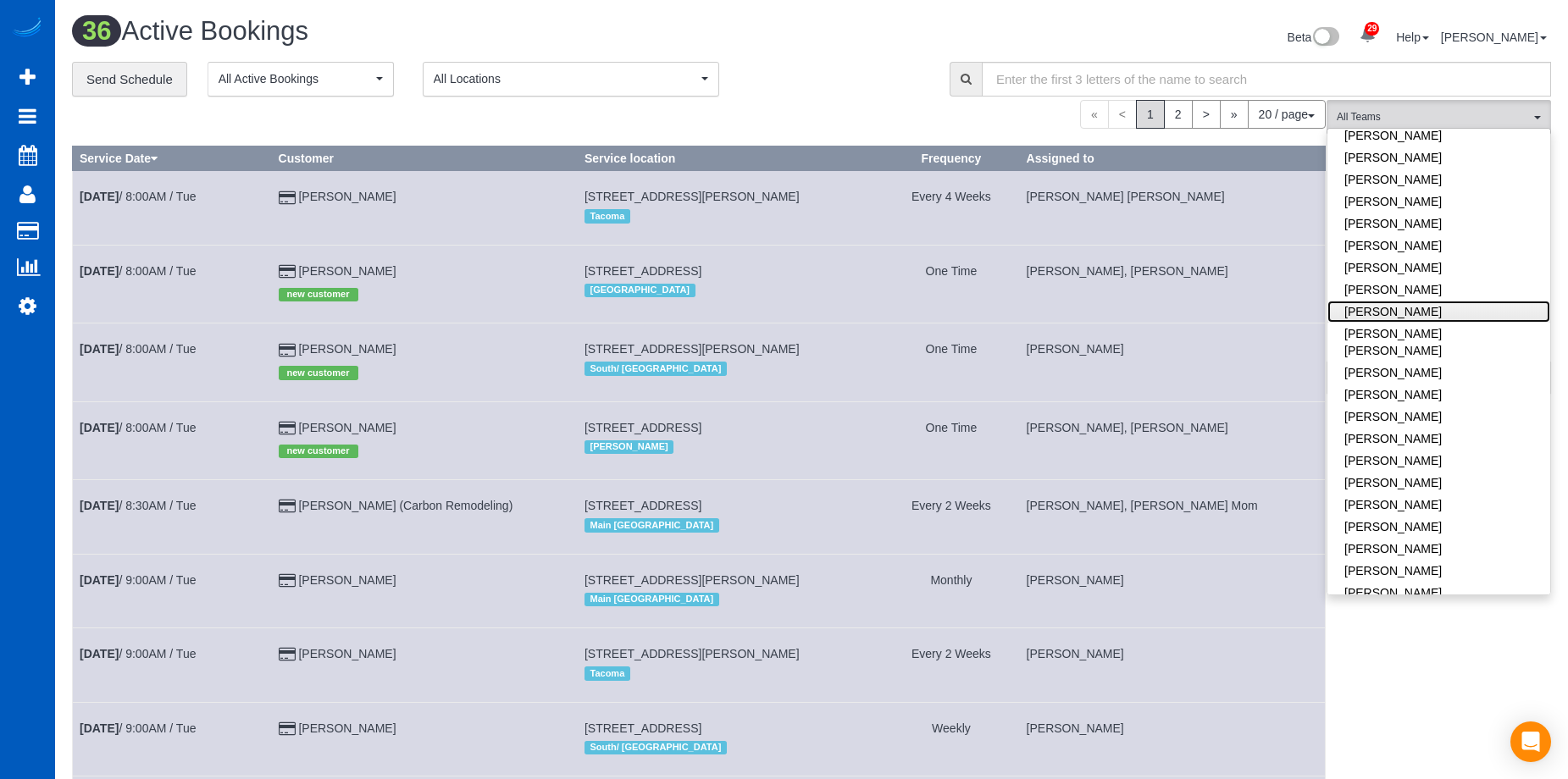
click at [1469, 300] on link "Miliena Shchokina" at bounding box center [1438, 311] width 222 height 22
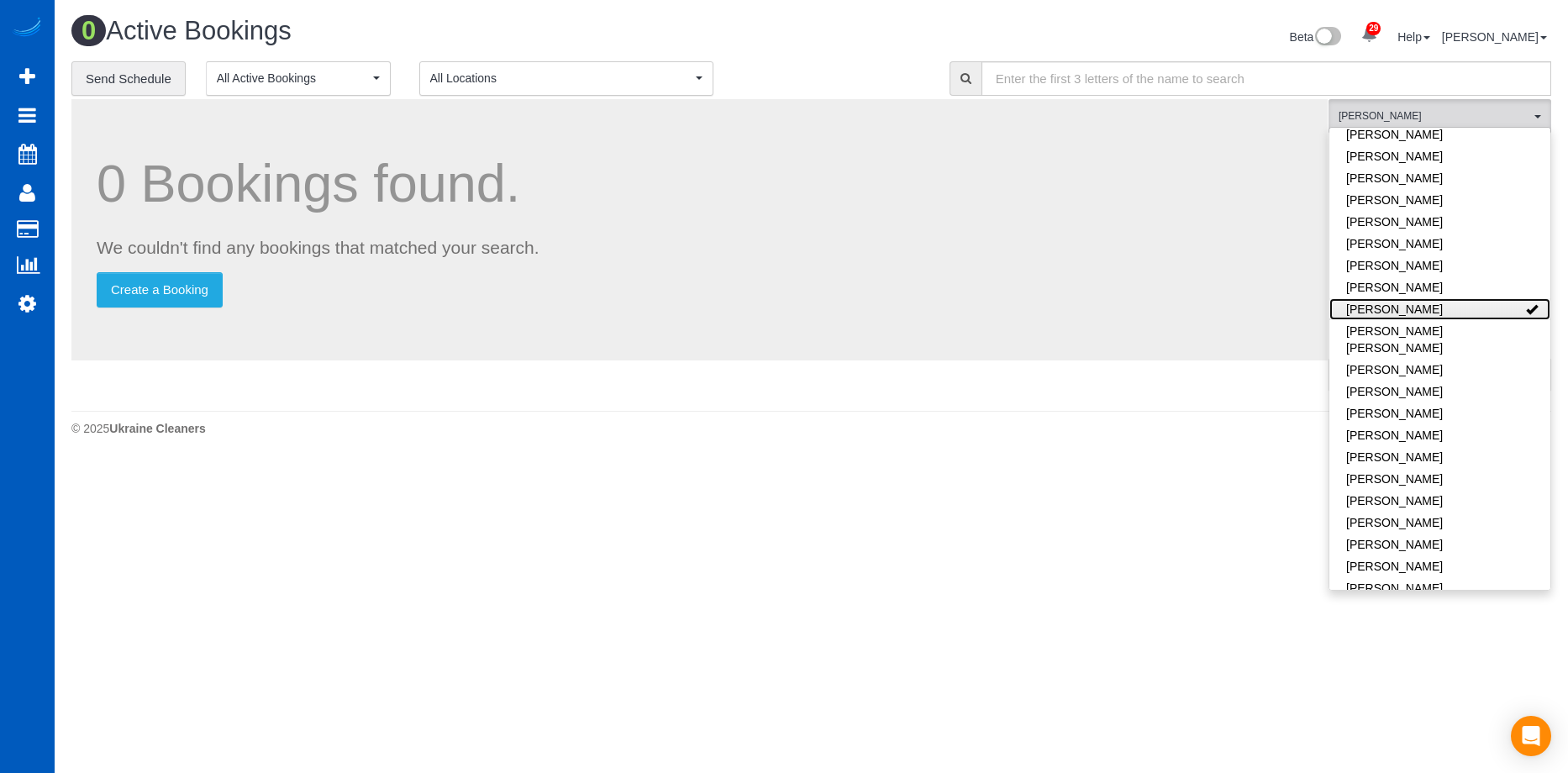
click at [1460, 298] on link "Miliena Shchokina" at bounding box center [1439, 309] width 221 height 22
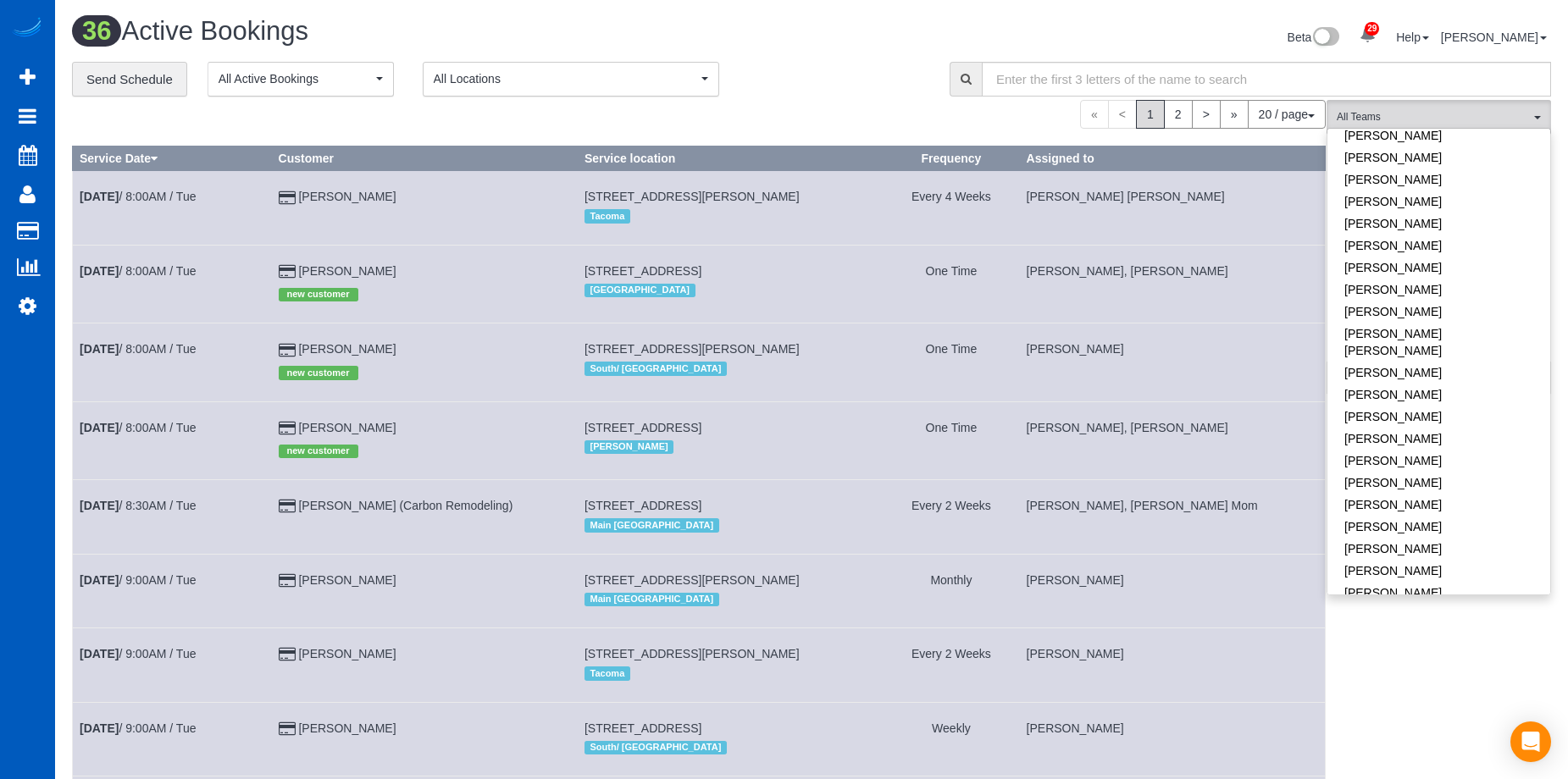
click at [852, 70] on div "**********" at bounding box center [498, 80] width 852 height 36
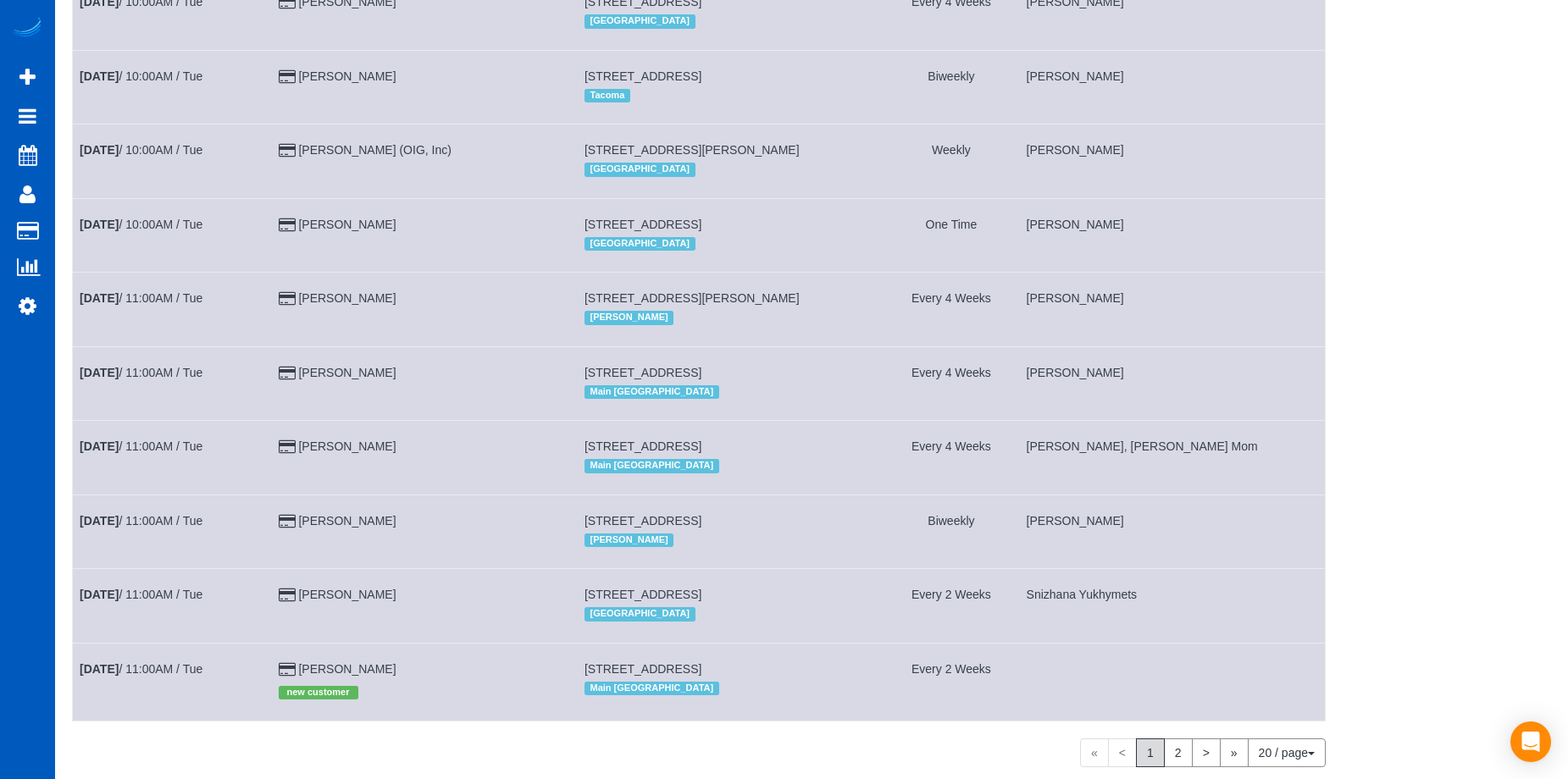
scroll to position [1013, 0]
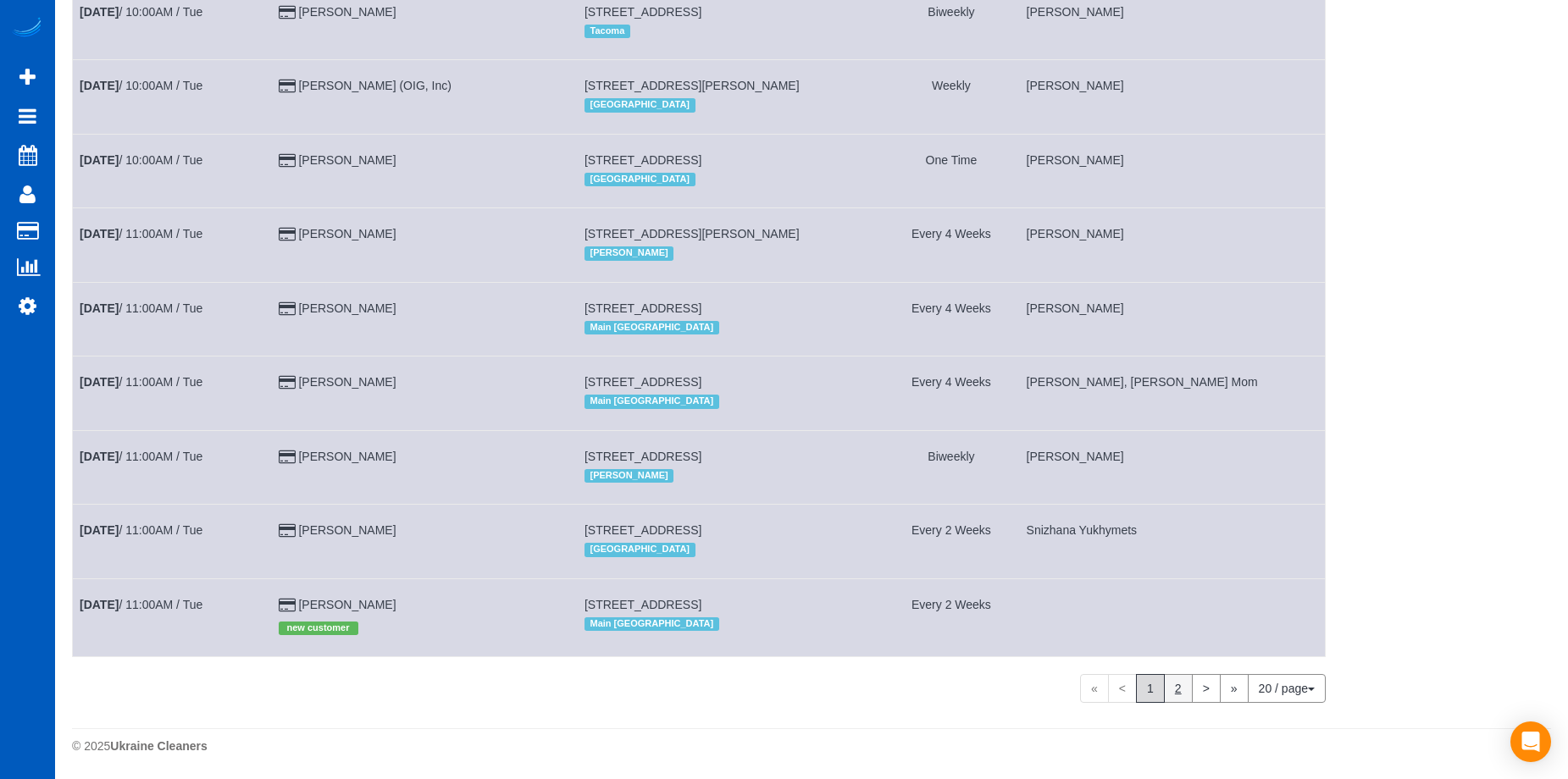
click at [1180, 690] on link "2" at bounding box center [1178, 688] width 29 height 29
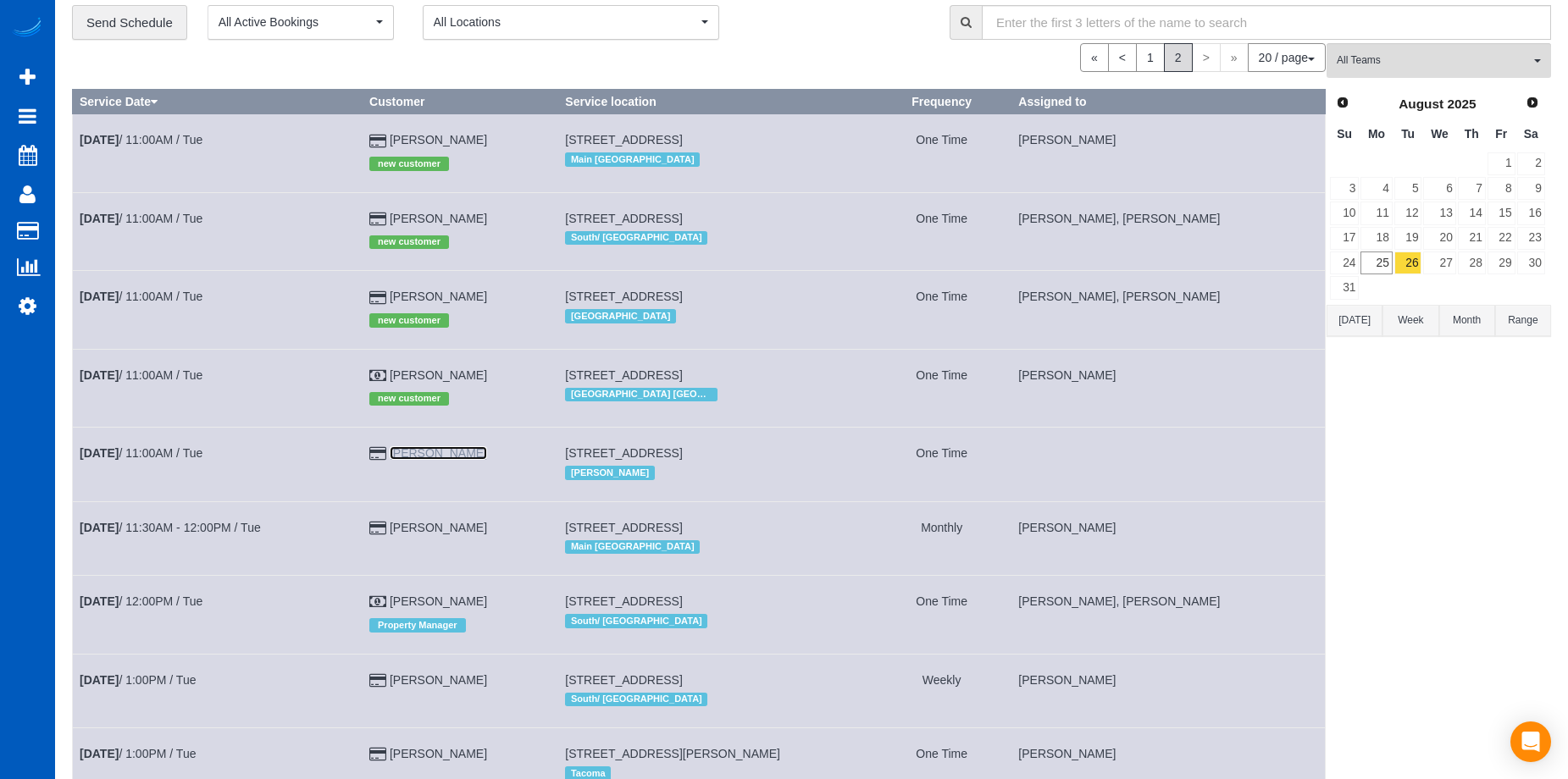
scroll to position [0, 0]
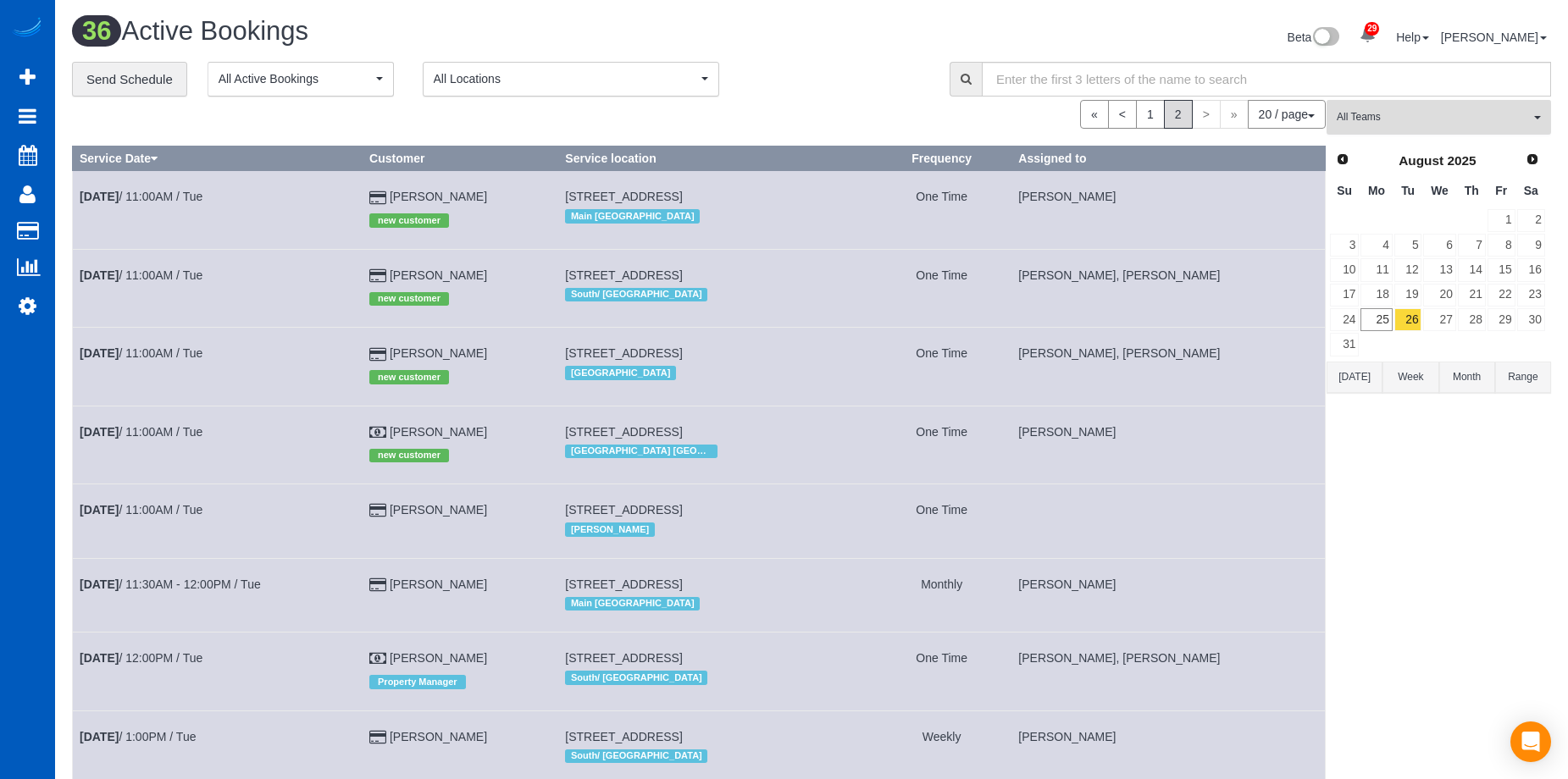
click at [1415, 119] on span "All Teams" at bounding box center [1433, 117] width 194 height 14
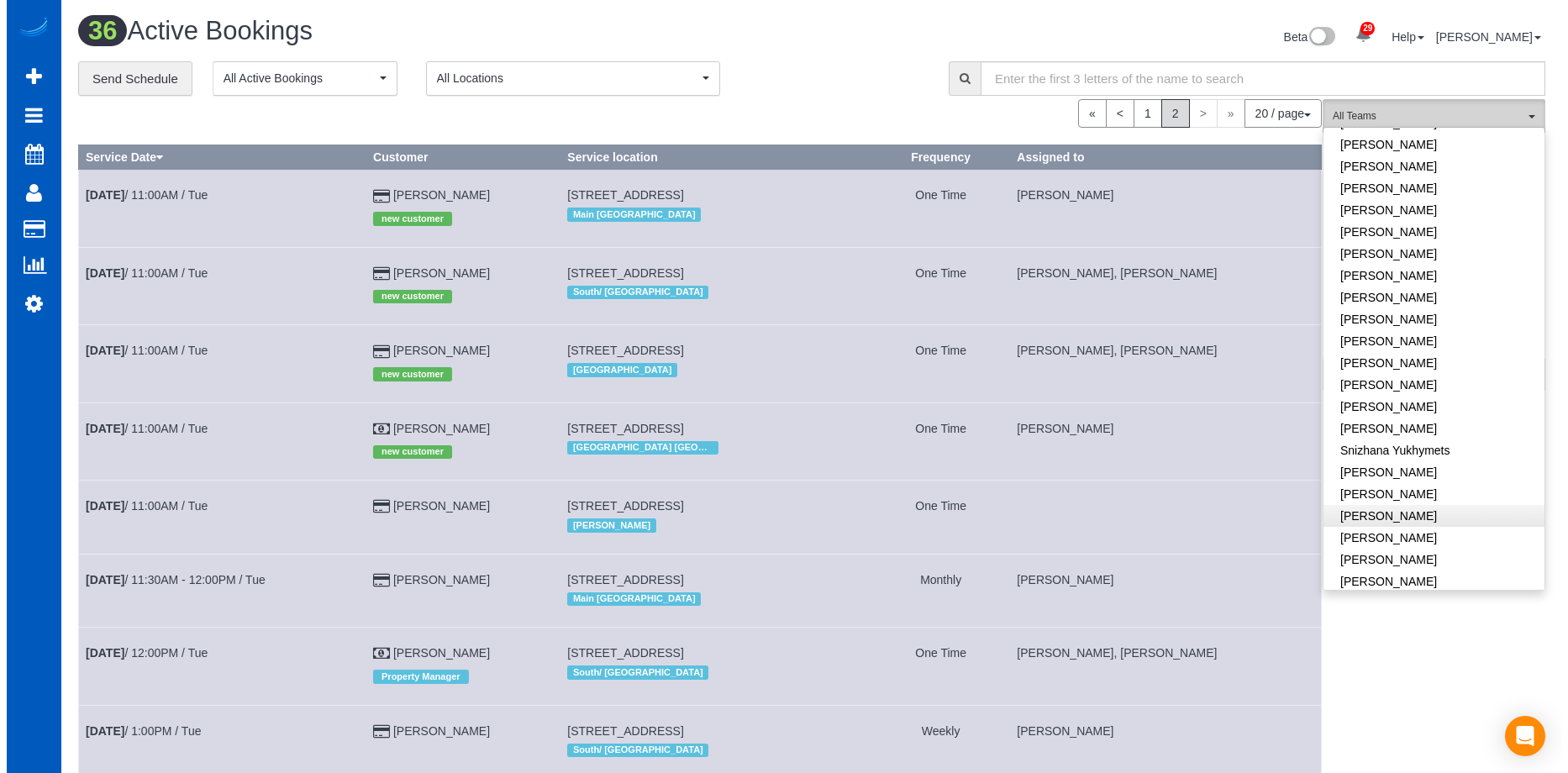
scroll to position [1157, 0]
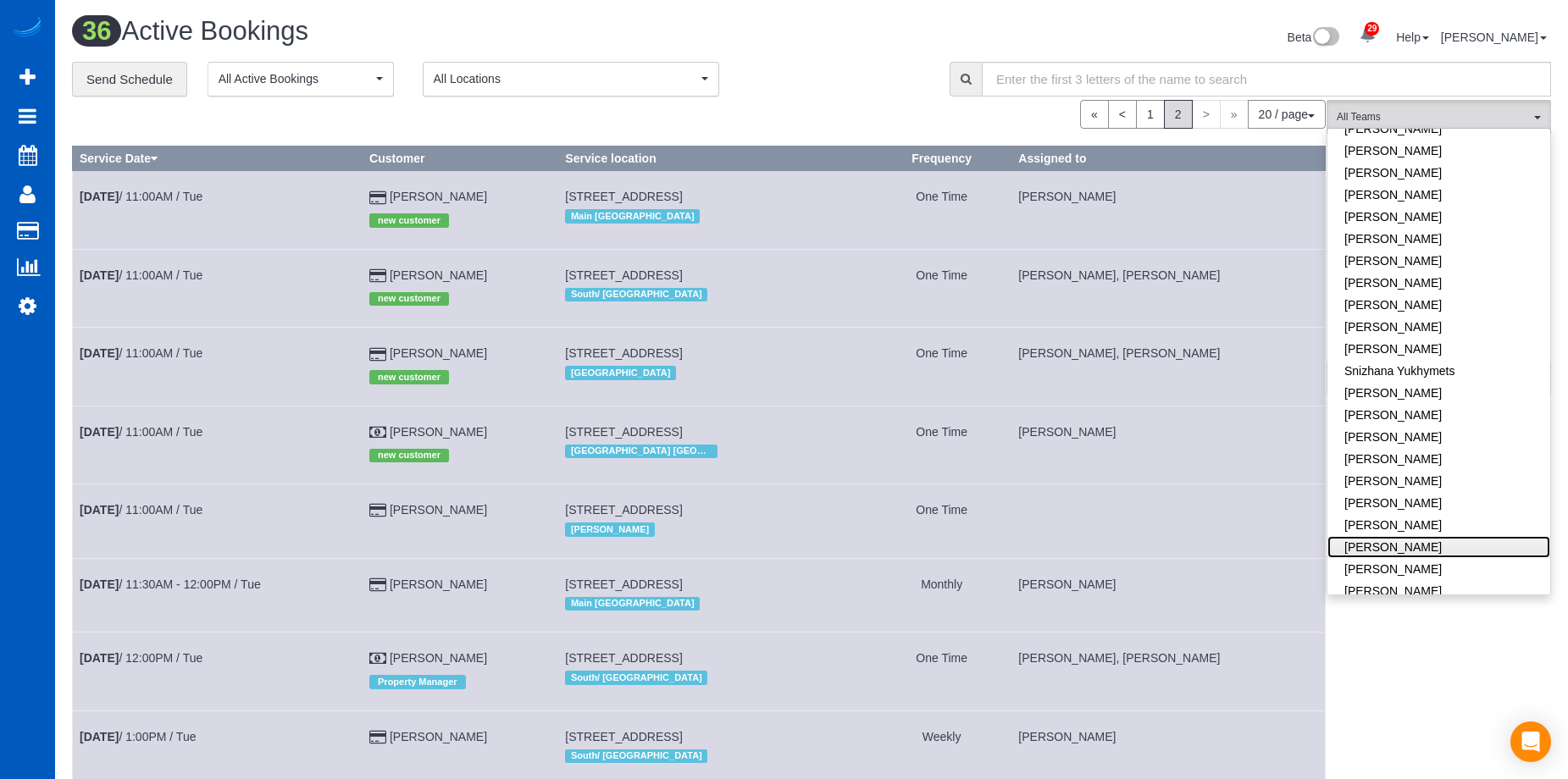
click at [1419, 537] on link "[PERSON_NAME]" at bounding box center [1438, 548] width 222 height 22
click at [1415, 559] on link "[PERSON_NAME]" at bounding box center [1438, 570] width 222 height 22
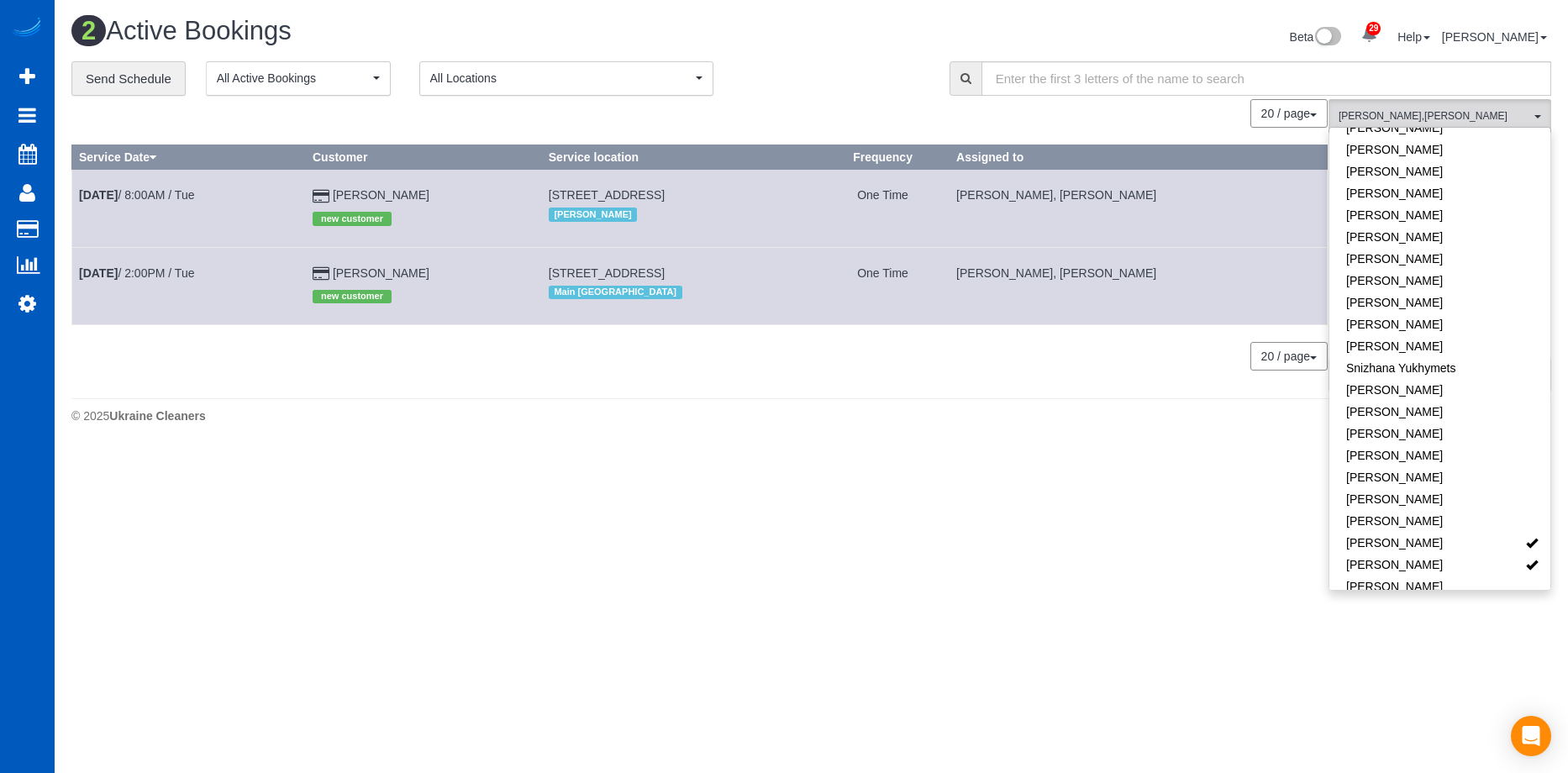
click at [887, 54] on div "Beta 29 Your Notifications You have 0 alerts × You have 3 to charge for 08/23/2…" at bounding box center [1187, 39] width 753 height 45
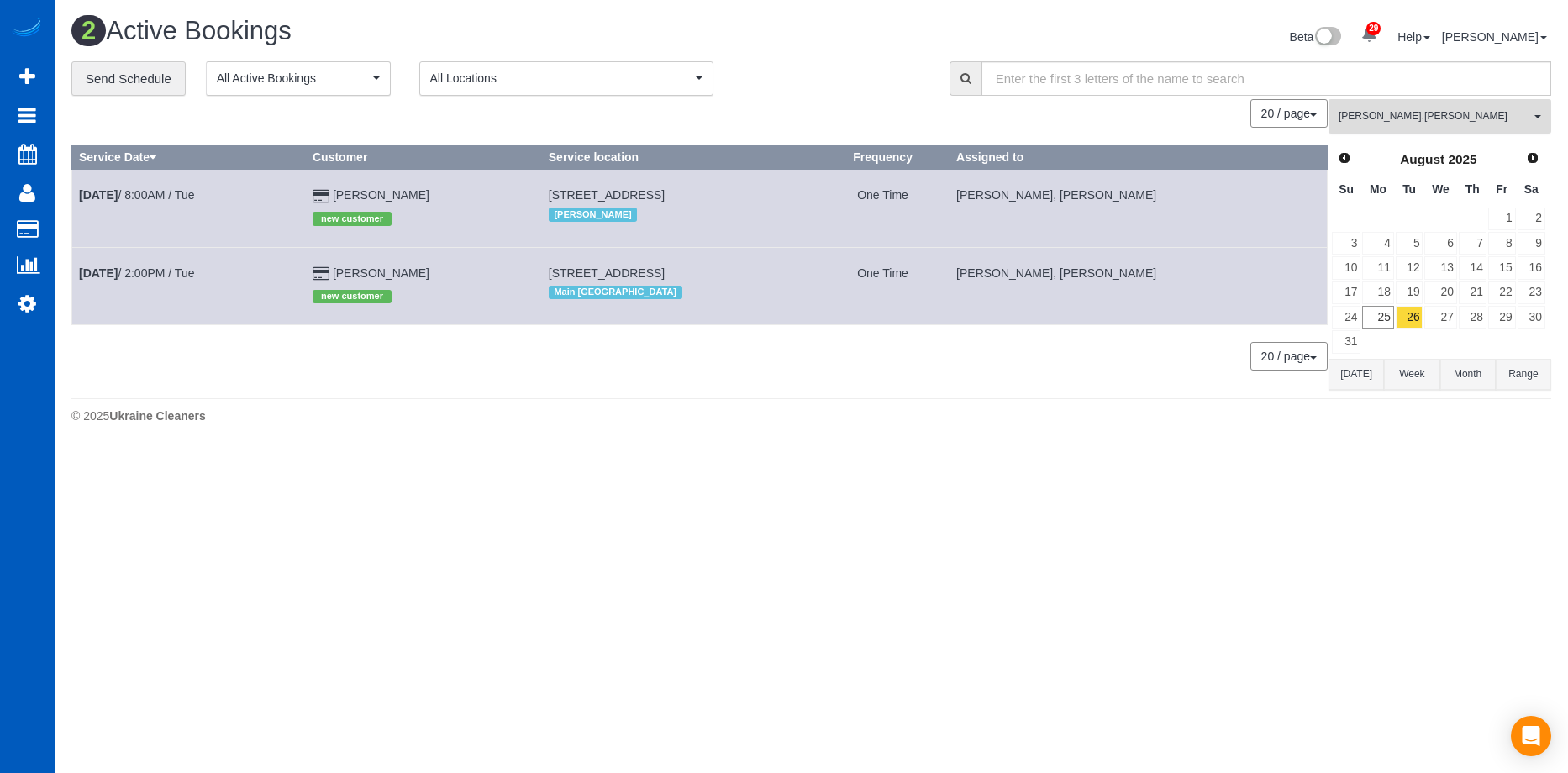
click at [1406, 114] on span "Viktoriia Zhukovska , Vira Zhukovska" at bounding box center [1434, 116] width 192 height 14
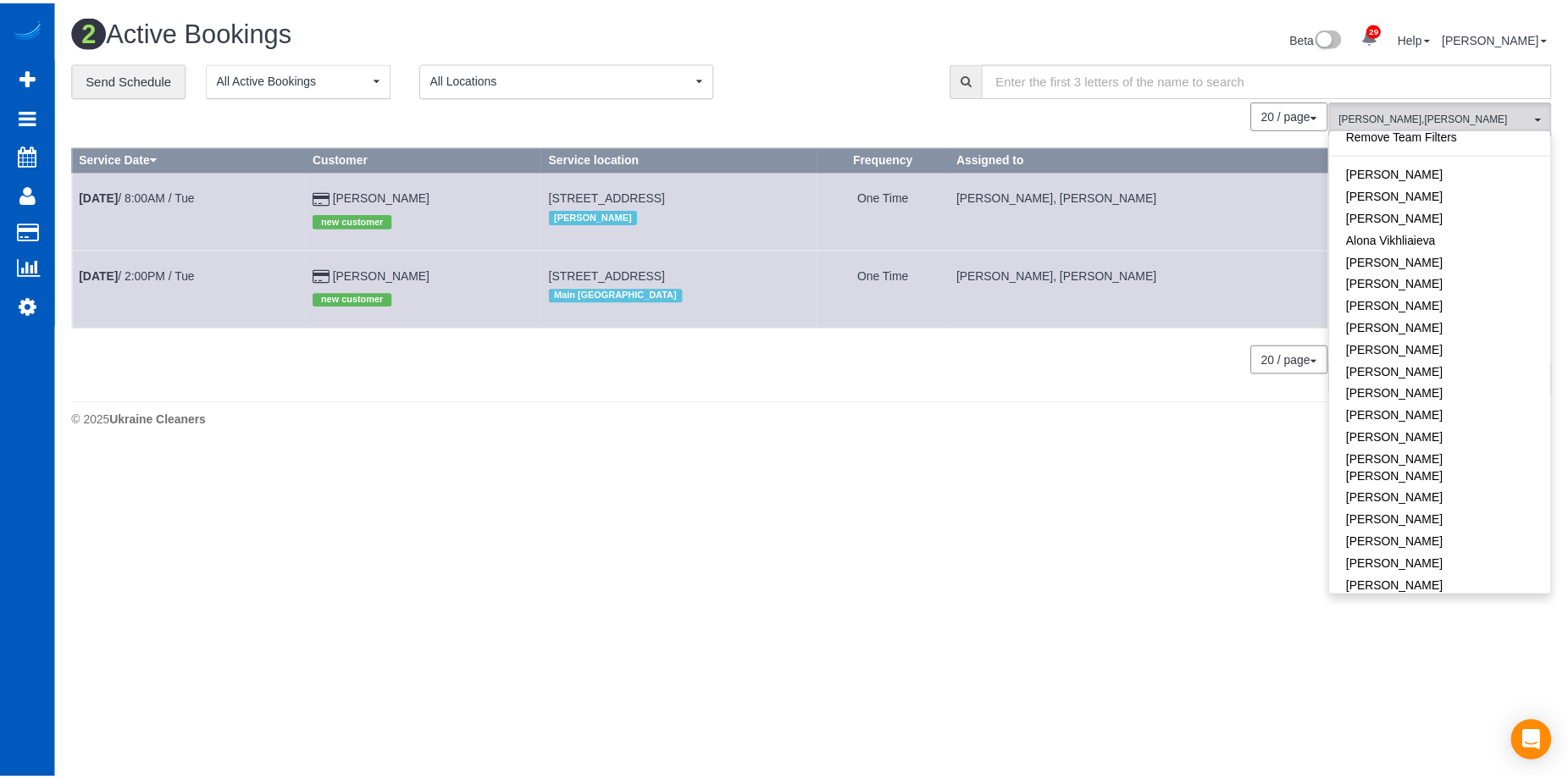
scroll to position [0, 0]
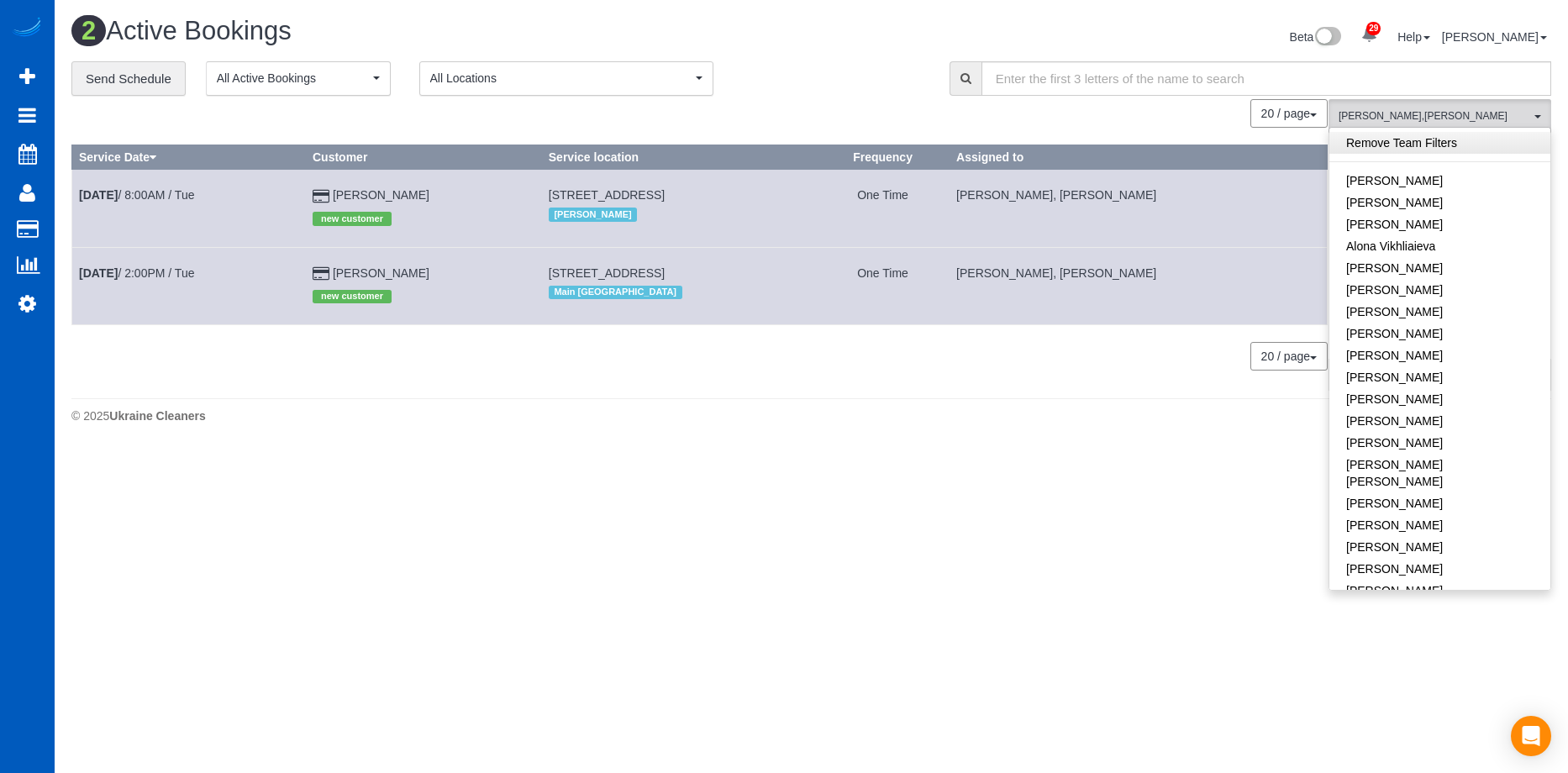
click at [1461, 153] on link "Remove Team Filters" at bounding box center [1439, 143] width 221 height 22
click at [820, 75] on div "**********" at bounding box center [498, 79] width 853 height 36
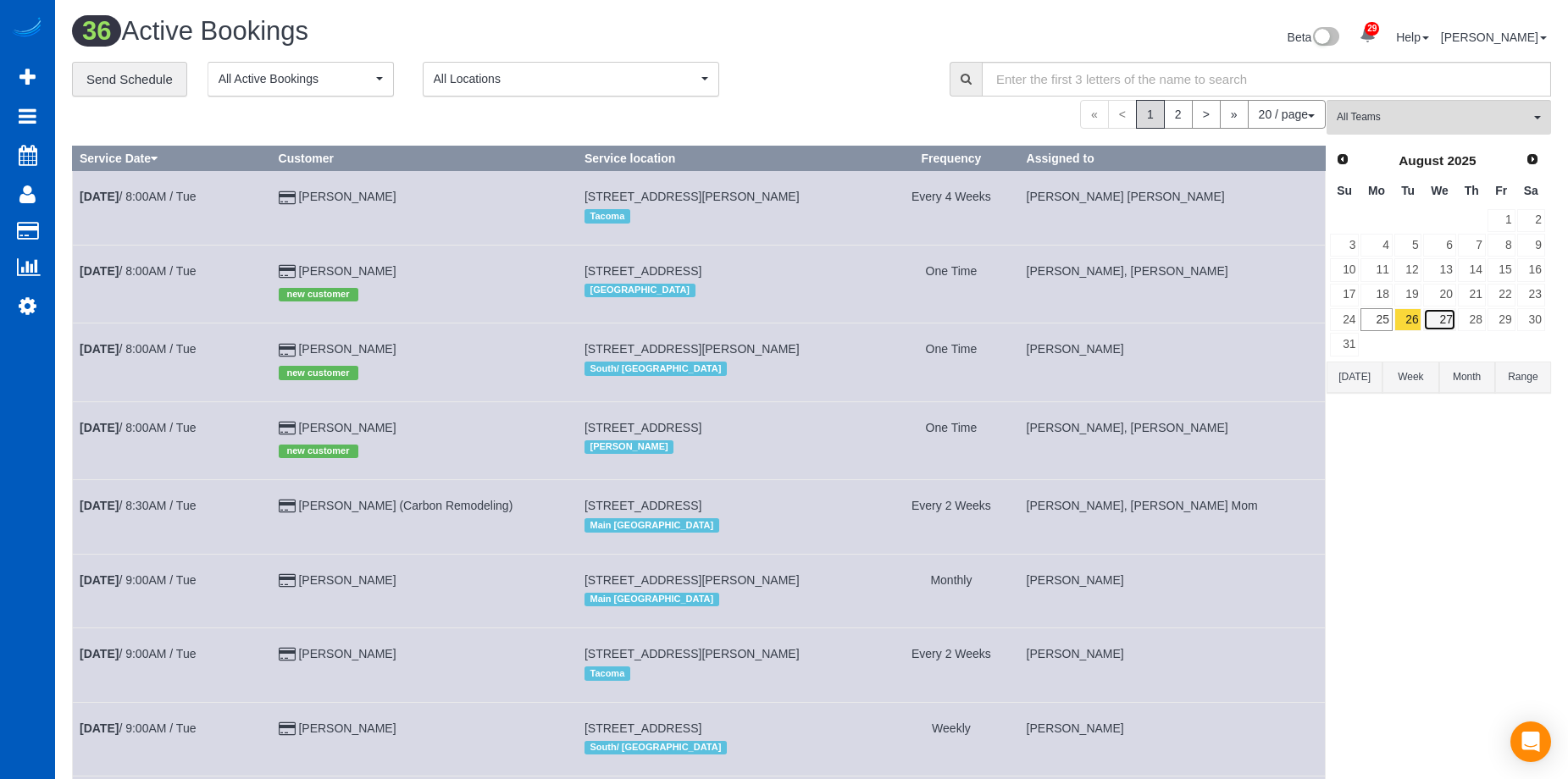
click at [1441, 316] on link "27" at bounding box center [1439, 319] width 32 height 23
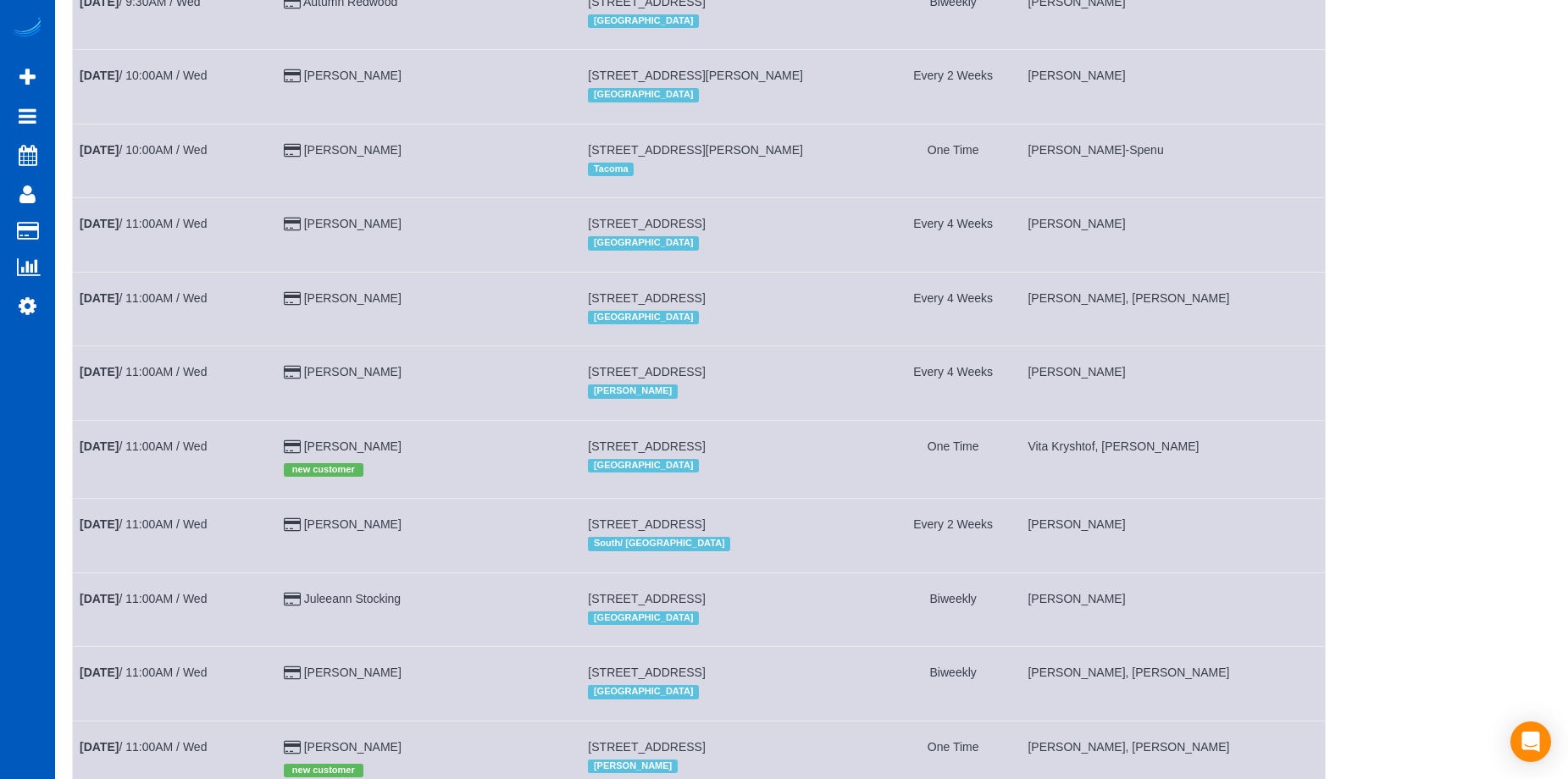
scroll to position [1013, 0]
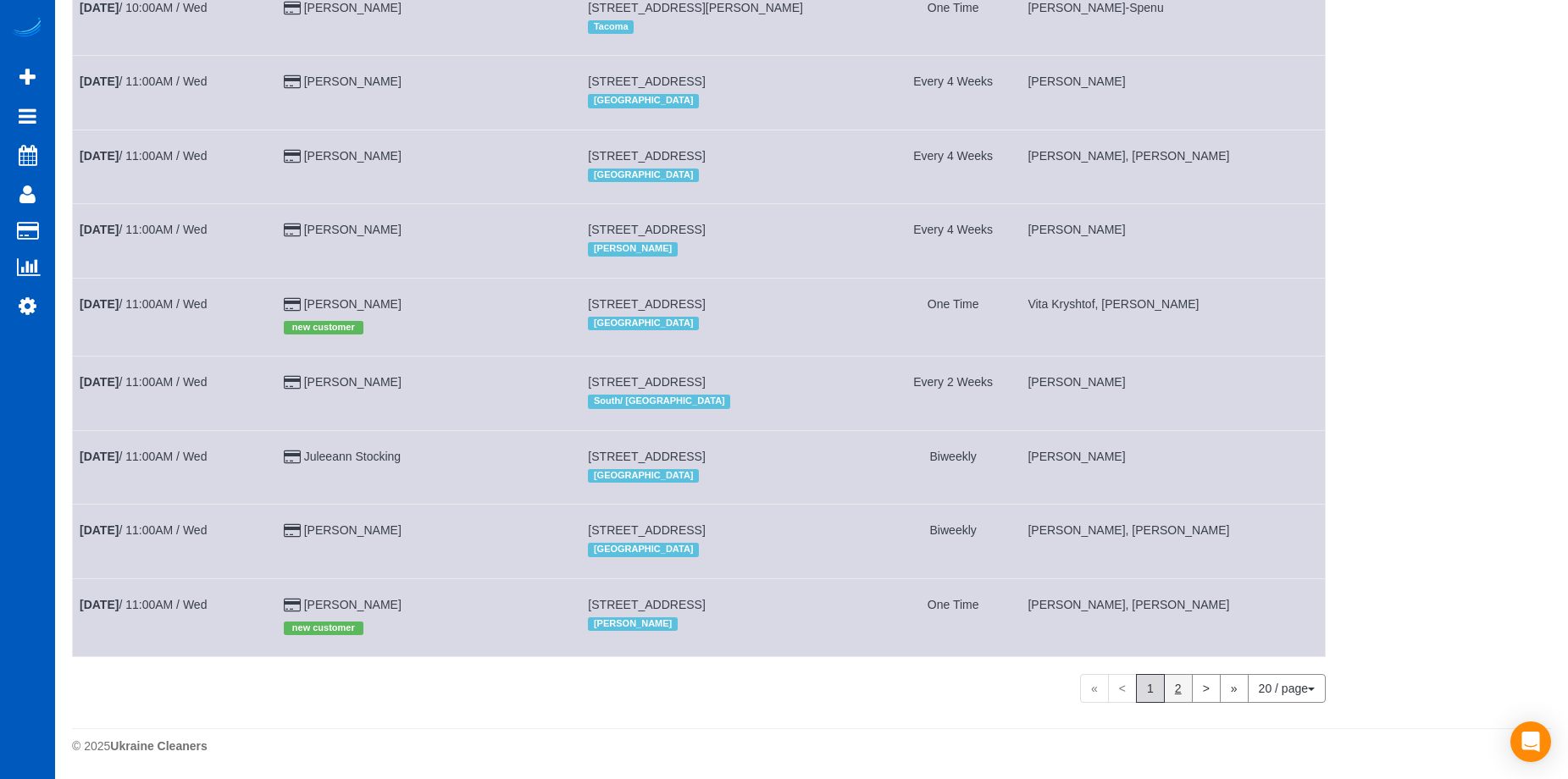
click at [1177, 689] on link "2" at bounding box center [1178, 688] width 29 height 29
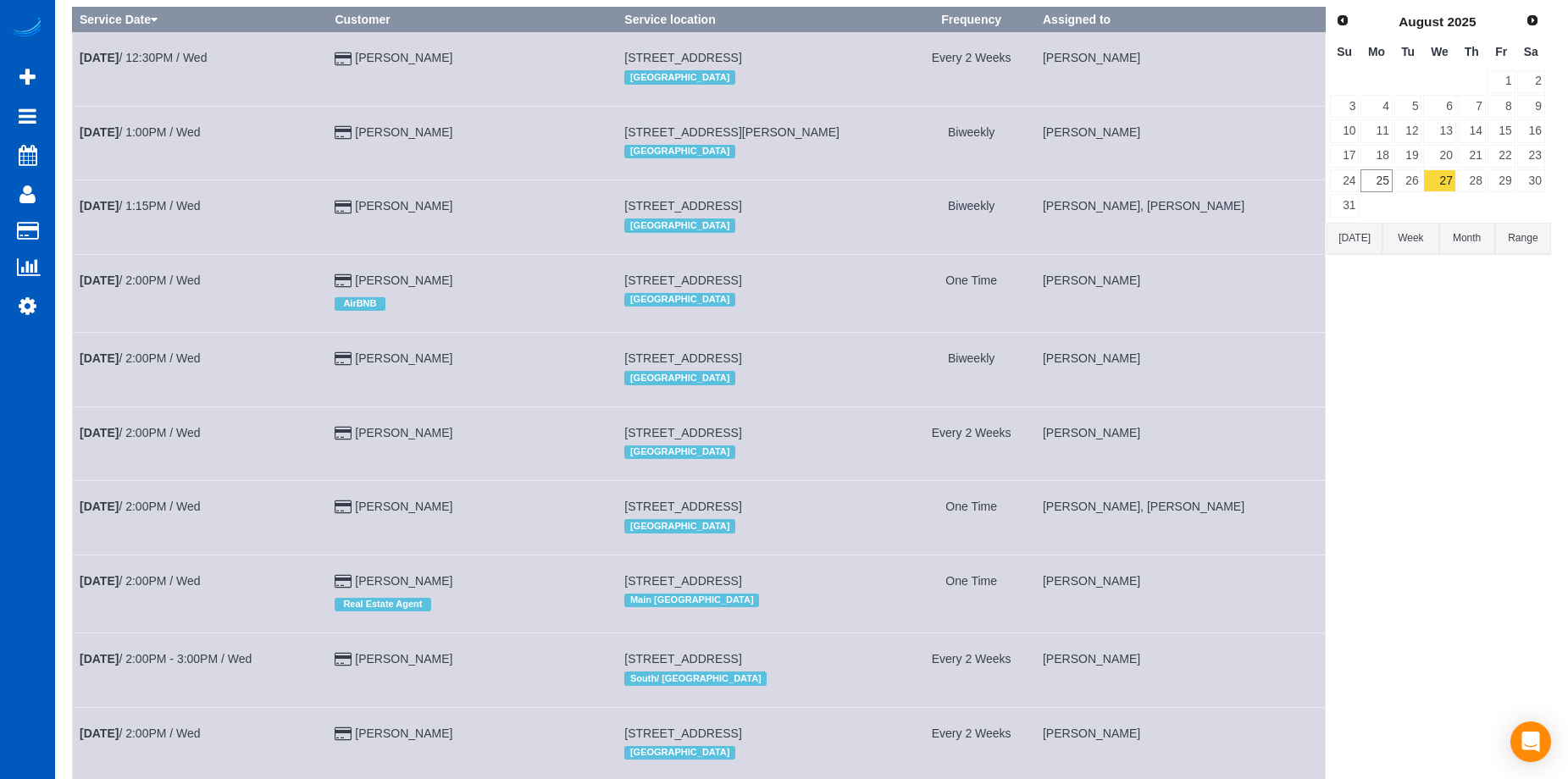
scroll to position [0, 0]
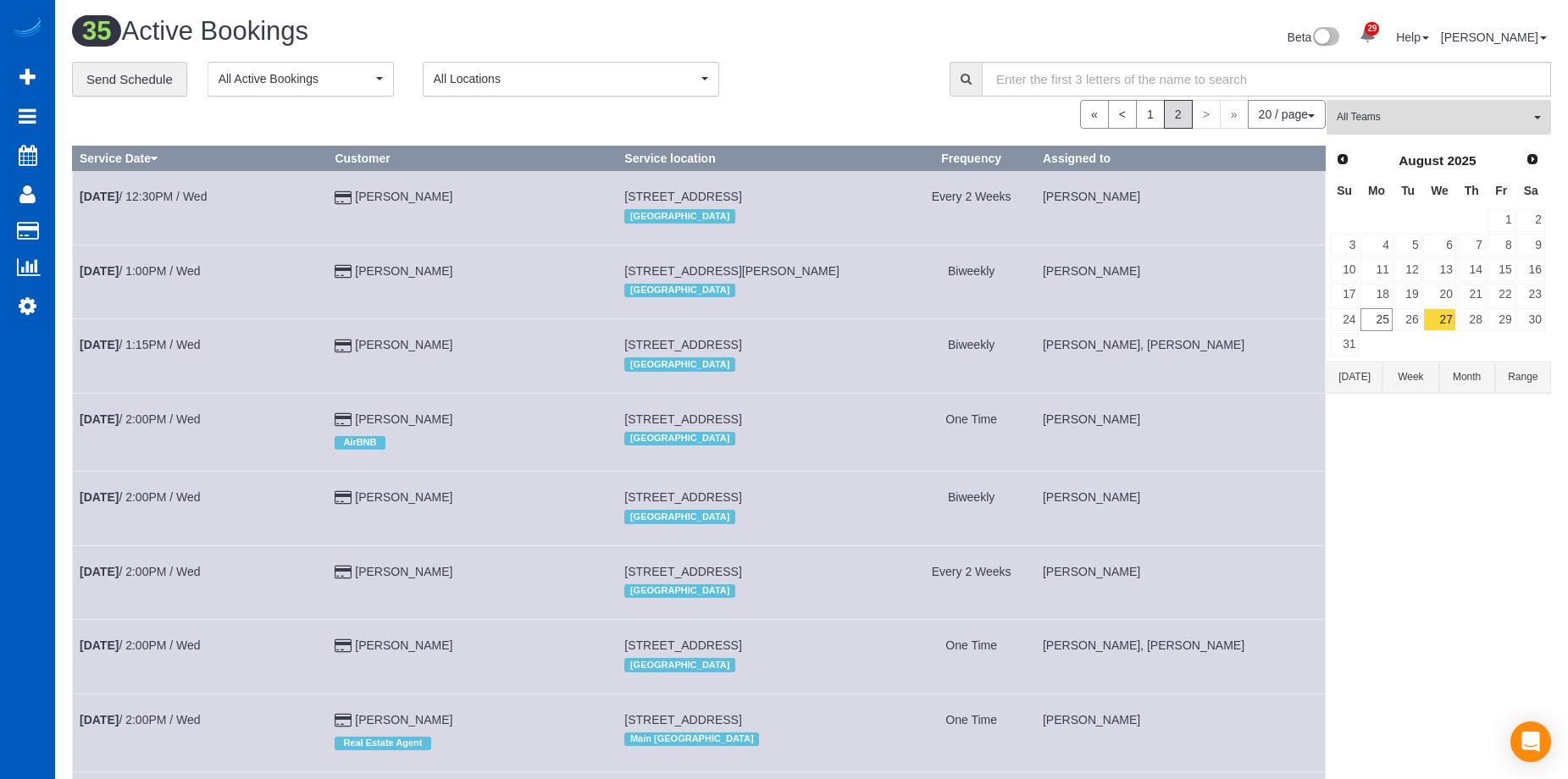
click at [1432, 119] on span "All Teams" at bounding box center [1433, 117] width 194 height 14
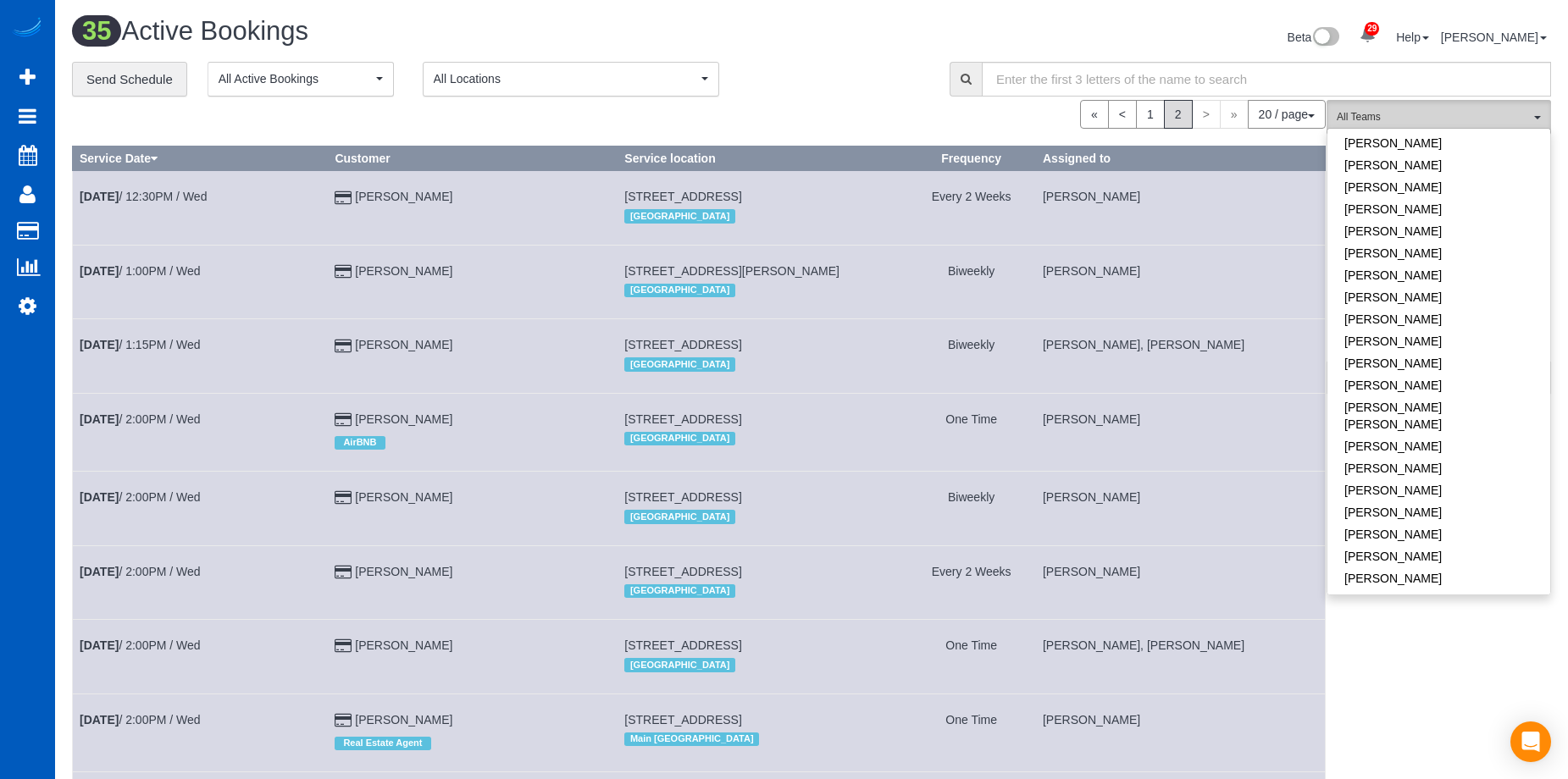
scroll to position [592, 0]
click at [1491, 190] on link "[PERSON_NAME]" at bounding box center [1438, 200] width 222 height 22
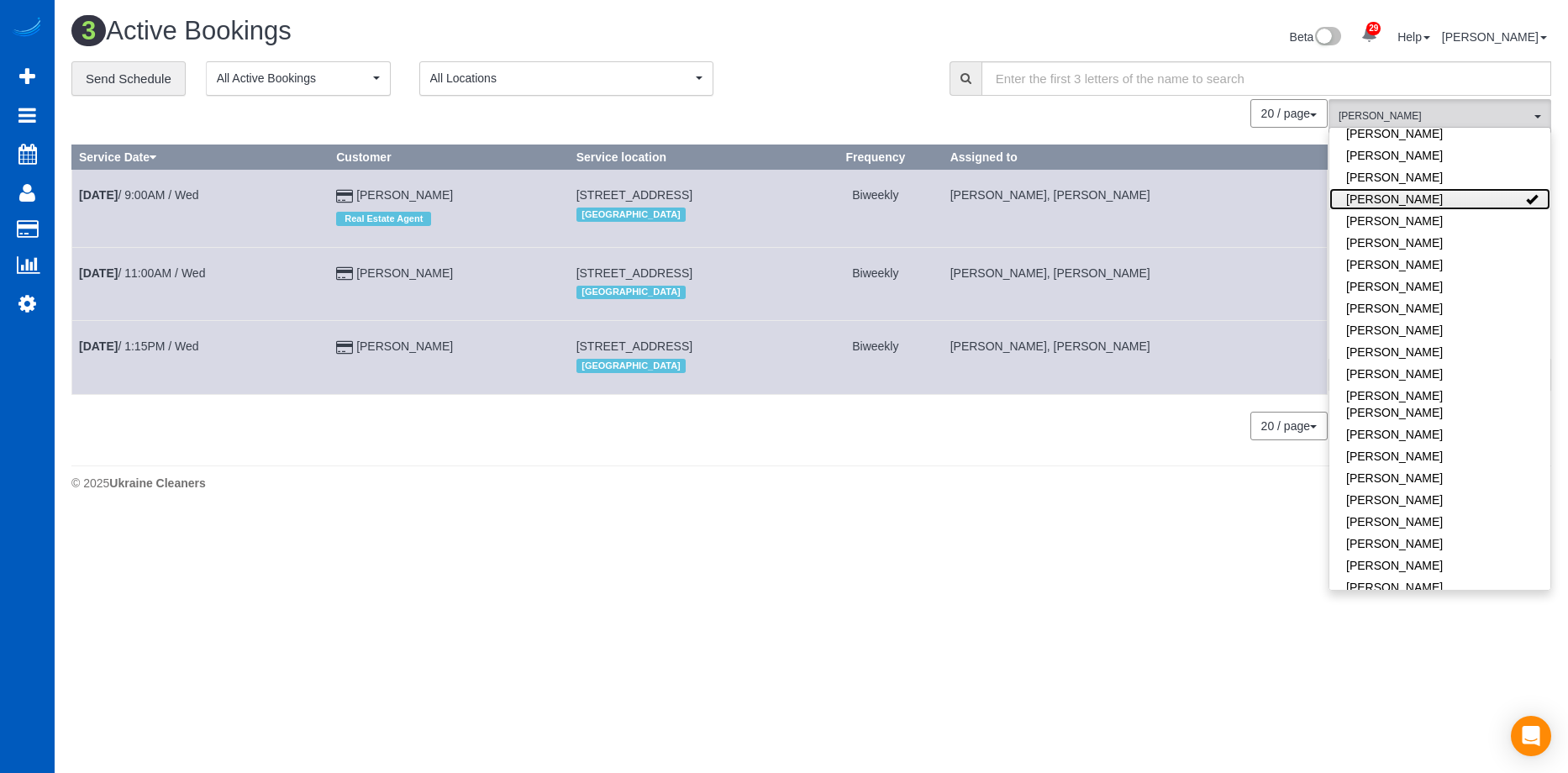
click at [1477, 188] on link "[PERSON_NAME]" at bounding box center [1439, 199] width 221 height 22
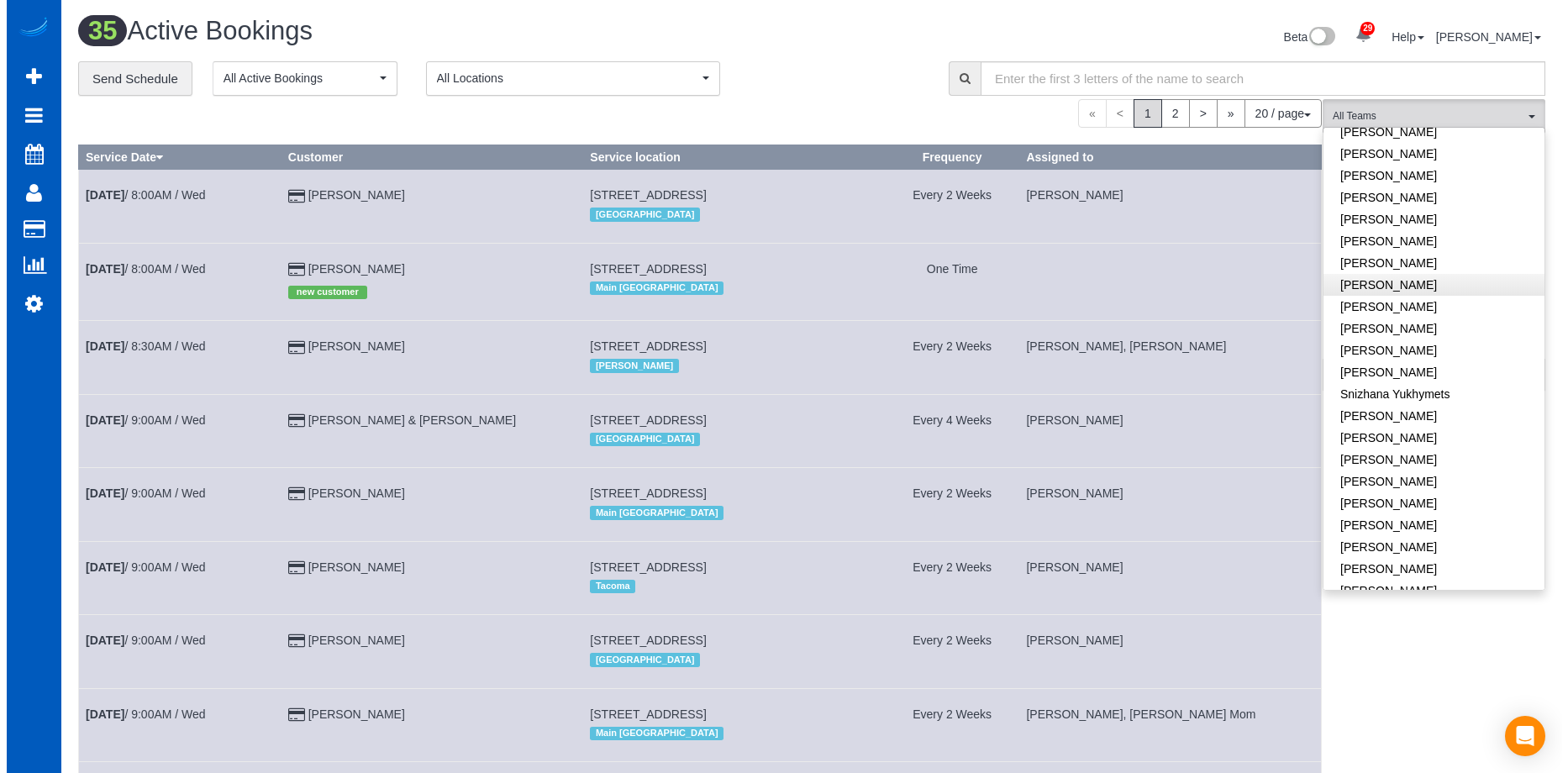
scroll to position [1157, 0]
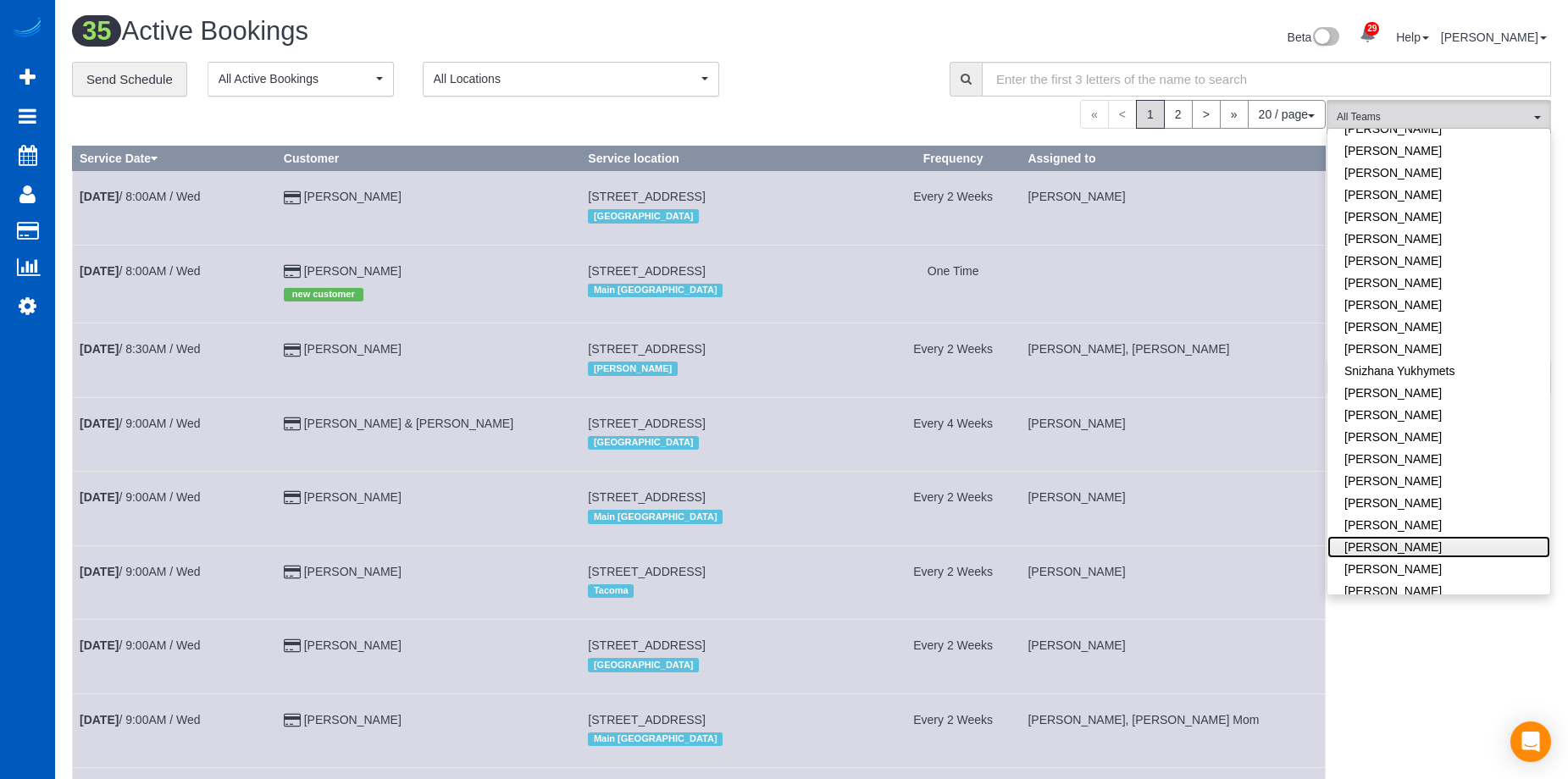
click at [1448, 537] on link "[PERSON_NAME]" at bounding box center [1438, 548] width 222 height 22
click at [1445, 559] on link "[PERSON_NAME]" at bounding box center [1438, 570] width 222 height 22
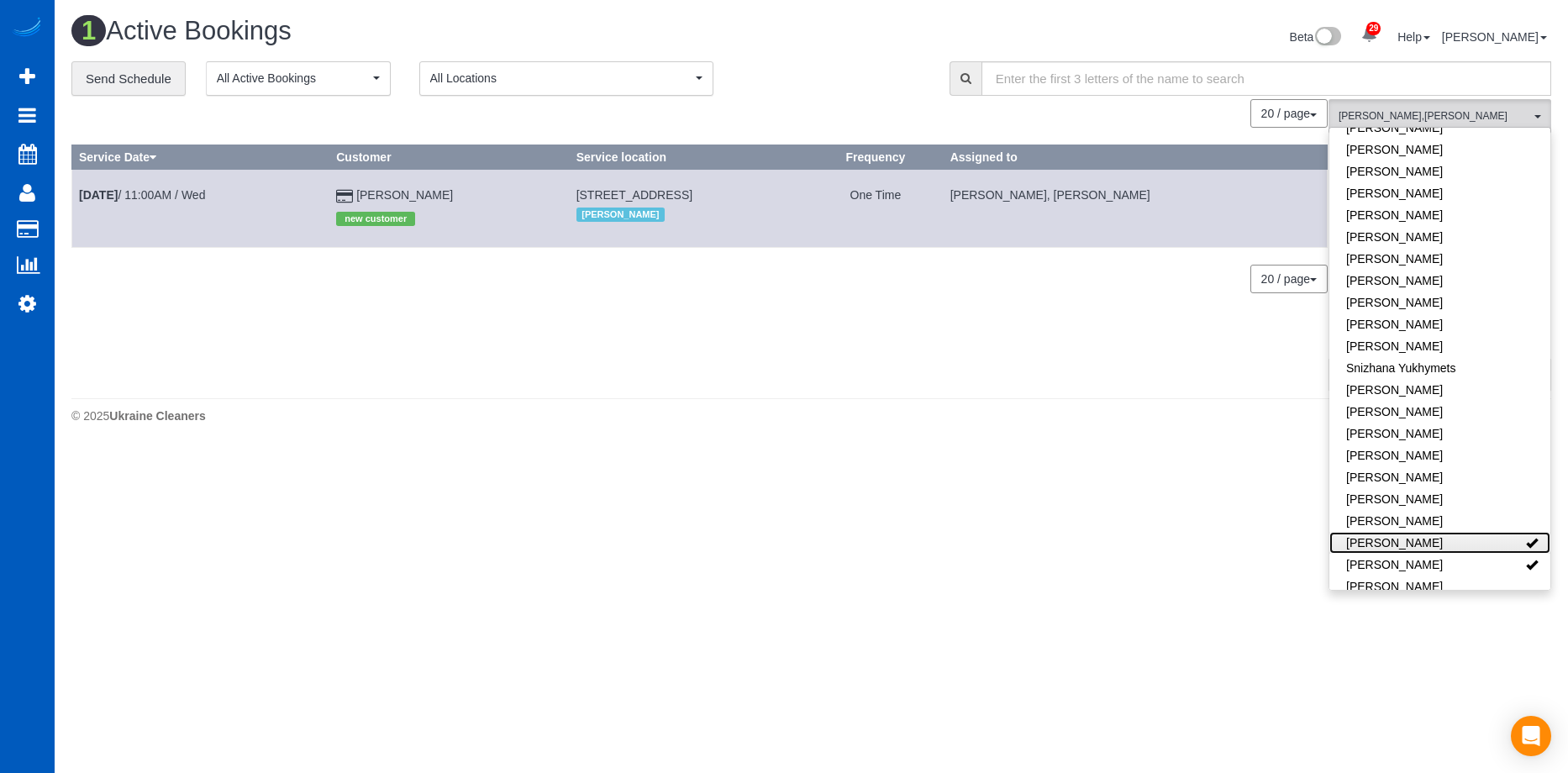
drag, startPoint x: 1471, startPoint y: 508, endPoint x: 1469, endPoint y: 518, distance: 10.2
click at [1470, 532] on link "[PERSON_NAME]" at bounding box center [1439, 543] width 221 height 22
click at [1469, 532] on link "[PERSON_NAME]" at bounding box center [1439, 543] width 221 height 22
click at [1475, 532] on link "[PERSON_NAME]" at bounding box center [1439, 543] width 221 height 22
click at [1471, 554] on link "[PERSON_NAME]" at bounding box center [1439, 565] width 221 height 22
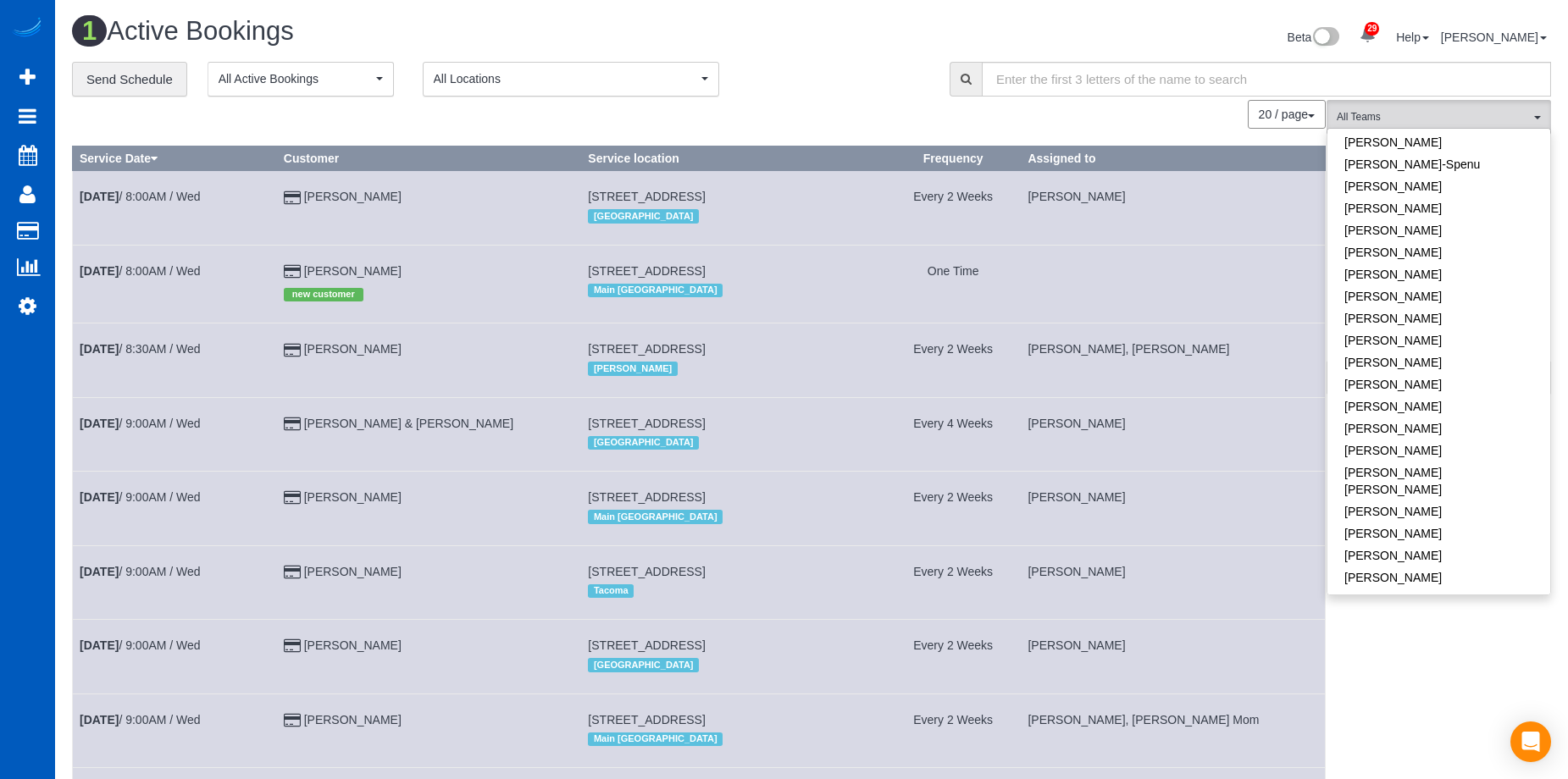
scroll to position [489, 0]
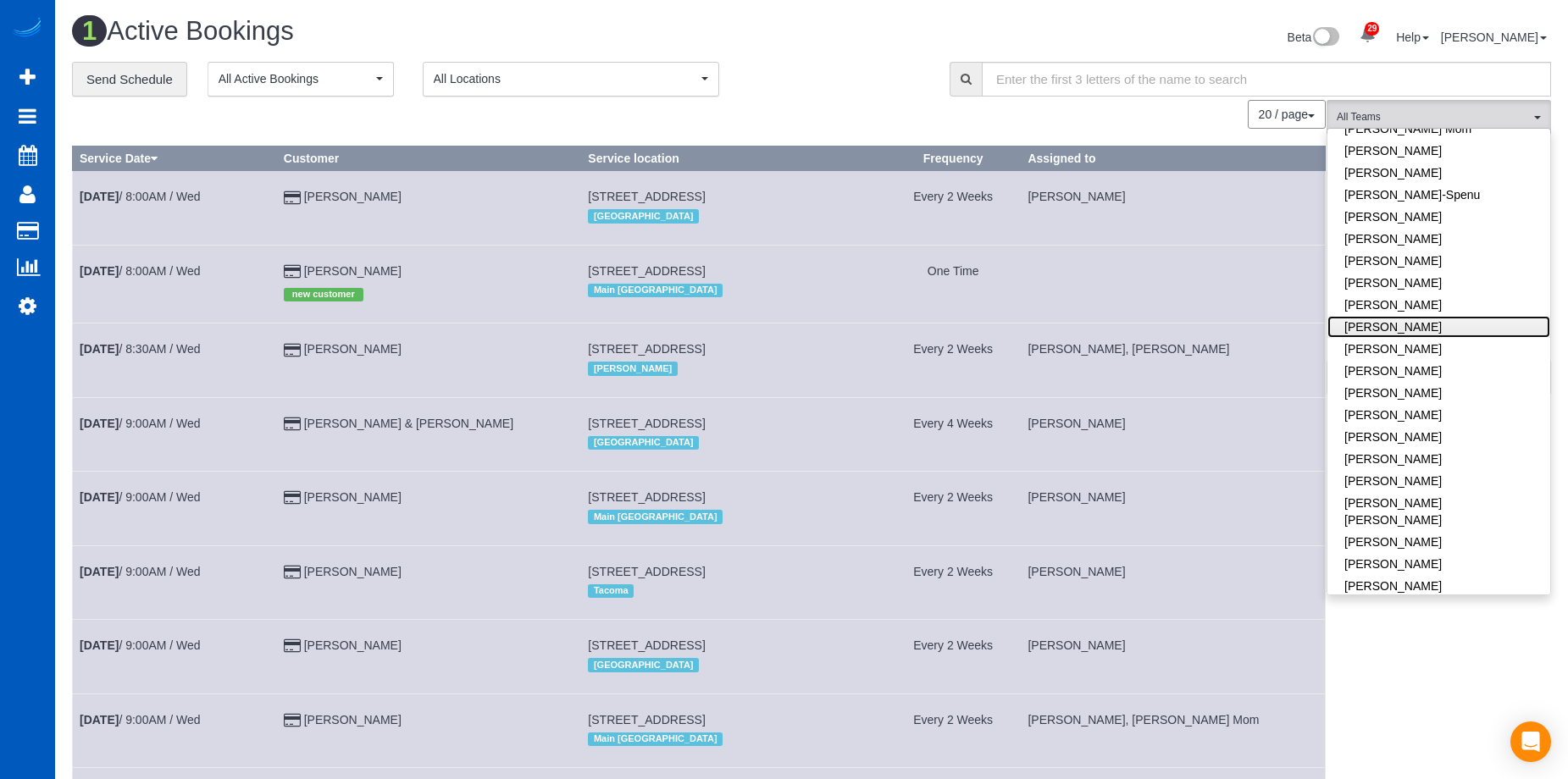
click at [1472, 316] on link "Kateryna Polishchuk" at bounding box center [1438, 327] width 222 height 22
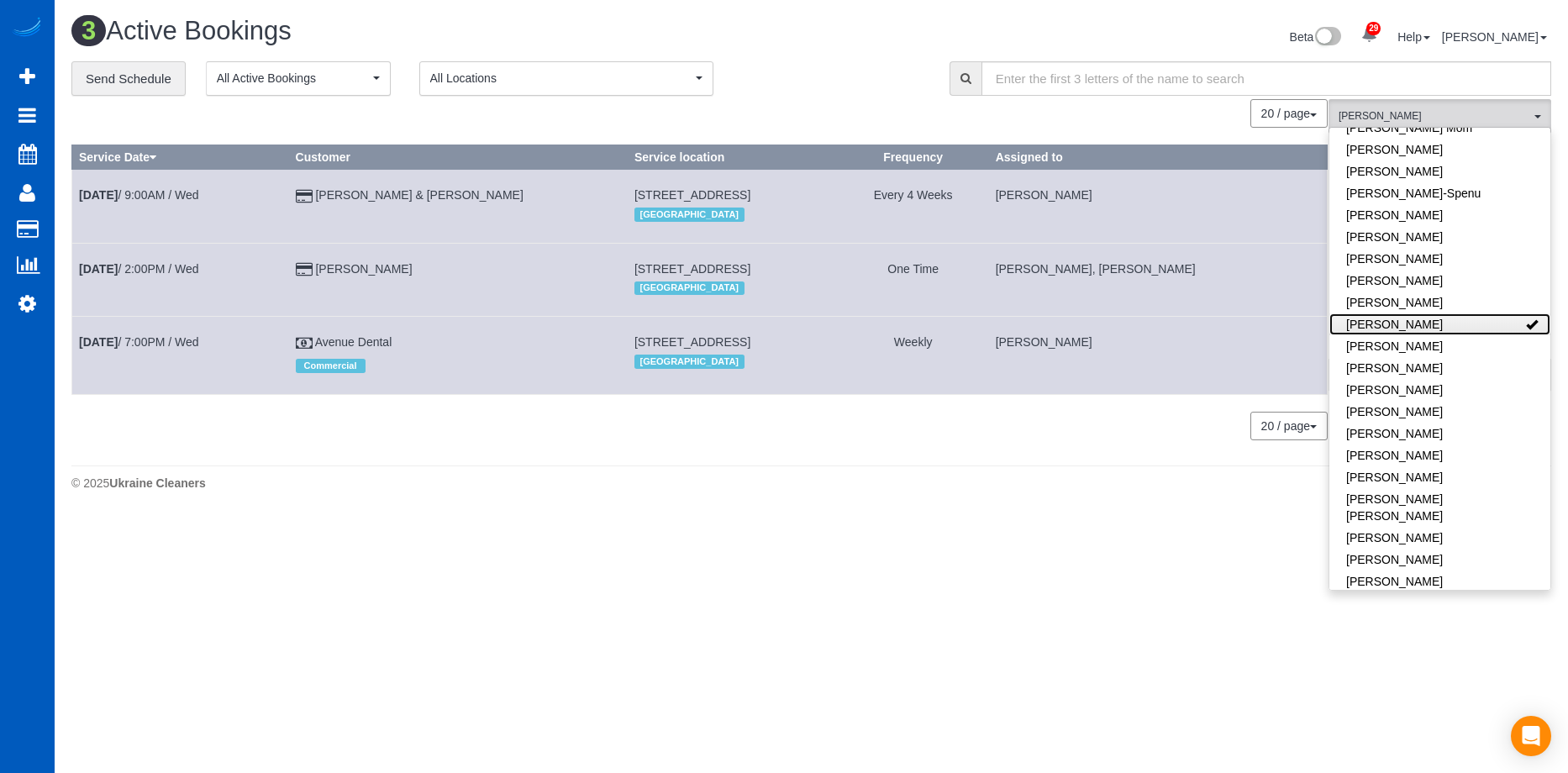
click at [1460, 314] on link "Kateryna Polishchuk" at bounding box center [1439, 325] width 221 height 22
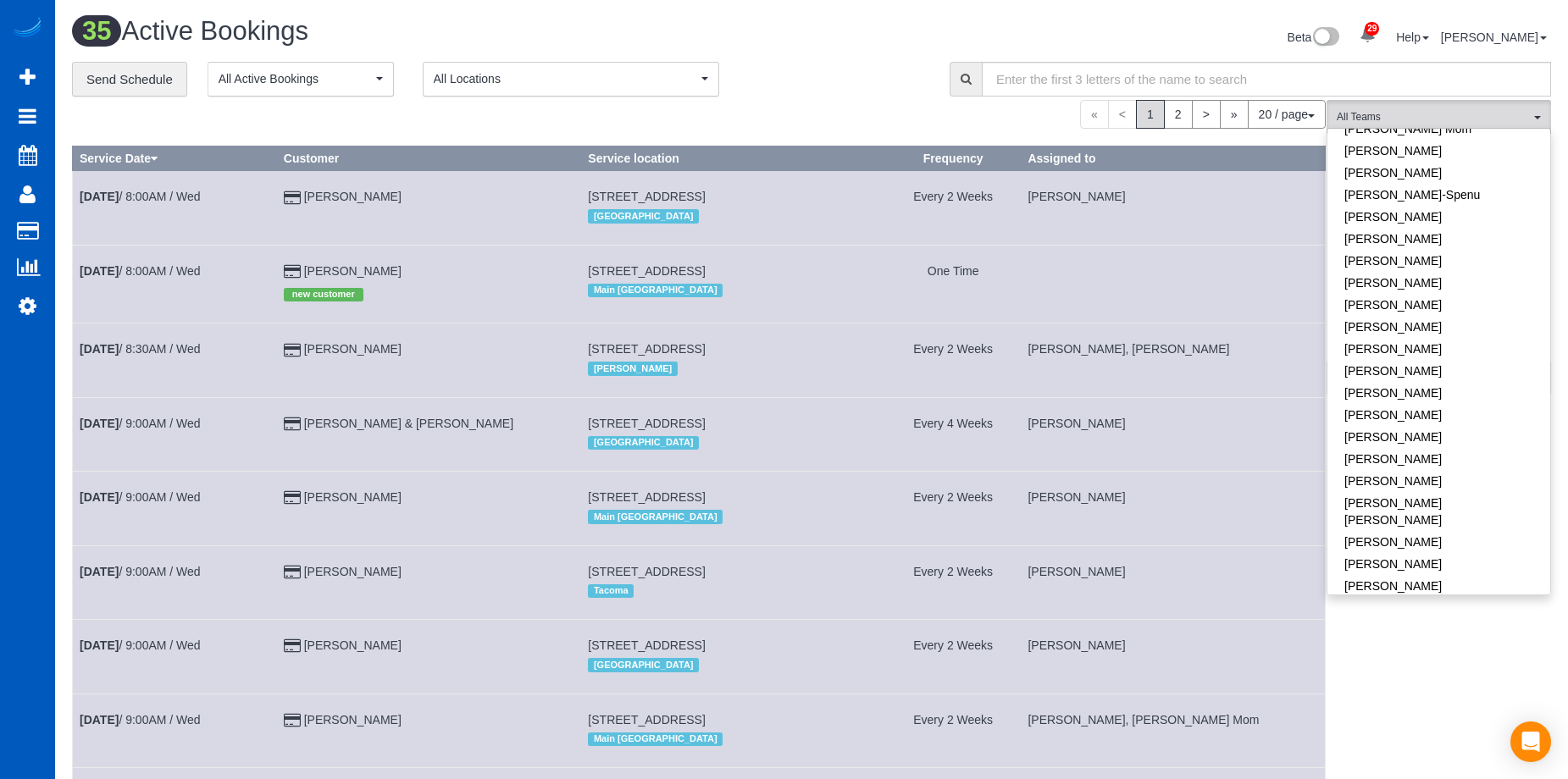
click at [874, 45] on div "Beta 29 Your Notifications You have 0 alerts × You have 3 to charge for 08/23/2…" at bounding box center [1188, 39] width 752 height 45
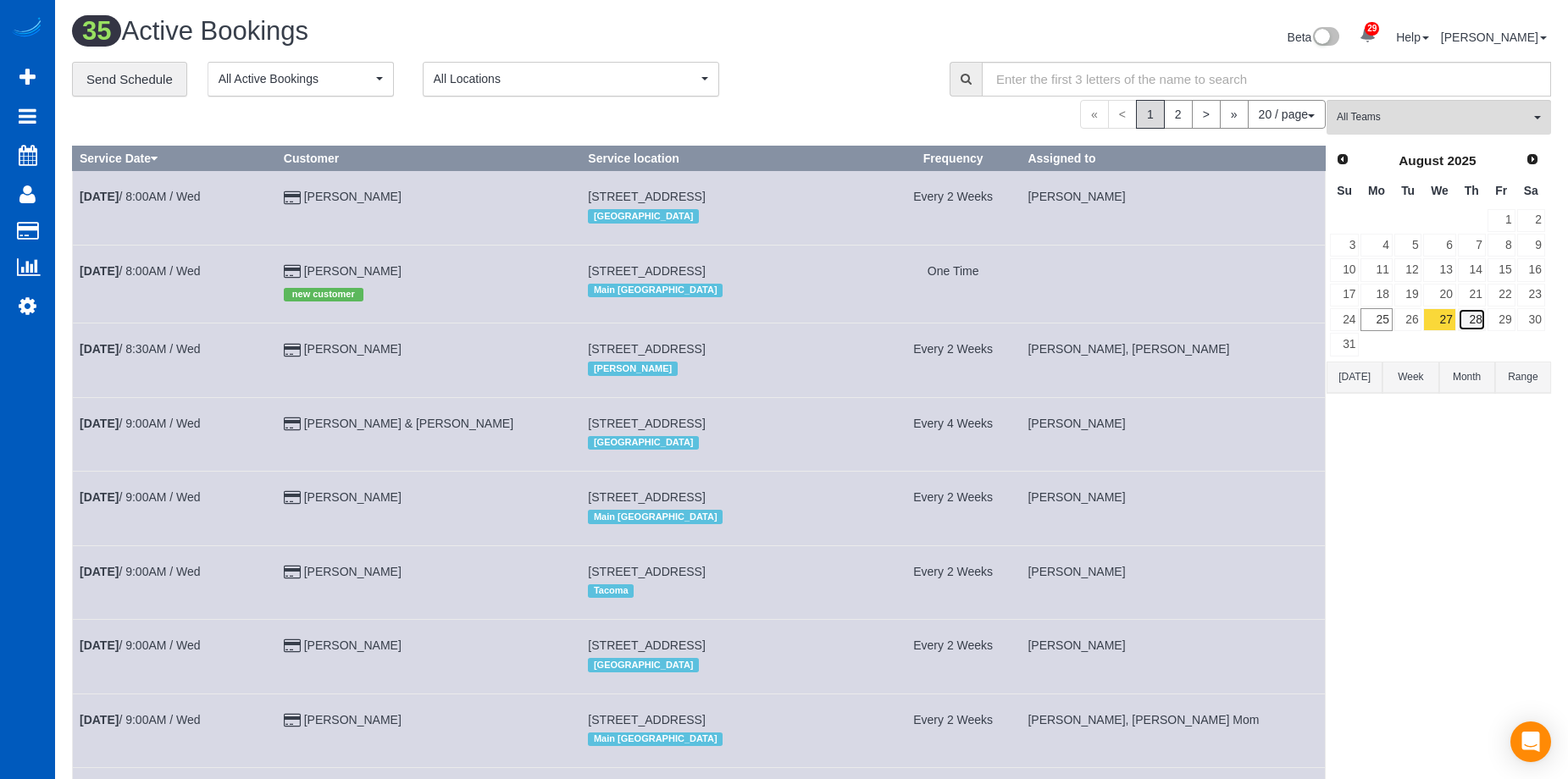
click at [1472, 317] on link "28" at bounding box center [1472, 319] width 28 height 23
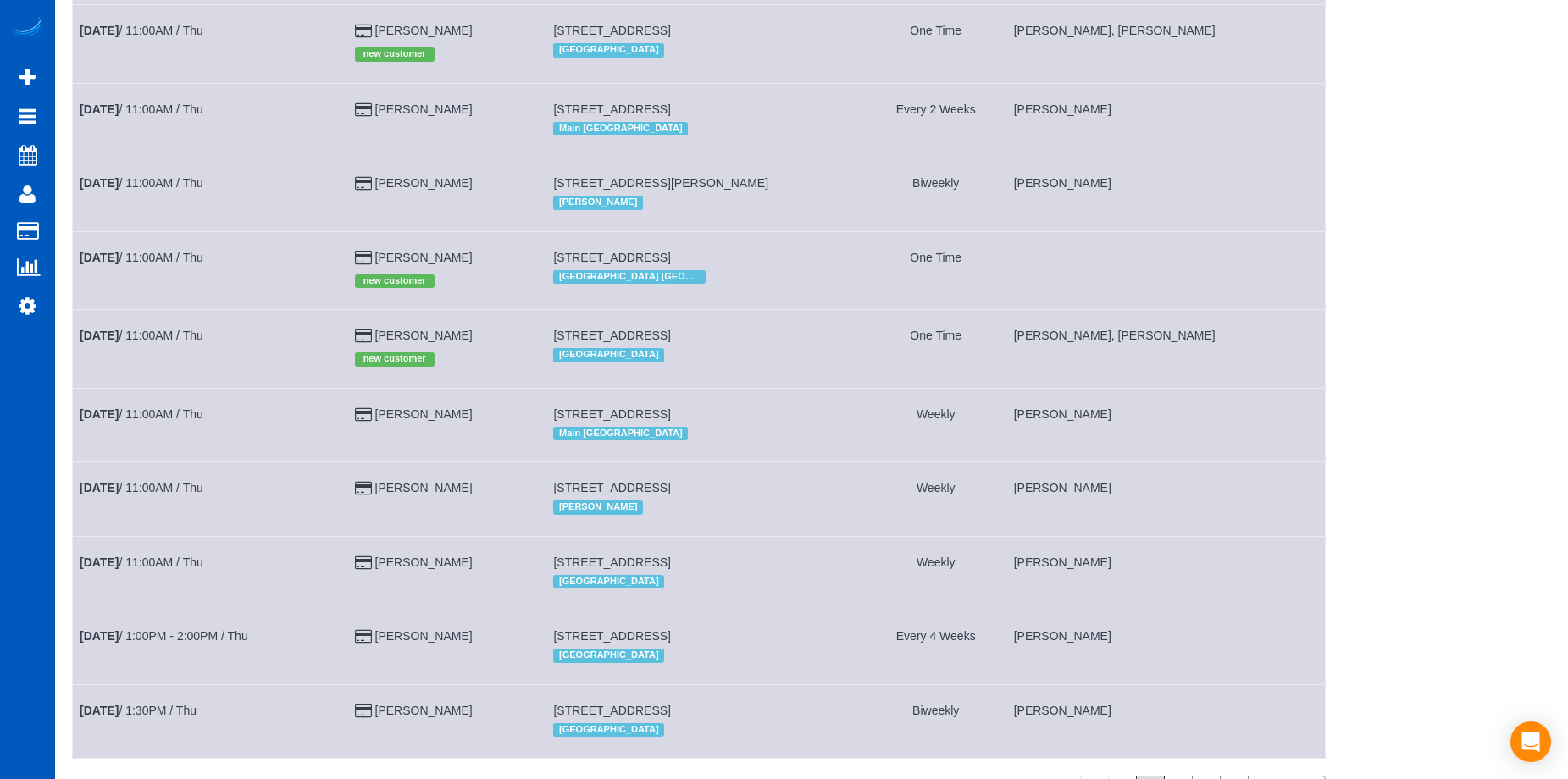
scroll to position [1030, 0]
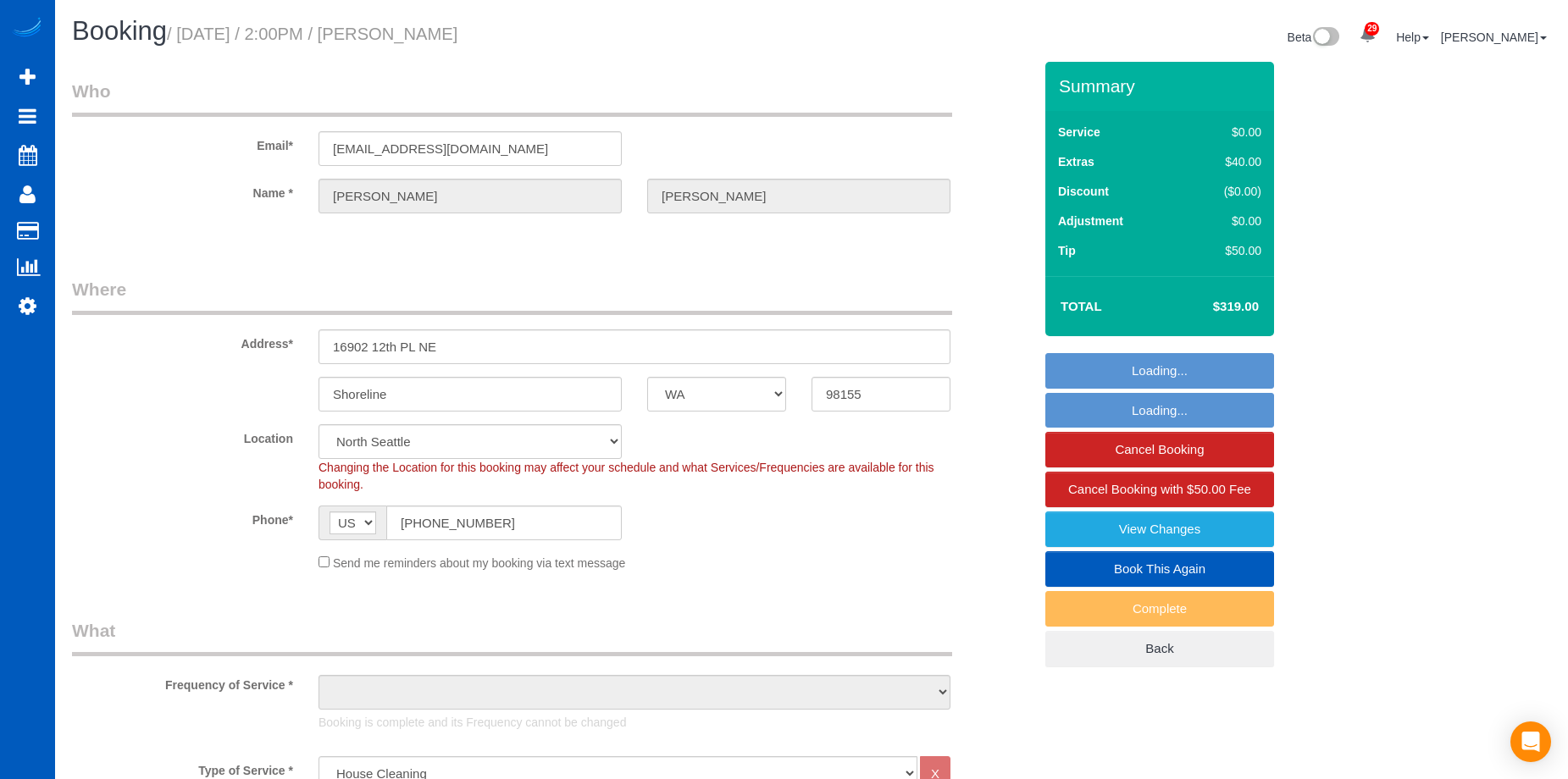
select select "WA"
select select "199"
select select "object:1270"
select select "spot1"
select select "object:1275"
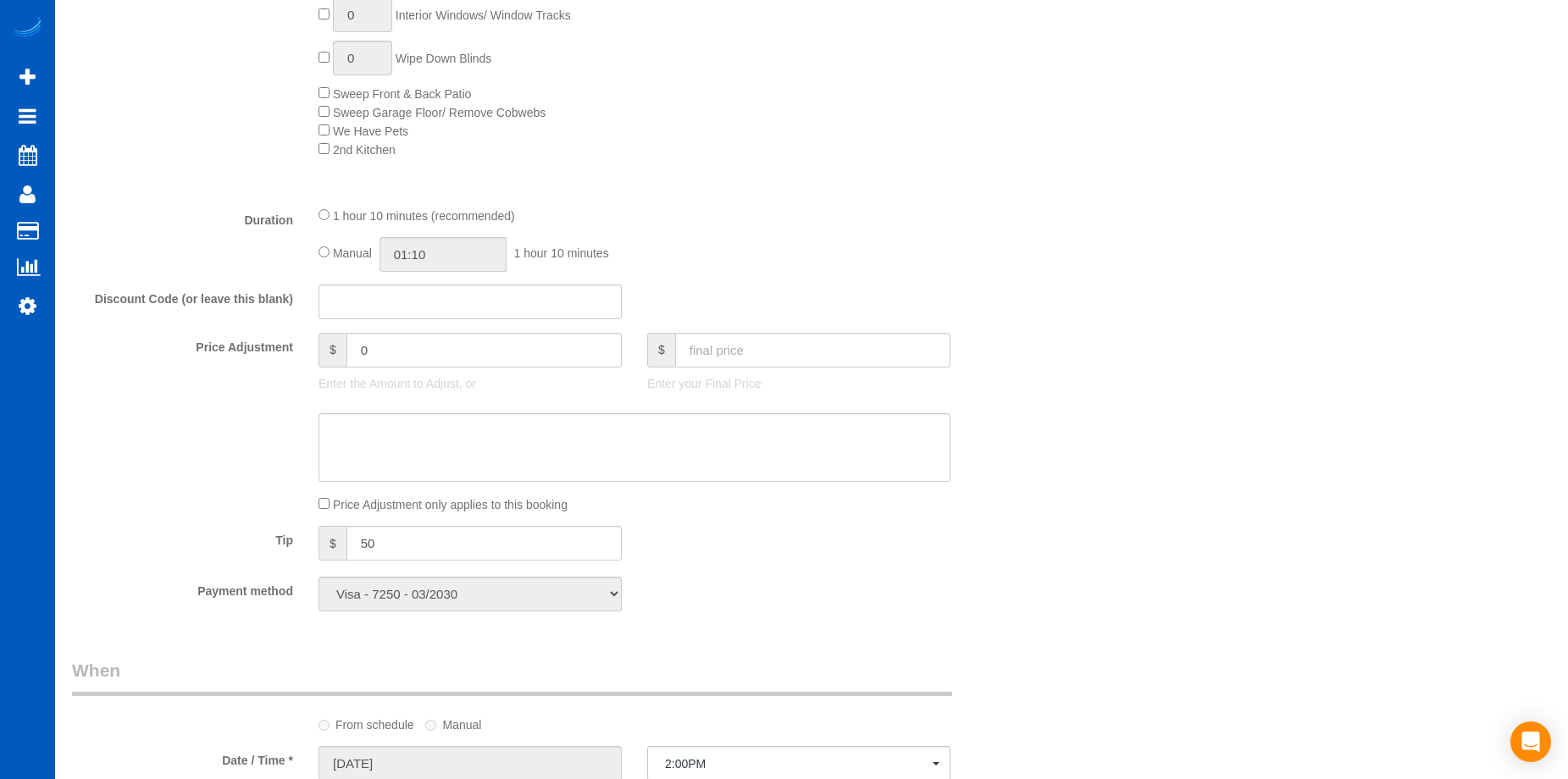
scroll to position [762, 0]
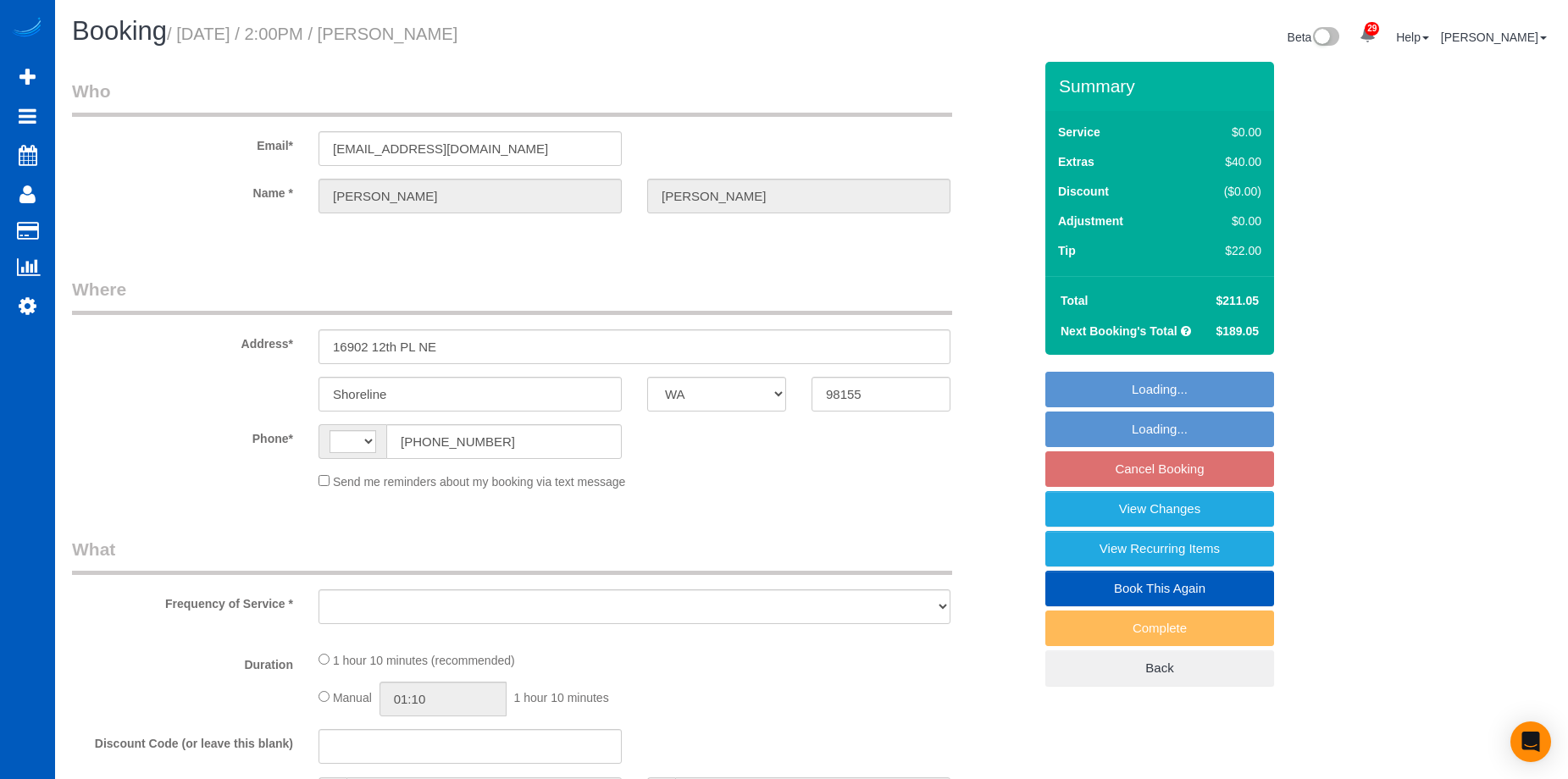
select select "WA"
select select "string:fspay-a357df5f-ee3c-4db3-b8bd-ac8a374918c0"
select select "string:[GEOGRAPHIC_DATA]"
select select "199"
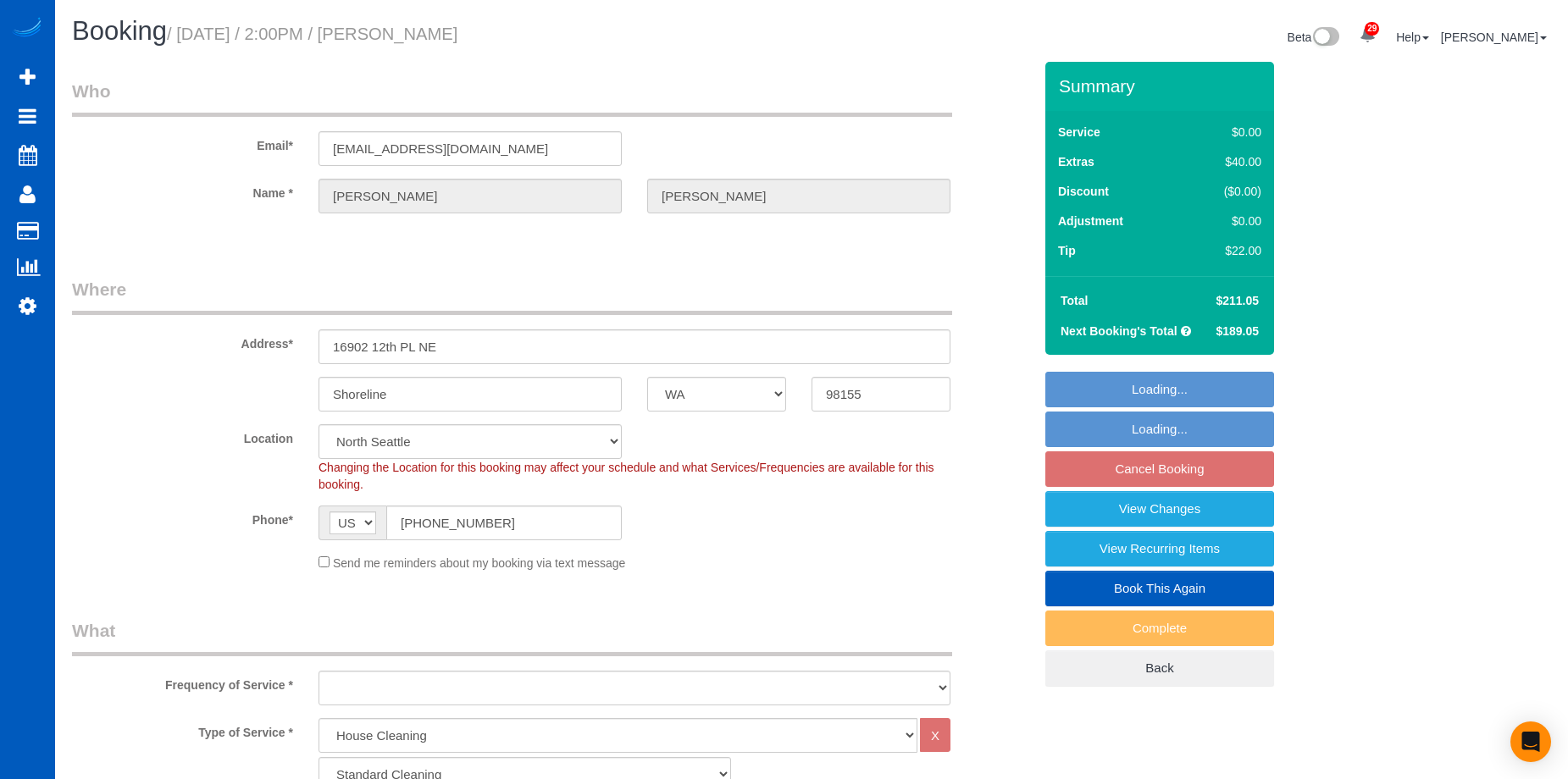
select select "object:1131"
select select "spot3"
select select "object:1247"
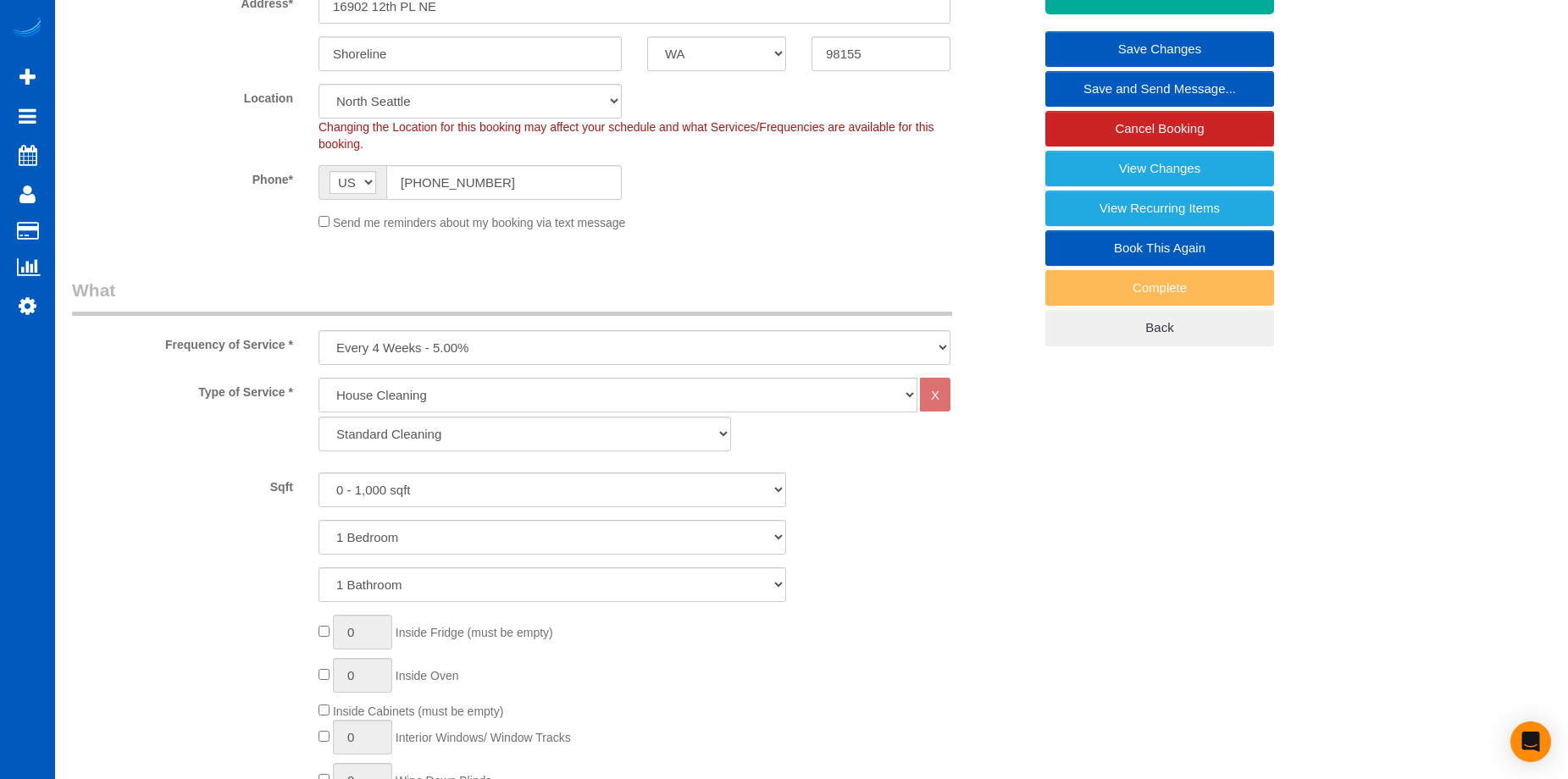
scroll to position [339, 0]
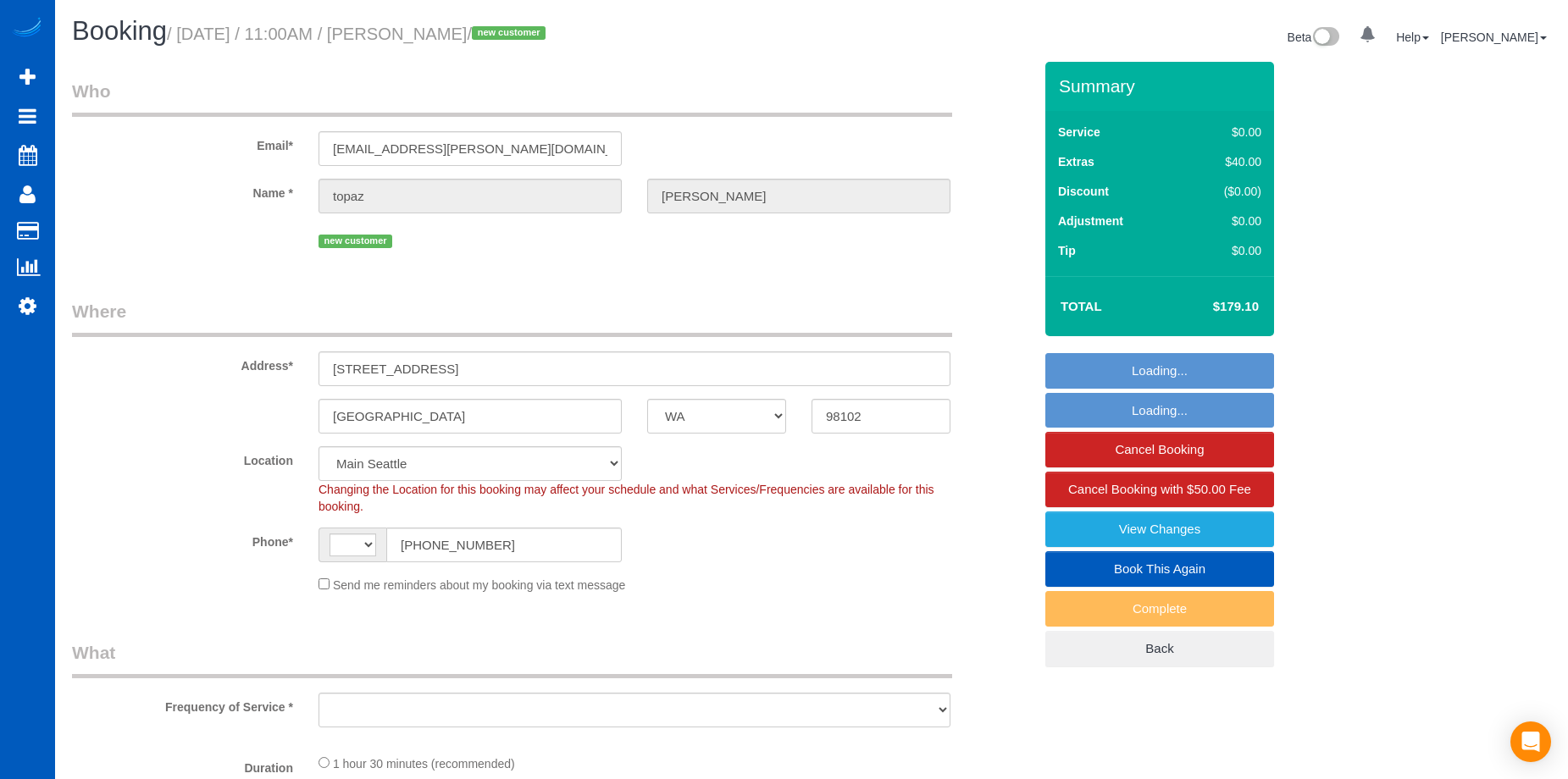
select select "WA"
select select "number:8"
select select "string:US"
select select "199"
select select "2"
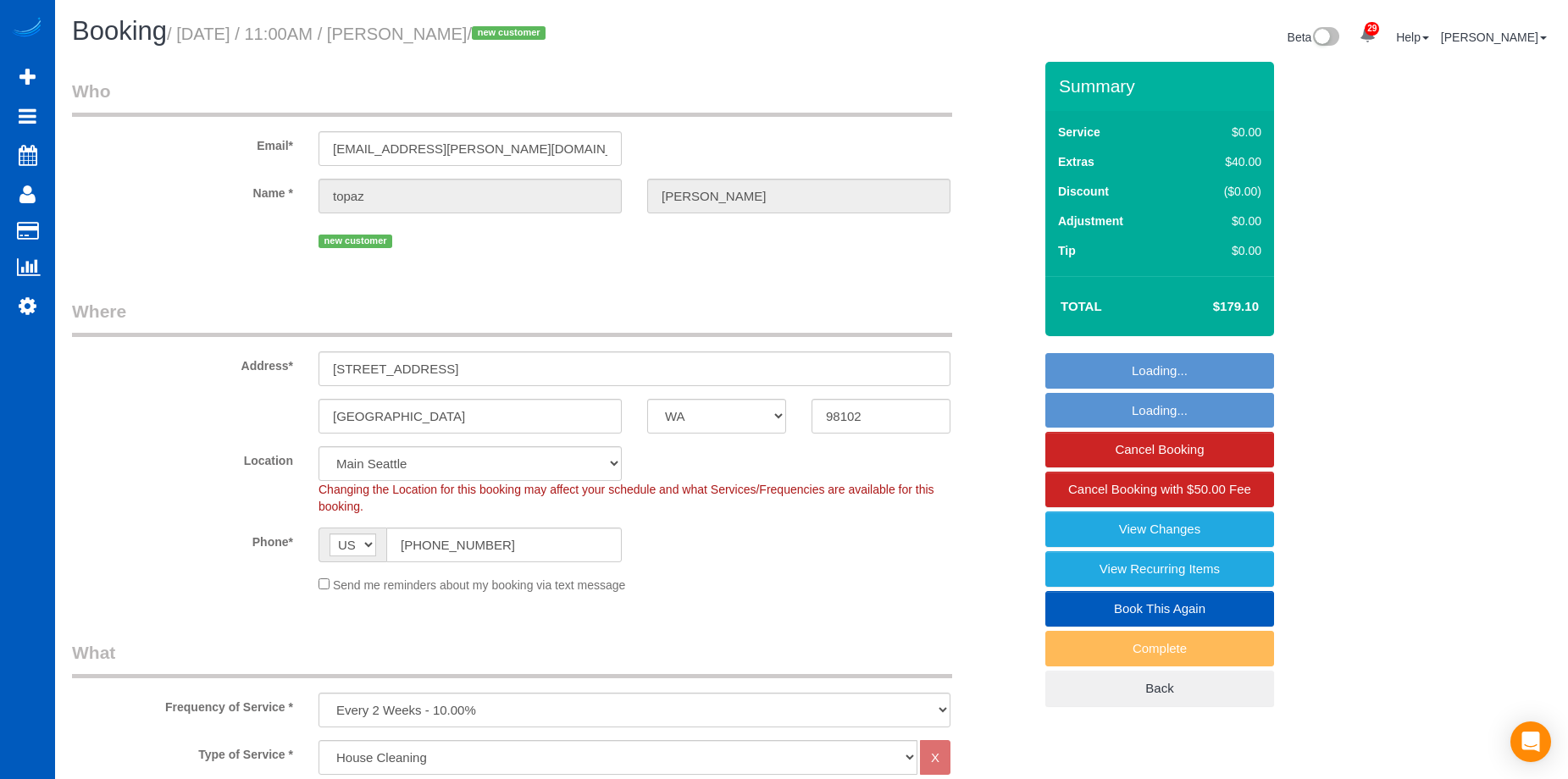
select select "object:1262"
select select "spot2"
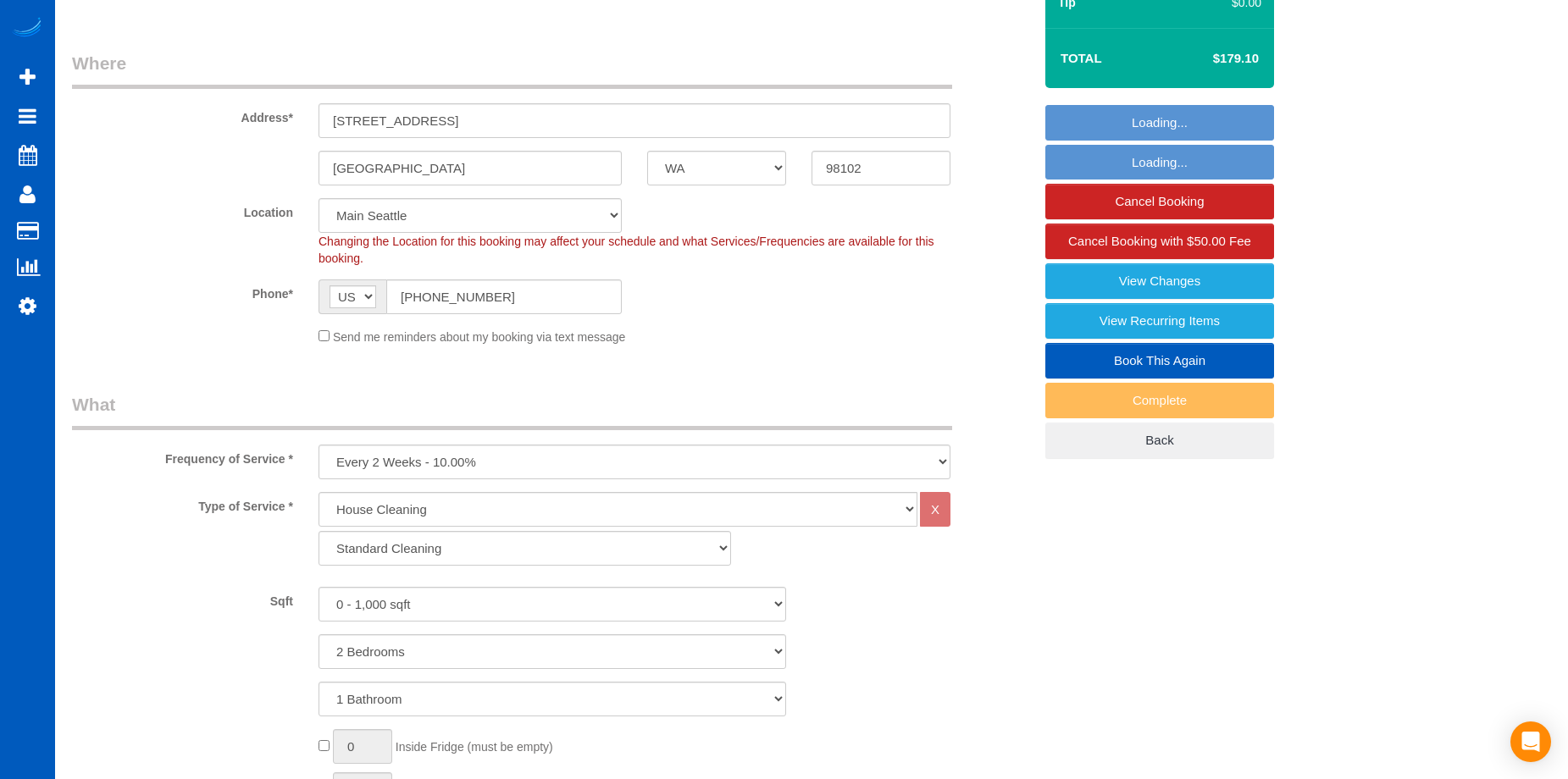
select select "object:1271"
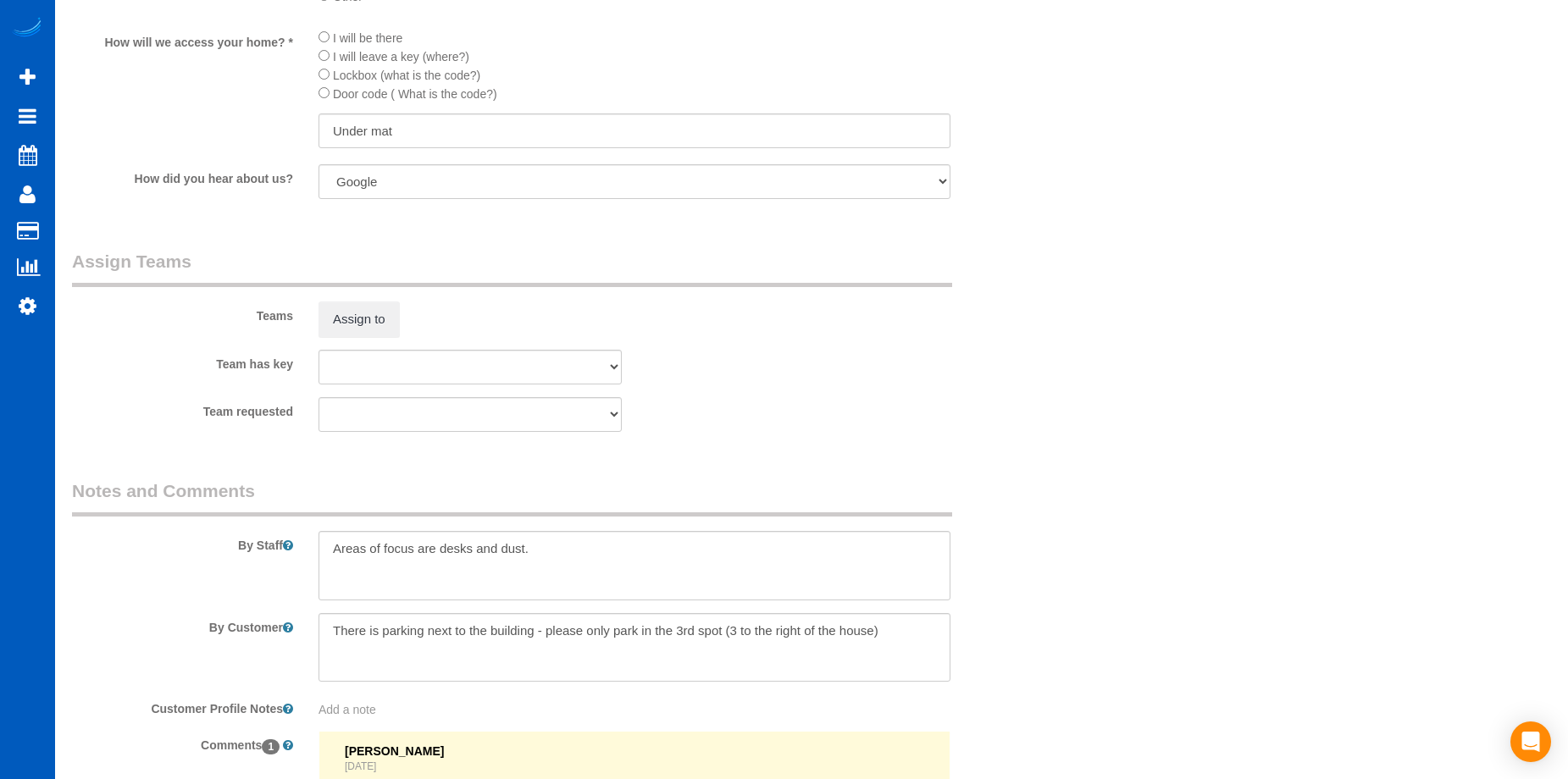
scroll to position [1948, 0]
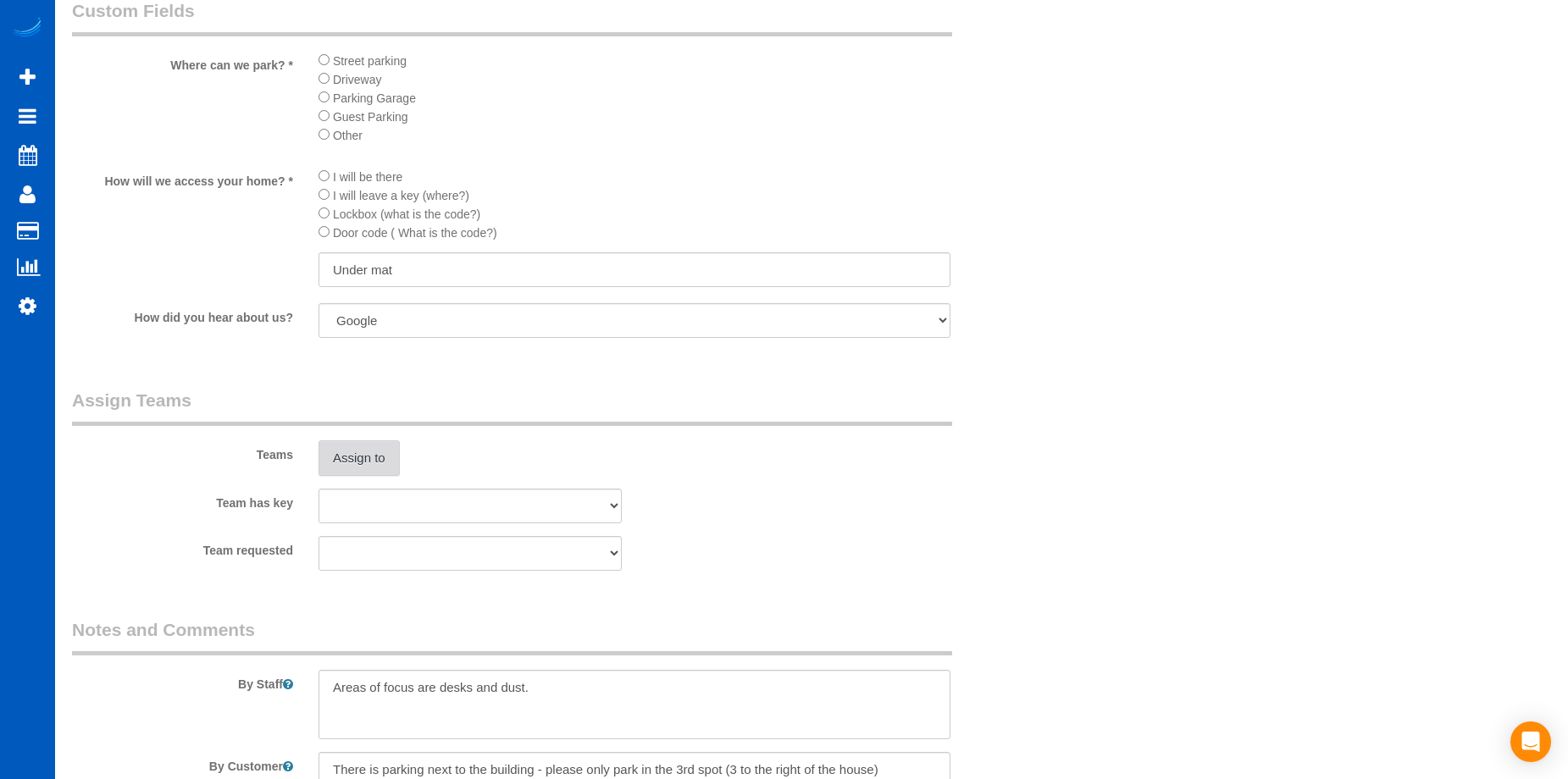
click at [347, 449] on button "Assign to" at bounding box center [359, 459] width 82 height 36
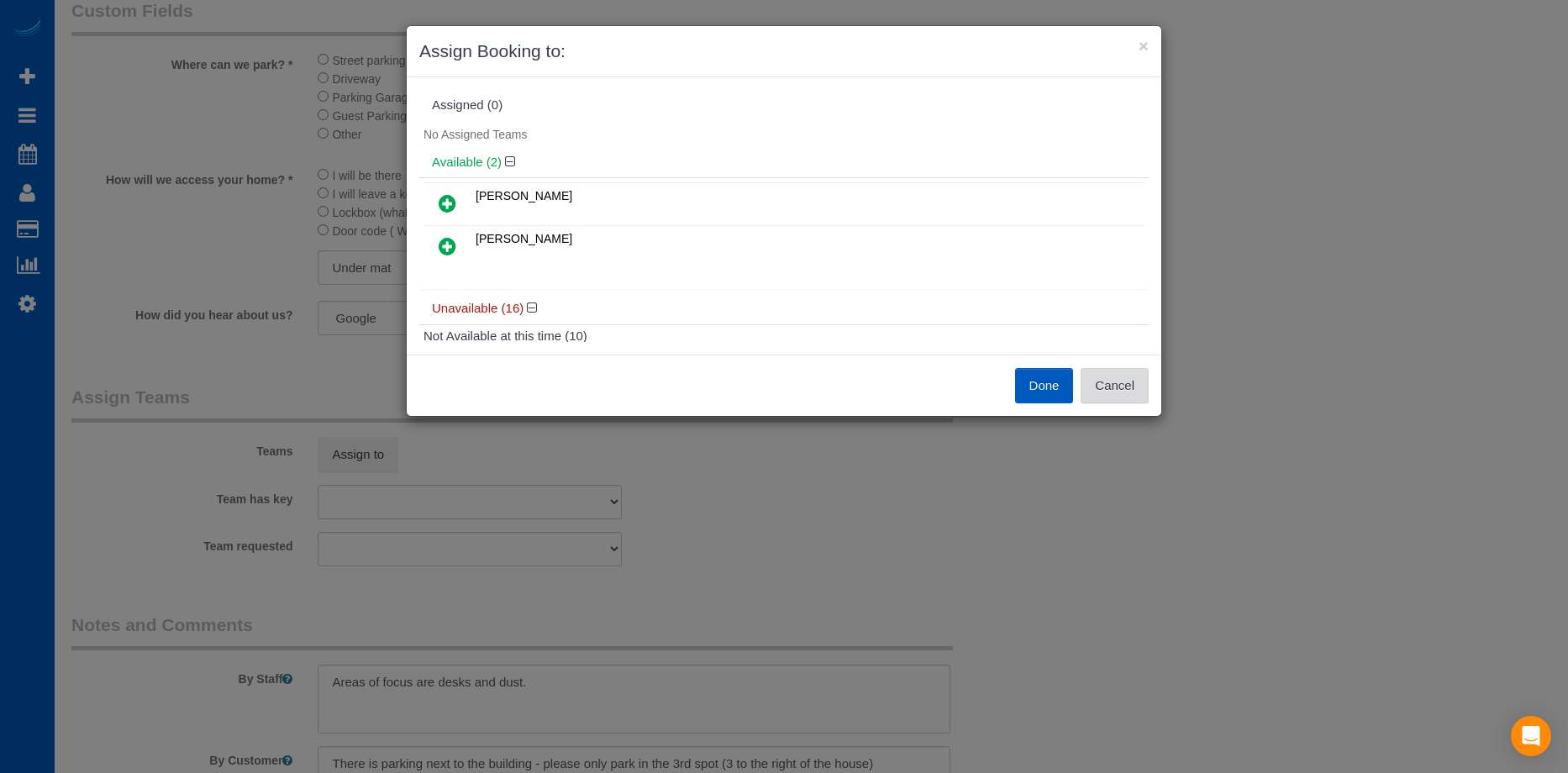
click at [1127, 394] on button "Cancel" at bounding box center [1114, 386] width 68 height 36
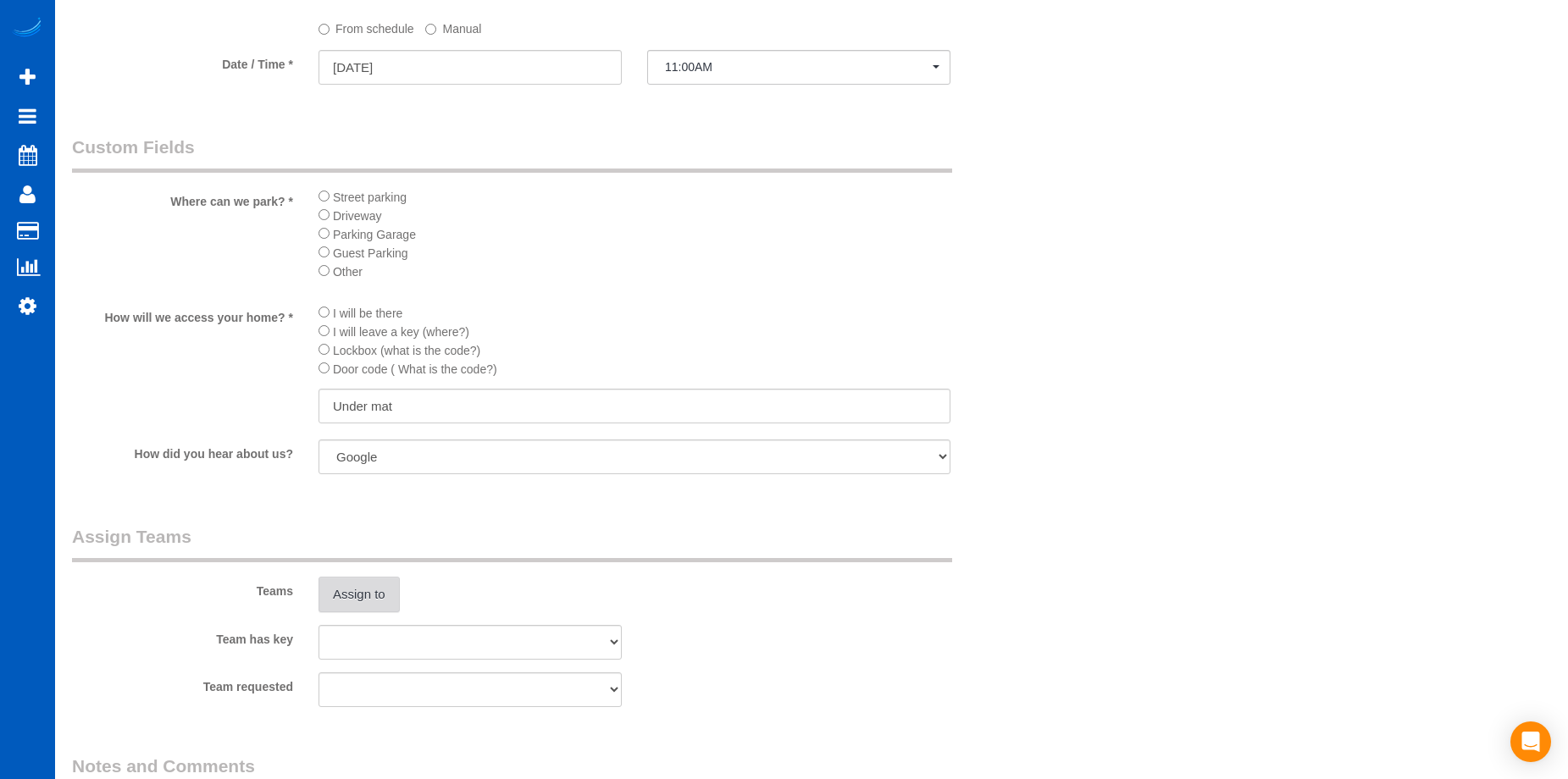
scroll to position [1610, 0]
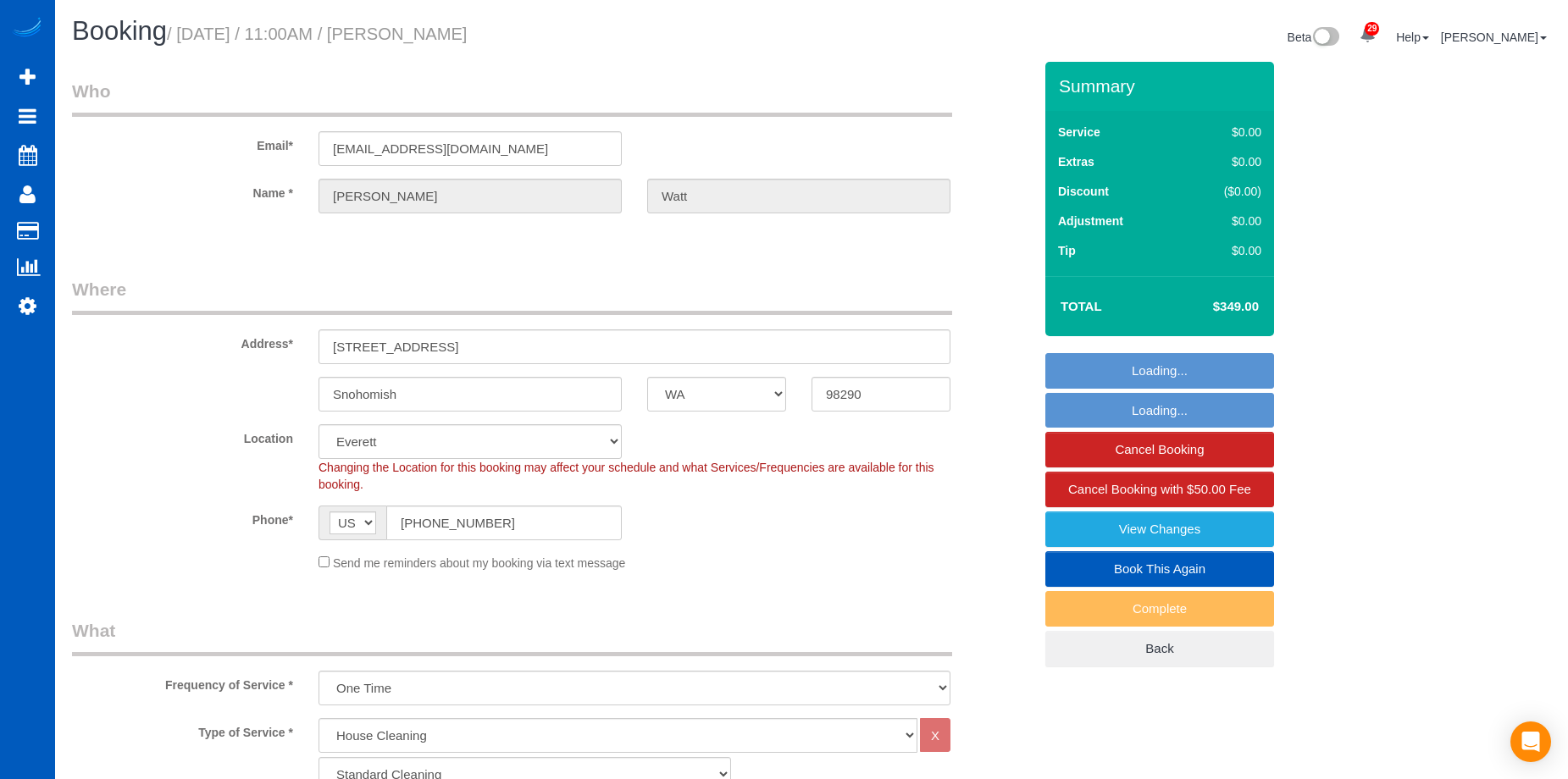
select select "WA"
select select "199"
select select "3001"
select select "3"
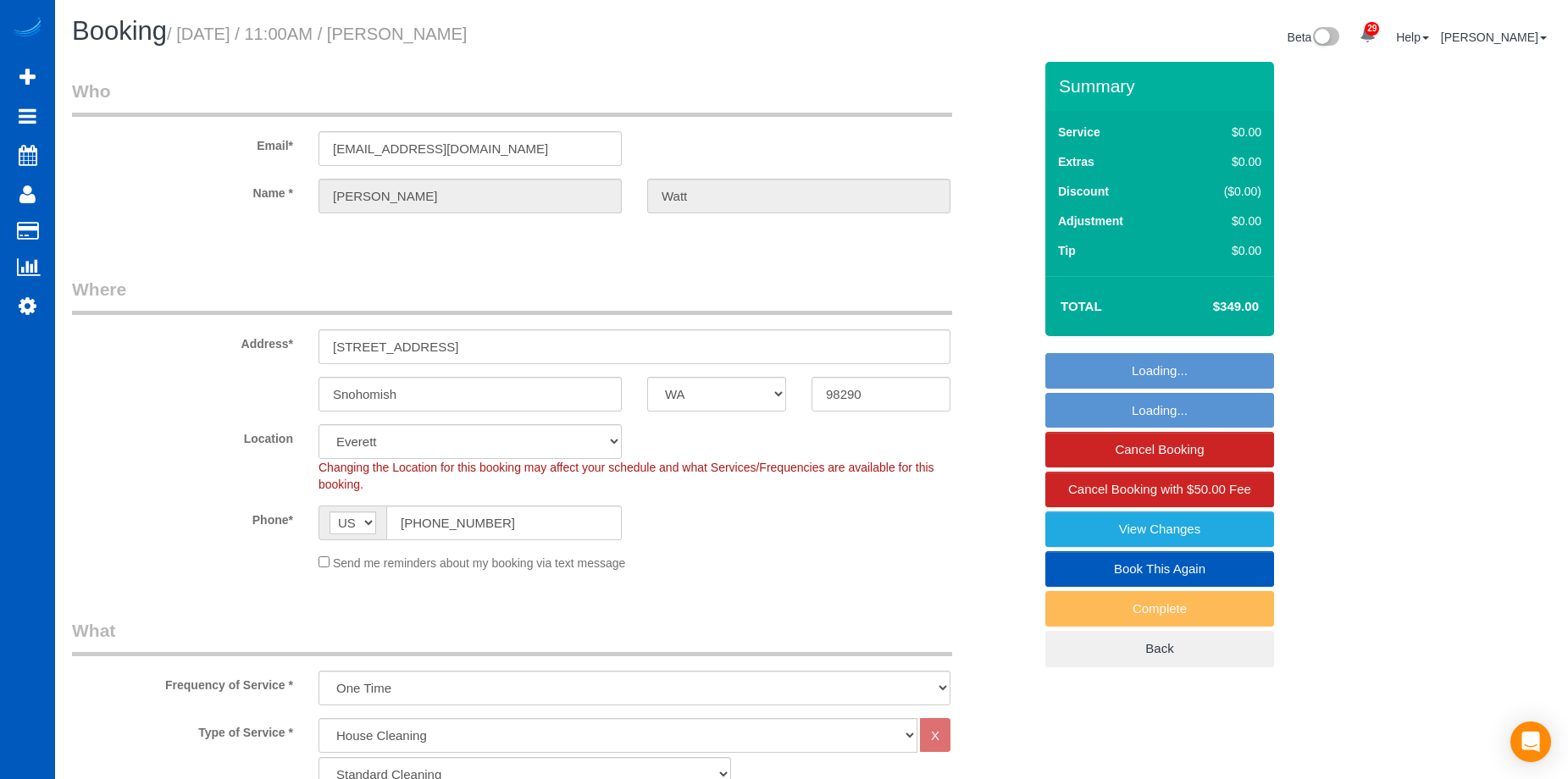
select select "string:fspay-25d738b5-cc98-49aa-9b9b-850b20a049fd"
select select "spot1"
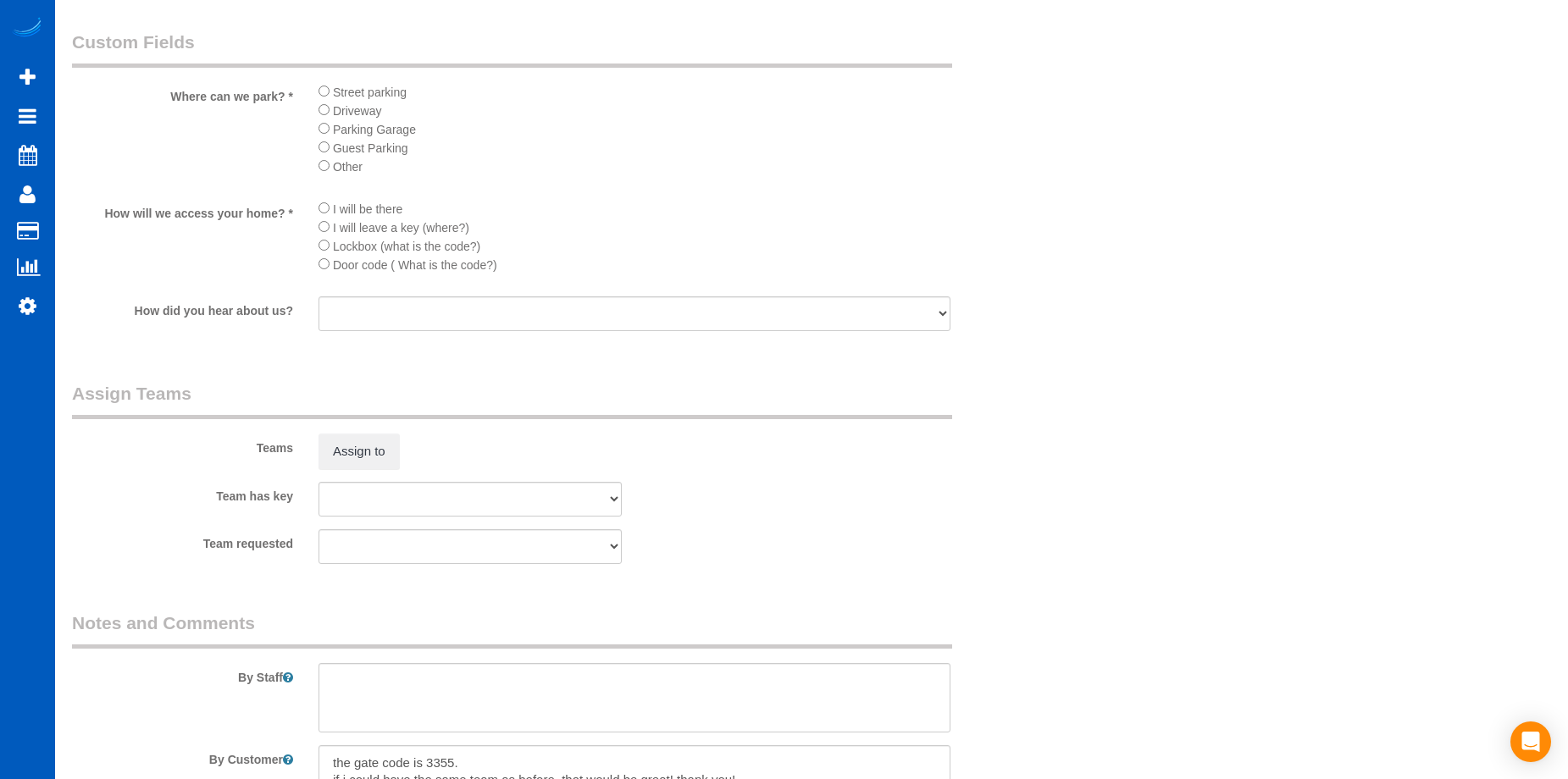
scroll to position [2033, 0]
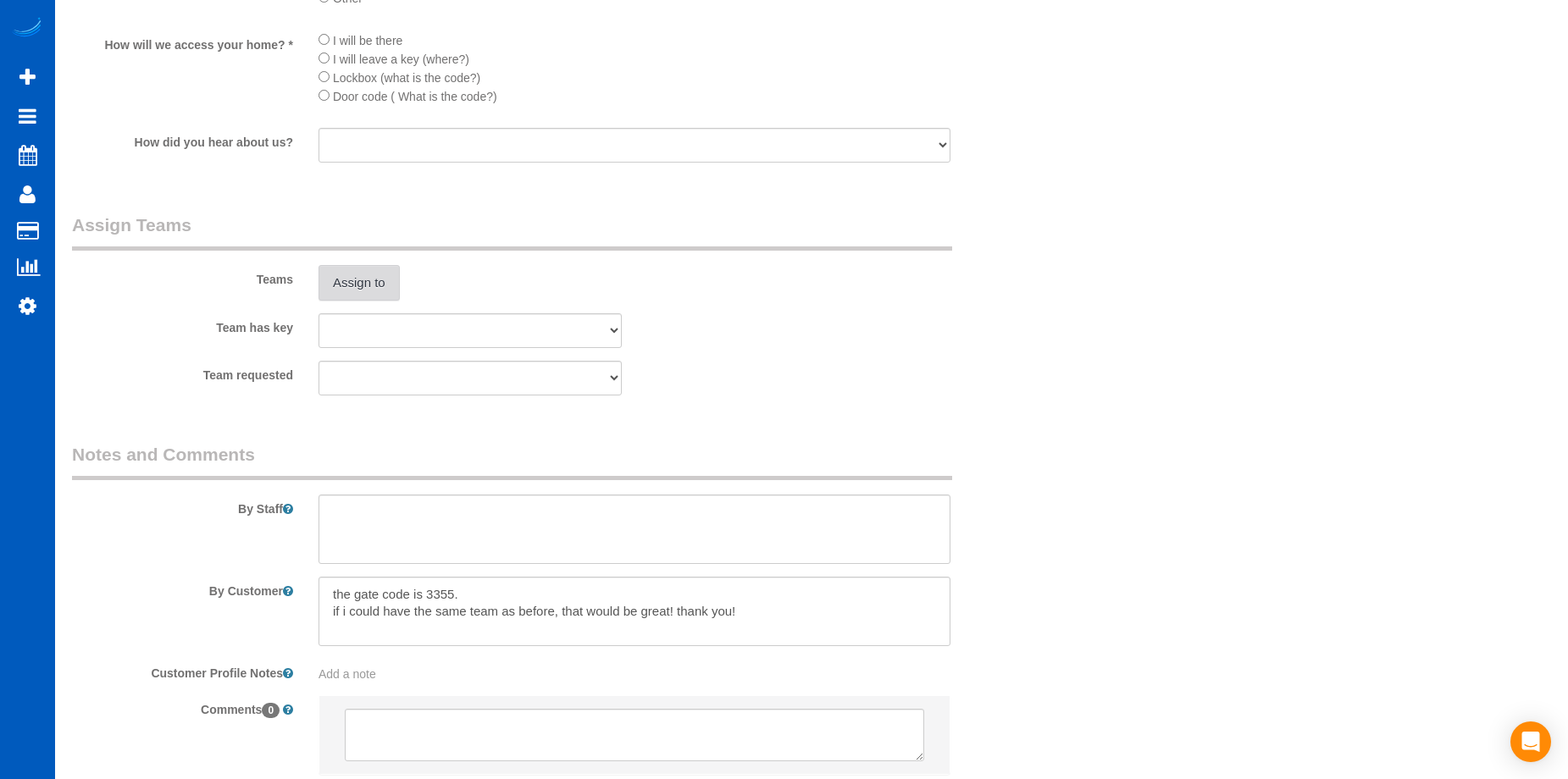
click at [392, 287] on button "Assign to" at bounding box center [359, 283] width 82 height 36
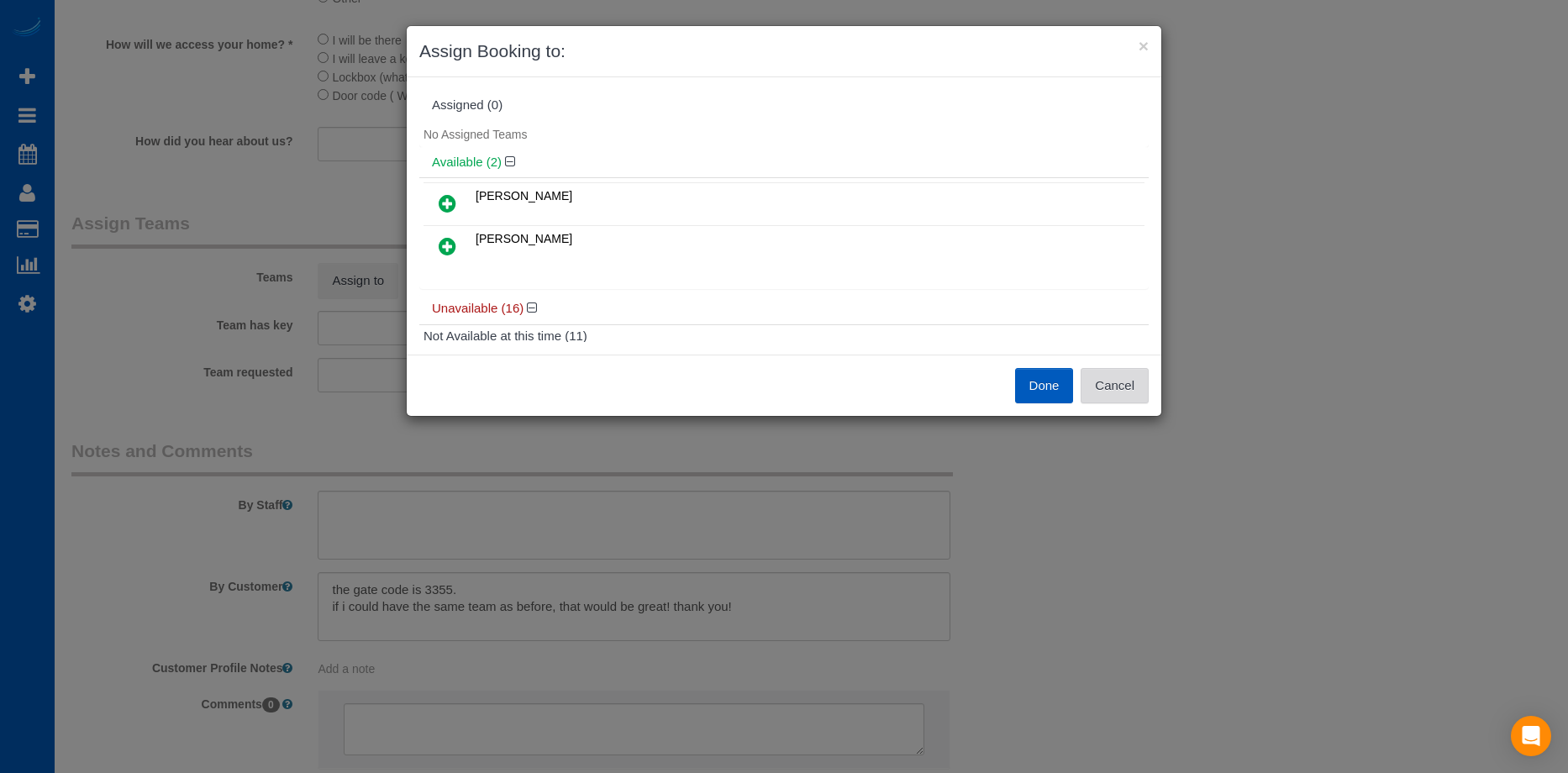
click at [1124, 381] on button "Cancel" at bounding box center [1114, 386] width 68 height 36
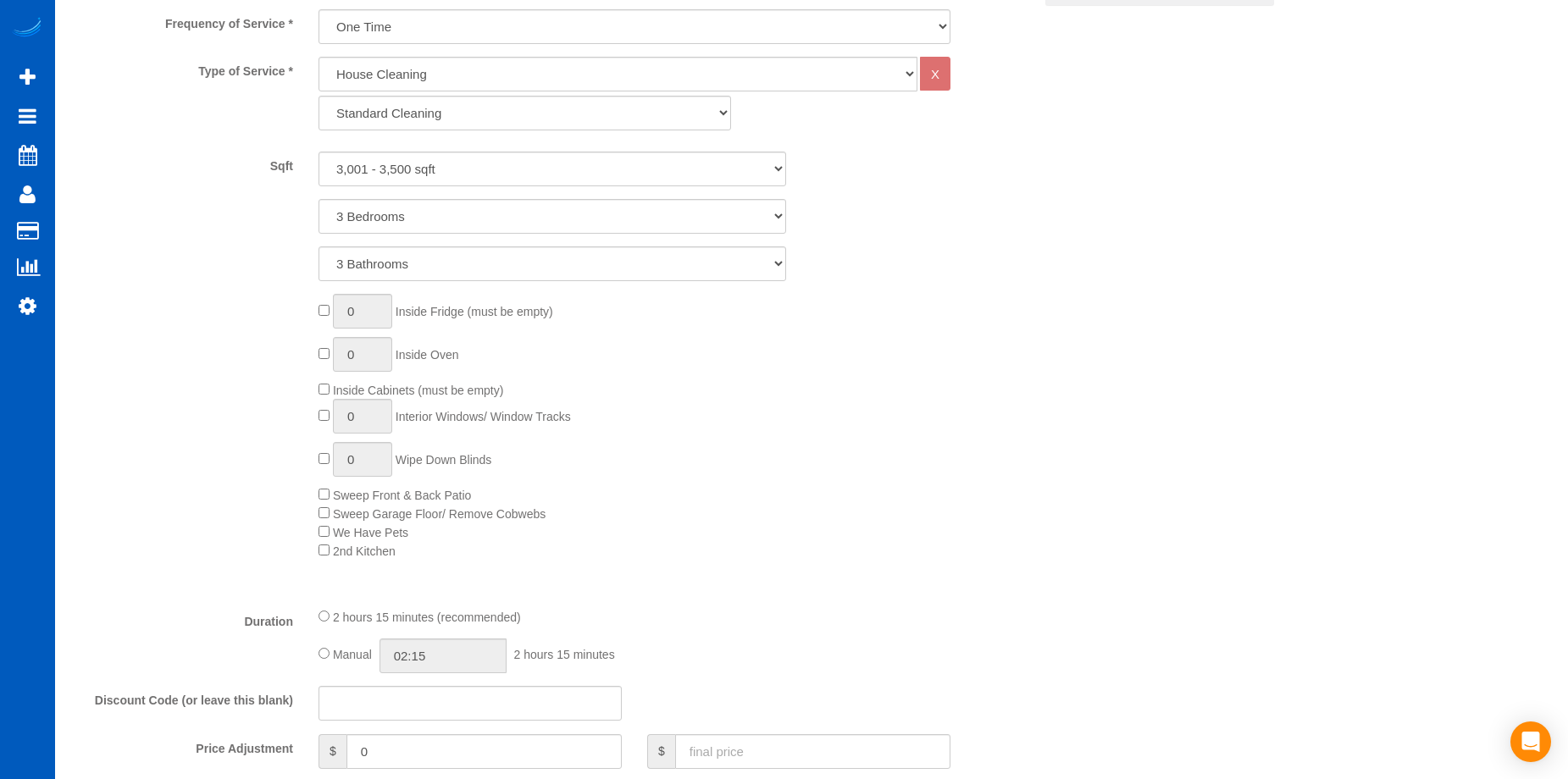
scroll to position [592, 0]
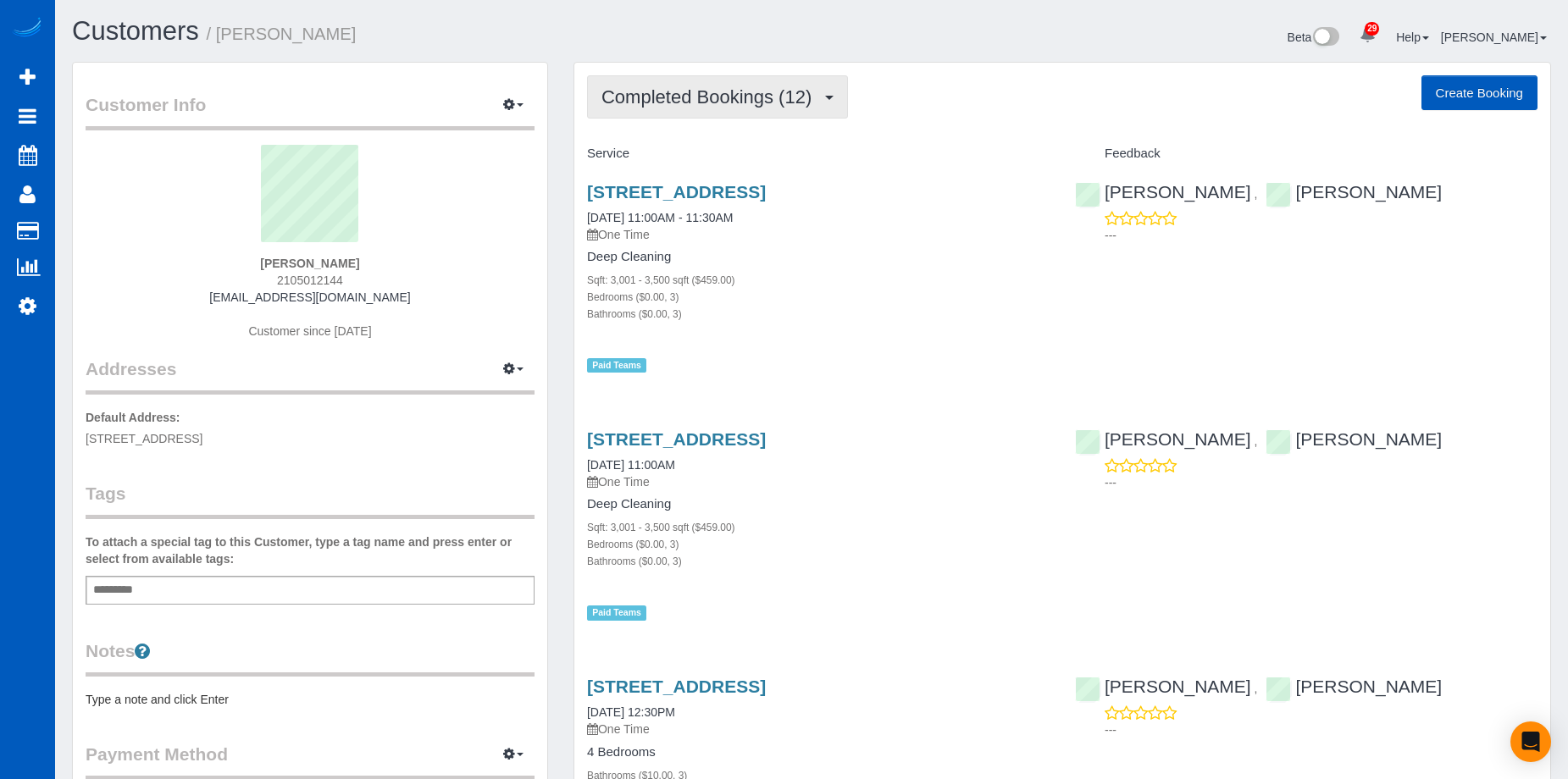
click at [815, 104] on span "Completed Bookings (12)" at bounding box center [710, 97] width 218 height 21
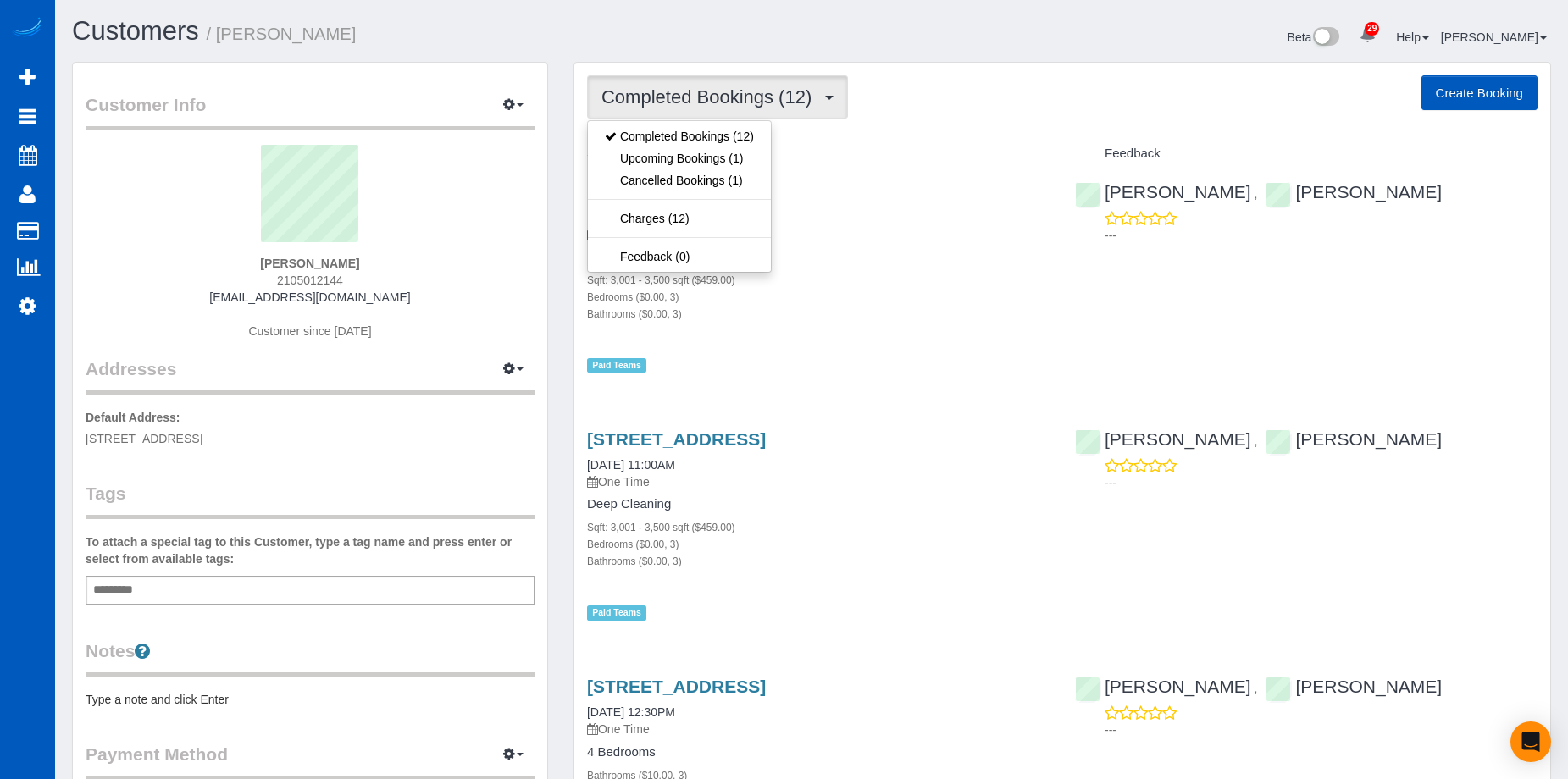
click at [791, 99] on span "Completed Bookings (12)" at bounding box center [710, 97] width 218 height 21
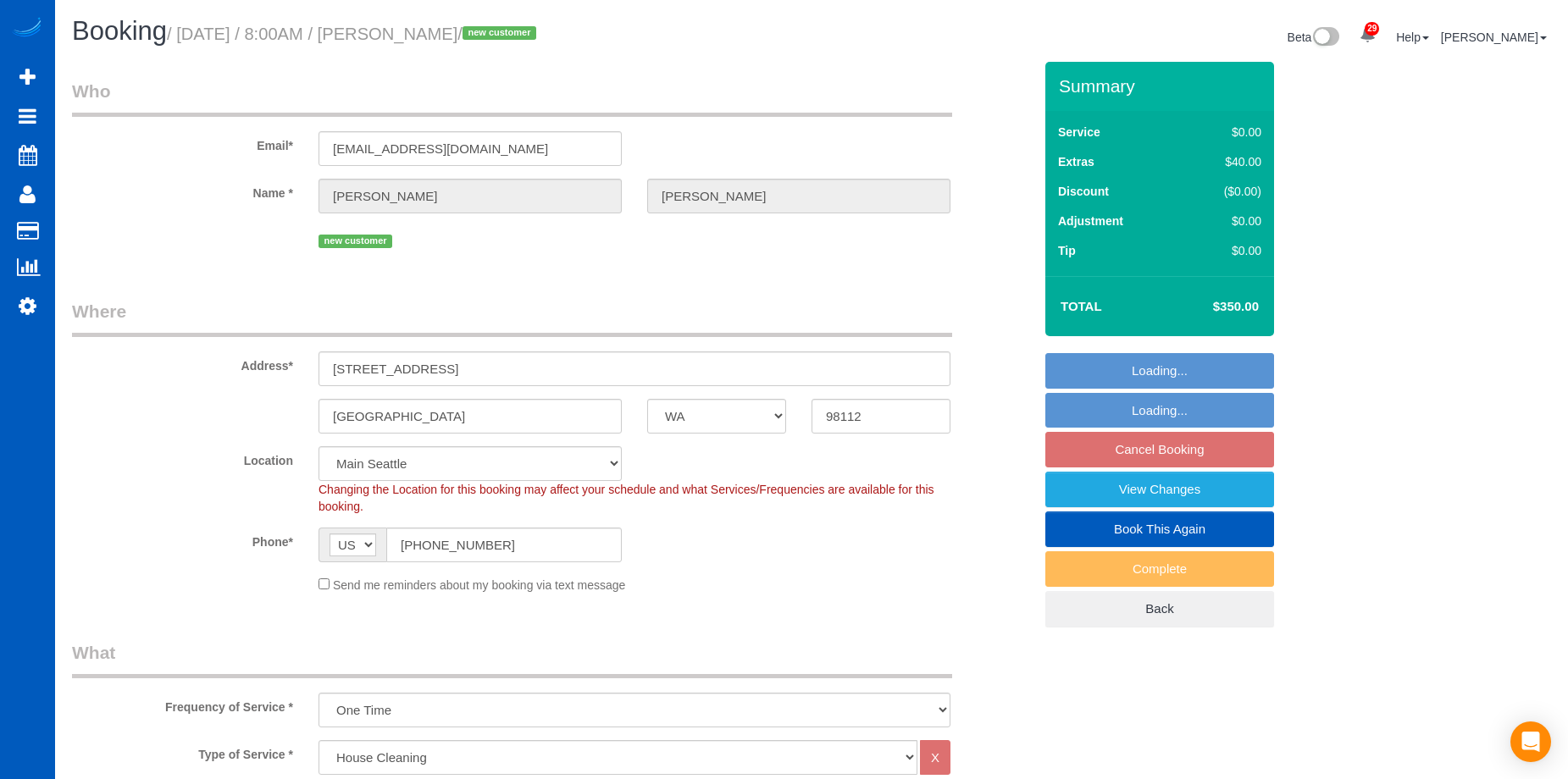
select select "WA"
select select "199"
select select "3501"
select select "4"
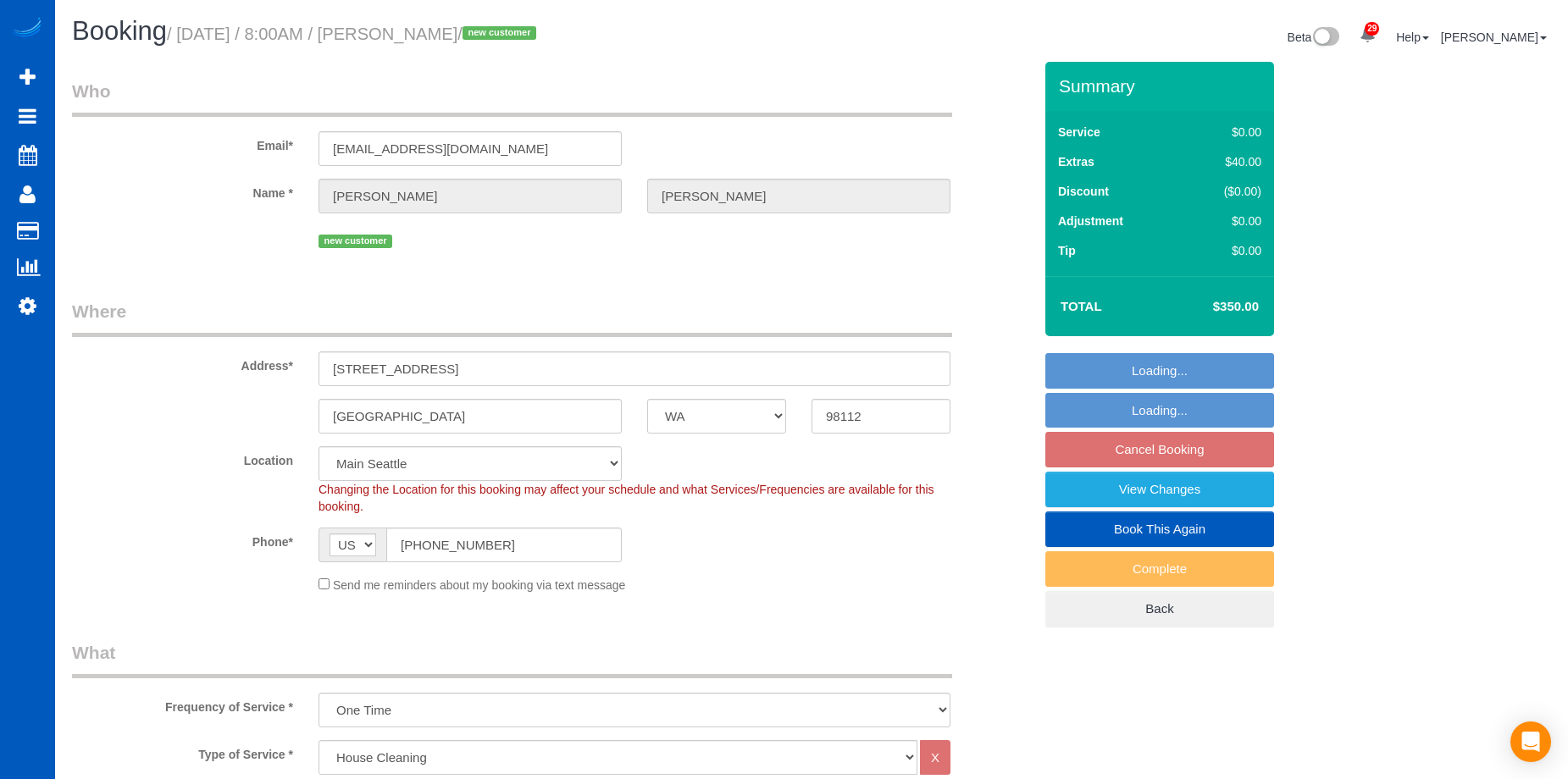
select select "spot1"
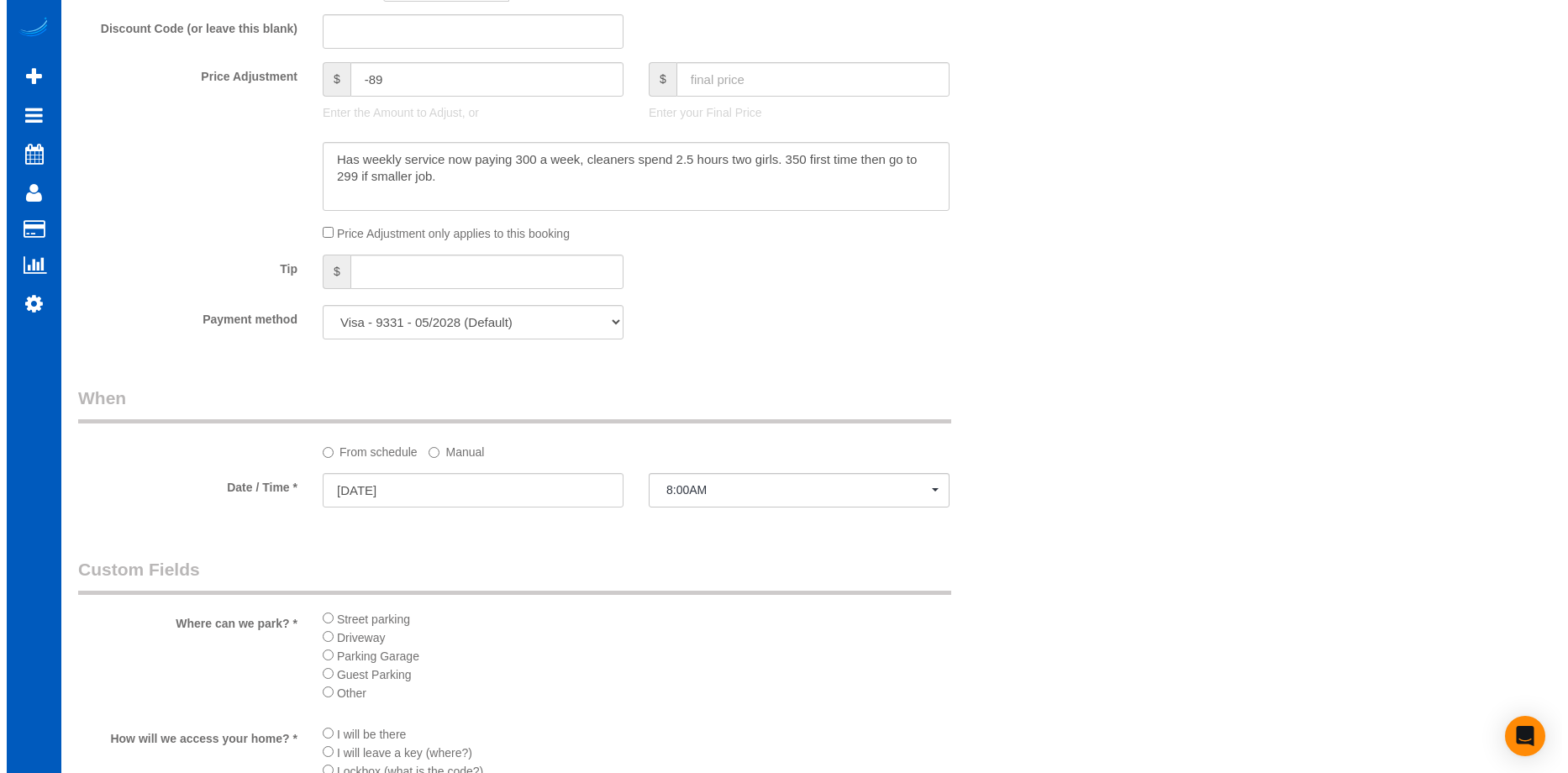
scroll to position [1765, 0]
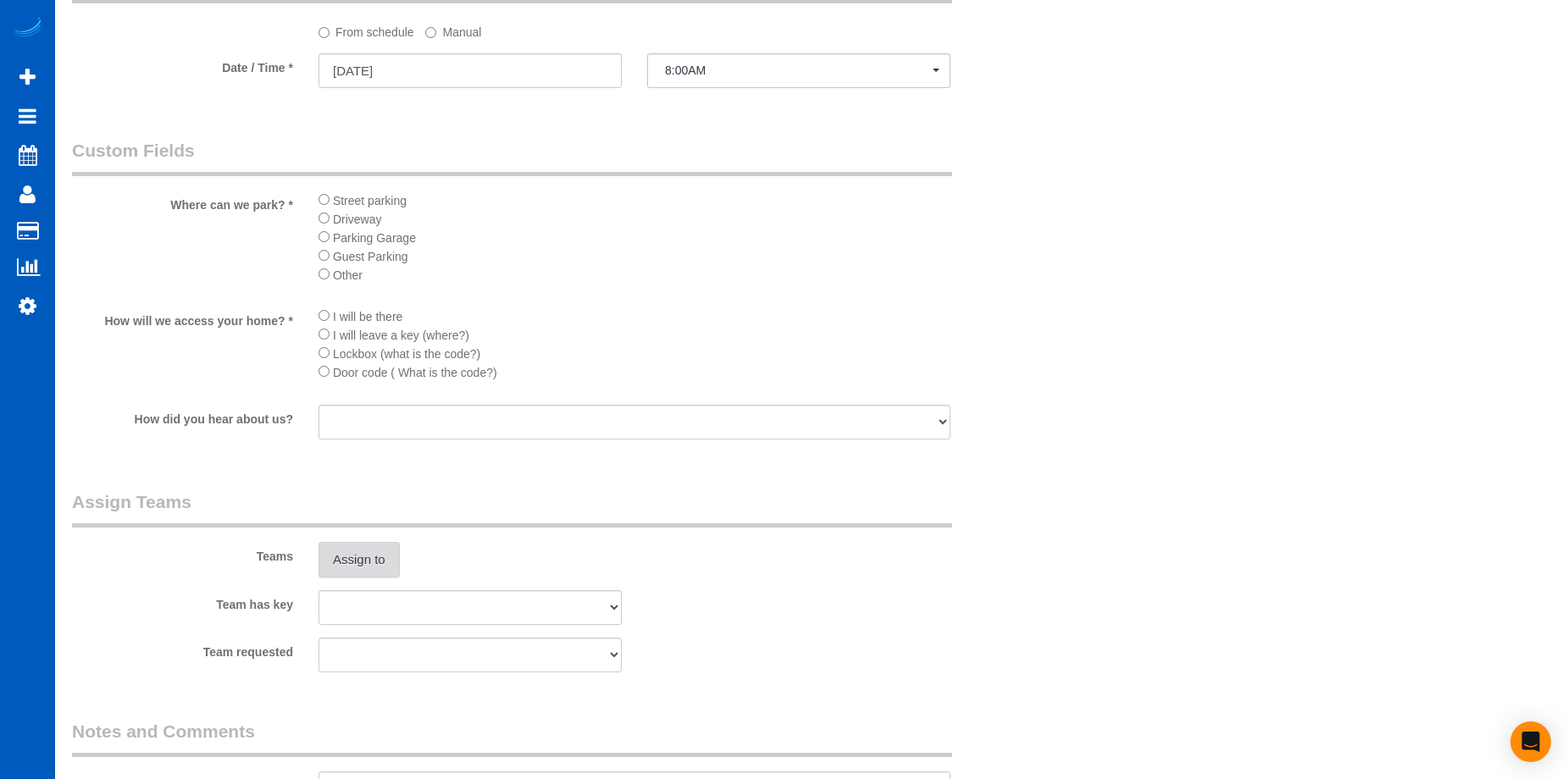
click at [384, 553] on button "Assign to" at bounding box center [359, 561] width 82 height 36
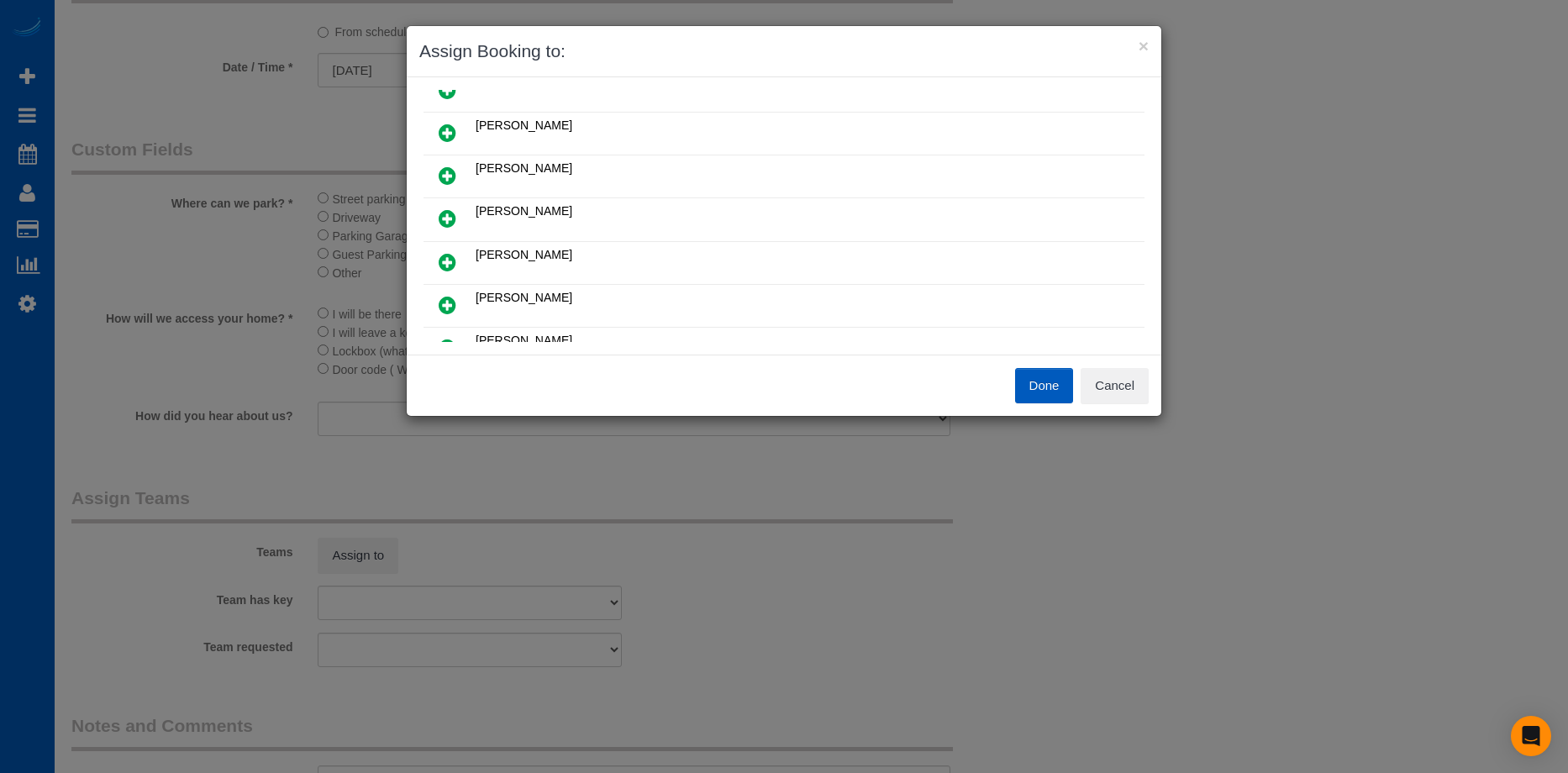
scroll to position [84, 0]
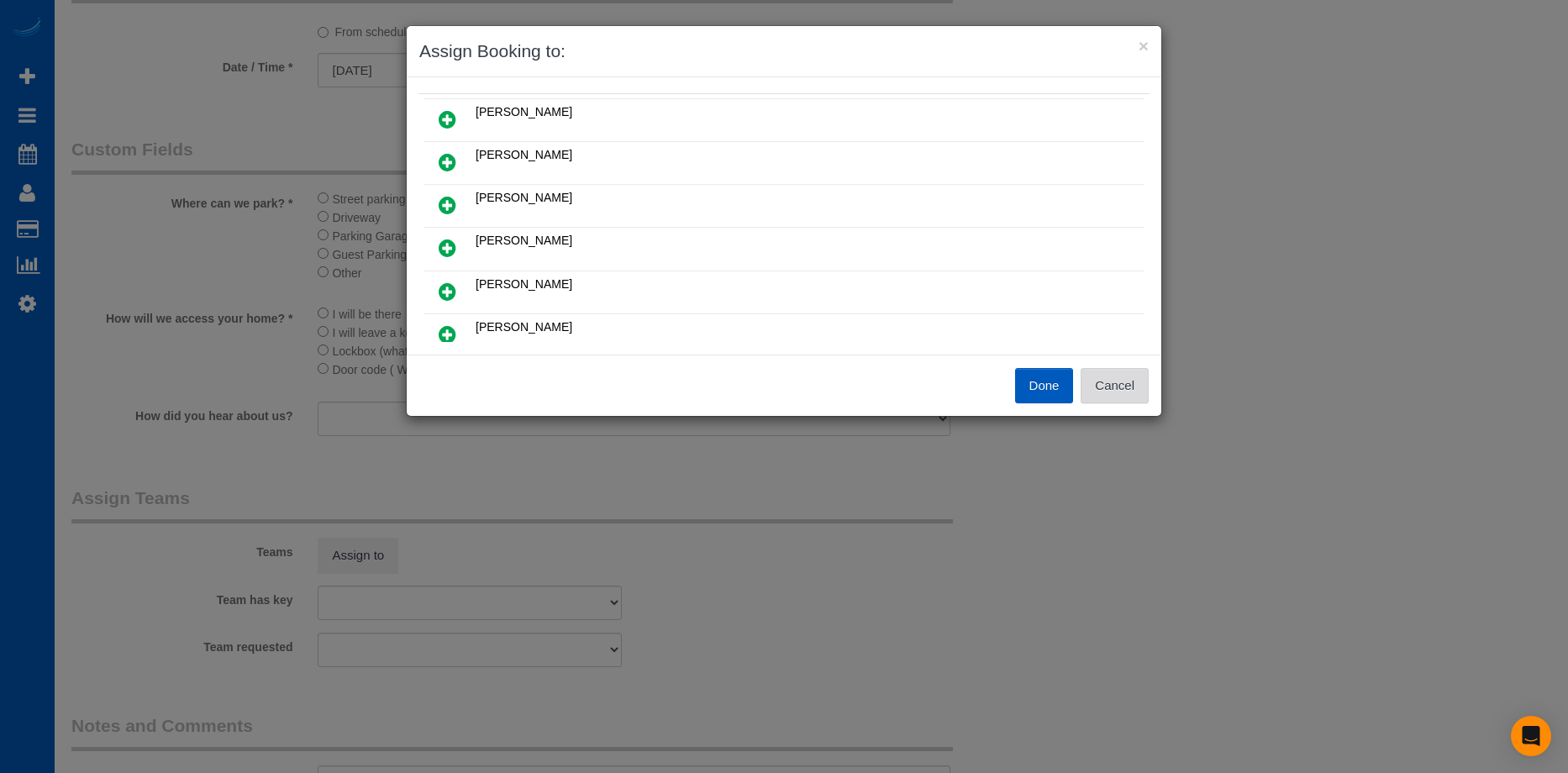
click at [1126, 393] on button "Cancel" at bounding box center [1114, 386] width 68 height 36
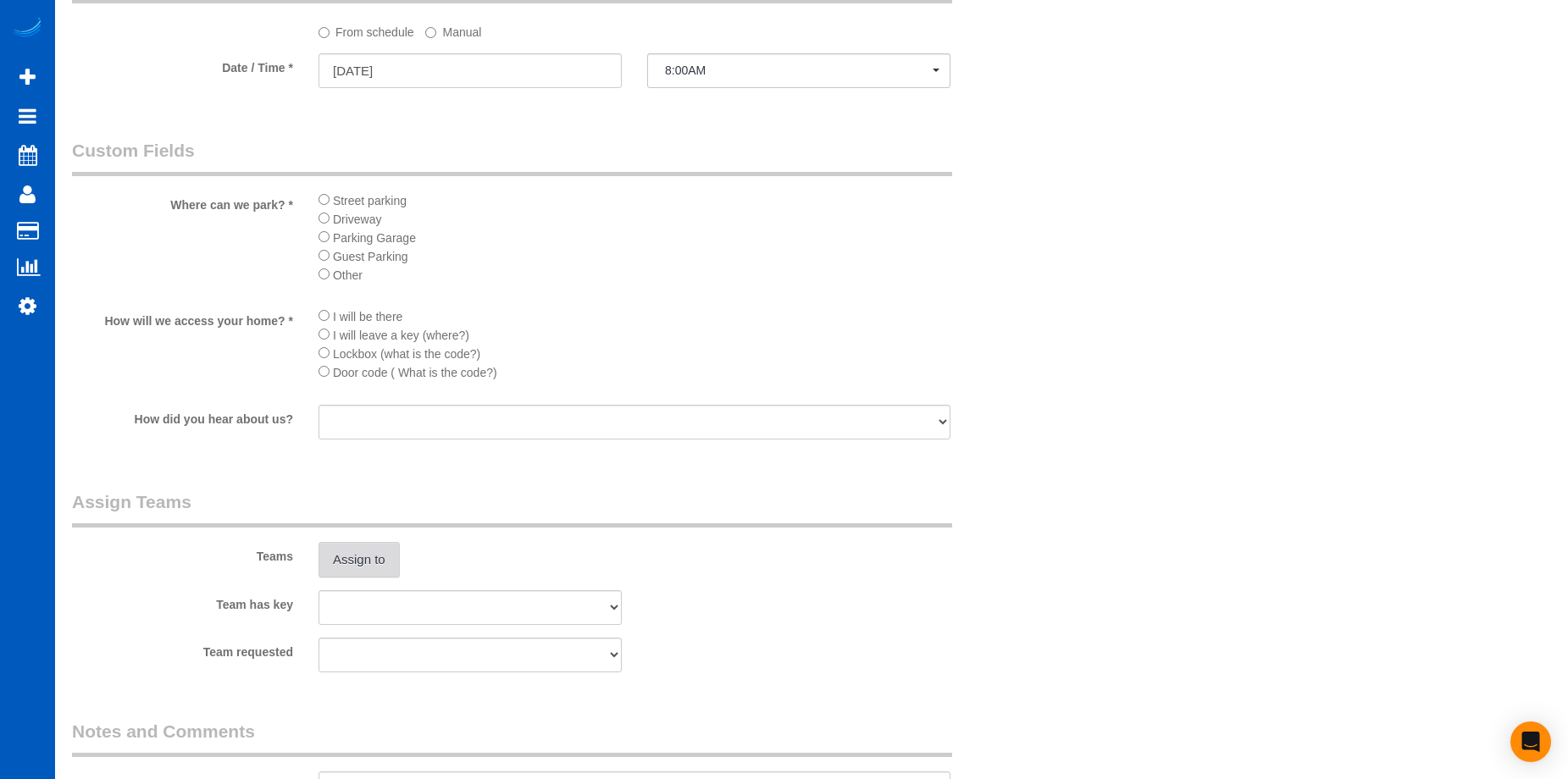
click at [351, 565] on button "Assign to" at bounding box center [359, 561] width 82 height 36
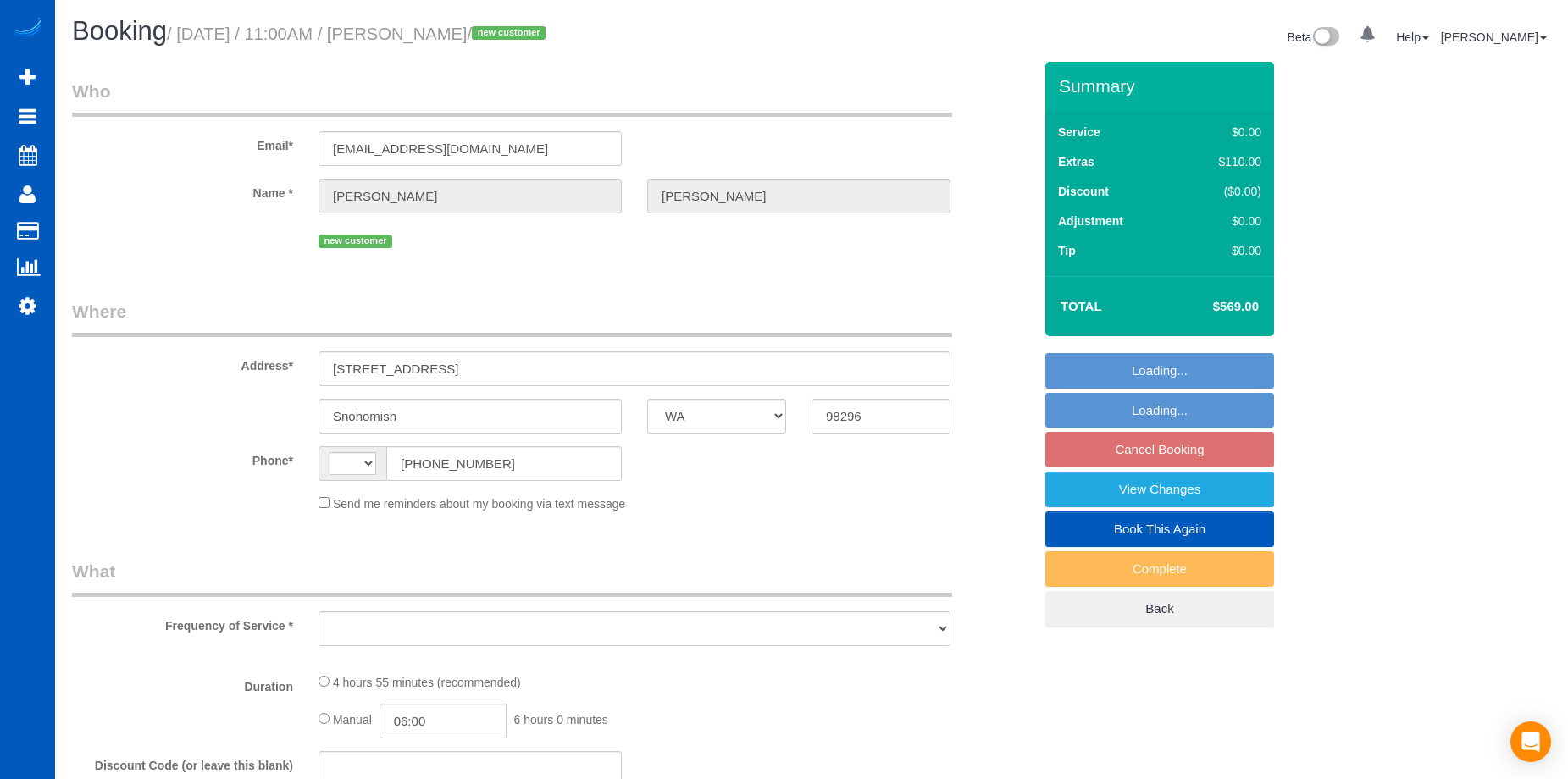
select select "WA"
select select "string:[GEOGRAPHIC_DATA]"
select select "string:fspay-df260a64-c555-49f4-81e8-14adab157379"
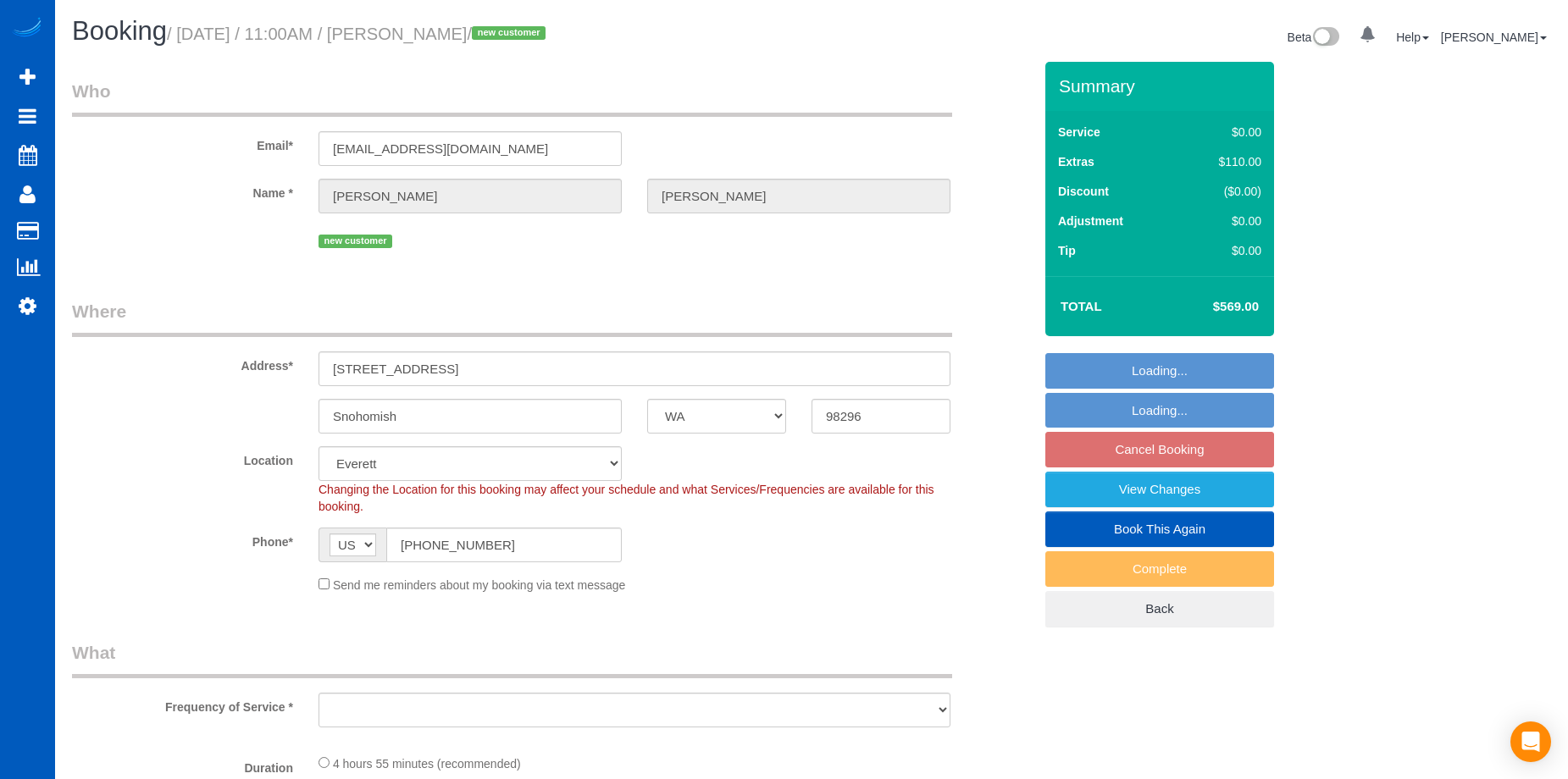
select select "object:922"
select select "199"
select select "3001"
select select "5"
select select "3"
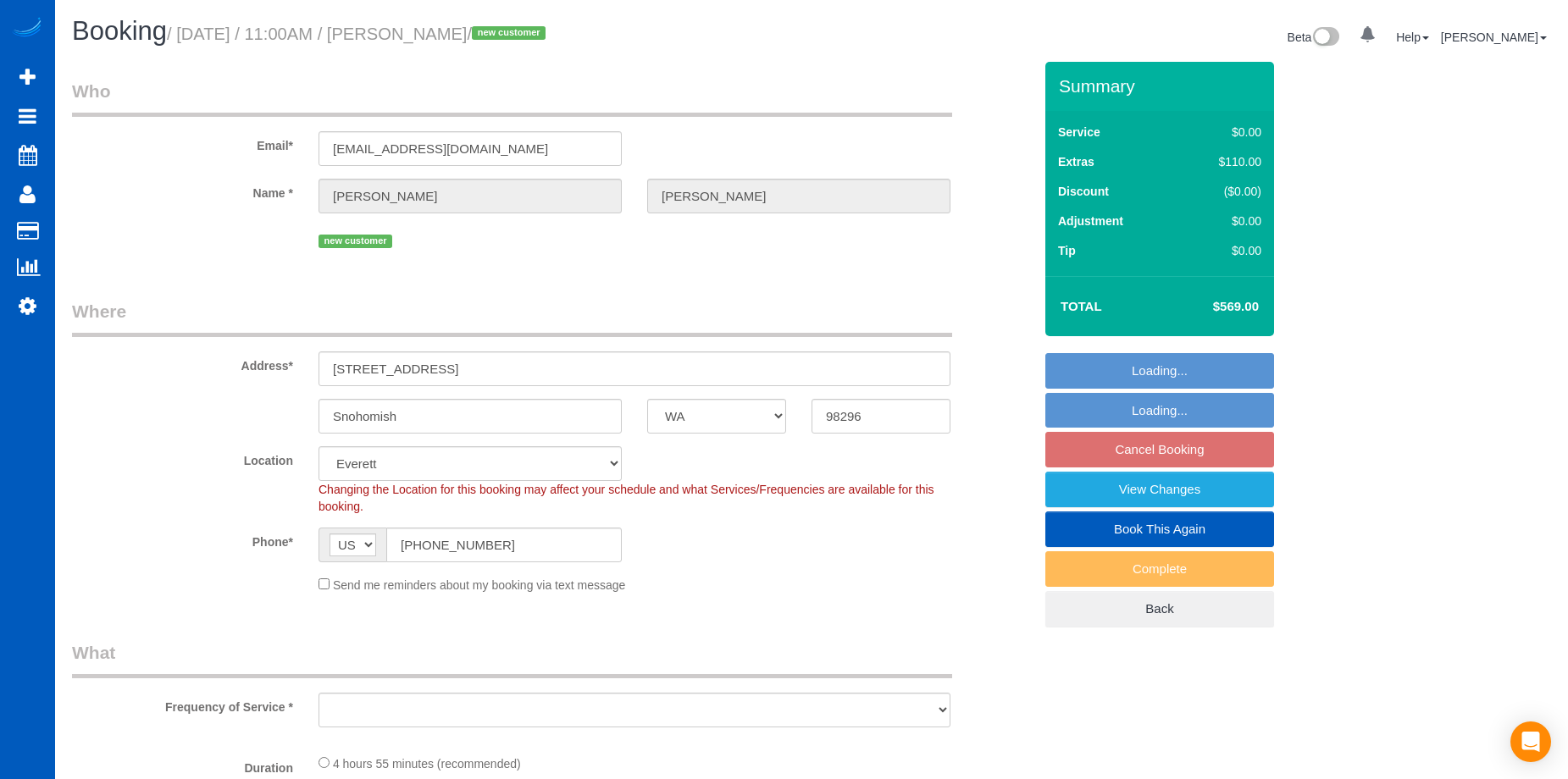
select select "spot1"
select select "object:1167"
select select "3001"
select select "5"
select select "3"
